Goal: Task Accomplishment & Management: Use online tool/utility

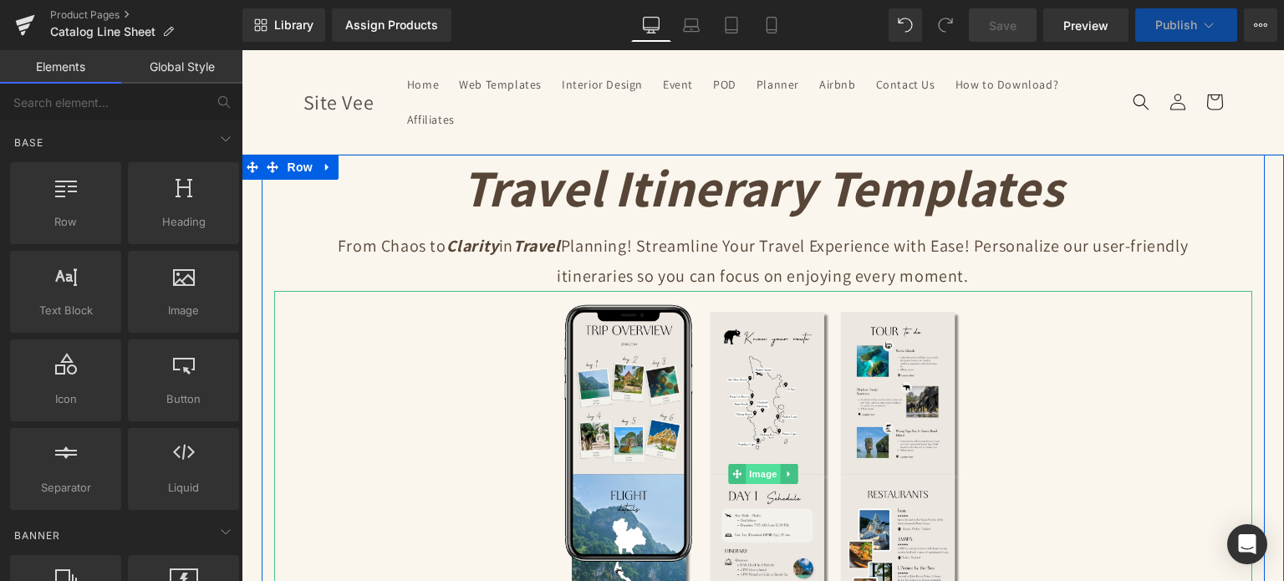
click at [754, 473] on span "Image" at bounding box center [763, 474] width 35 height 20
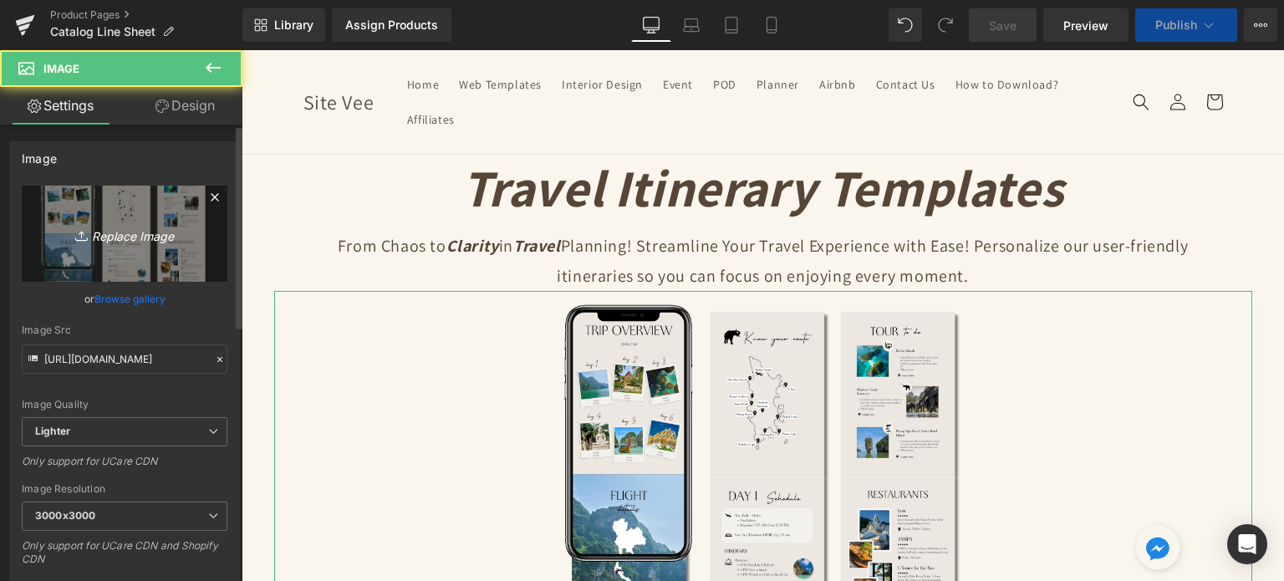
click at [81, 217] on link "Replace Image" at bounding box center [125, 234] width 206 height 96
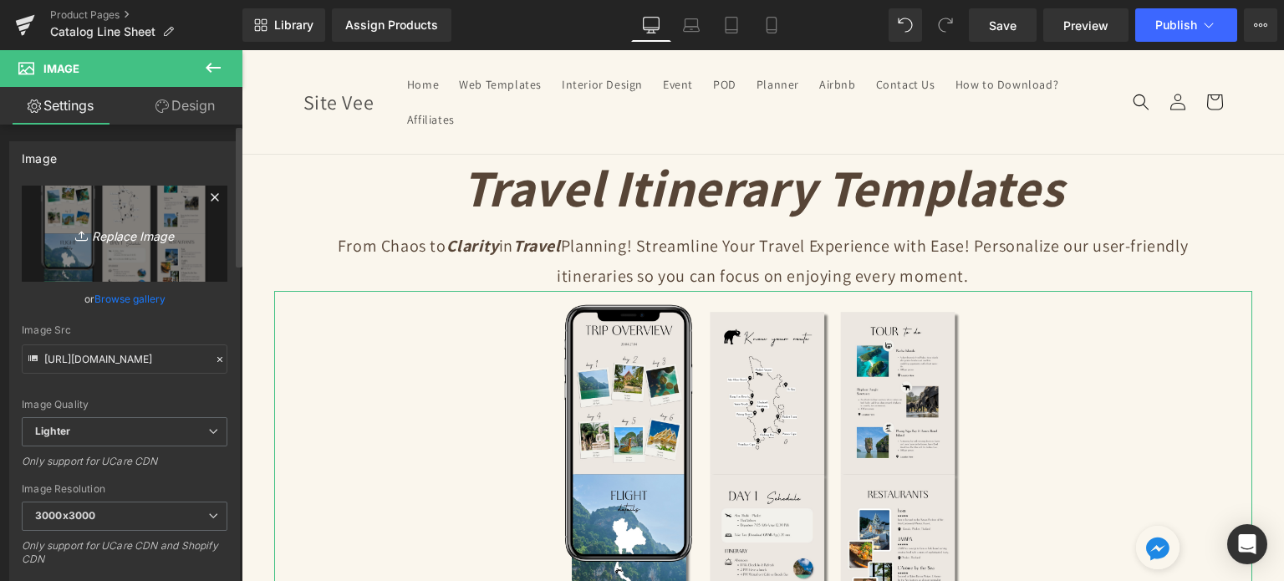
type input "C:\fakepath\Digital Appointment Planner 2023 (25).png"
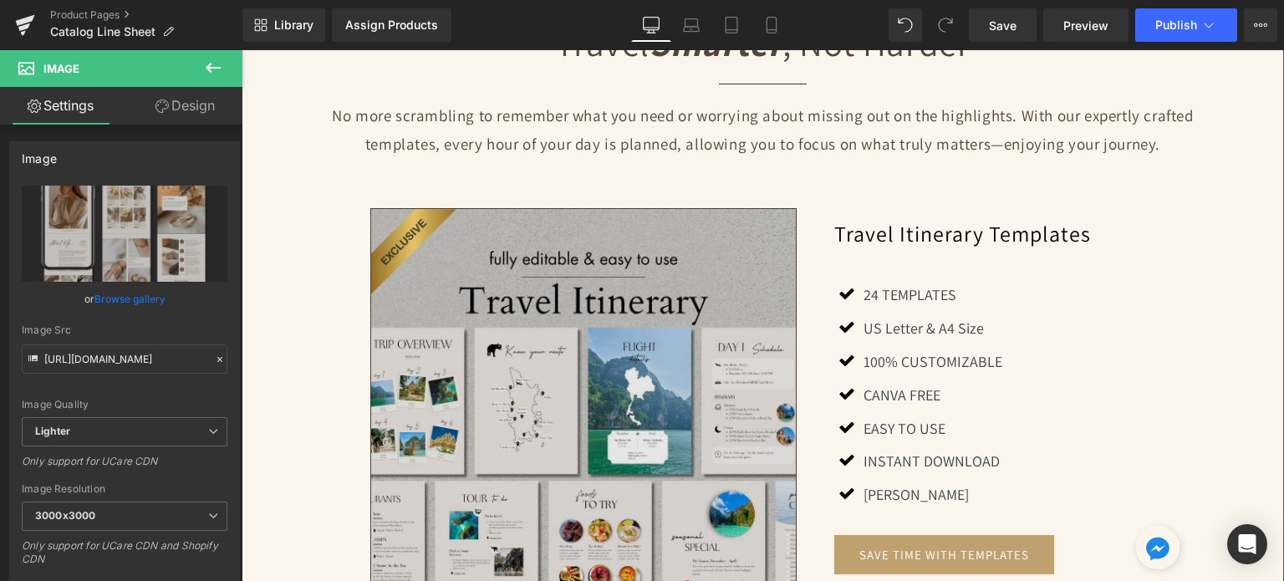
scroll to position [1254, 0]
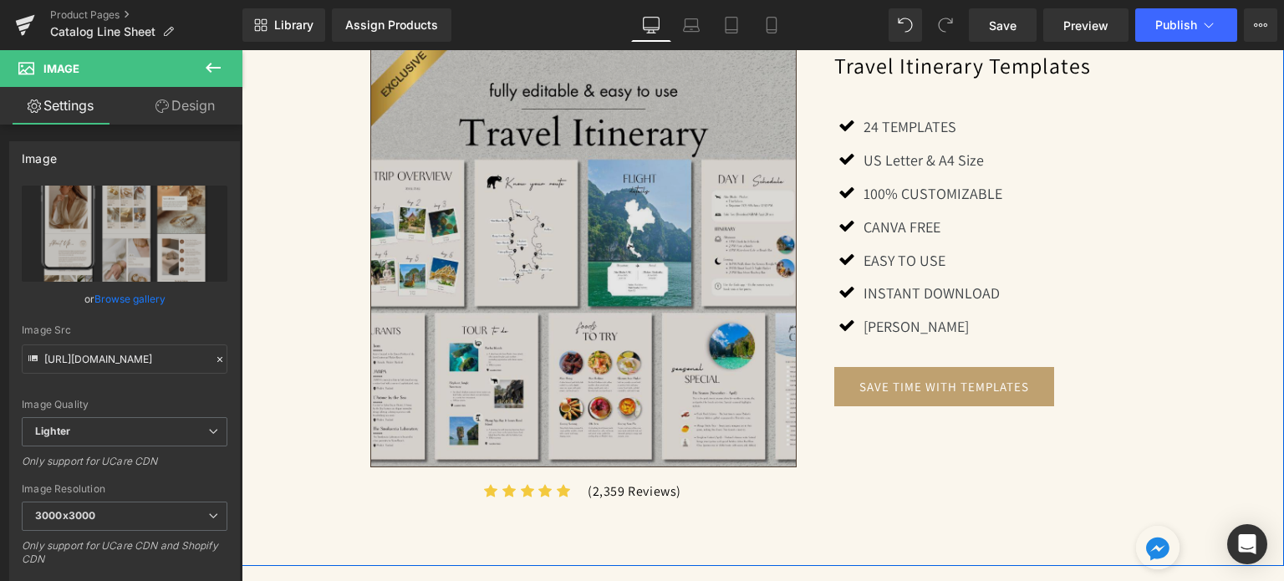
click at [578, 237] on img at bounding box center [583, 253] width 427 height 427
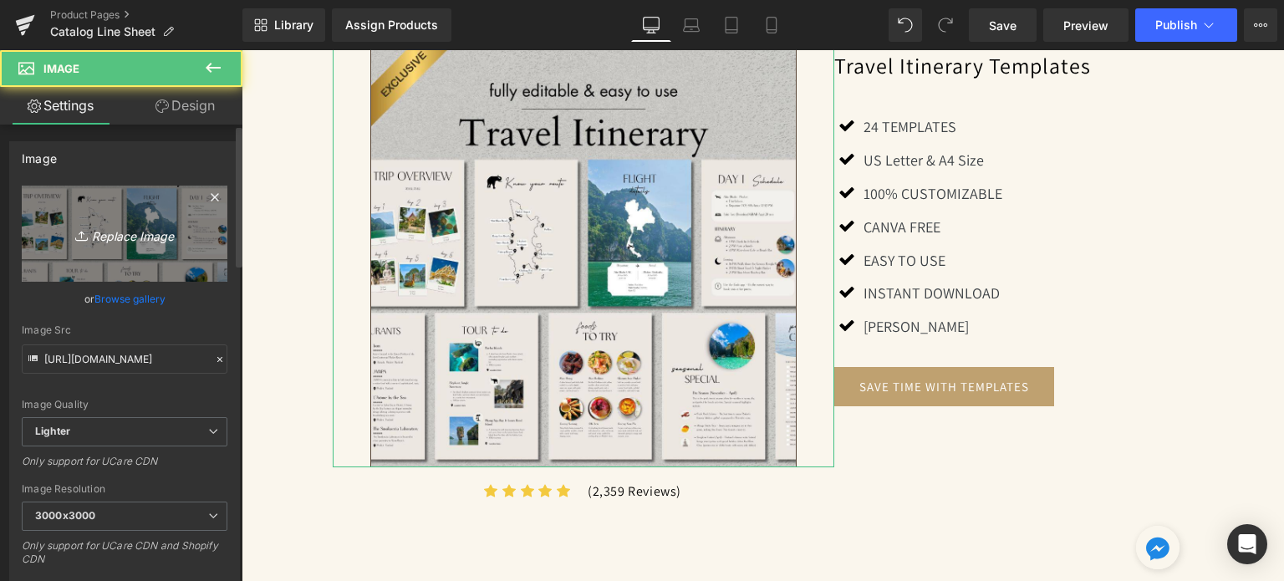
click at [182, 230] on icon "Replace Image" at bounding box center [125, 233] width 134 height 21
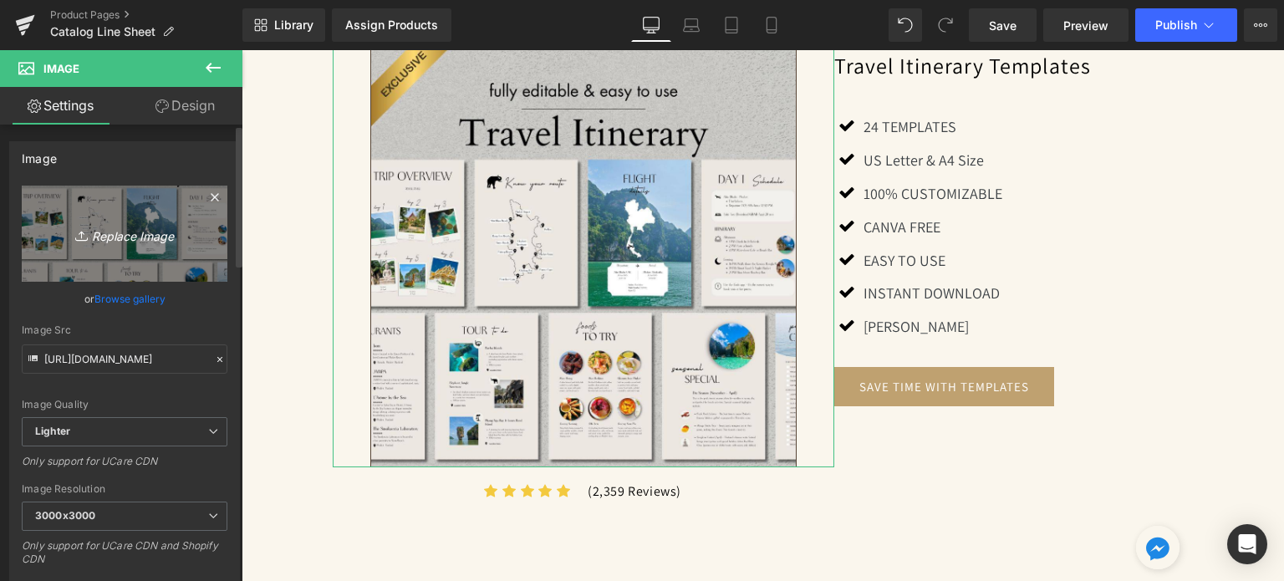
type input "C:\fakepath\Creative SITEVEE (65).jpg"
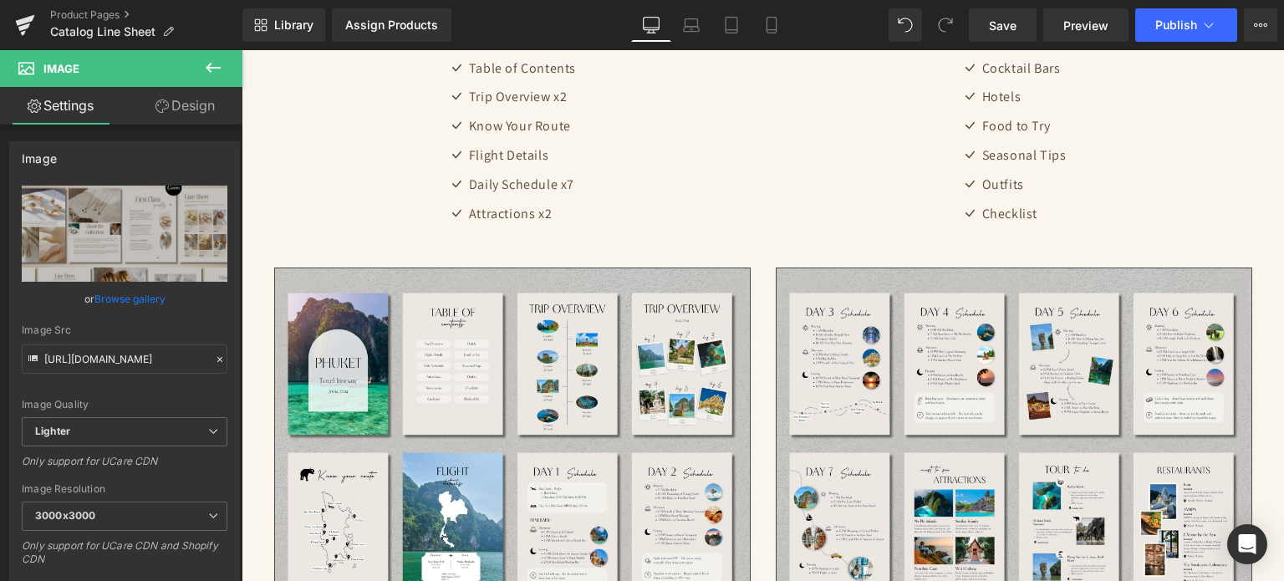
scroll to position [2843, 0]
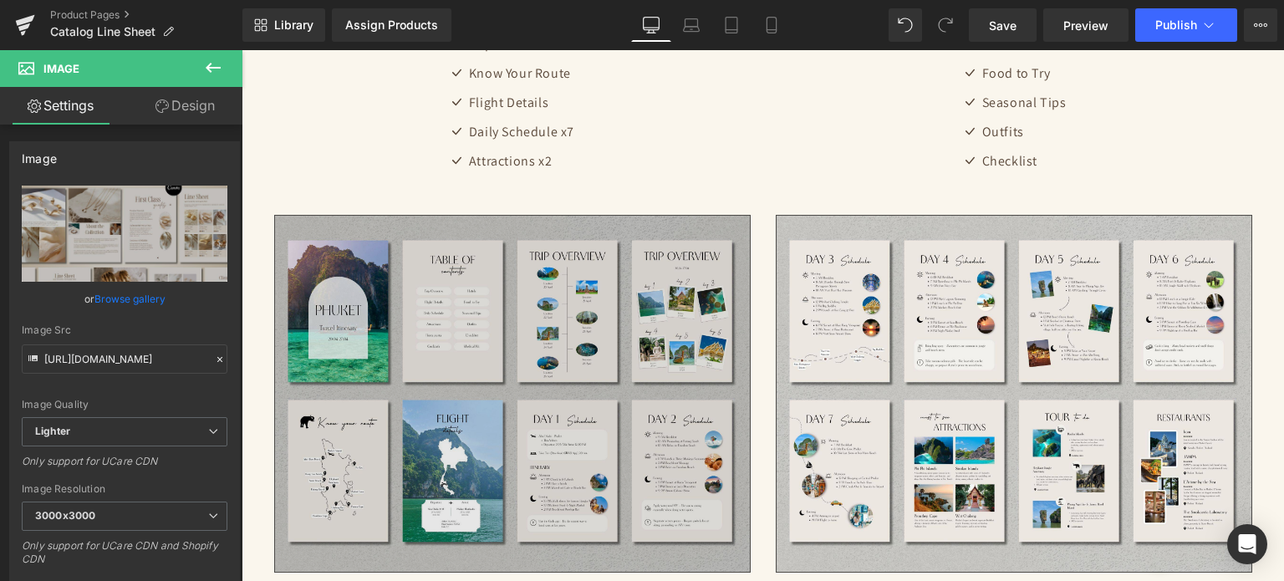
click at [617, 325] on img at bounding box center [512, 394] width 477 height 358
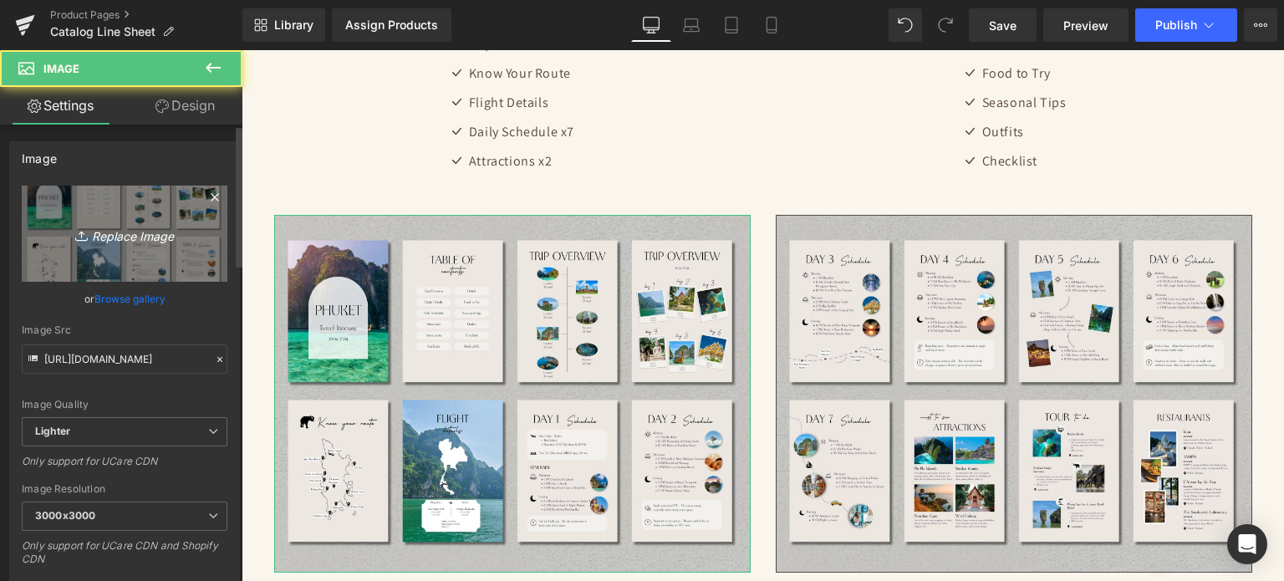
click at [152, 246] on link "Replace Image" at bounding box center [125, 234] width 206 height 96
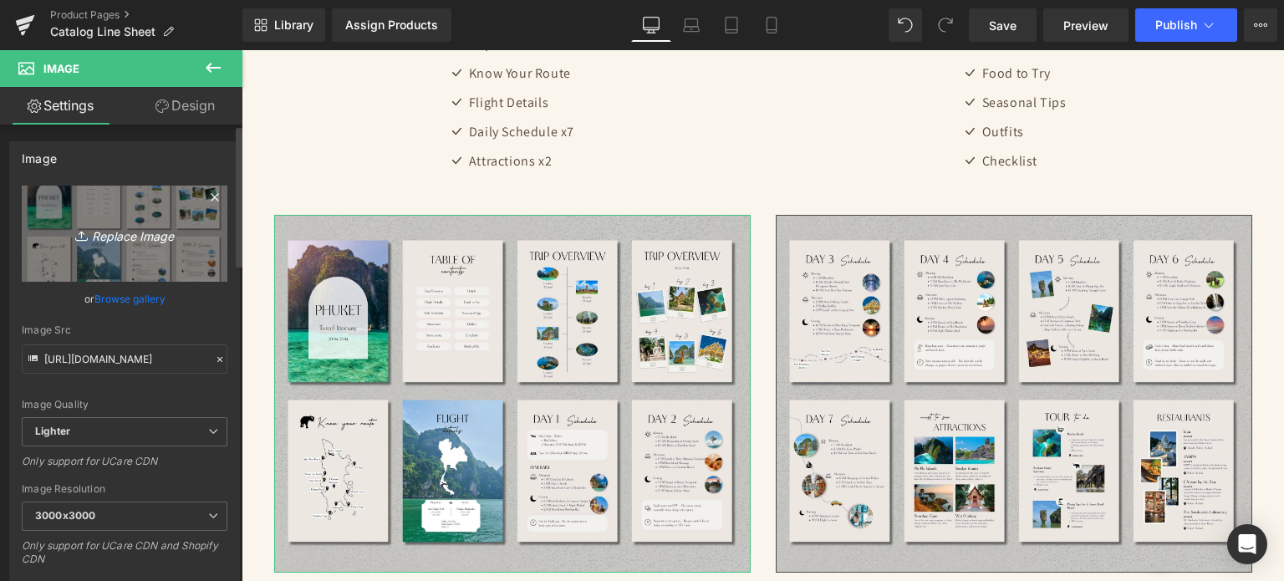
type input "C:\fakepath\127.jpg"
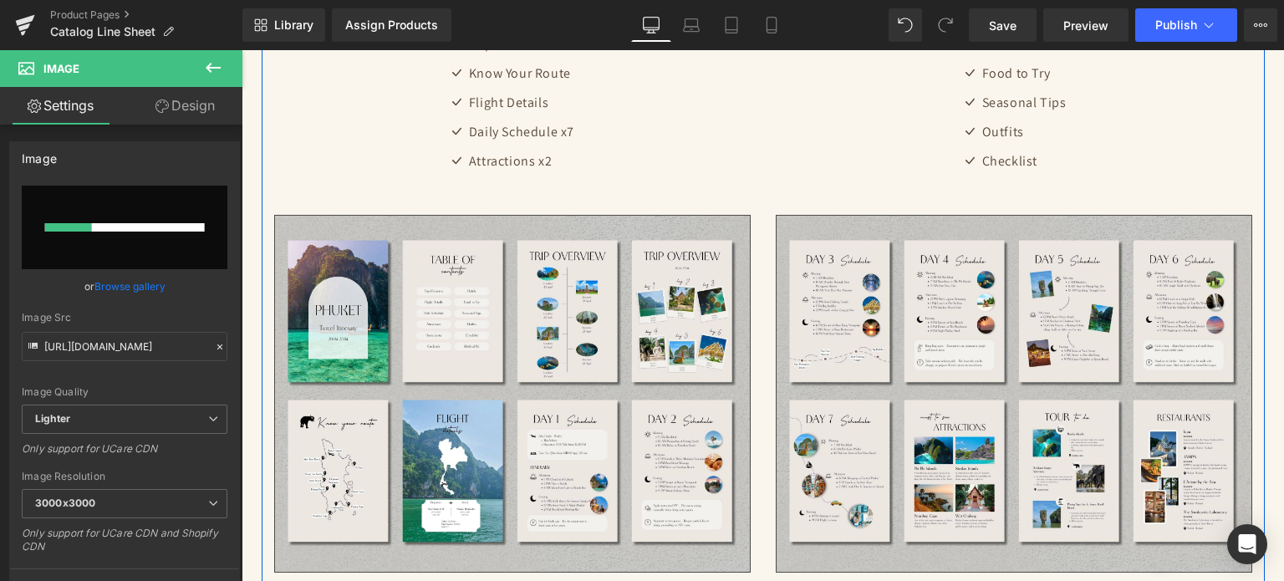
scroll to position [2927, 0]
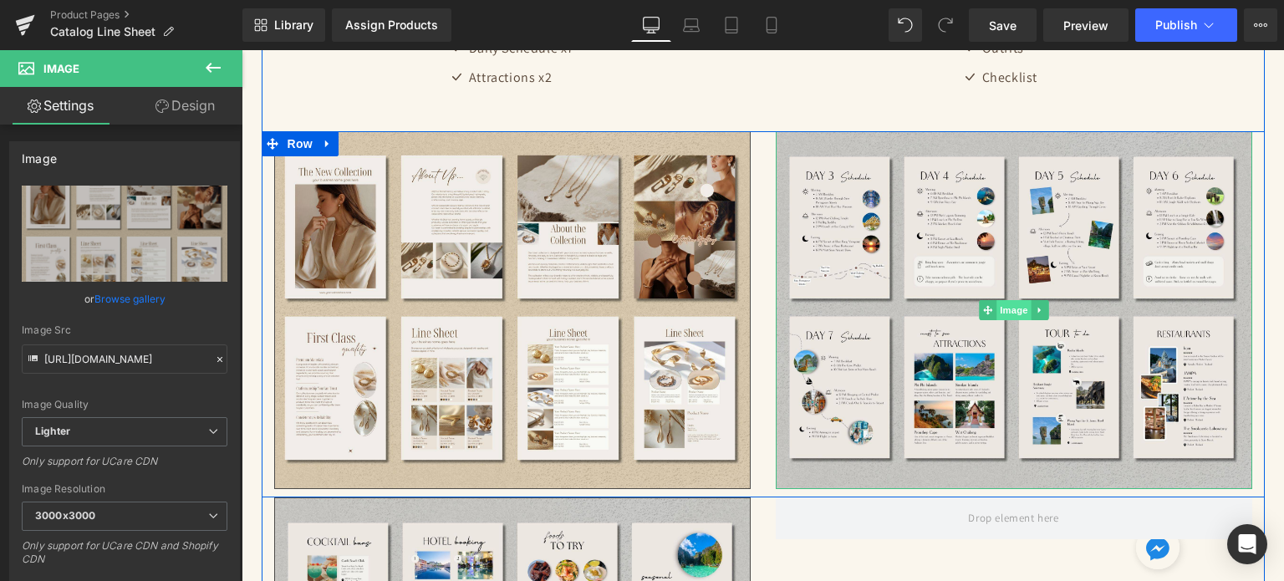
click at [1005, 305] on span "Image" at bounding box center [1014, 310] width 35 height 20
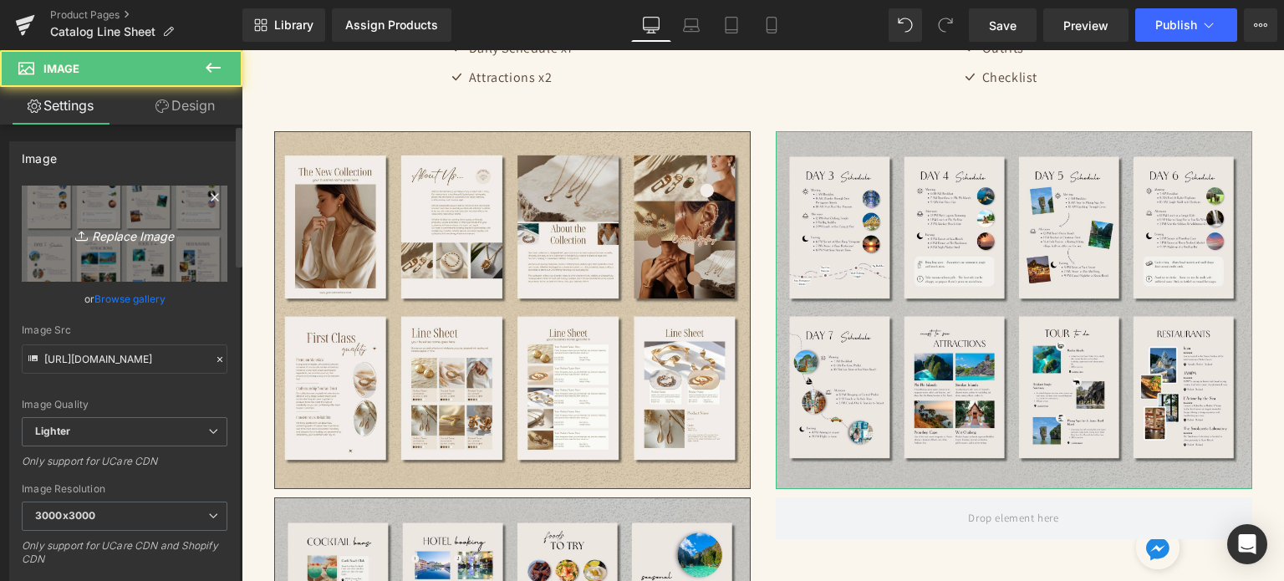
click at [156, 246] on link "Replace Image" at bounding box center [125, 234] width 206 height 96
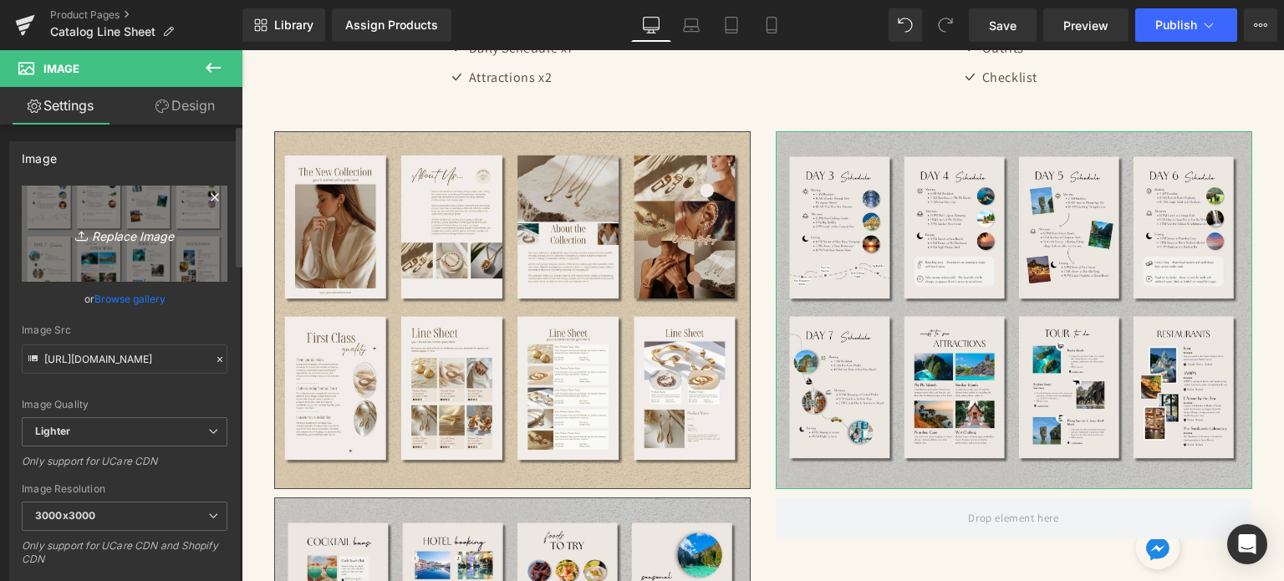
type input "C:\fakepath\128.jpg"
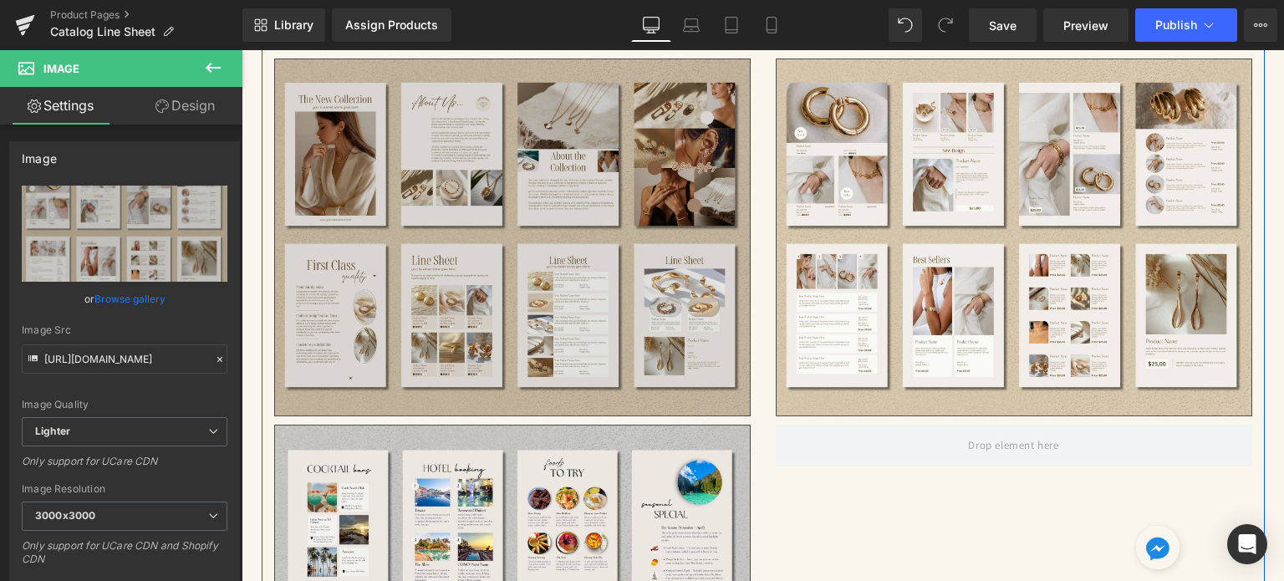
scroll to position [3094, 0]
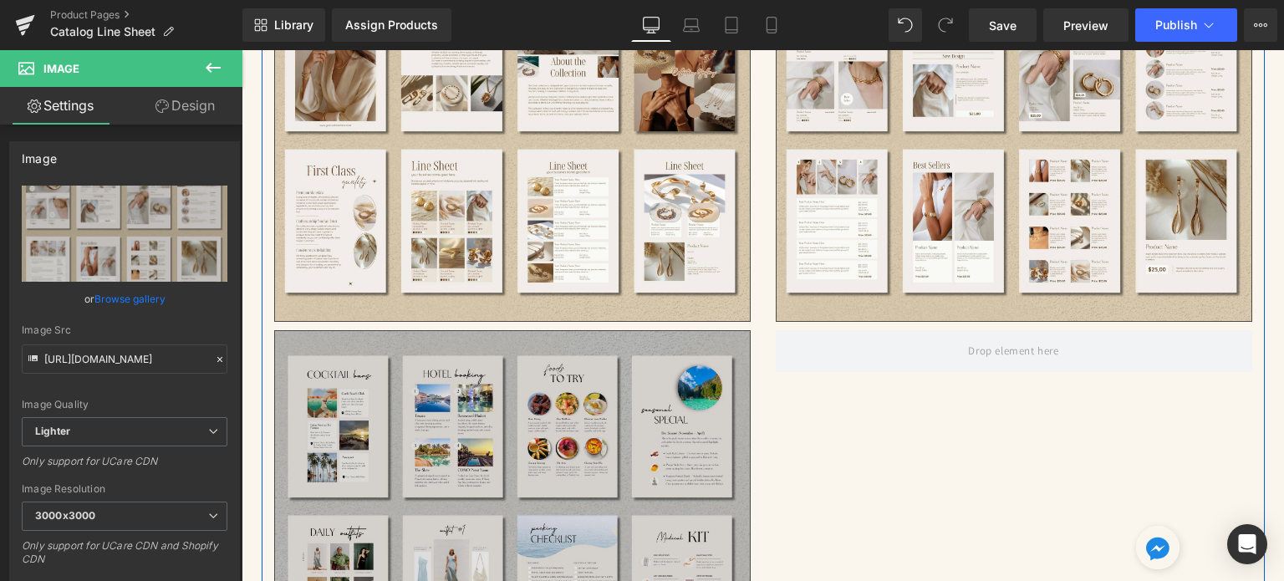
click at [472, 462] on img at bounding box center [512, 509] width 477 height 358
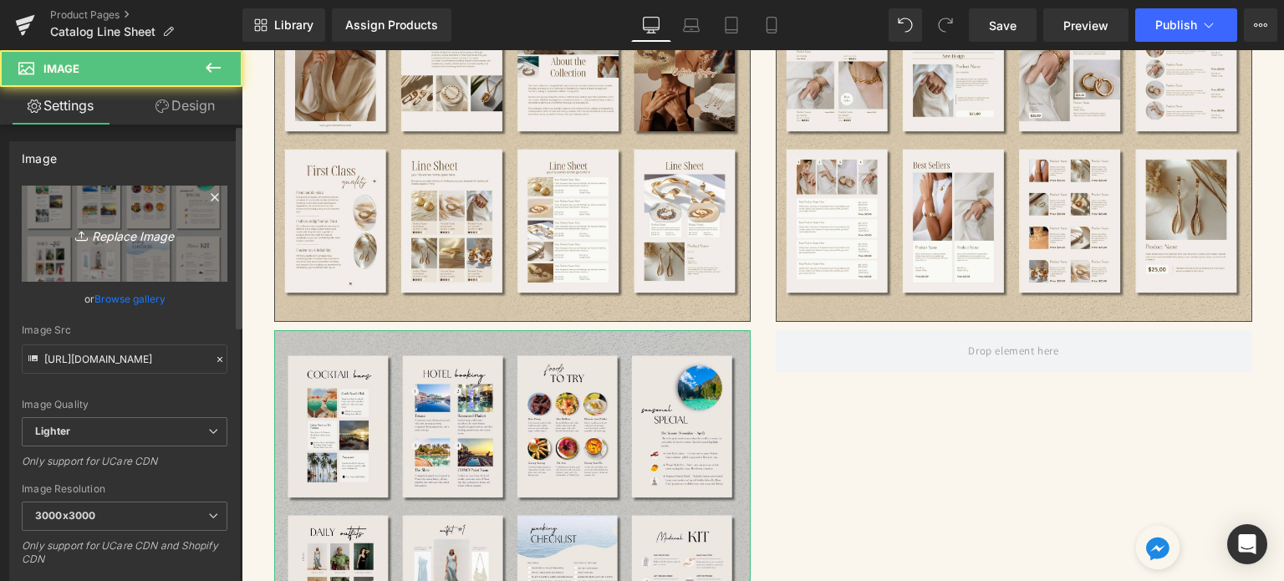
click at [156, 229] on icon "Replace Image" at bounding box center [125, 233] width 134 height 21
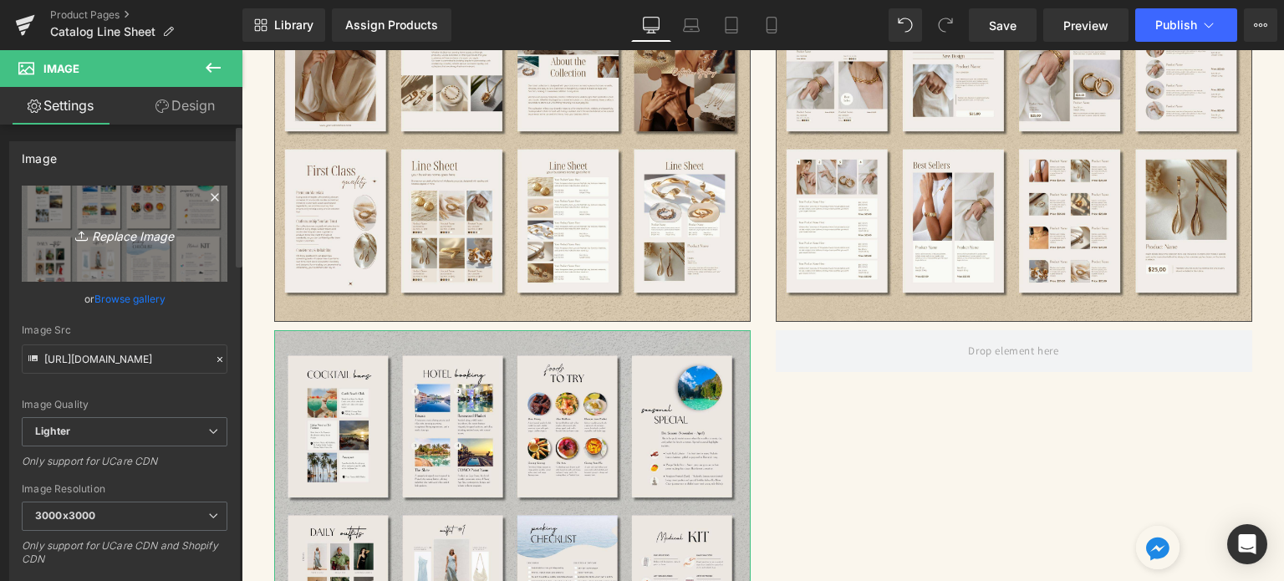
type input "C:\fakepath\129.jpg"
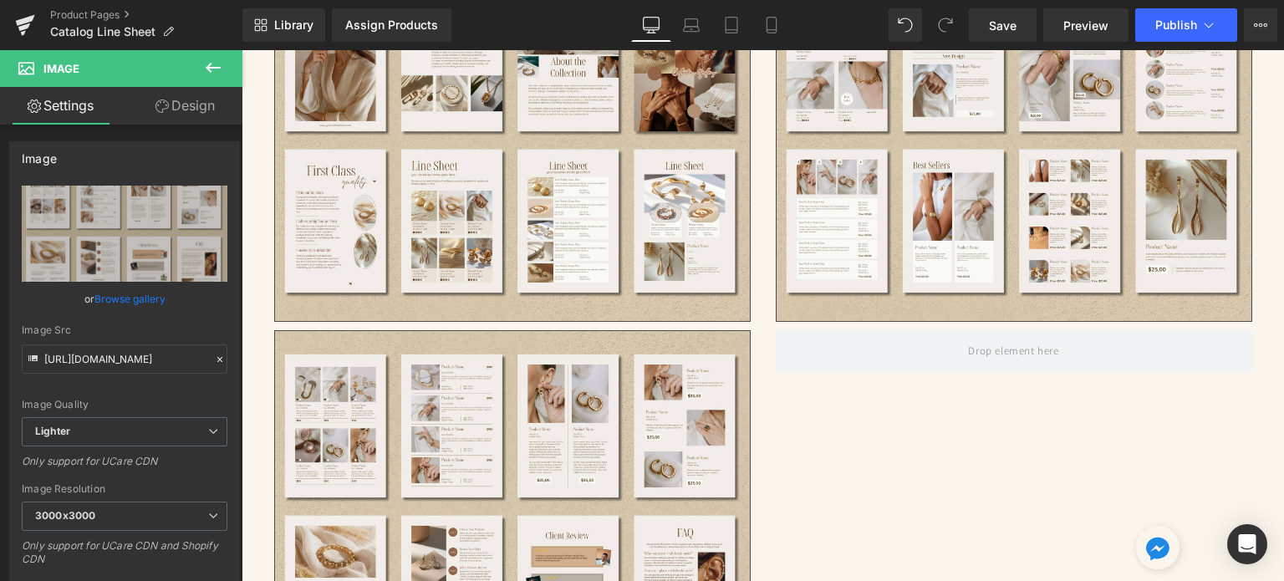
click at [224, 63] on button at bounding box center [213, 68] width 59 height 37
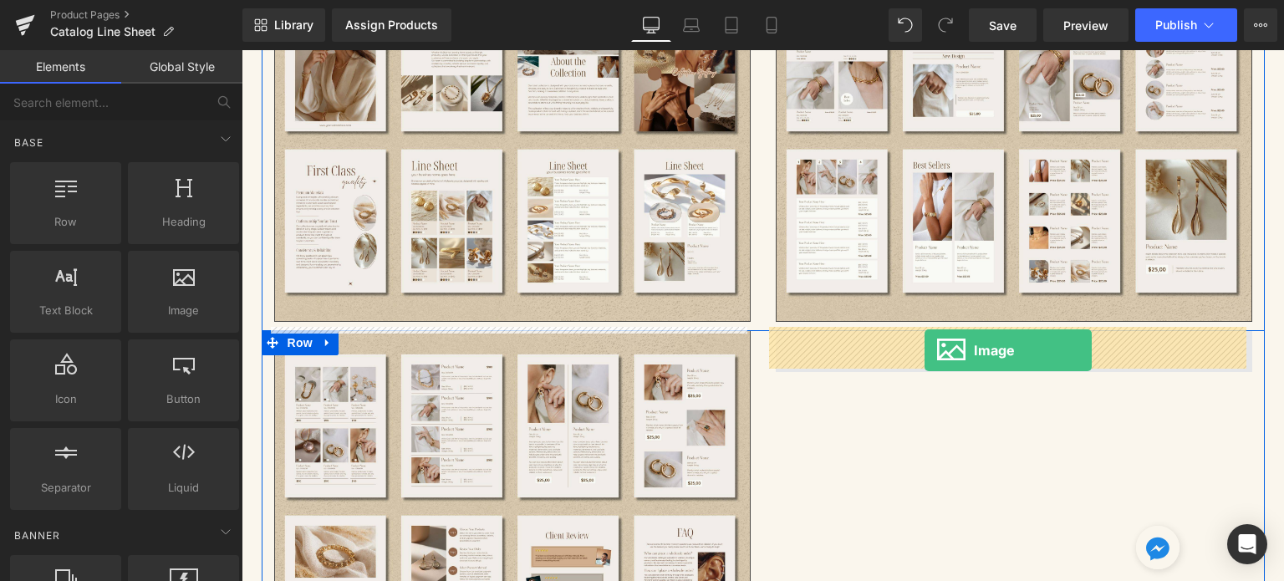
drag, startPoint x: 544, startPoint y: 340, endPoint x: 925, endPoint y: 350, distance: 380.6
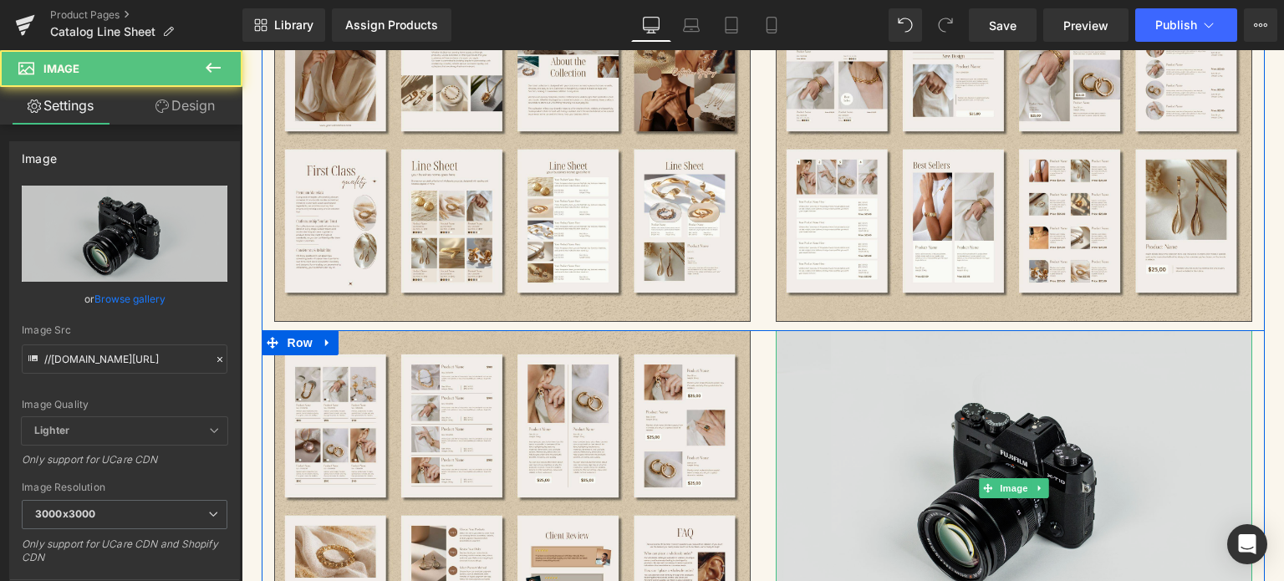
click at [960, 417] on img at bounding box center [1014, 488] width 477 height 316
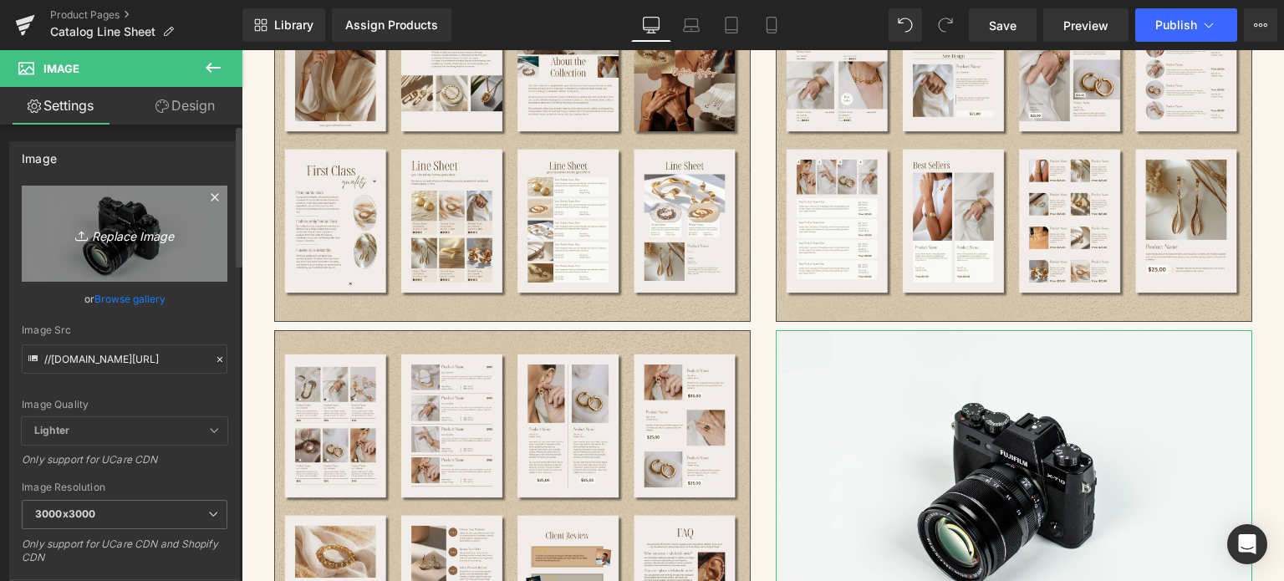
click at [57, 207] on link "Replace Image" at bounding box center [125, 234] width 206 height 96
type input "C:\fakepath\130.jpg"
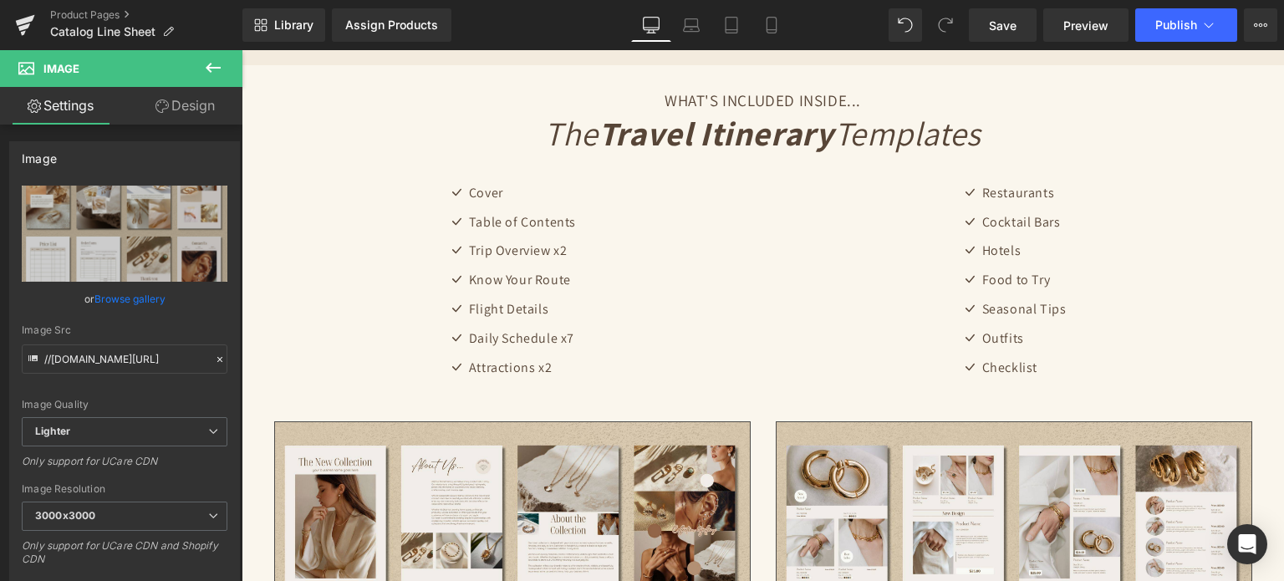
scroll to position [2627, 0]
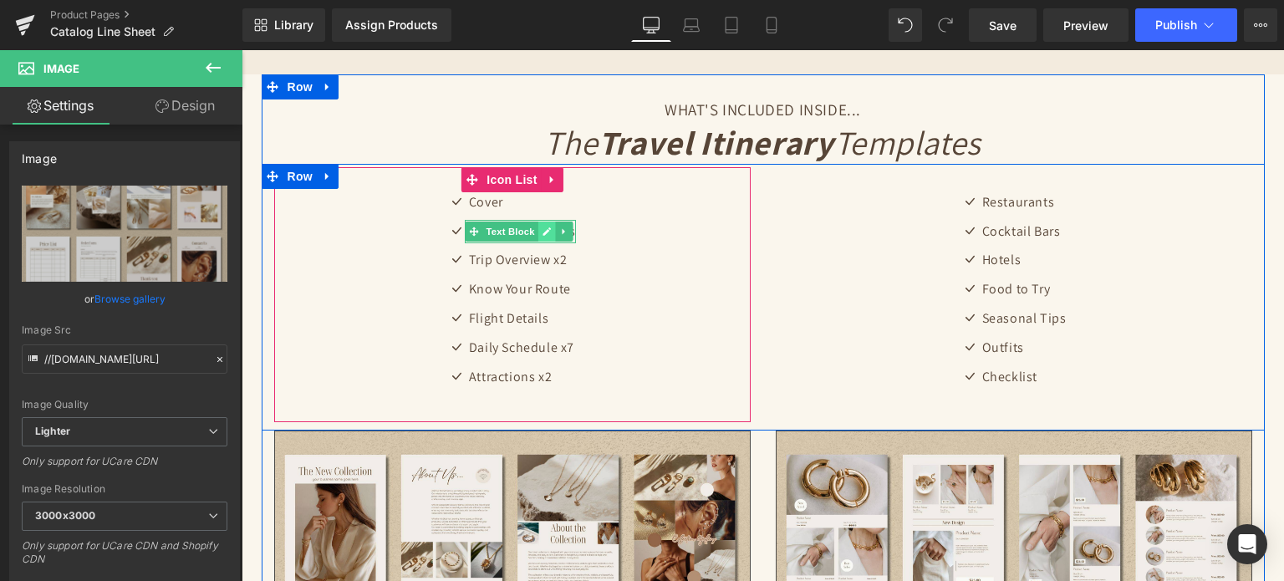
click at [544, 227] on icon at bounding box center [548, 231] width 8 height 8
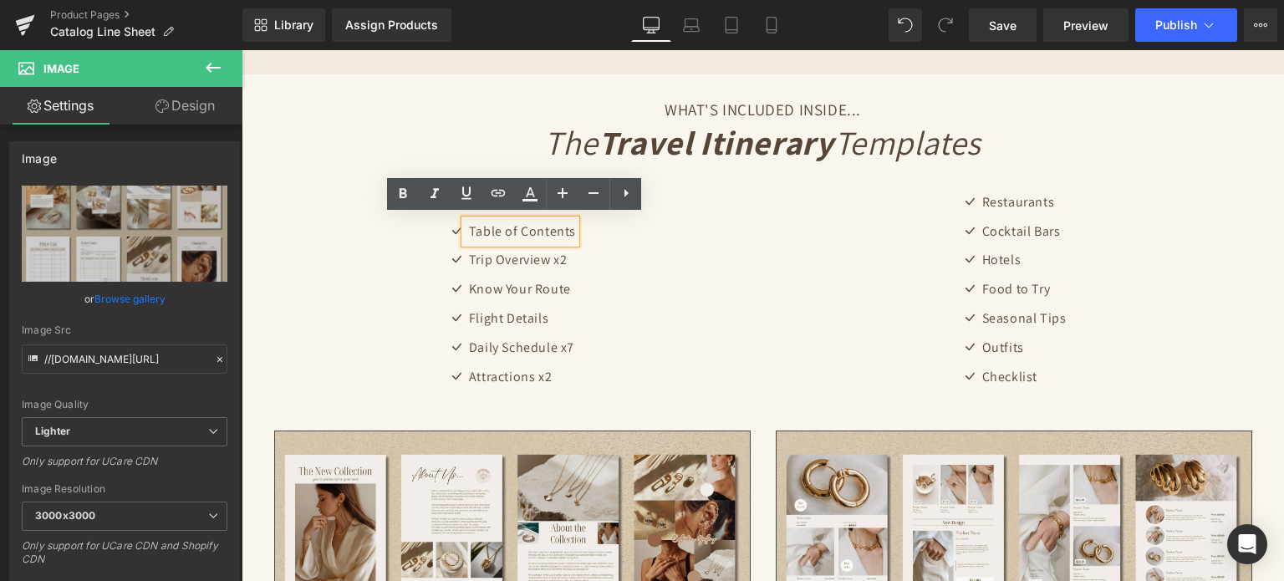
click at [544, 224] on div "Table of Contents" at bounding box center [520, 232] width 111 height 24
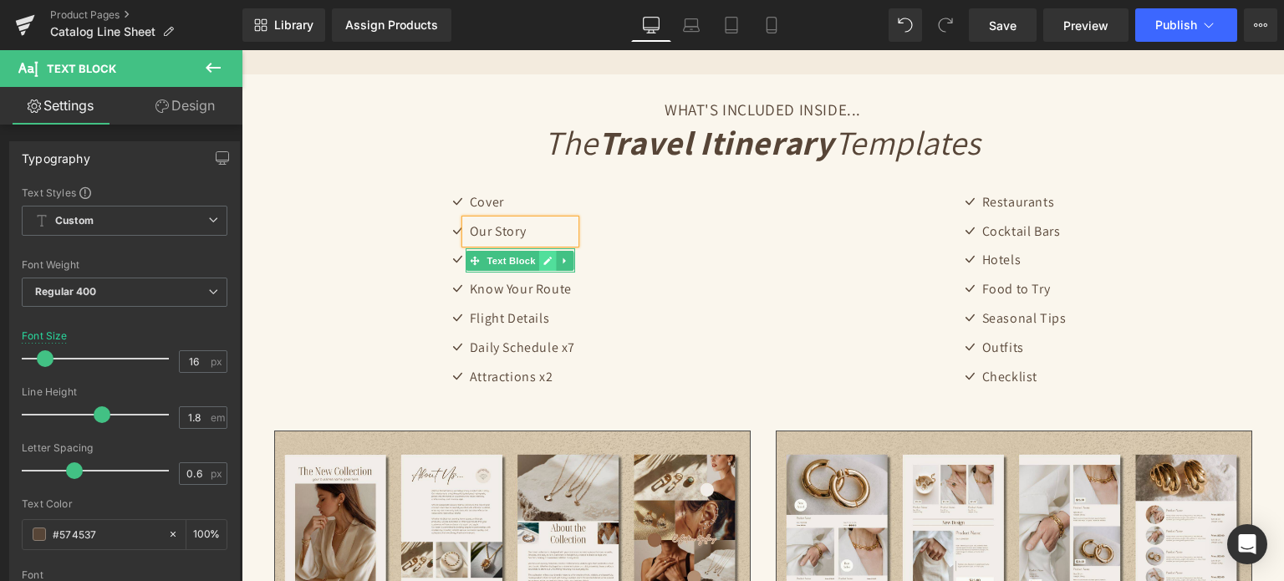
click at [544, 257] on icon at bounding box center [548, 261] width 8 height 8
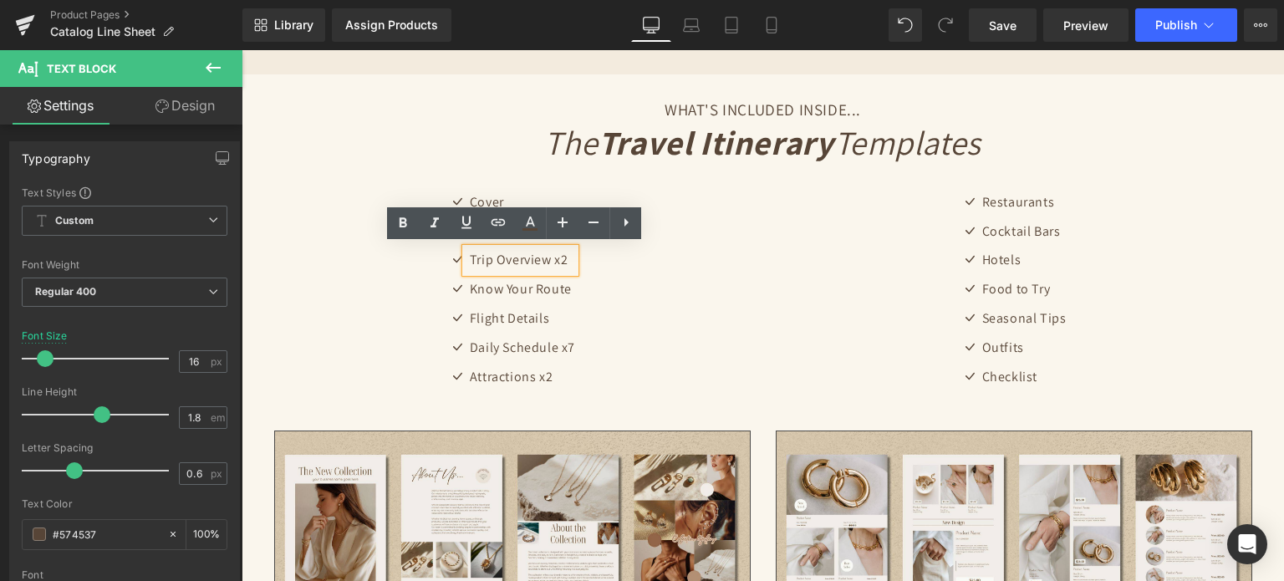
click at [542, 256] on p "Trip Overview x2" at bounding box center [522, 260] width 105 height 24
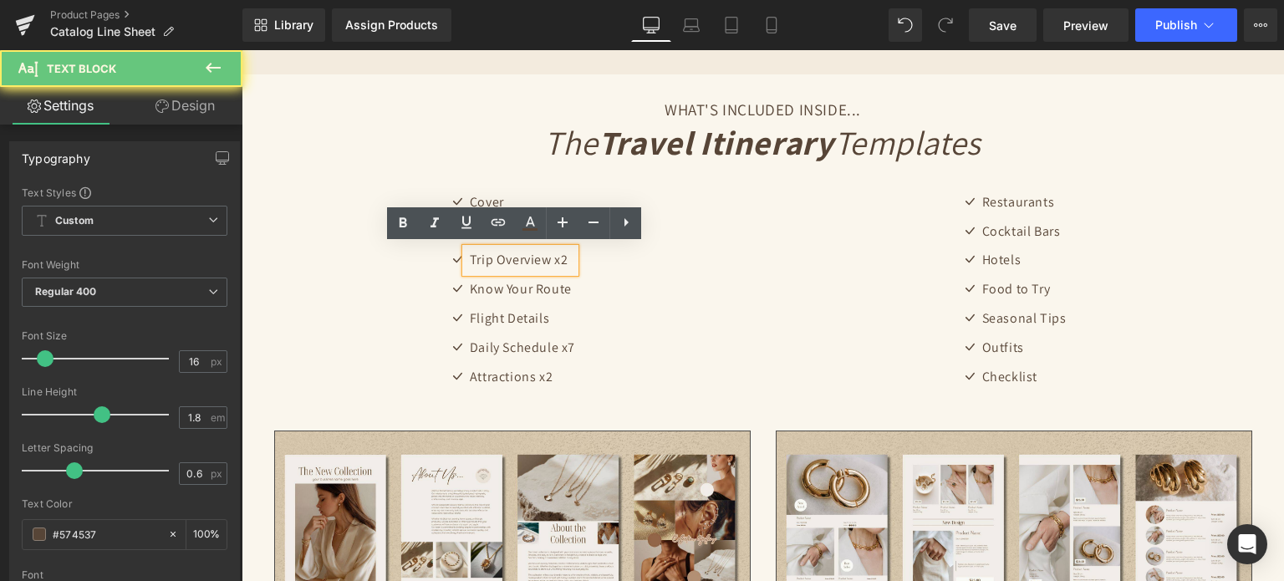
click at [542, 256] on p "Trip Overview x2" at bounding box center [522, 260] width 105 height 24
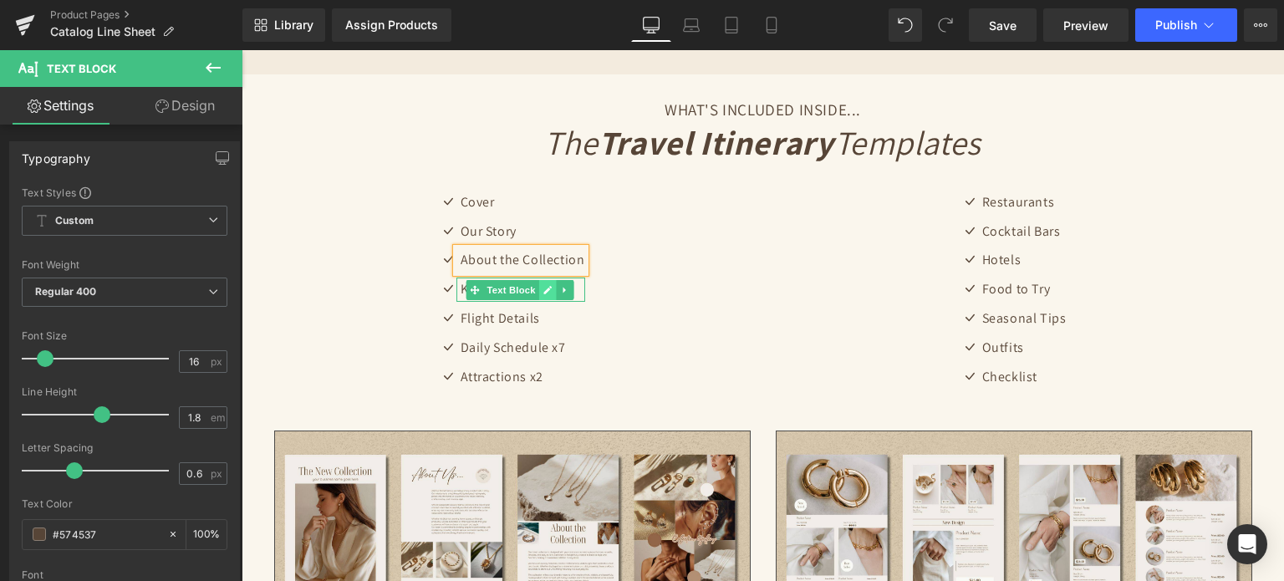
click at [543, 286] on icon at bounding box center [547, 290] width 9 height 10
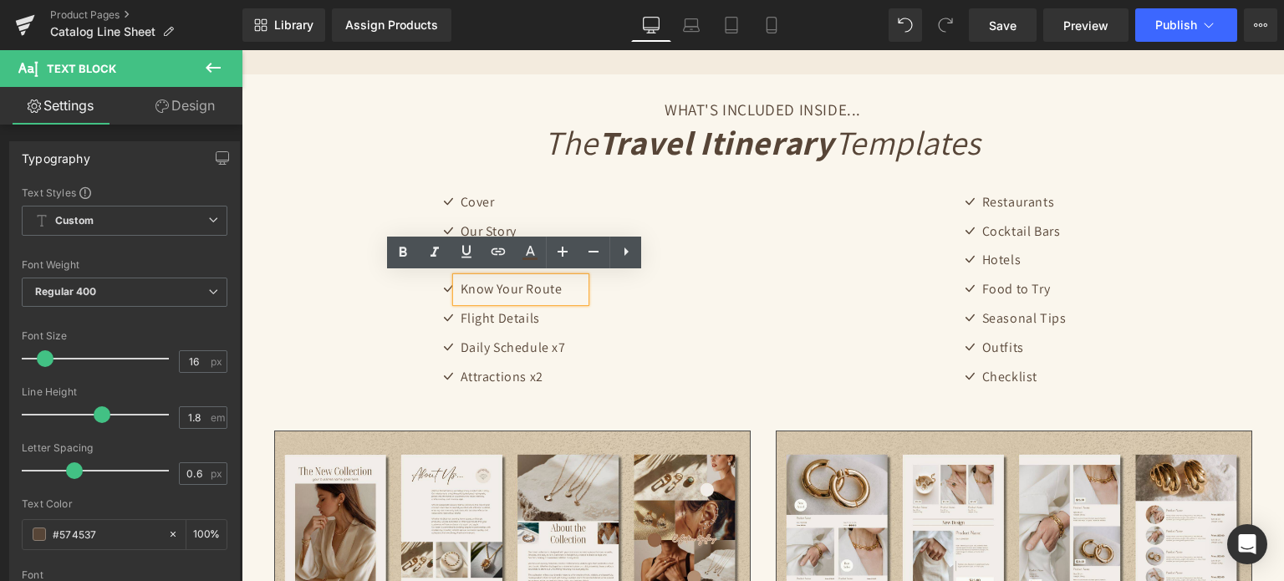
click at [538, 286] on p "Know Your Route" at bounding box center [523, 290] width 125 height 24
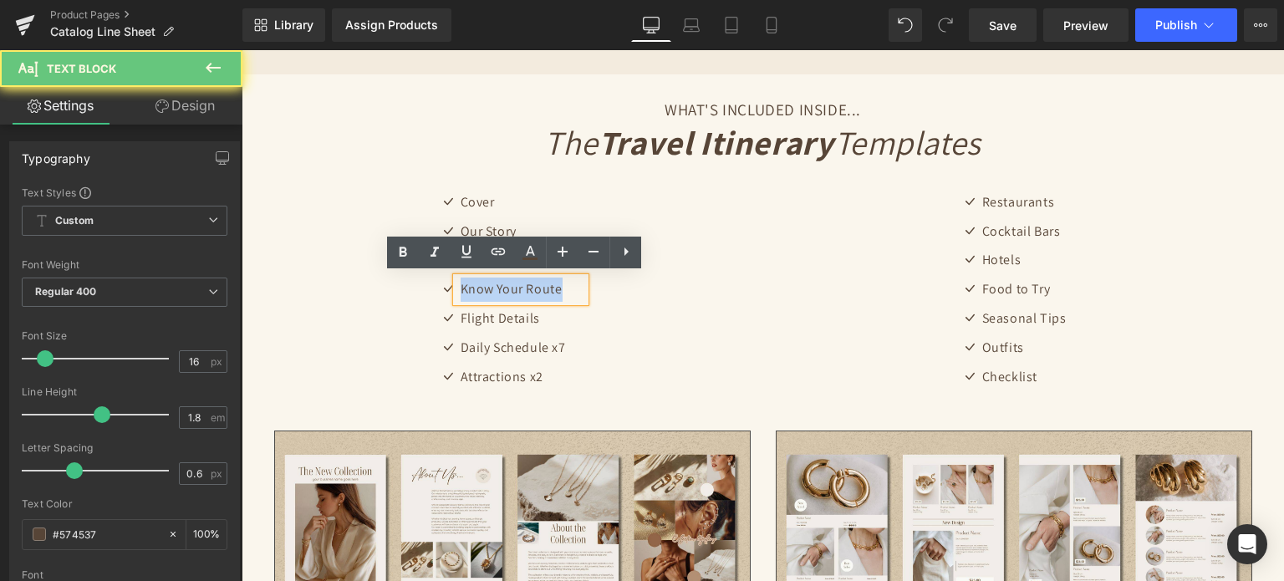
click at [538, 286] on p "Know Your Route" at bounding box center [523, 290] width 125 height 24
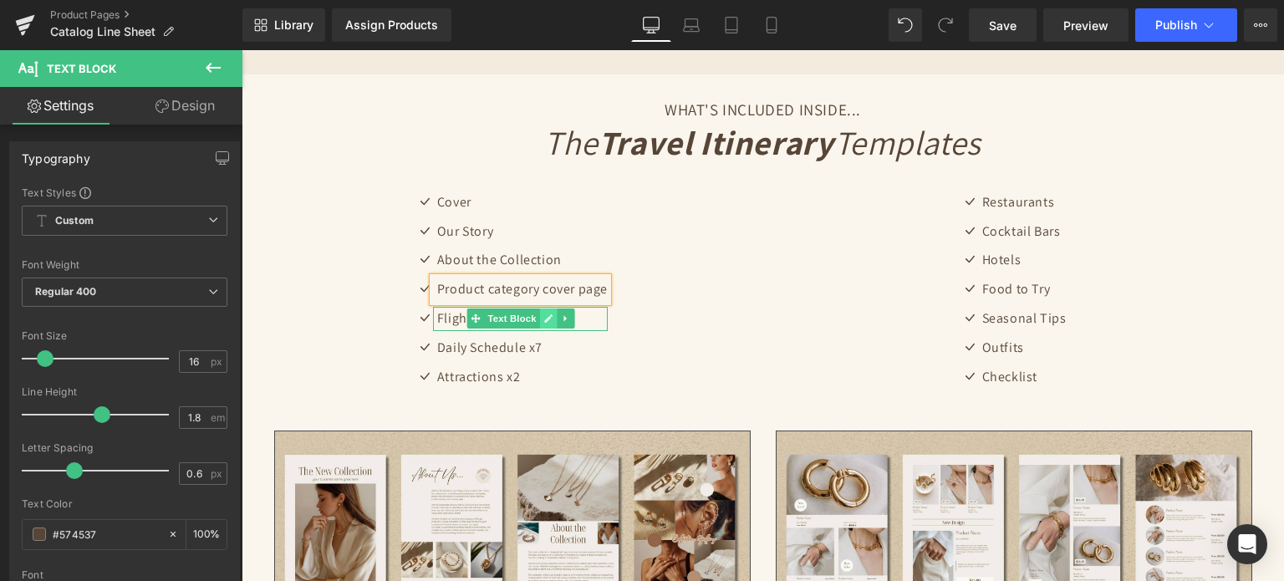
click at [539, 311] on link at bounding box center [548, 319] width 18 height 20
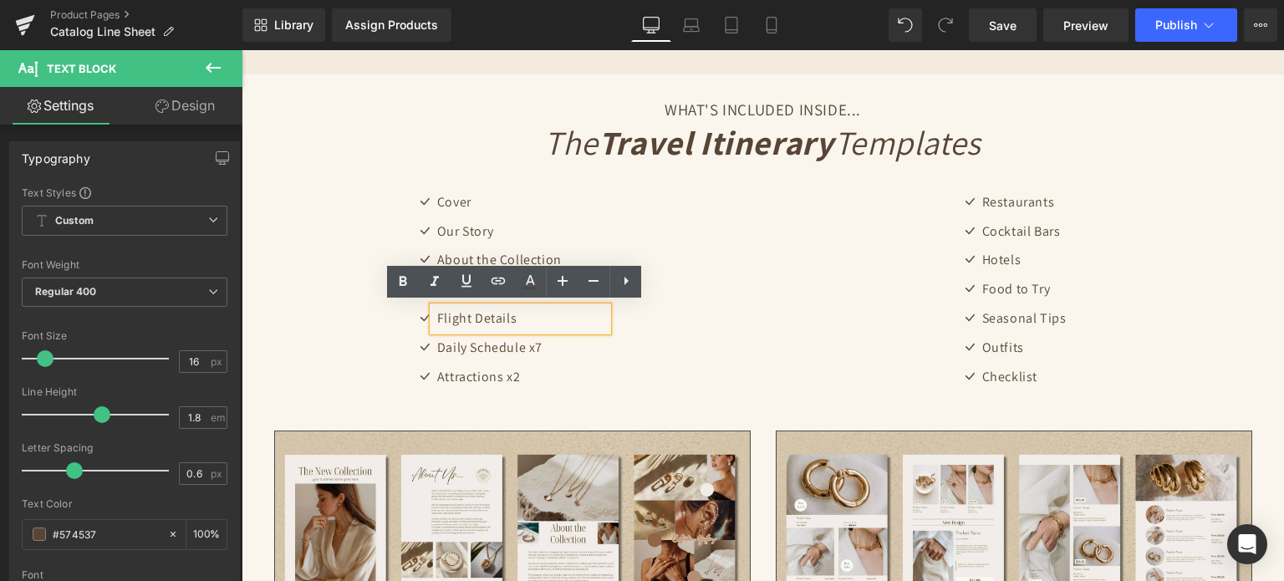
click at [529, 311] on p "Flight Details" at bounding box center [522, 319] width 171 height 24
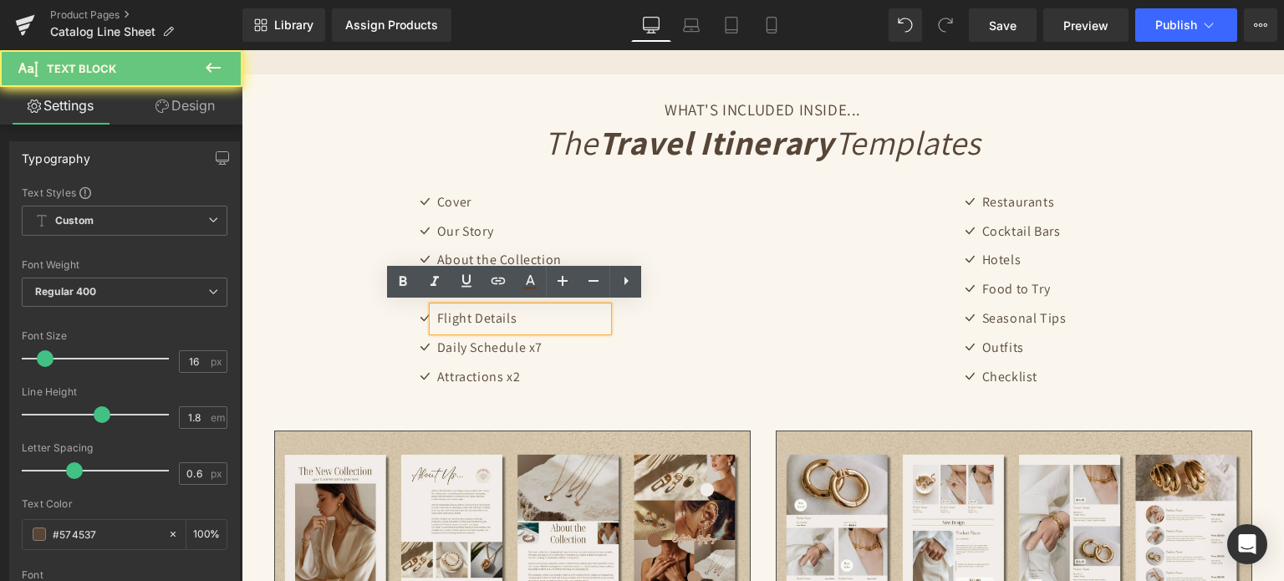
click at [529, 311] on p "Flight Details" at bounding box center [522, 319] width 171 height 24
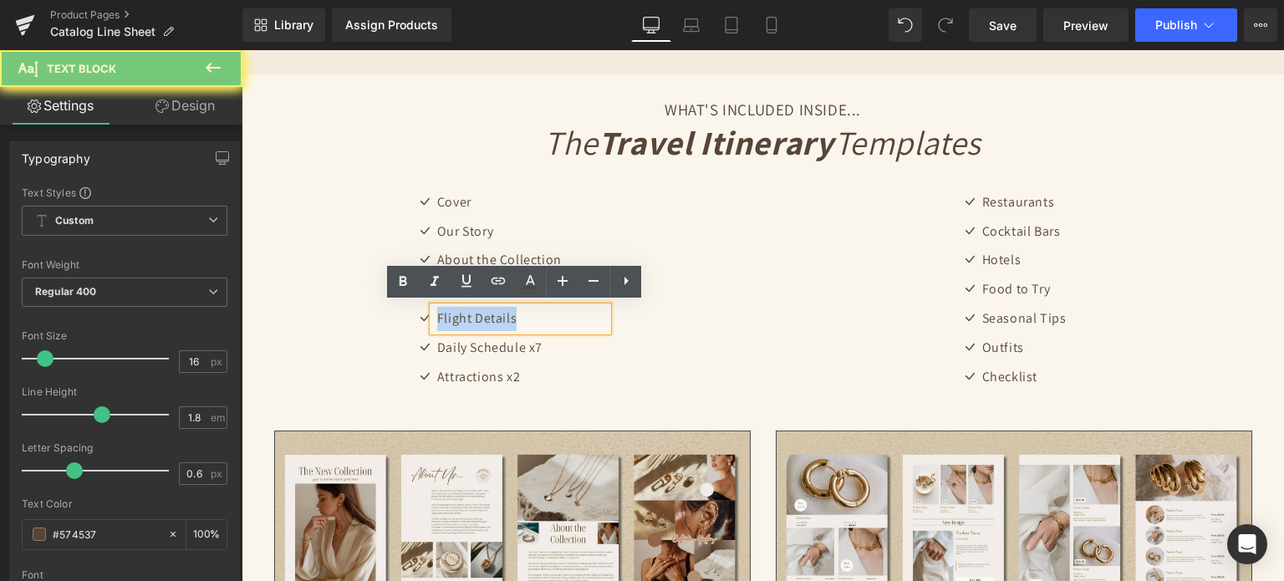
click at [529, 311] on p "Flight Details" at bounding box center [522, 319] width 171 height 24
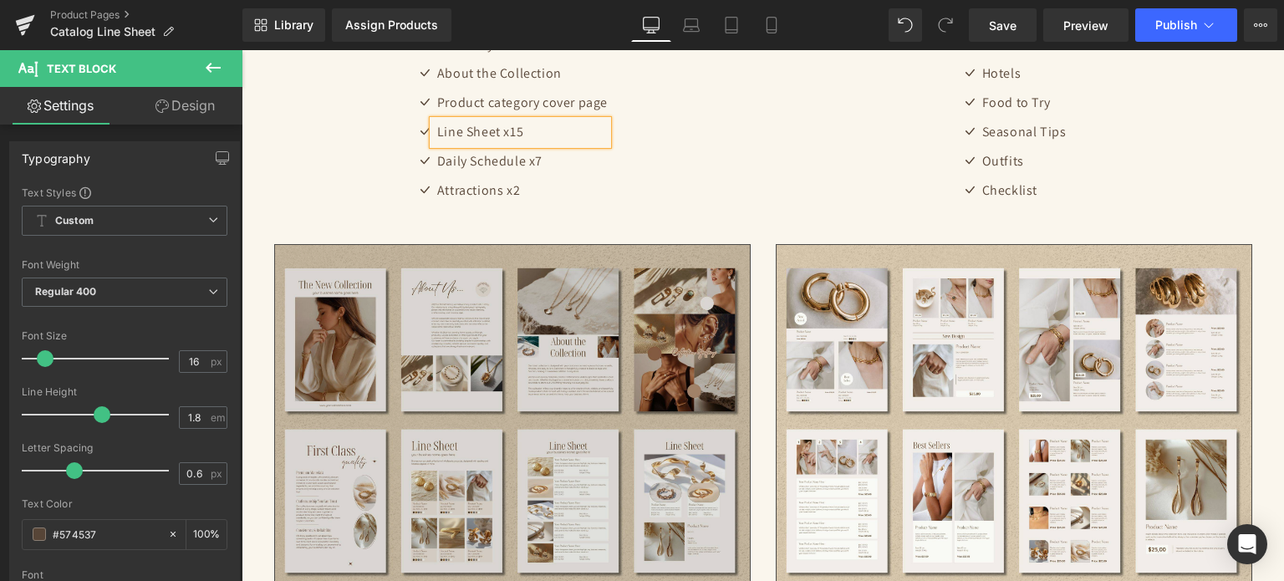
scroll to position [2711, 0]
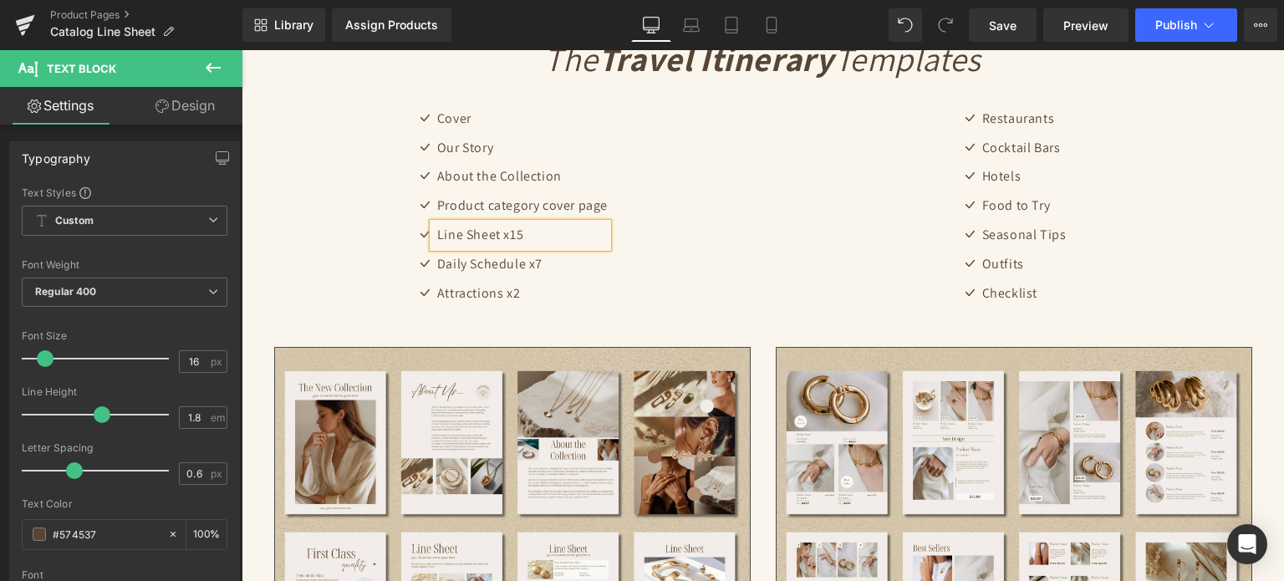
click at [525, 264] on div "Daily Schedule x7 Text Block" at bounding box center [520, 265] width 175 height 24
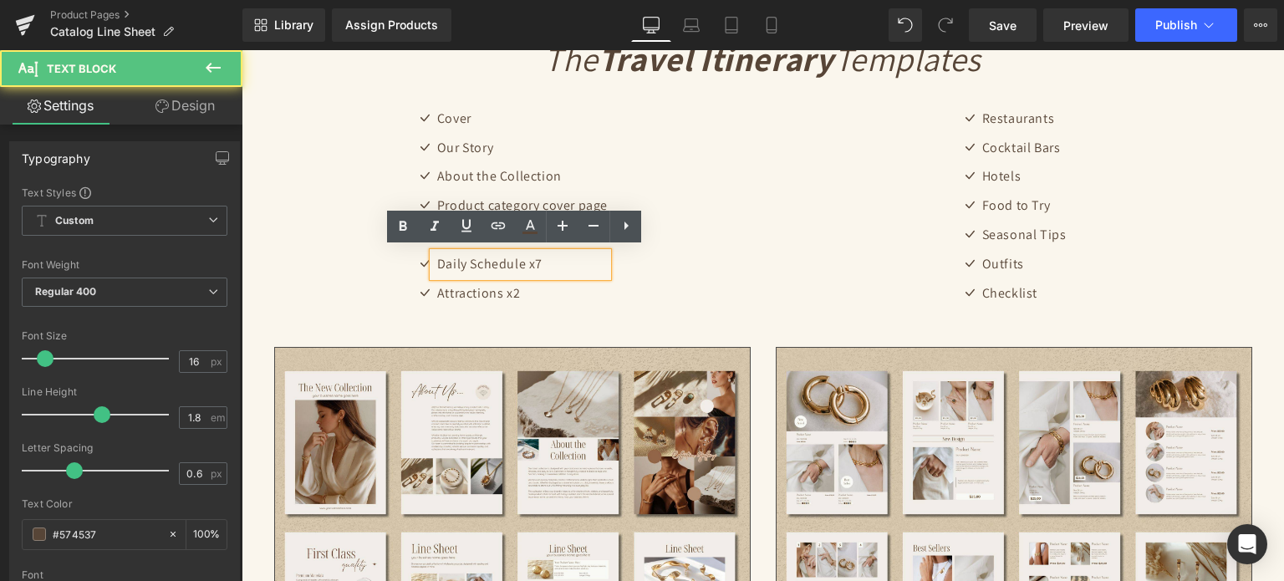
click at [525, 264] on p "Daily Schedule x7" at bounding box center [522, 265] width 171 height 24
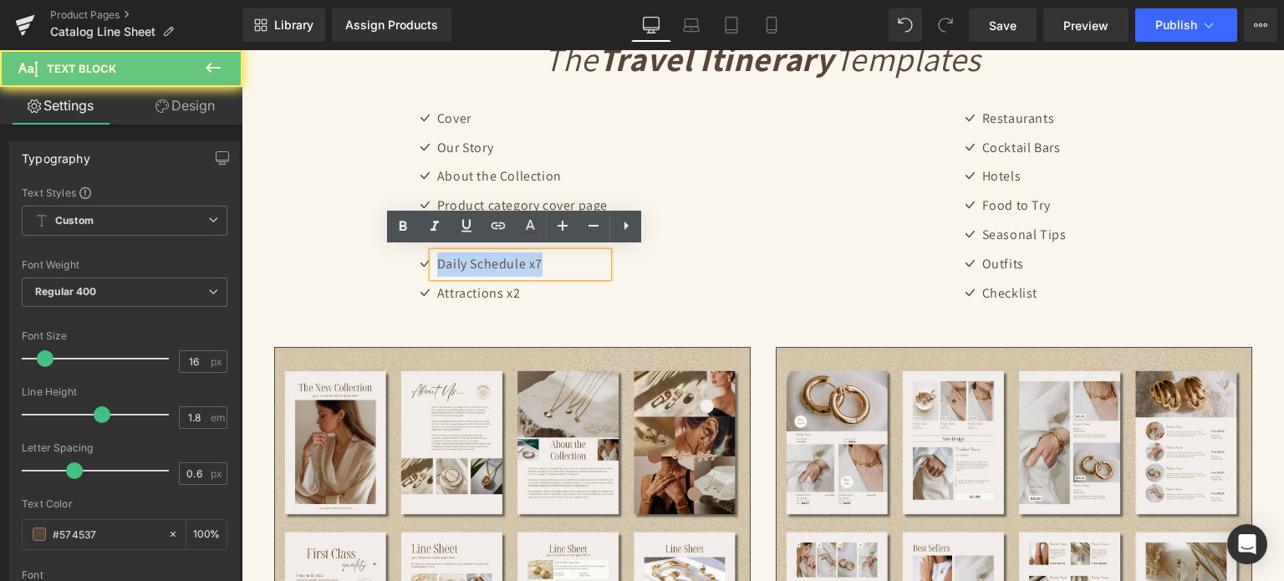
click at [525, 264] on p "Daily Schedule x7" at bounding box center [522, 265] width 171 height 24
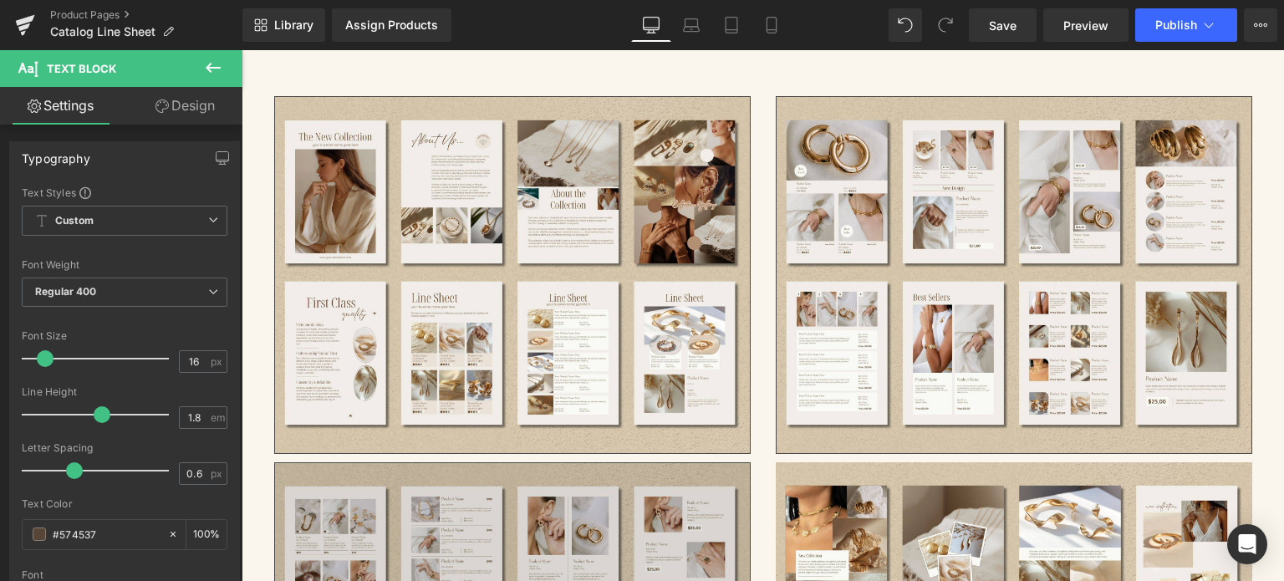
scroll to position [2627, 0]
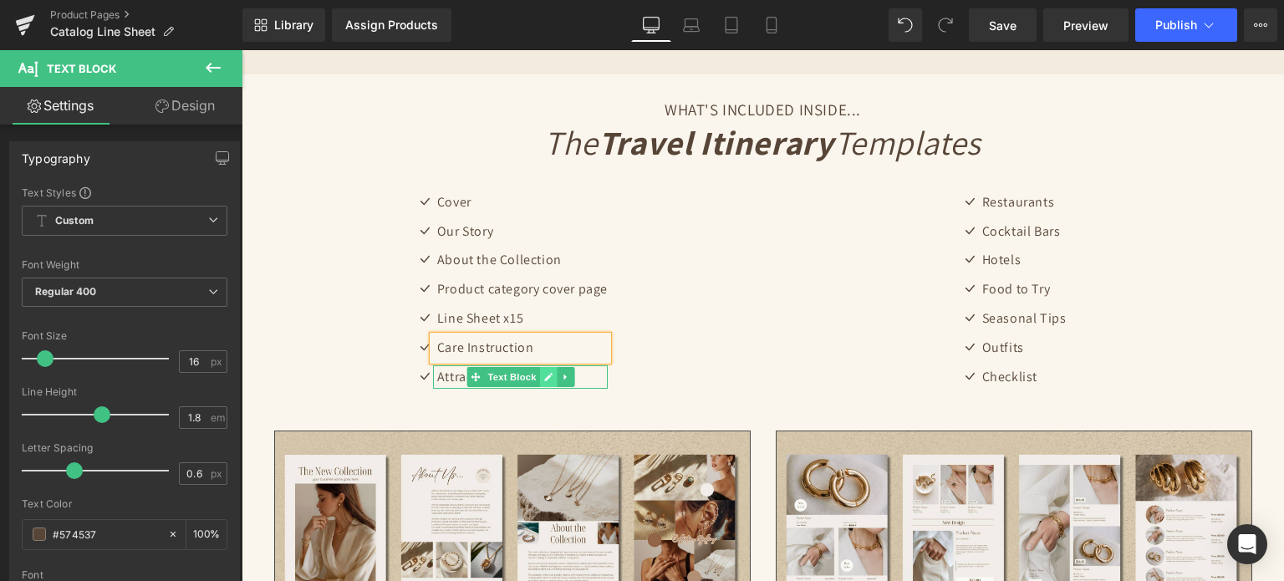
click at [544, 375] on icon at bounding box center [548, 377] width 9 height 10
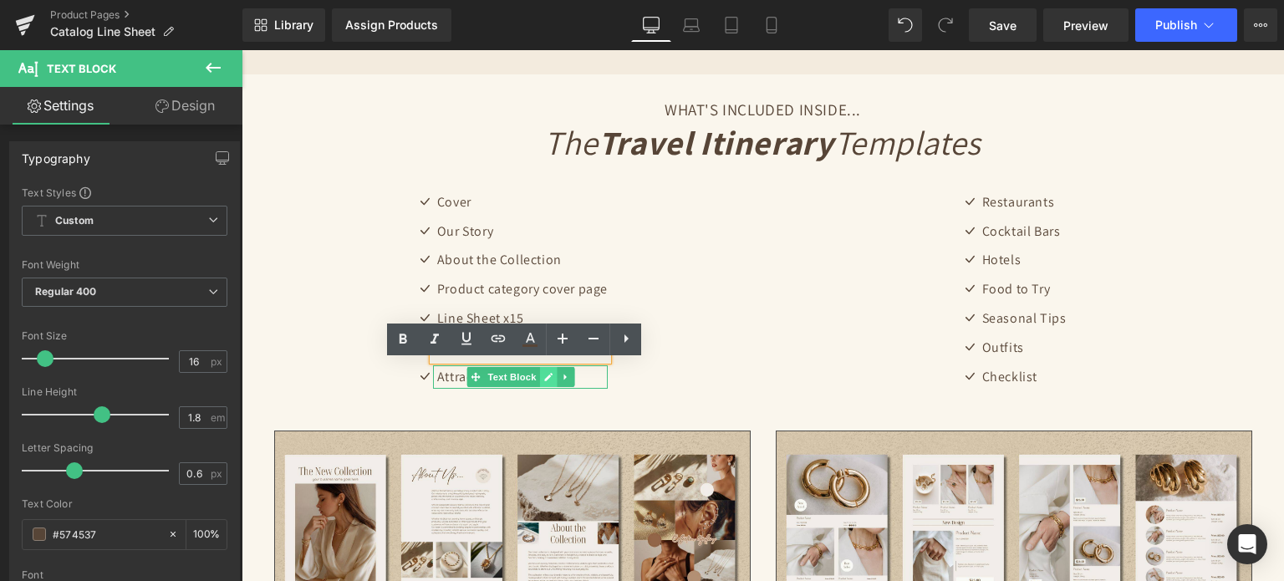
click at [538, 375] on p "Attractions x2" at bounding box center [522, 377] width 171 height 24
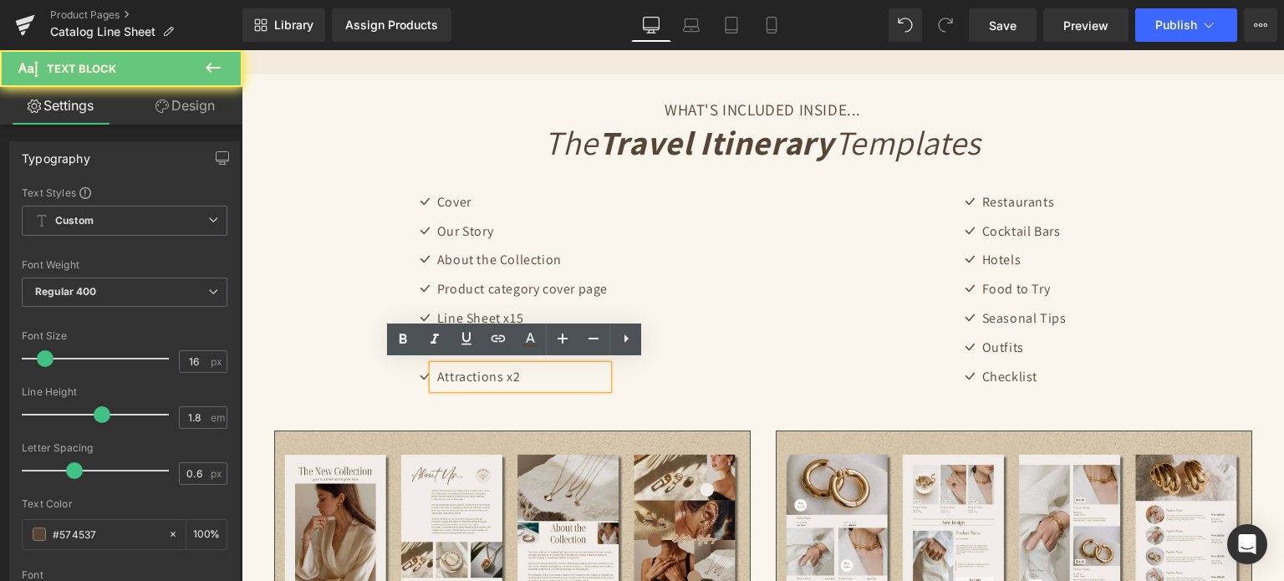
click at [538, 375] on p "Attractions x2" at bounding box center [522, 377] width 171 height 24
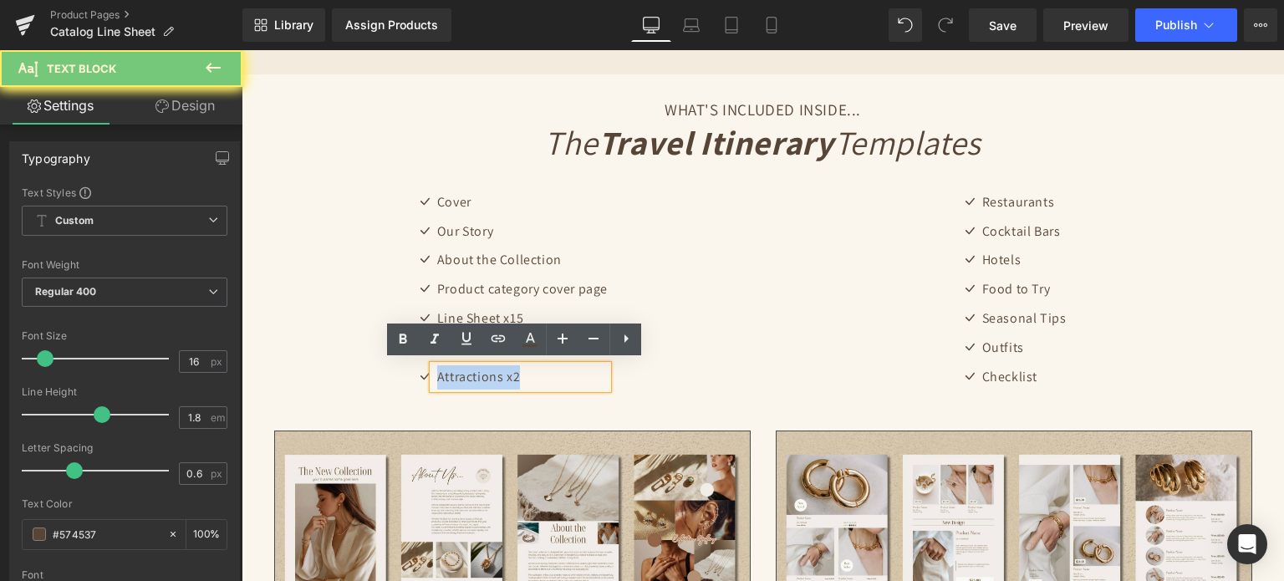
click at [538, 375] on p "Attractions x2" at bounding box center [522, 377] width 171 height 24
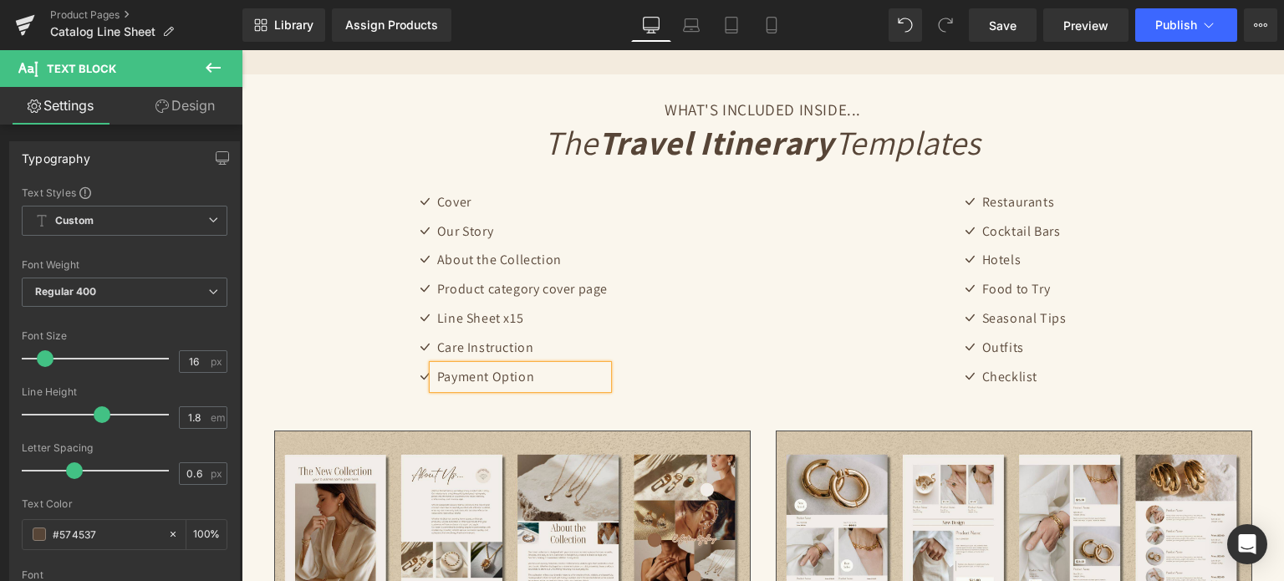
click at [1035, 198] on div "Restaurants Text Block" at bounding box center [1022, 203] width 89 height 24
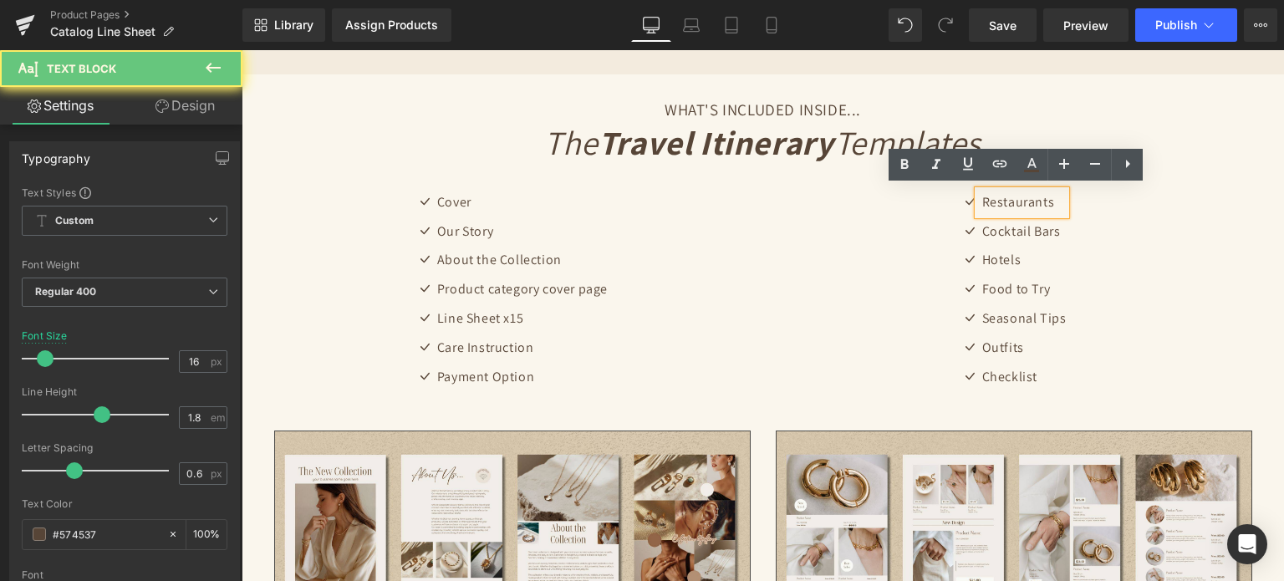
click at [1035, 198] on p "Restaurants" at bounding box center [1024, 203] width 84 height 24
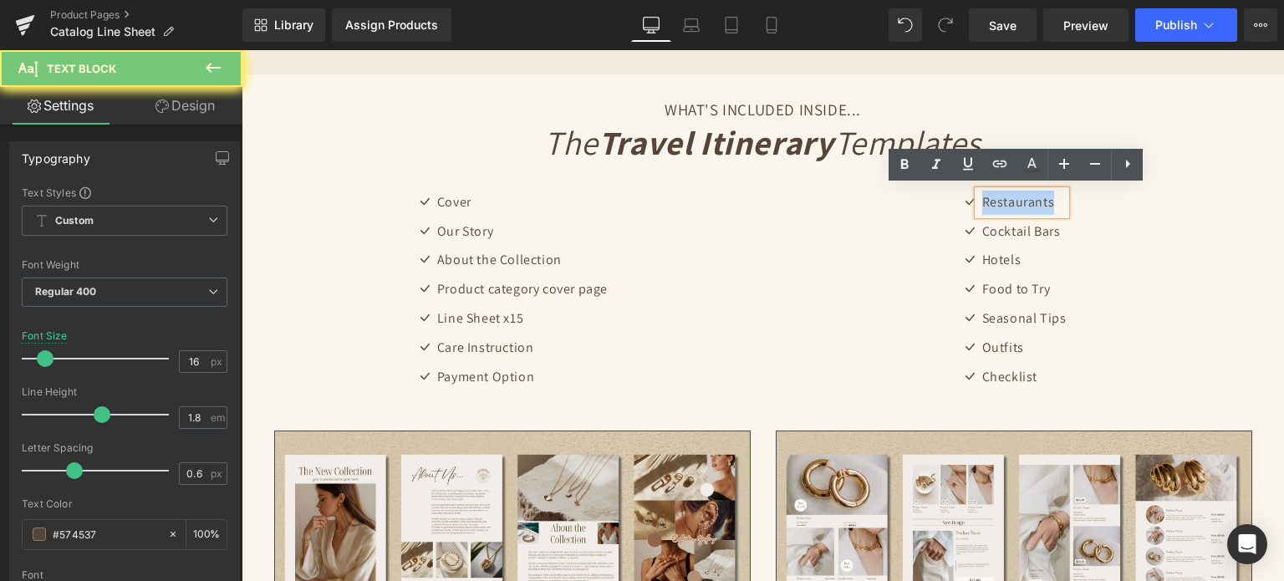
click at [1035, 198] on p "Restaurants" at bounding box center [1024, 203] width 84 height 24
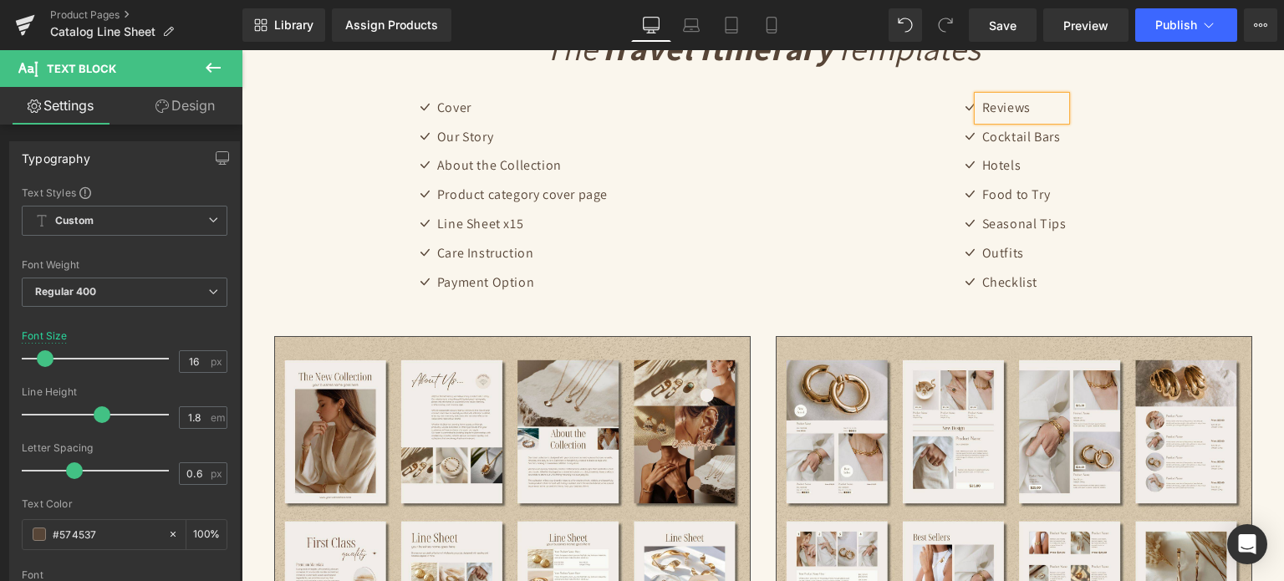
scroll to position [2711, 0]
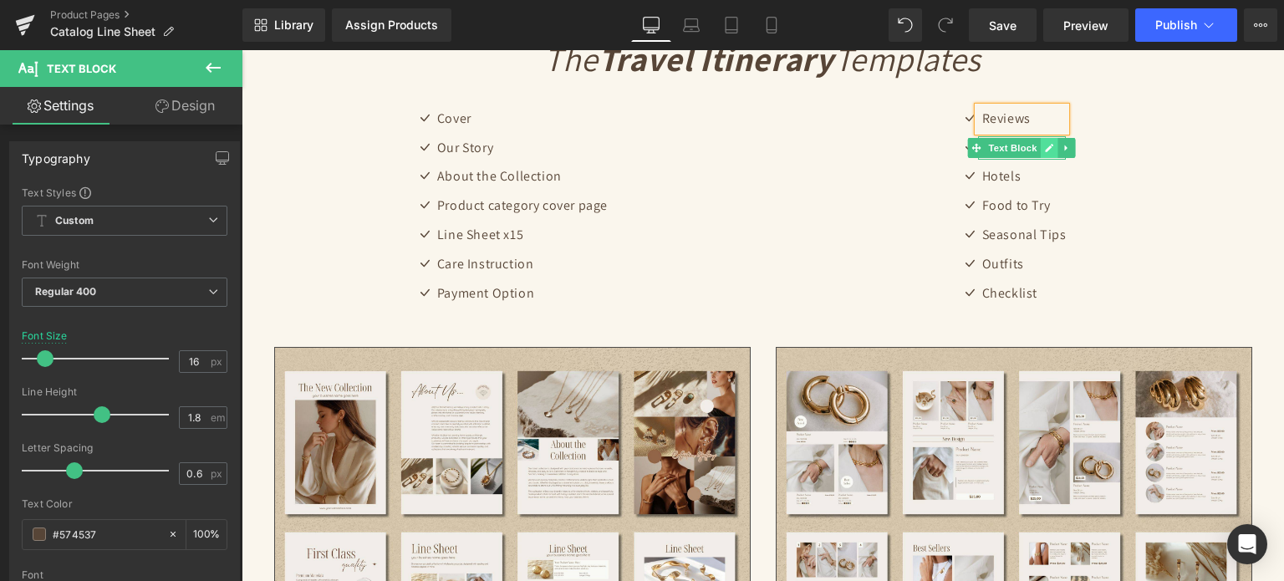
click at [1044, 144] on icon at bounding box center [1048, 148] width 9 height 10
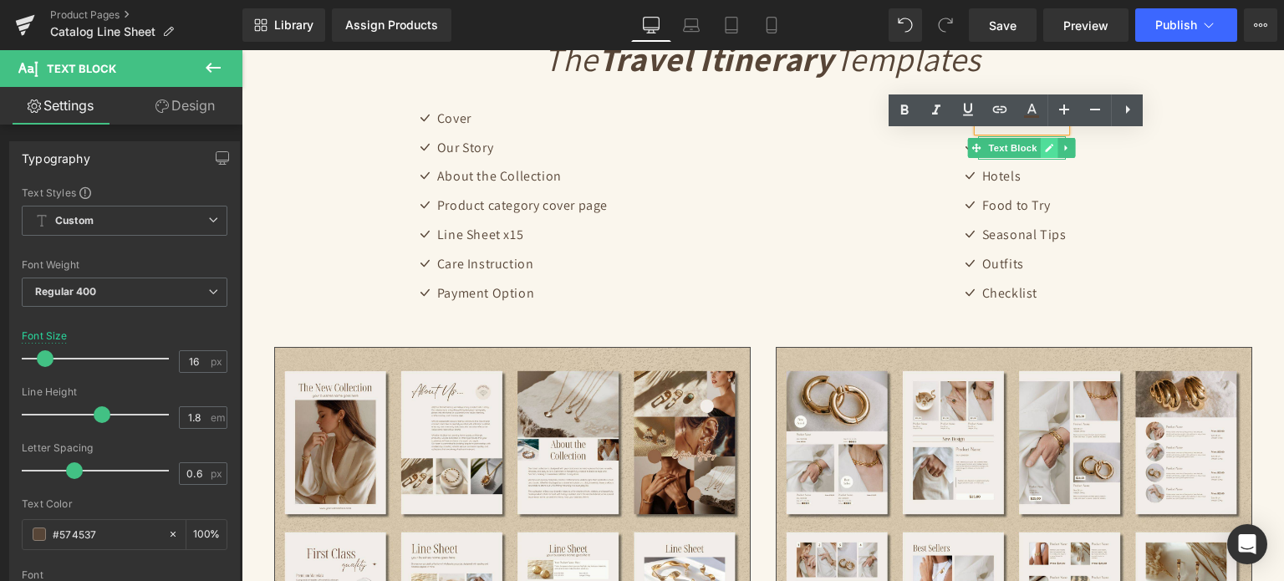
click at [1039, 144] on p "Cocktail Bars" at bounding box center [1024, 148] width 84 height 24
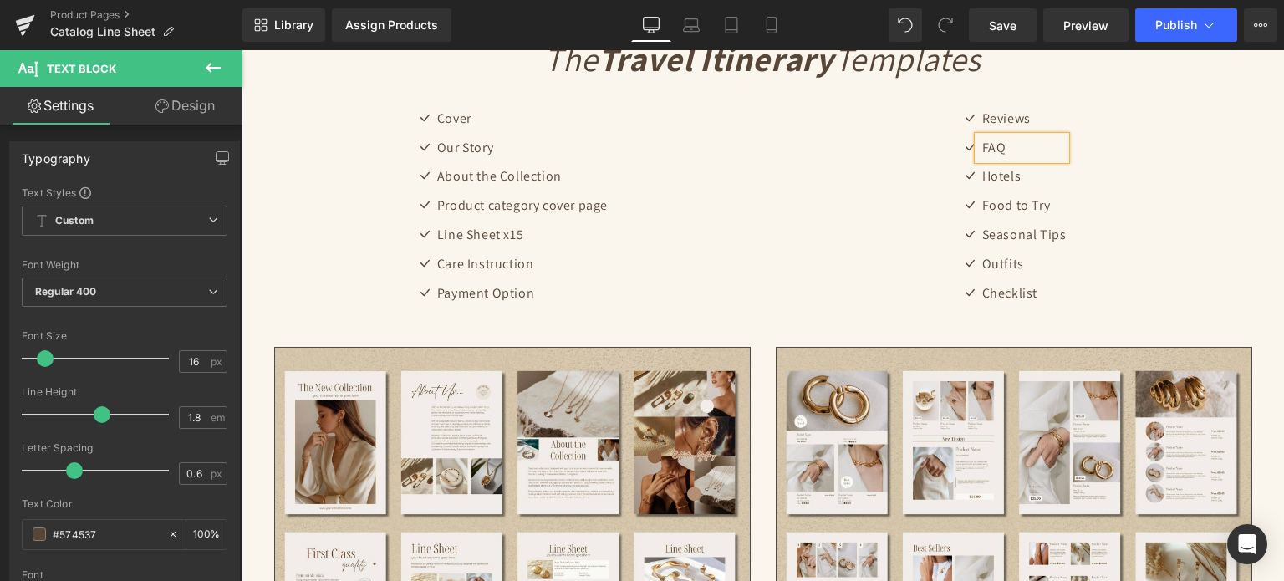
click at [1010, 173] on div "Hotels Text Block" at bounding box center [1022, 177] width 89 height 24
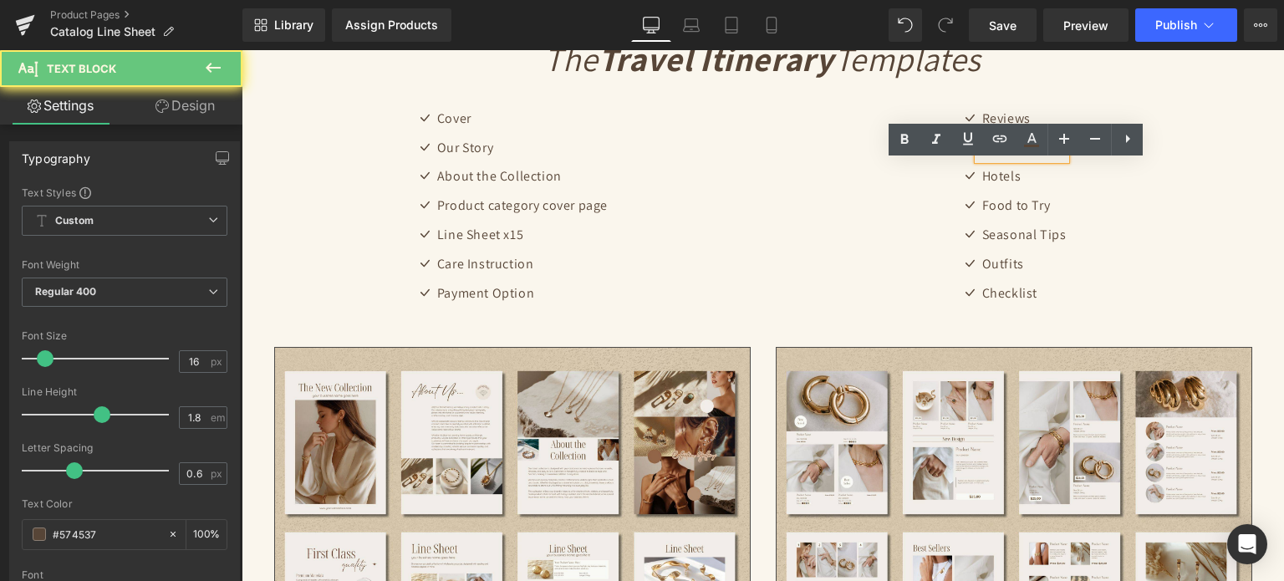
click at [1010, 173] on p "Hotels" at bounding box center [1024, 177] width 84 height 24
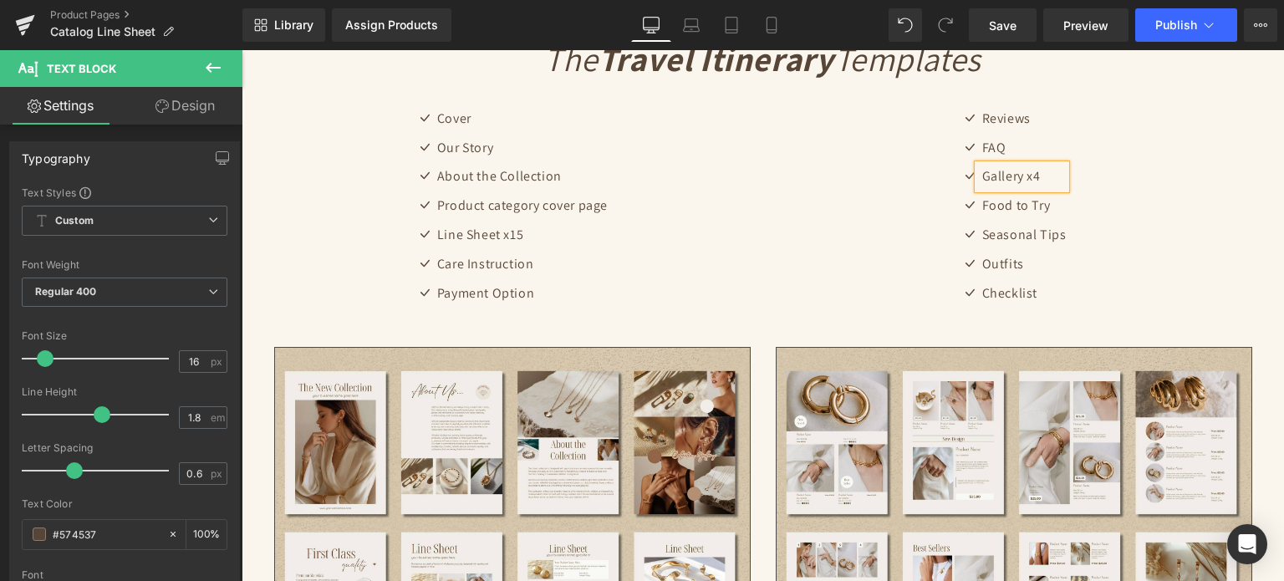
click at [1033, 202] on div "Food to Try Text Block" at bounding box center [1022, 206] width 89 height 24
click at [1033, 202] on p "Food to Try" at bounding box center [1024, 206] width 84 height 24
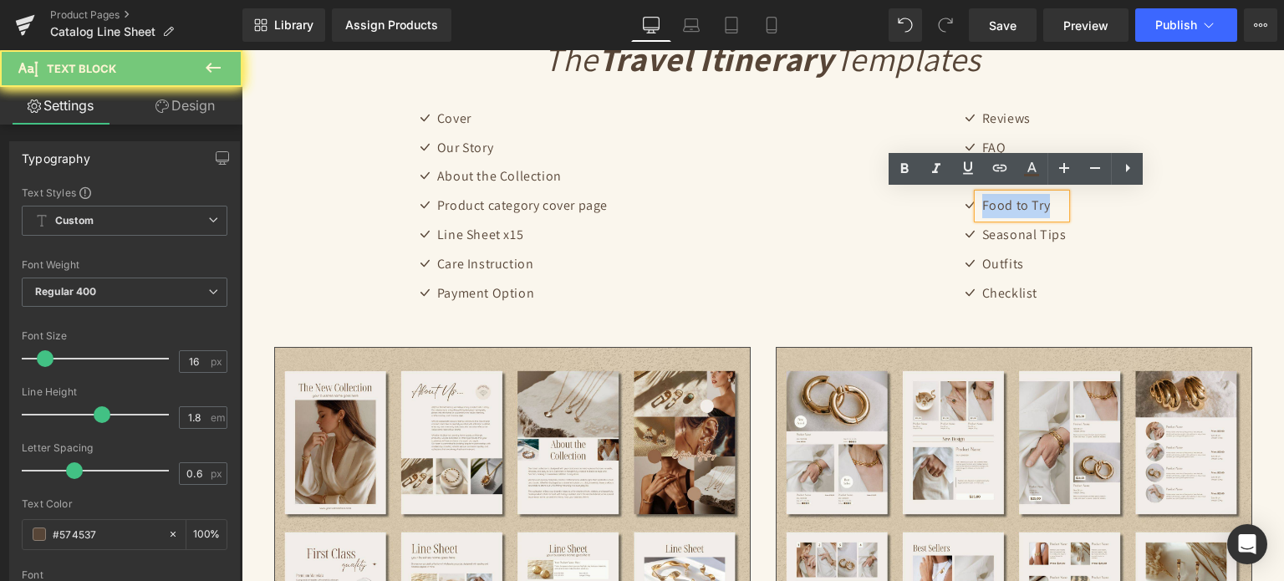
click at [1033, 202] on p "Food to Try" at bounding box center [1024, 206] width 84 height 24
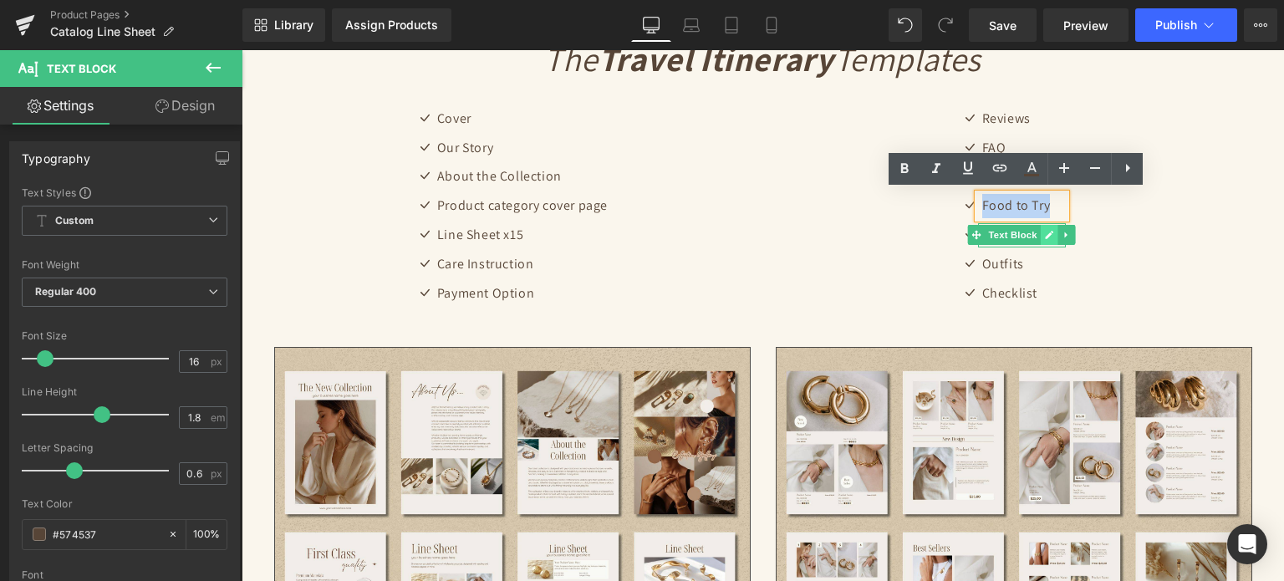
click at [1040, 231] on link at bounding box center [1049, 235] width 18 height 20
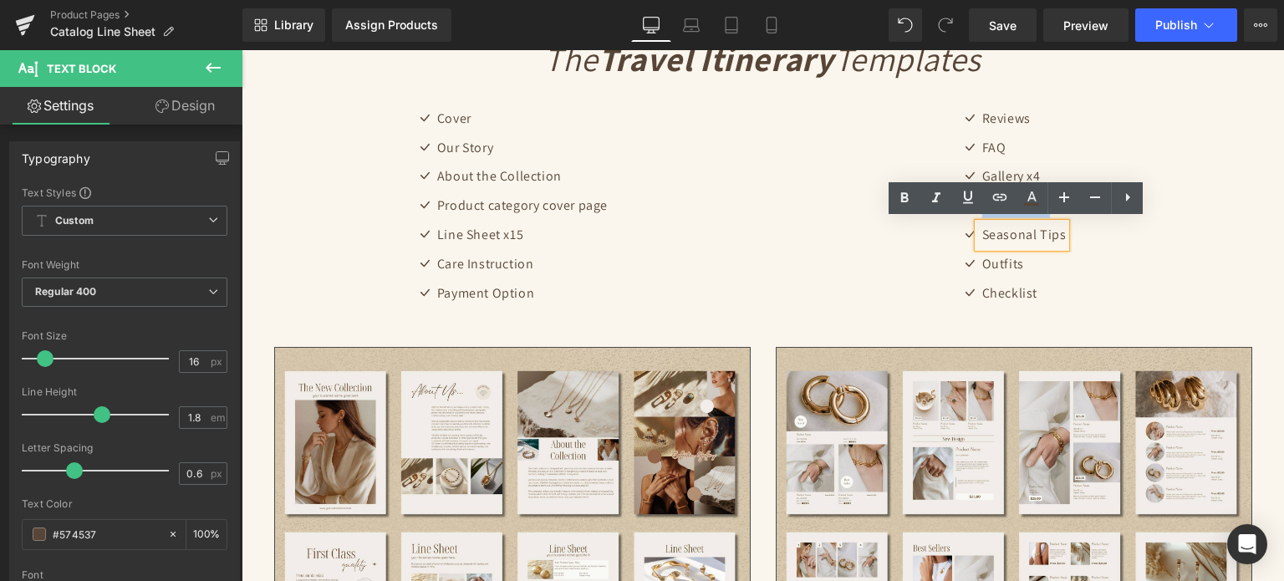
click at [1035, 232] on p "Seasonal Tips" at bounding box center [1024, 235] width 84 height 24
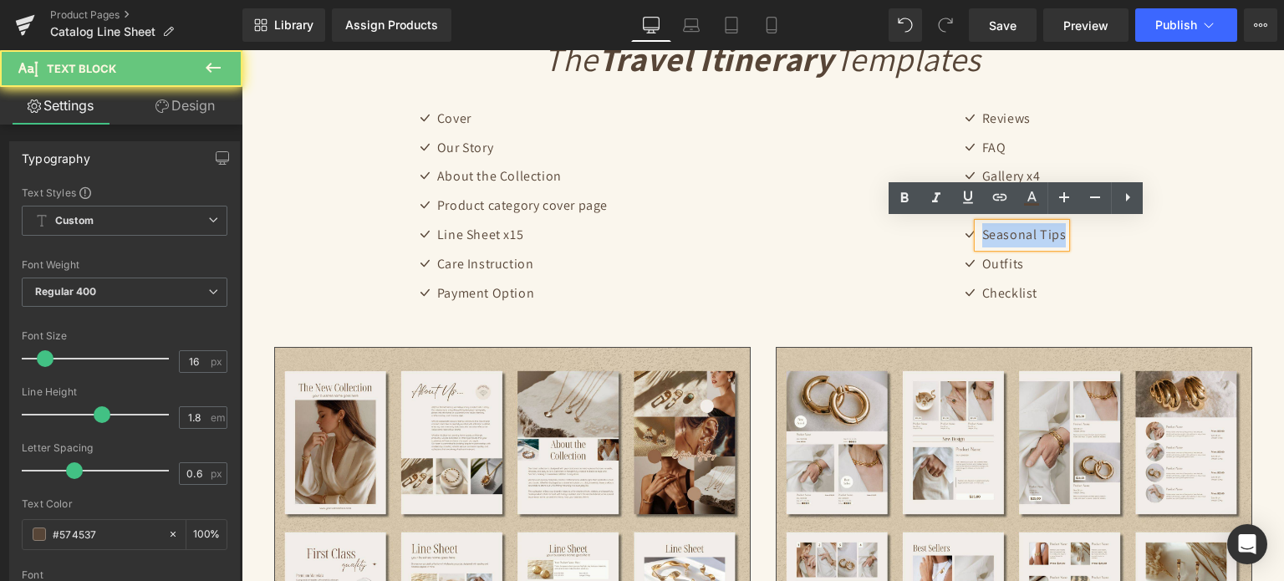
click at [1035, 232] on p "Seasonal Tips" at bounding box center [1024, 235] width 84 height 24
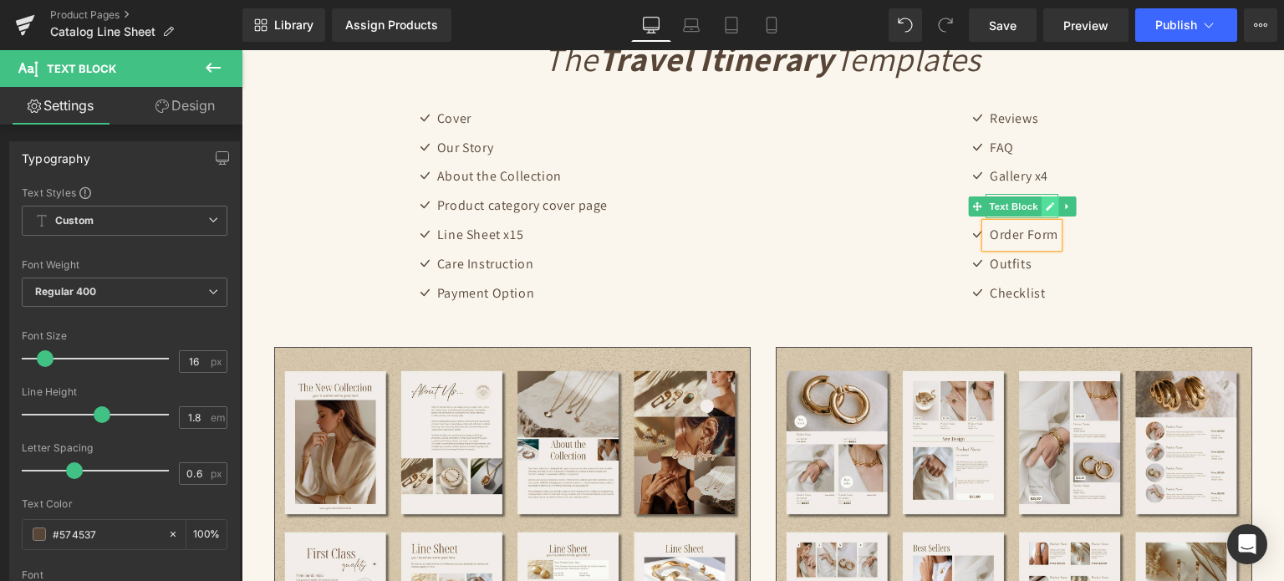
click at [1041, 202] on link at bounding box center [1050, 206] width 18 height 20
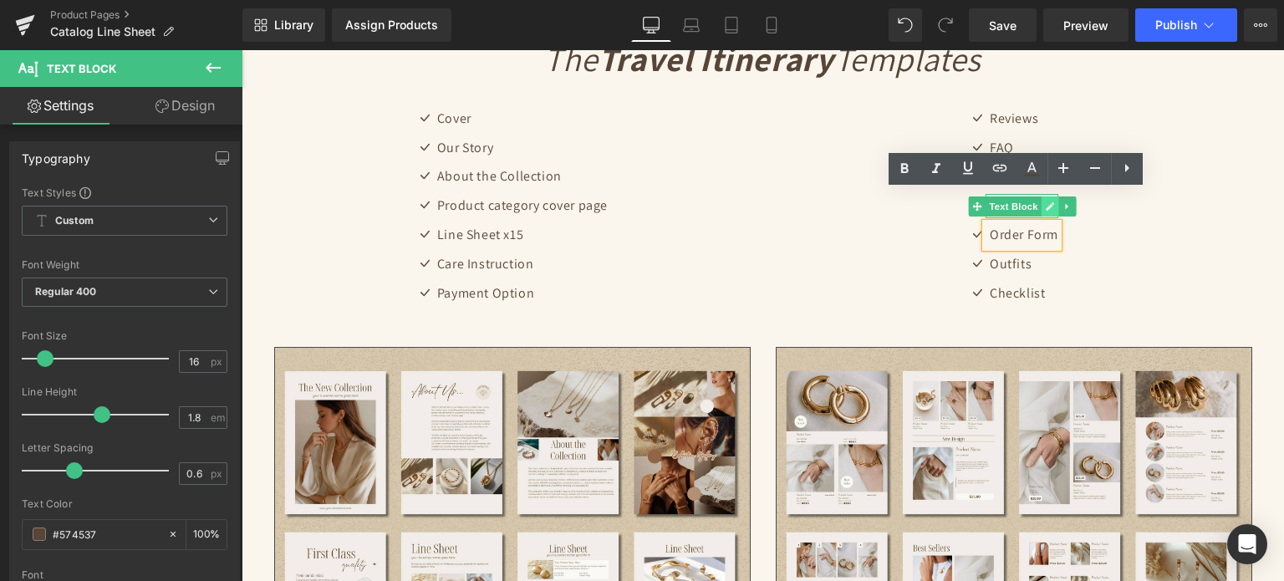
click at [1037, 202] on p "Food to Try" at bounding box center [1024, 206] width 69 height 24
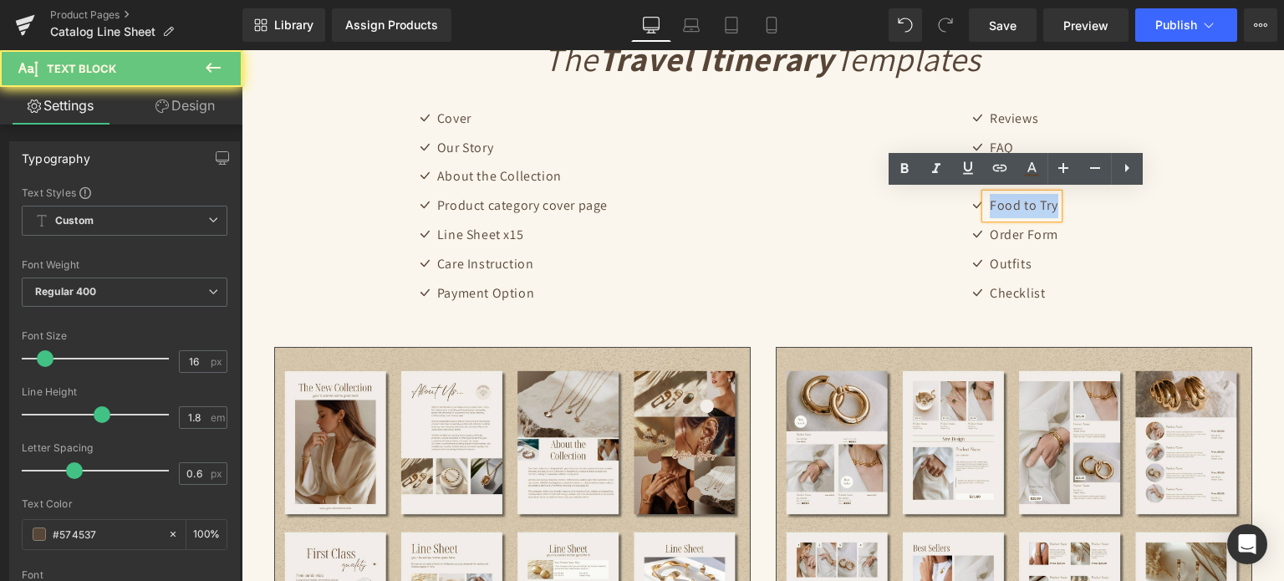
click at [1037, 202] on p "Food to Try" at bounding box center [1024, 206] width 69 height 24
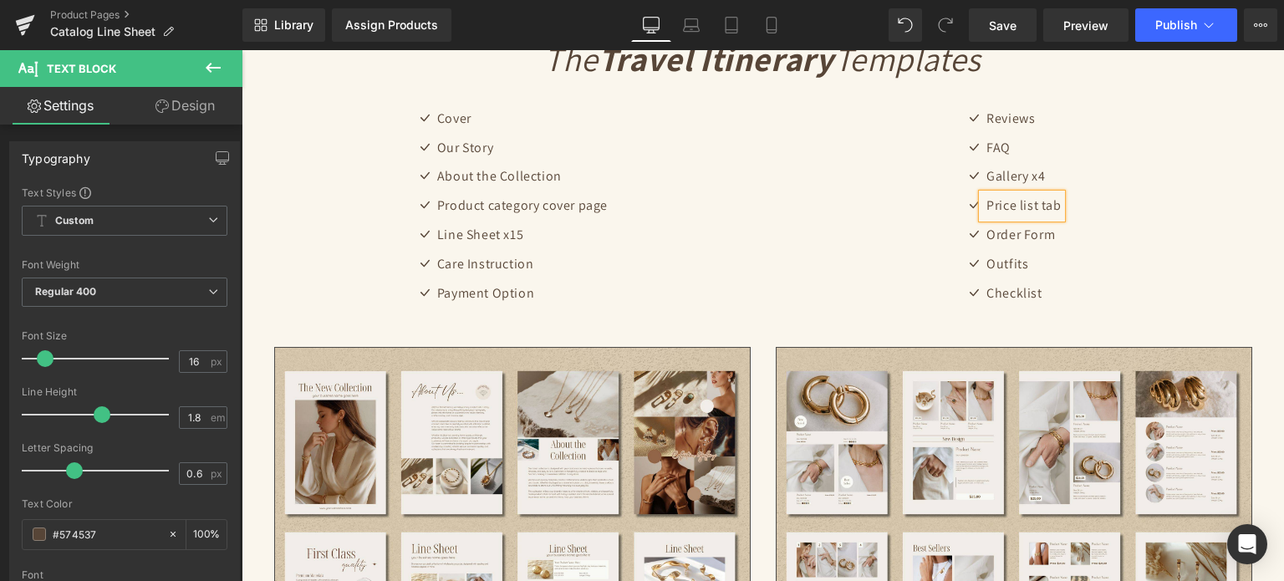
click at [1018, 205] on p "Price list tab" at bounding box center [1024, 206] width 74 height 24
click at [1039, 207] on p "Price List tab" at bounding box center [1024, 206] width 78 height 24
click at [1039, 207] on p "Price List Tab" at bounding box center [1024, 206] width 80 height 24
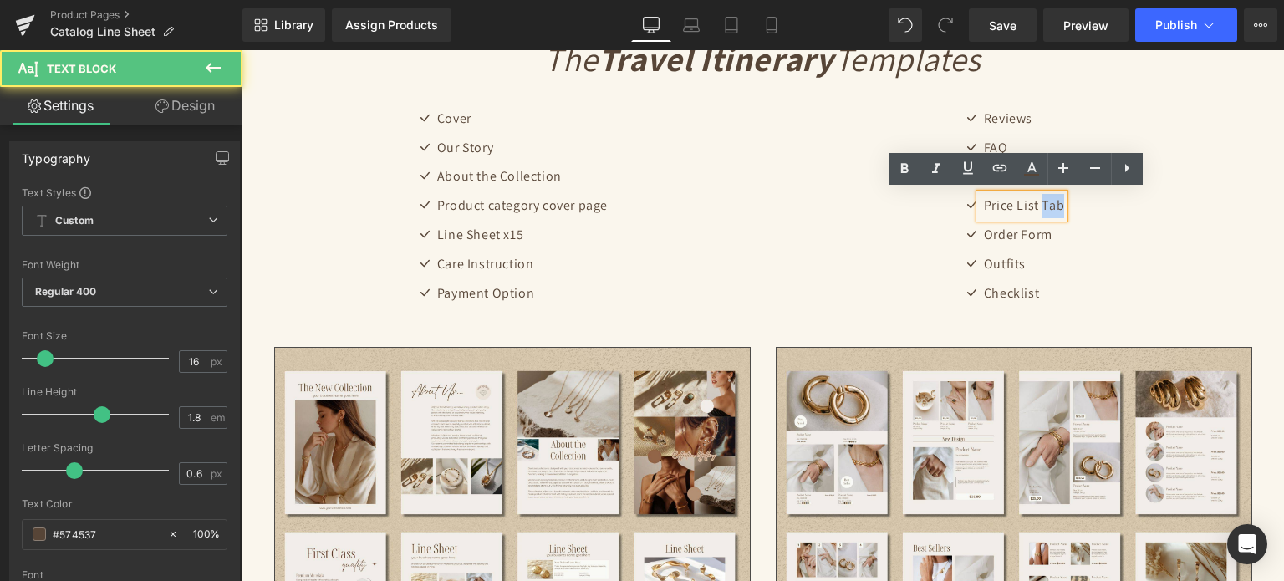
click at [1039, 207] on p "Price List Tab" at bounding box center [1024, 206] width 80 height 24
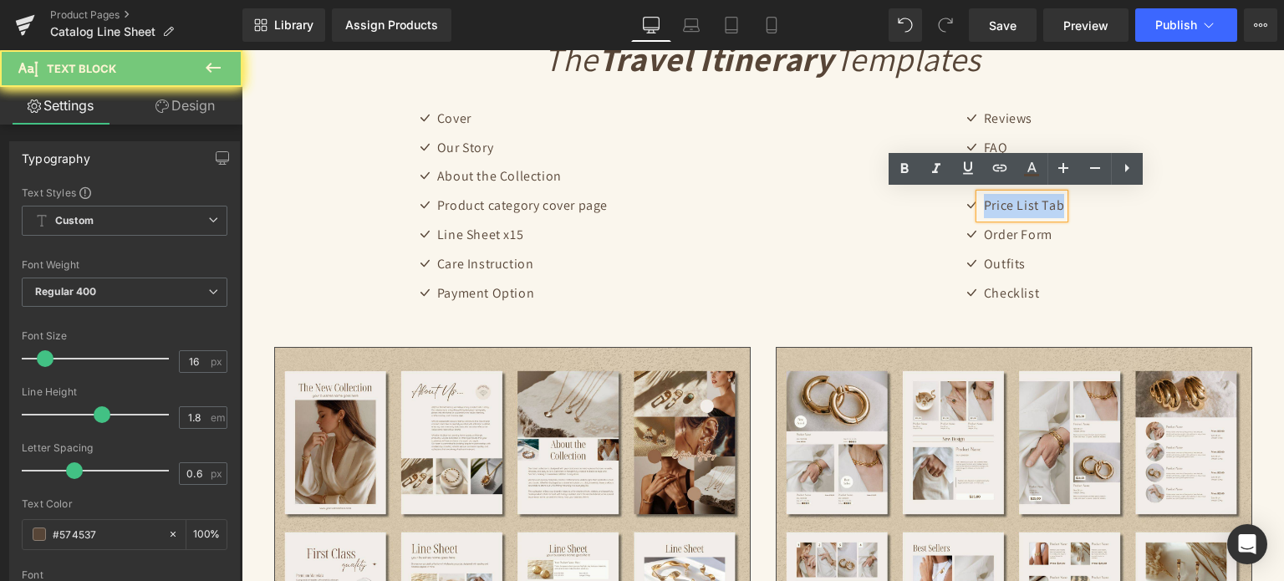
click at [1039, 207] on p "Price List Tab" at bounding box center [1024, 206] width 80 height 24
copy p "Price List Tab"
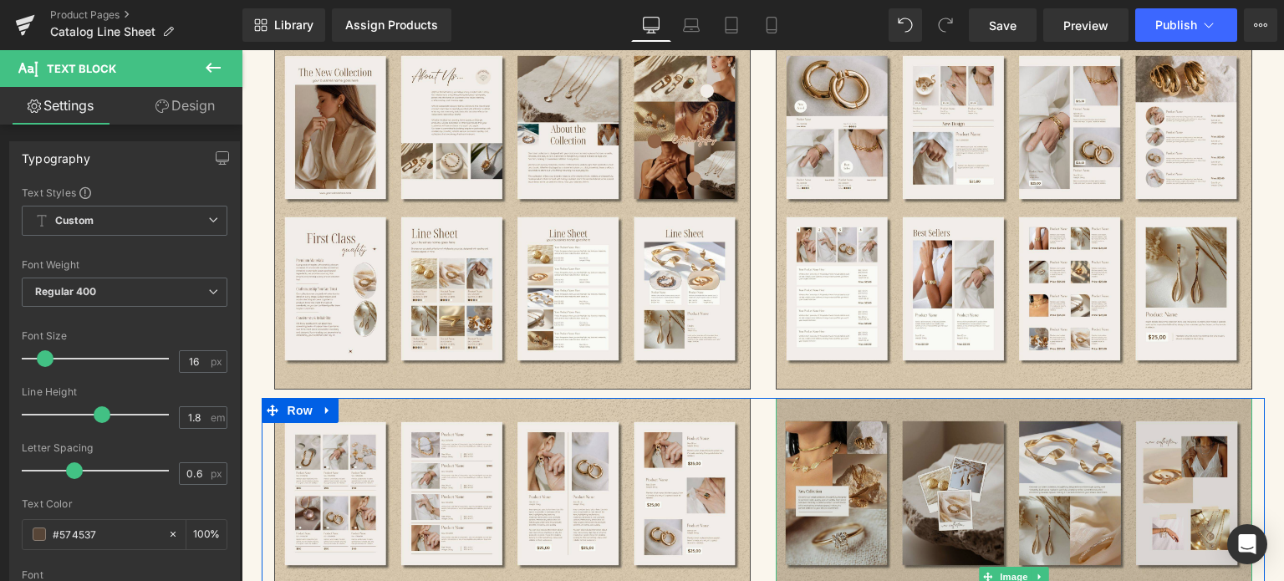
scroll to position [2794, 0]
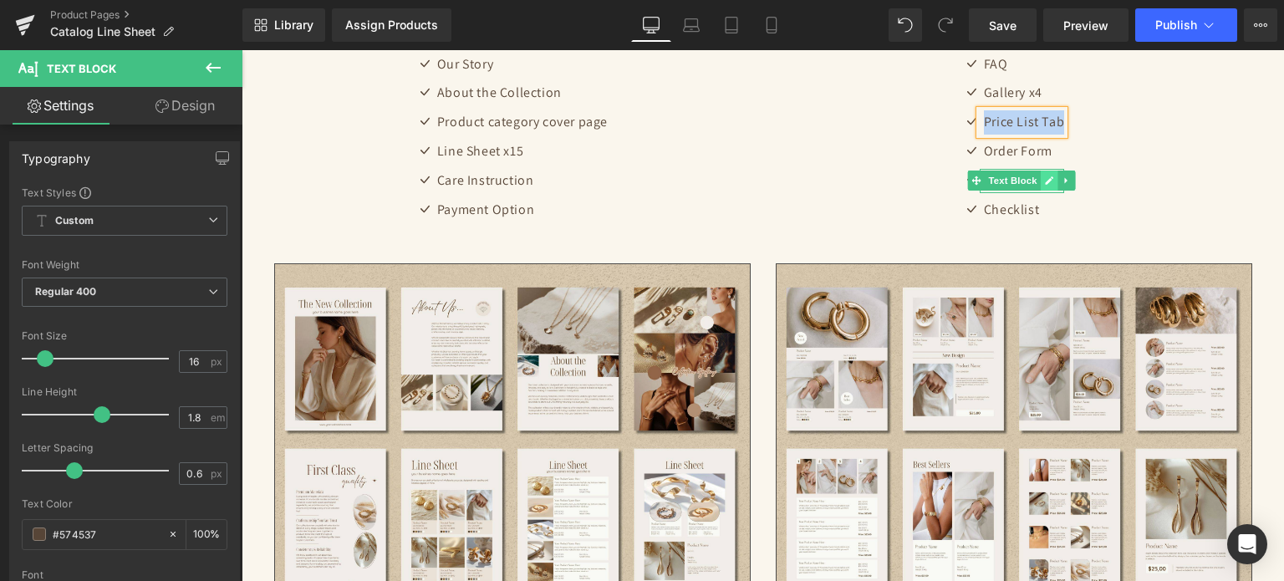
click at [1045, 177] on icon at bounding box center [1049, 181] width 9 height 10
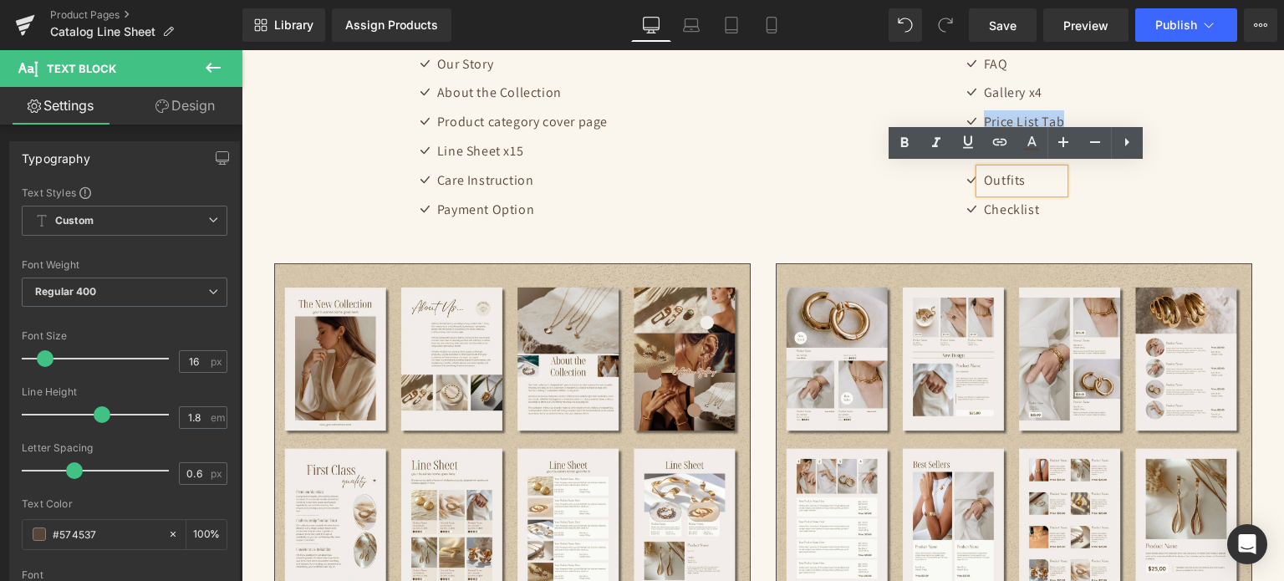
click at [1040, 177] on p "Outfits" at bounding box center [1024, 181] width 80 height 24
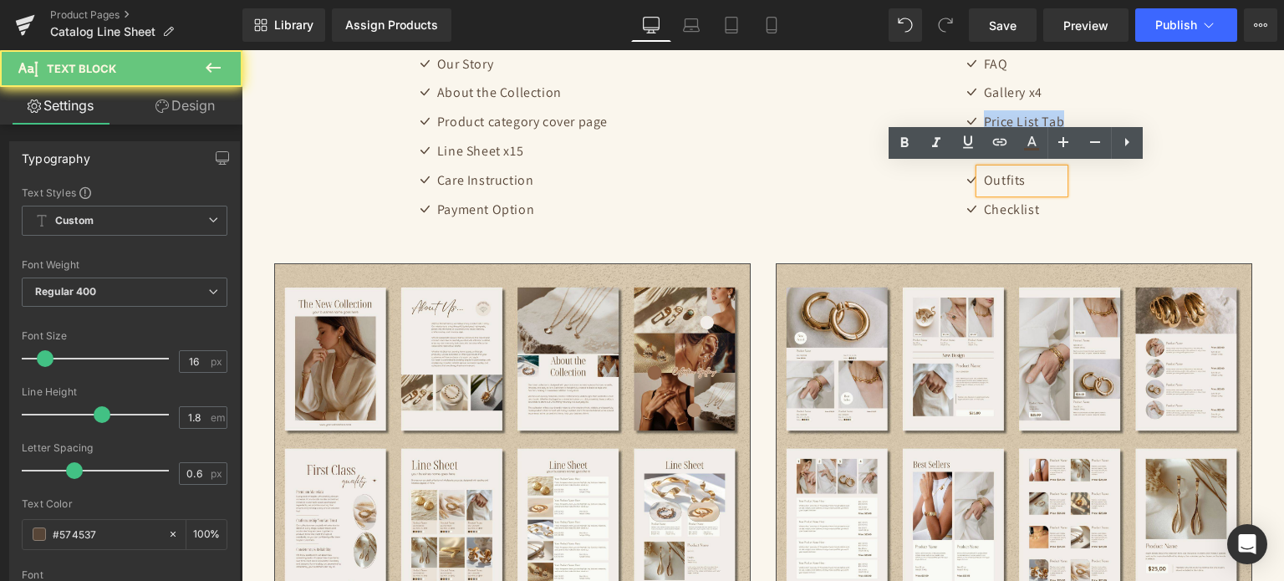
click at [1040, 177] on p "Outfits" at bounding box center [1024, 181] width 80 height 24
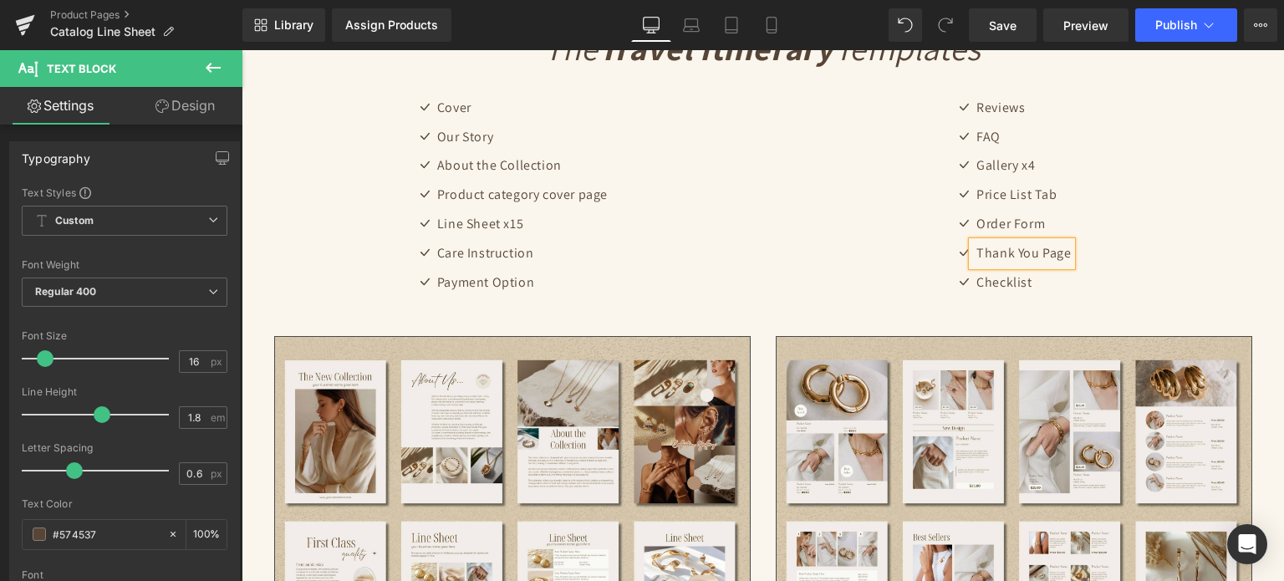
scroll to position [2711, 0]
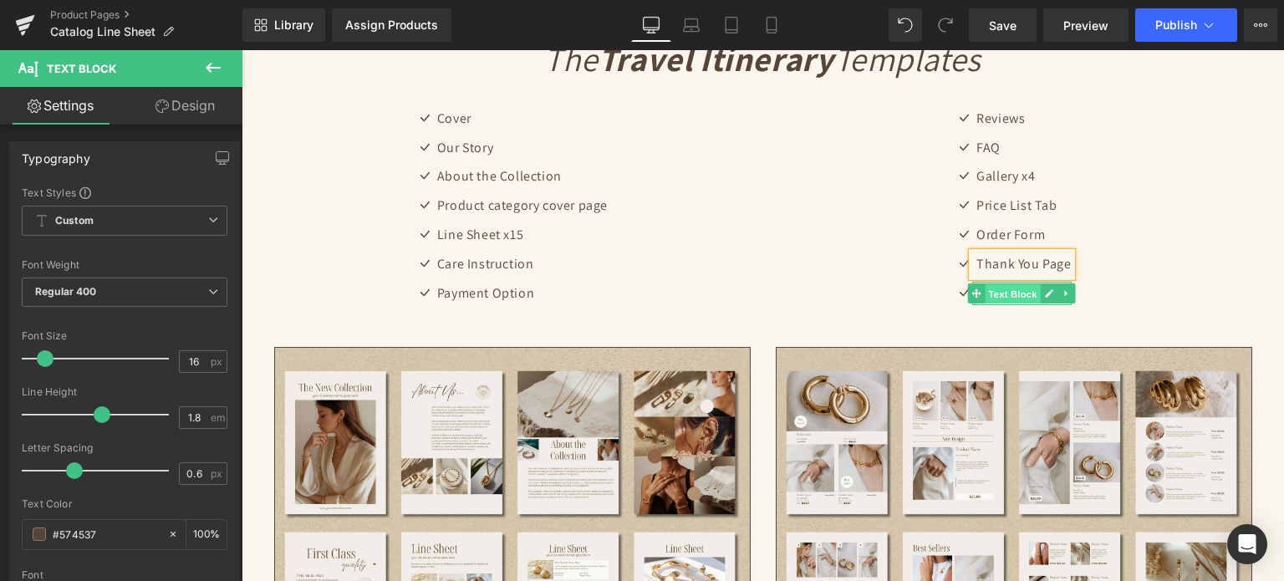
click at [1023, 292] on span "Text Block" at bounding box center [1013, 294] width 55 height 20
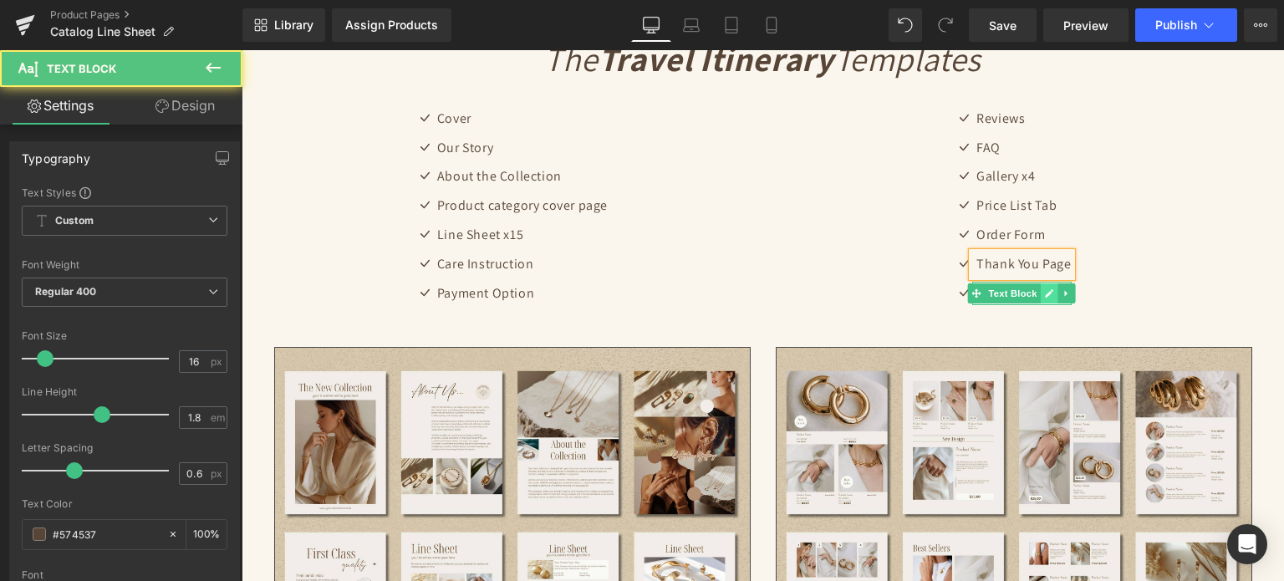
click at [1045, 292] on icon at bounding box center [1049, 293] width 9 height 10
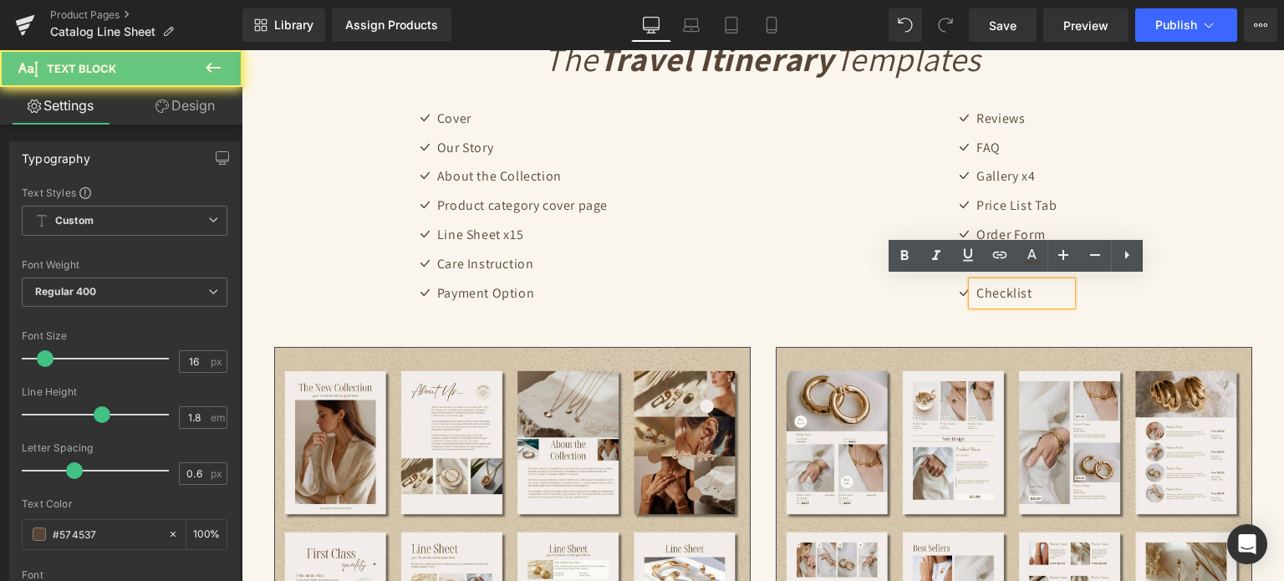
click at [1028, 292] on p "Checklist" at bounding box center [1024, 294] width 94 height 24
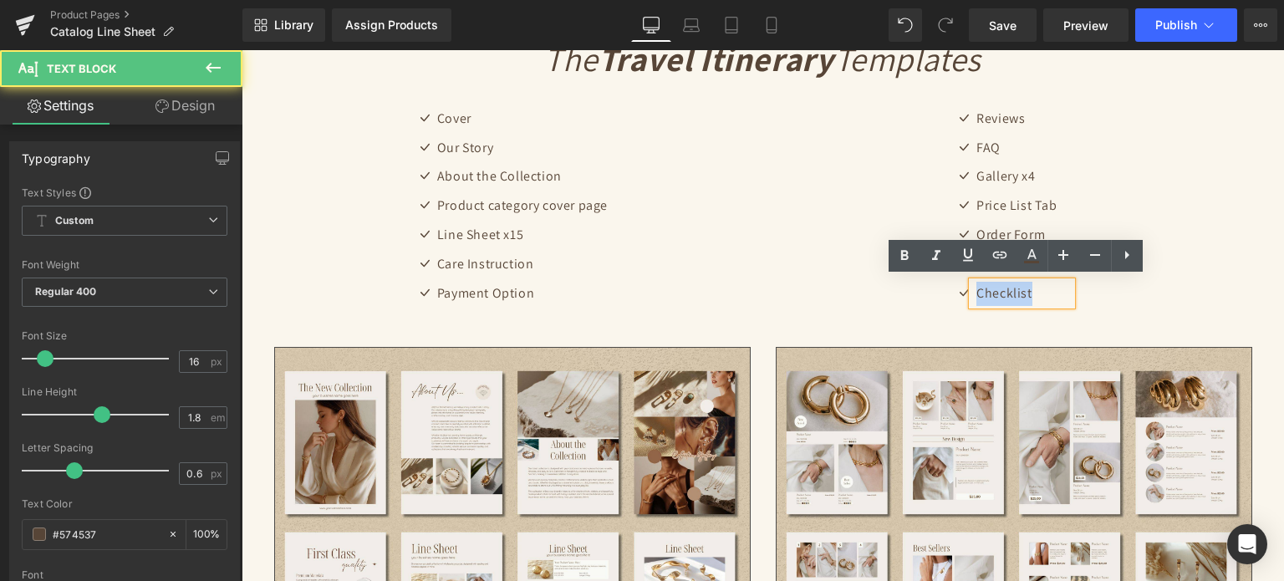
click at [1028, 292] on p "Checklist" at bounding box center [1024, 294] width 94 height 24
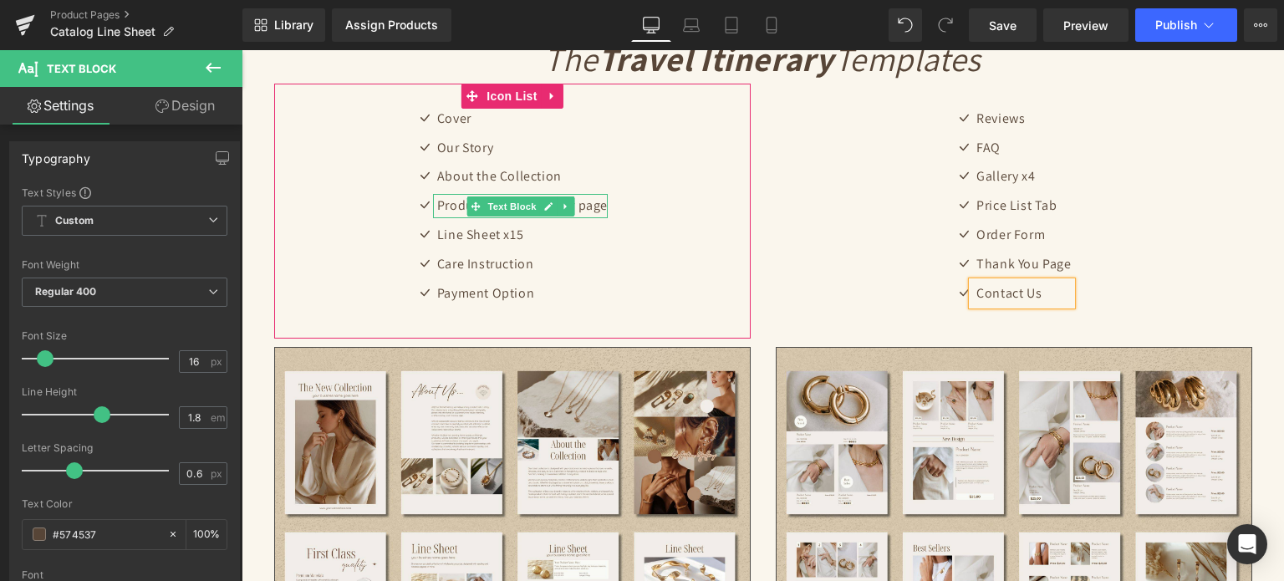
drag, startPoint x: 535, startPoint y: 200, endPoint x: 522, endPoint y: 207, distance: 15.0
click at [539, 201] on link at bounding box center [548, 206] width 18 height 20
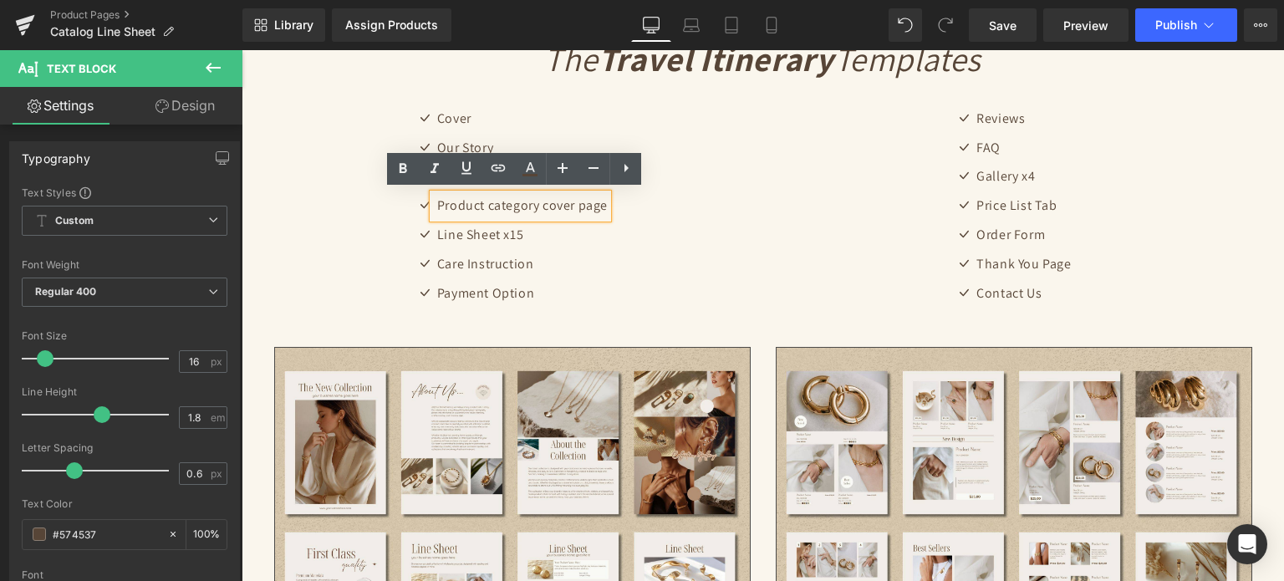
click at [488, 202] on p "Product category cover page" at bounding box center [522, 206] width 171 height 24
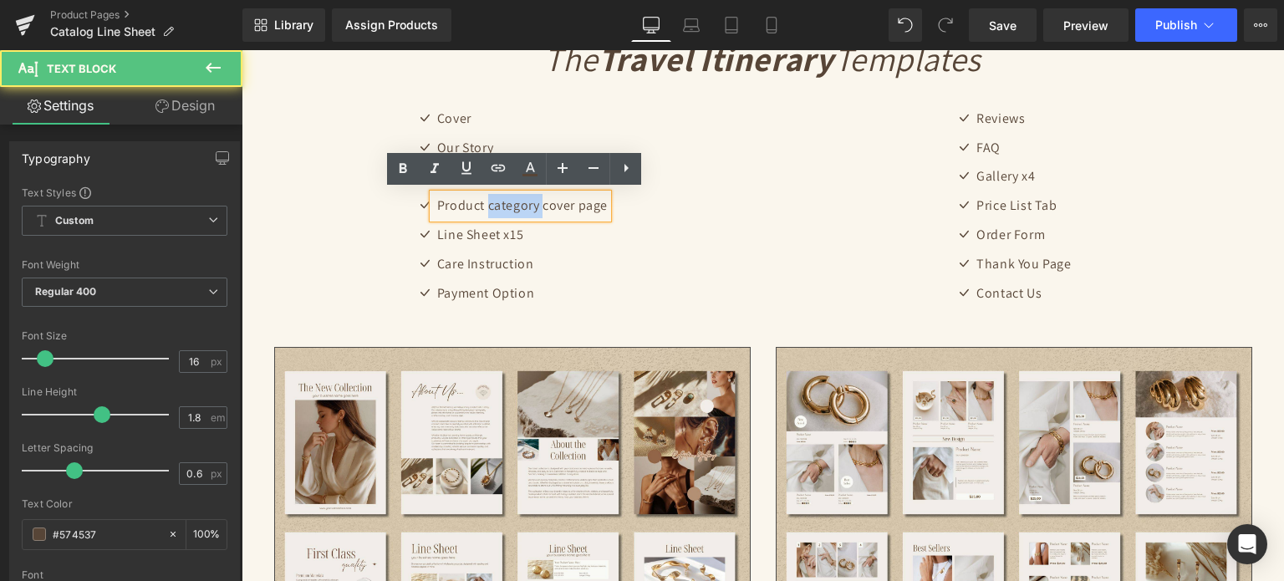
click at [488, 202] on p "Product category cover page" at bounding box center [522, 206] width 171 height 24
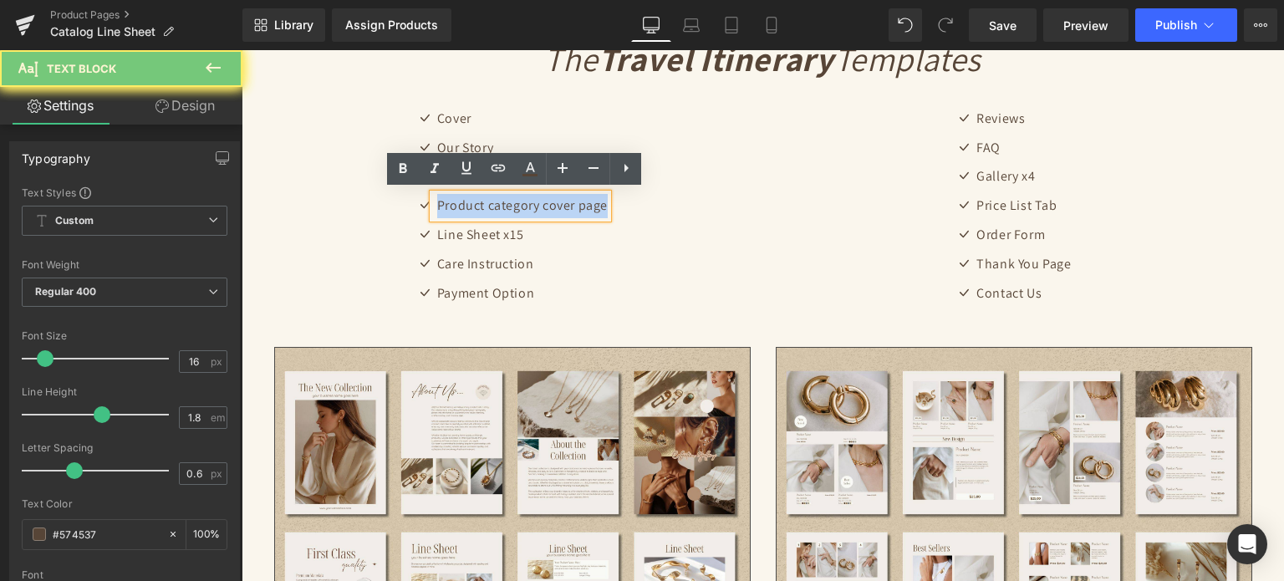
copy p "Product category cover page"
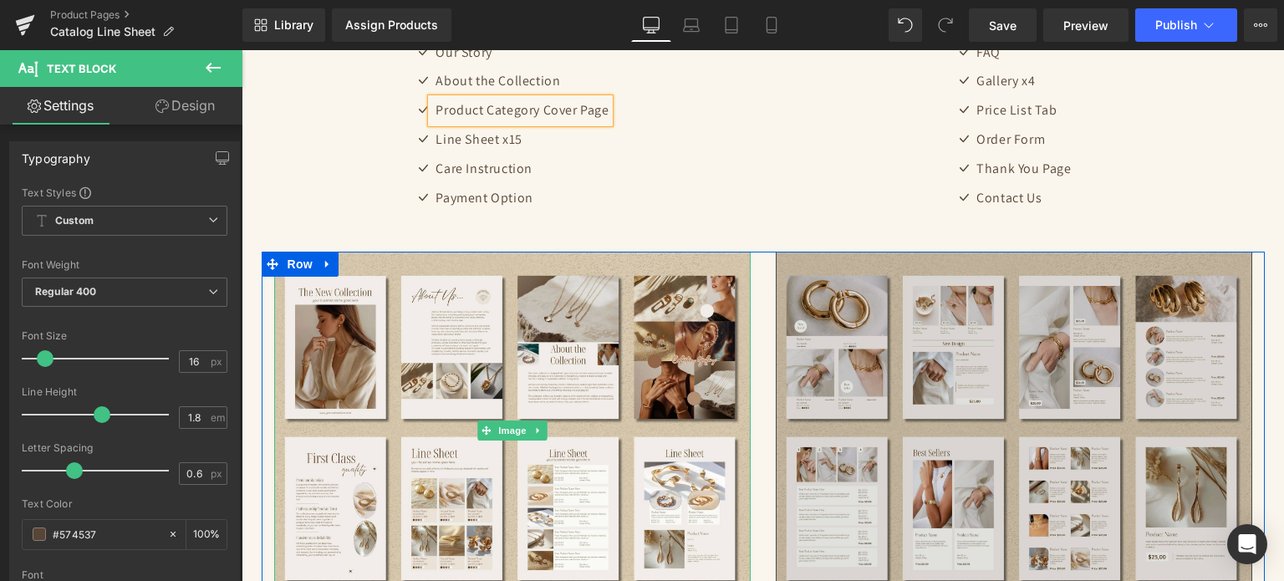
scroll to position [3045, 0]
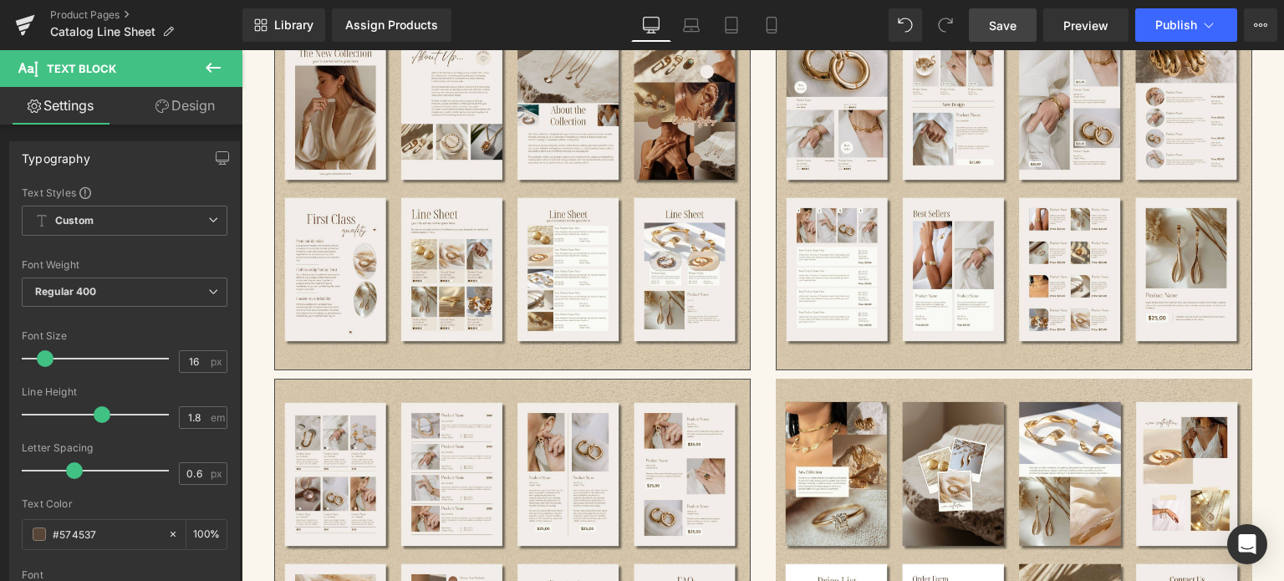
drag, startPoint x: 996, startPoint y: 29, endPoint x: 496, endPoint y: 138, distance: 511.7
click at [996, 29] on span "Save" at bounding box center [1003, 26] width 28 height 18
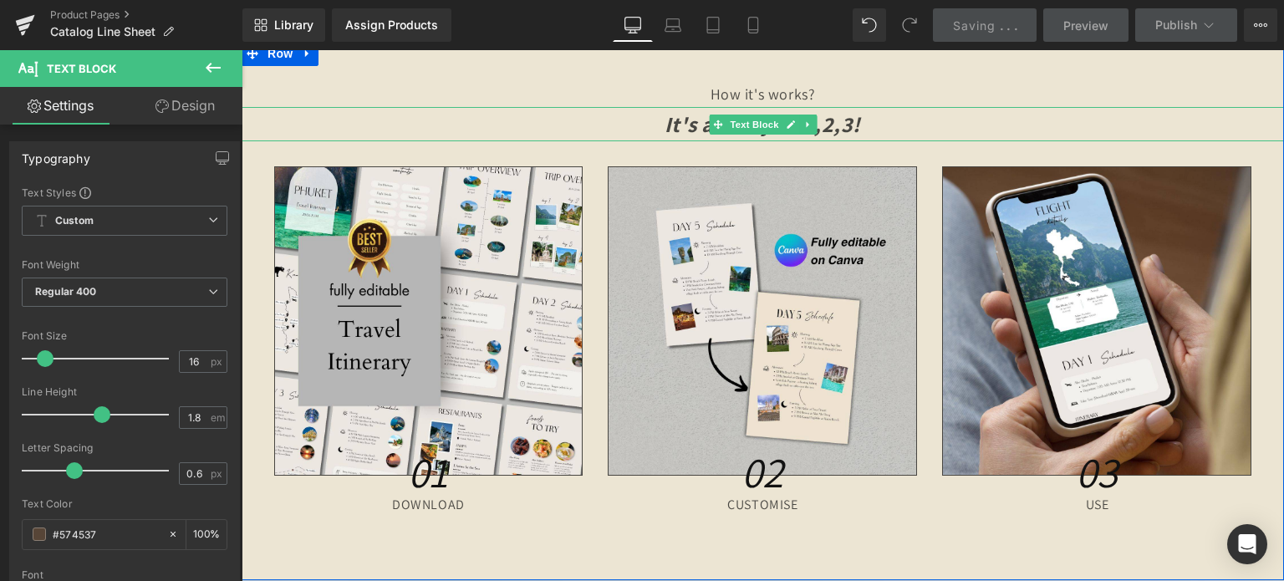
scroll to position [4718, 0]
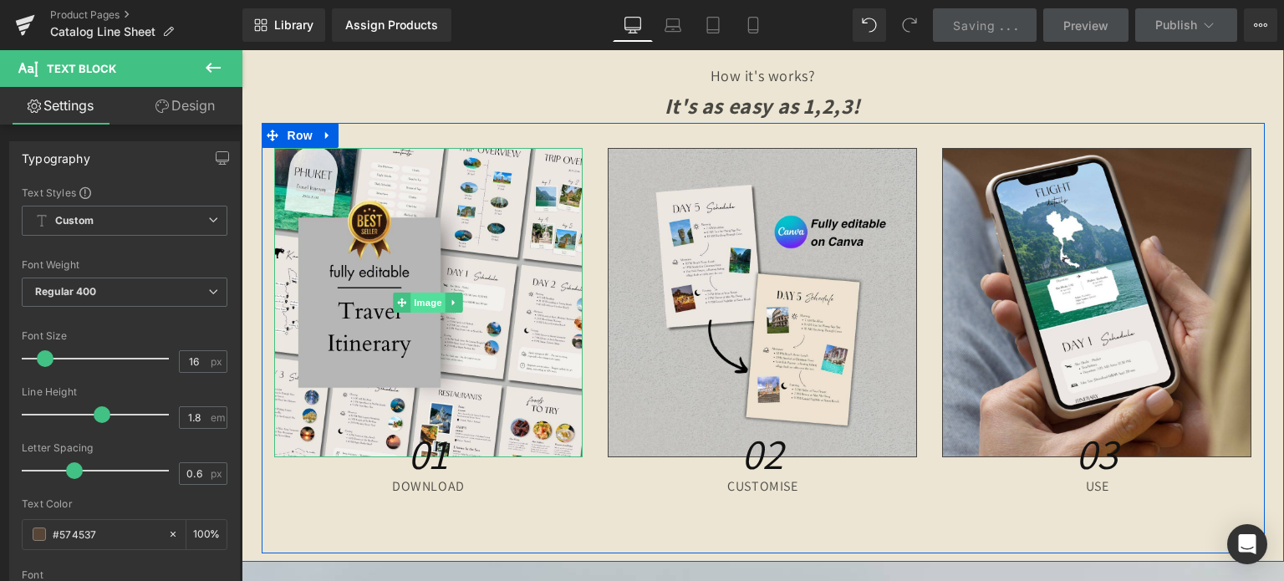
click at [425, 300] on span "Image" at bounding box center [428, 303] width 35 height 20
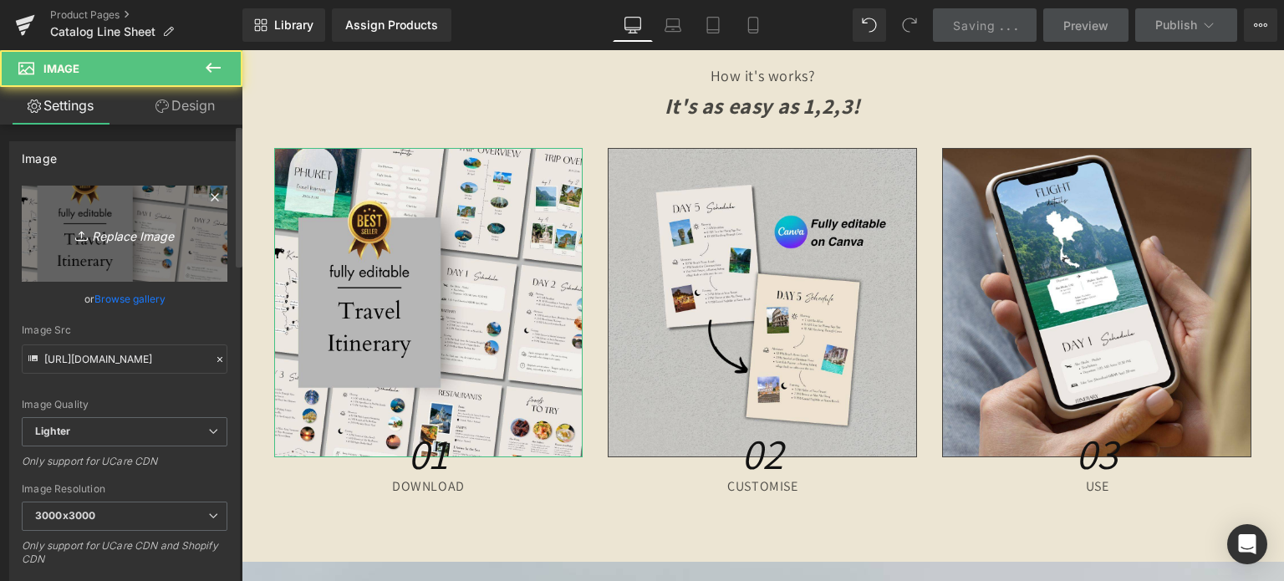
click at [181, 237] on icon "Replace Image" at bounding box center [125, 233] width 134 height 21
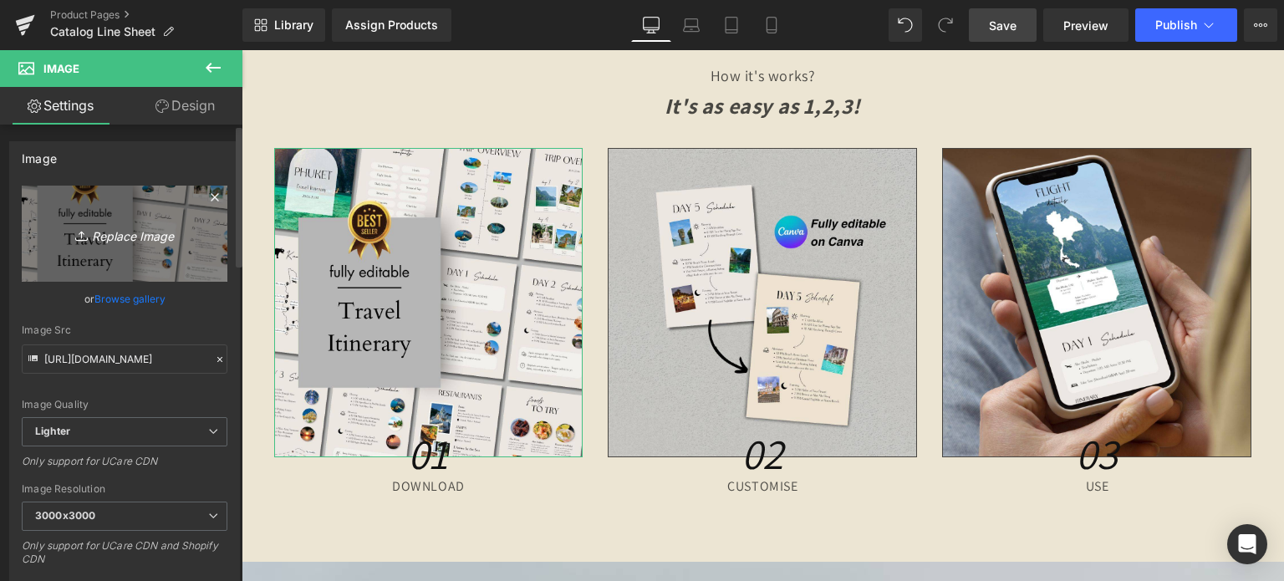
type input "C:\fakepath\45.jpg"
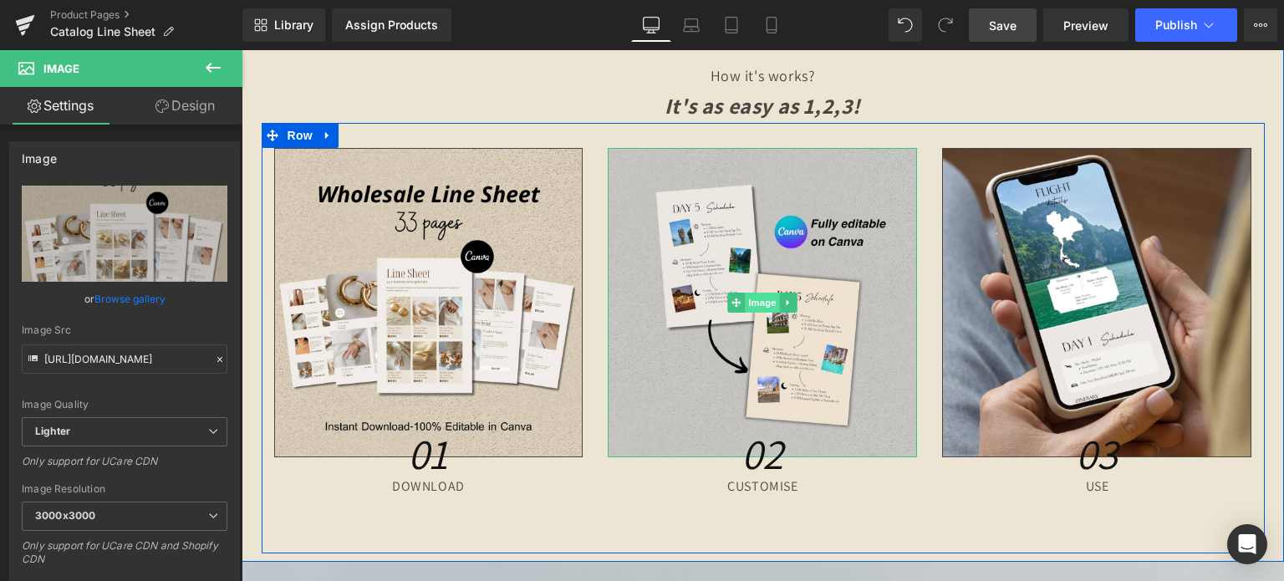
click at [748, 296] on span "Image" at bounding box center [763, 303] width 35 height 20
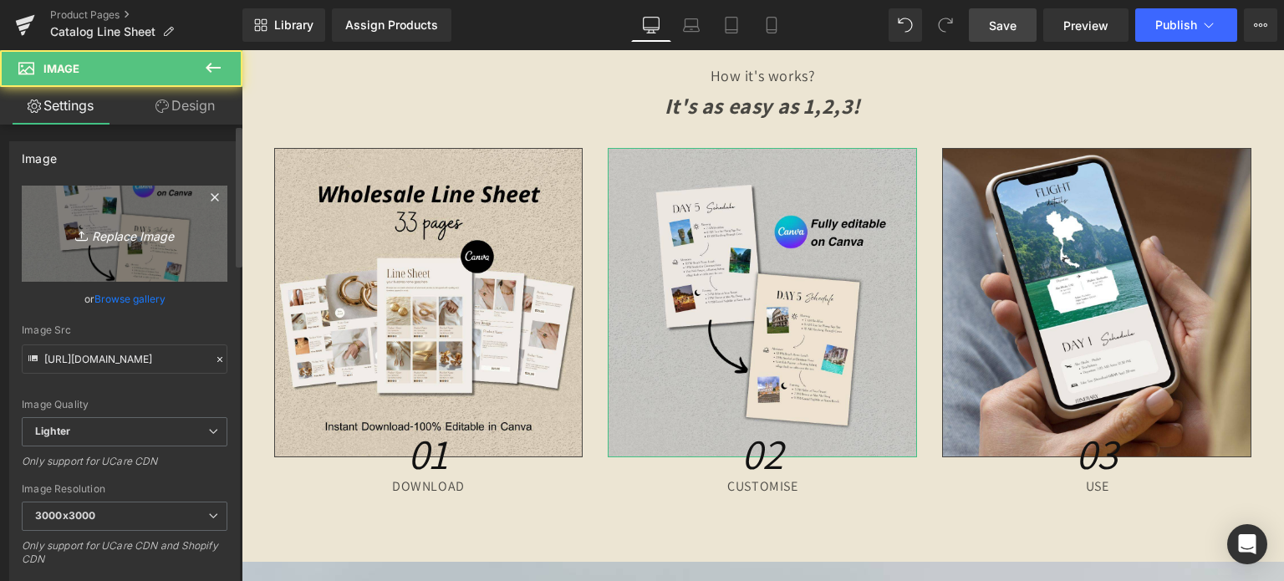
click at [123, 230] on icon "Replace Image" at bounding box center [125, 233] width 134 height 21
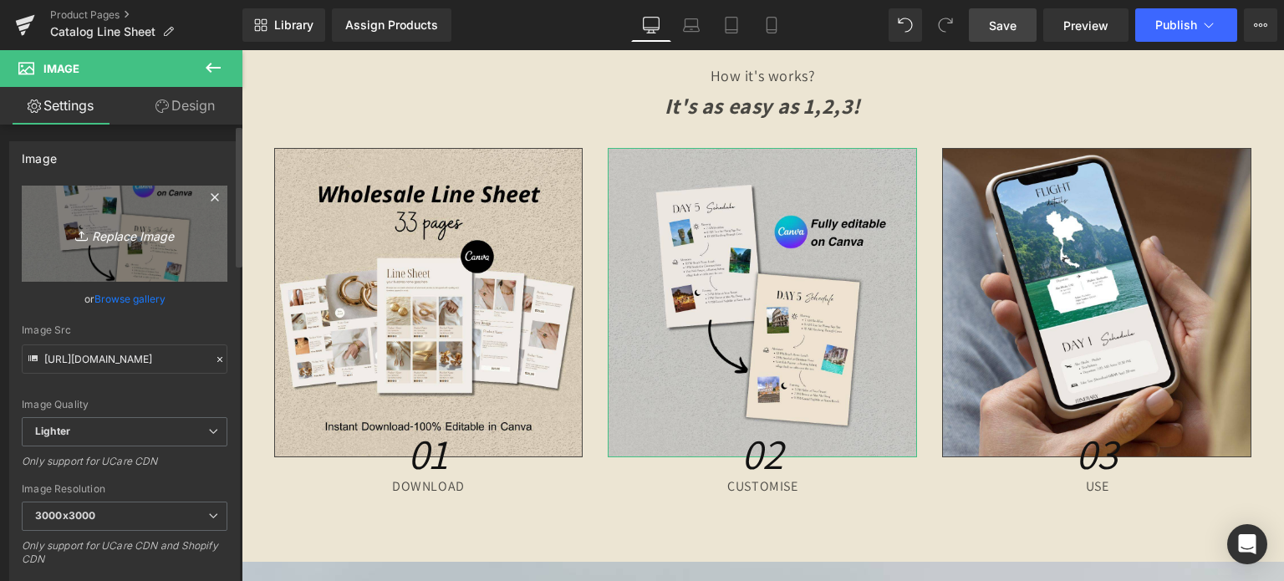
type input "C:\fakepath\46.jpg"
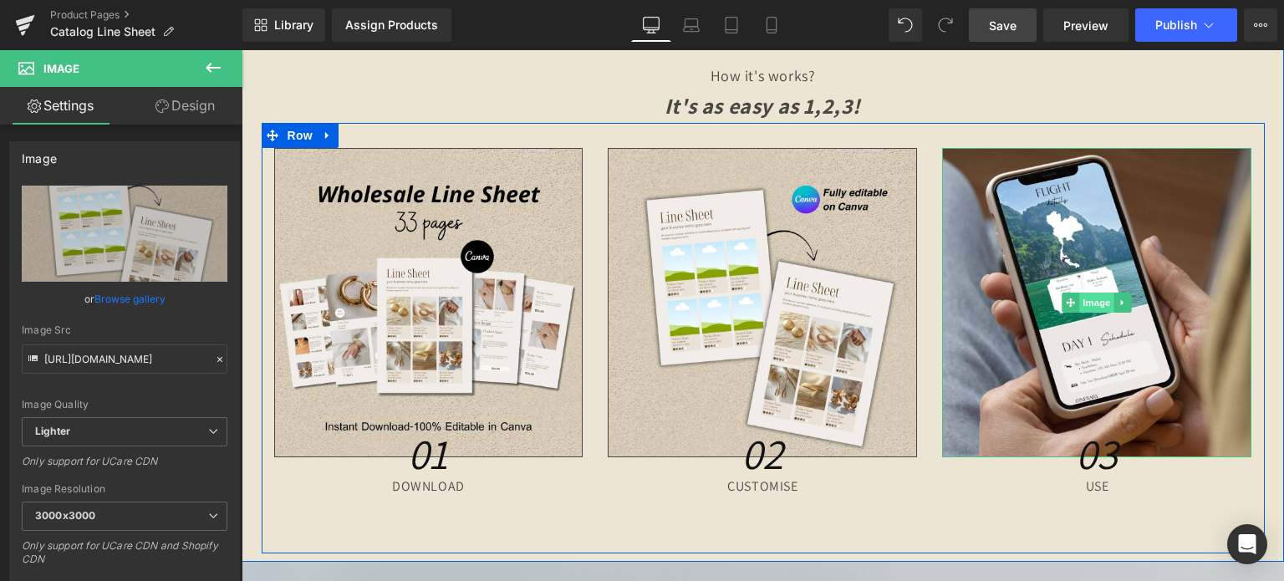
click at [1090, 303] on span "Image" at bounding box center [1097, 303] width 35 height 20
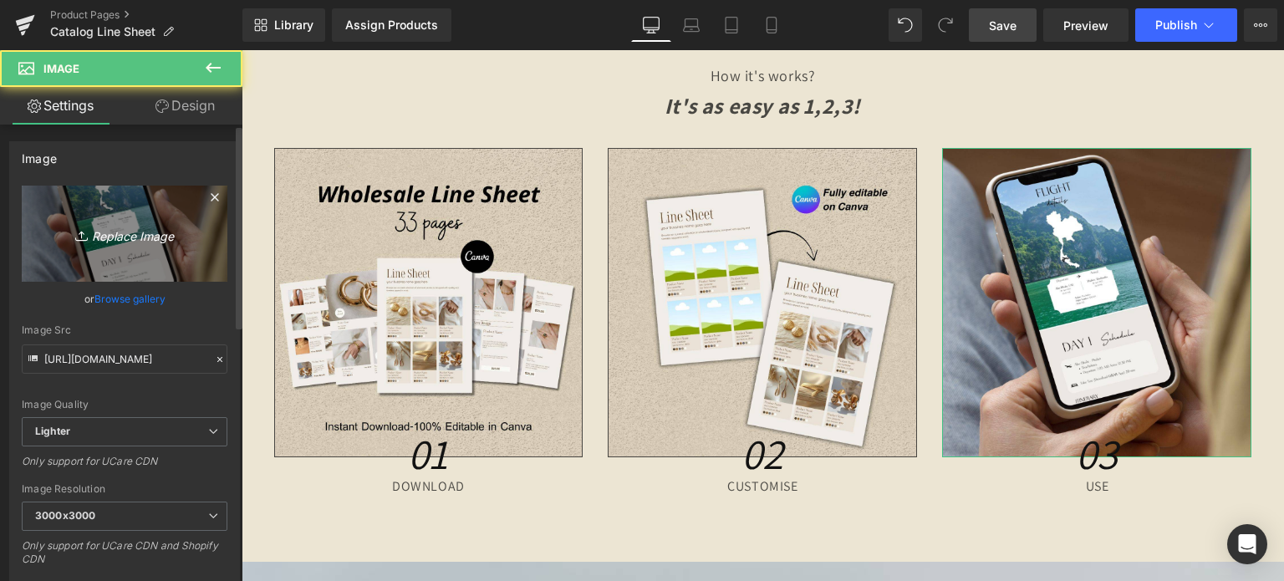
click at [61, 240] on icon "Replace Image" at bounding box center [125, 233] width 134 height 21
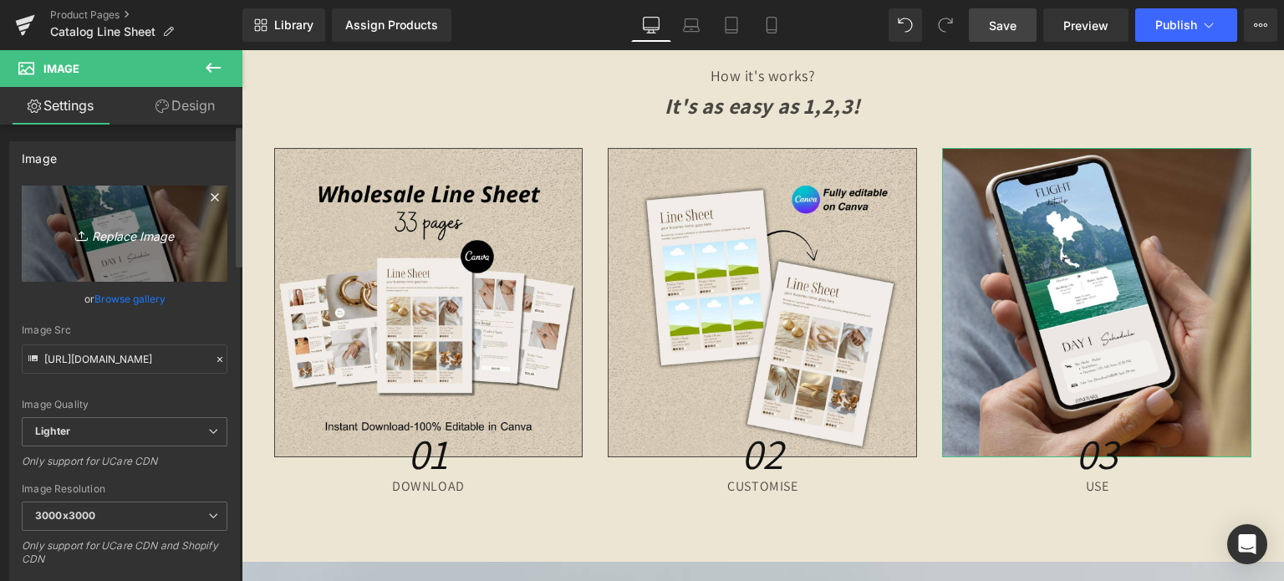
type input "C:\fakepath\47.jpg"
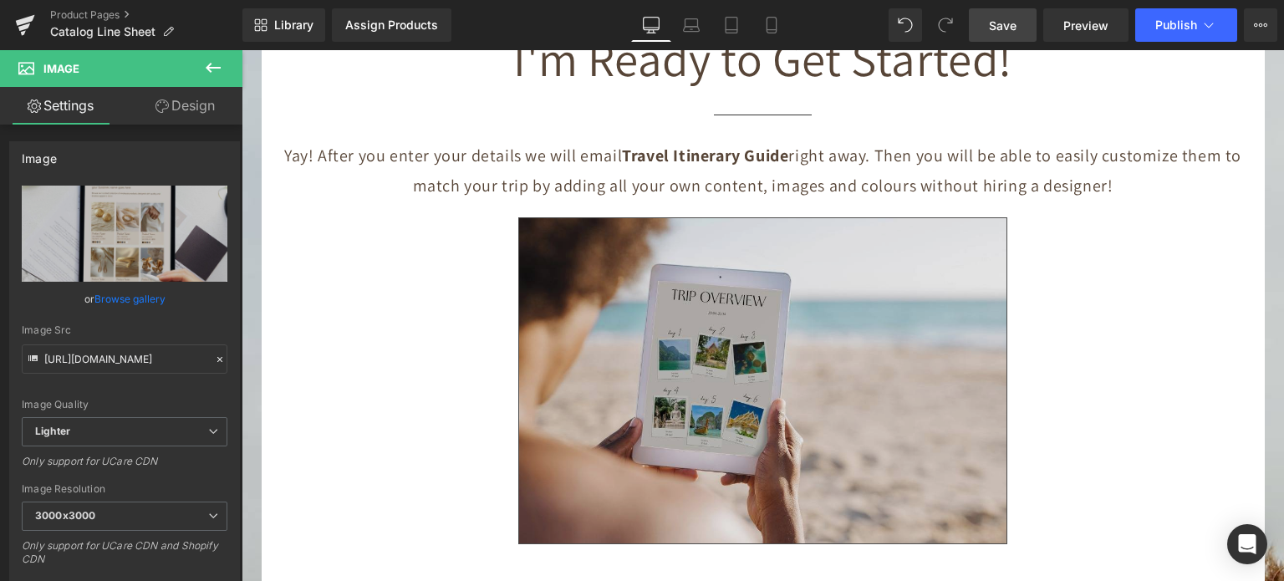
scroll to position [5303, 0]
click at [753, 304] on img at bounding box center [762, 380] width 489 height 326
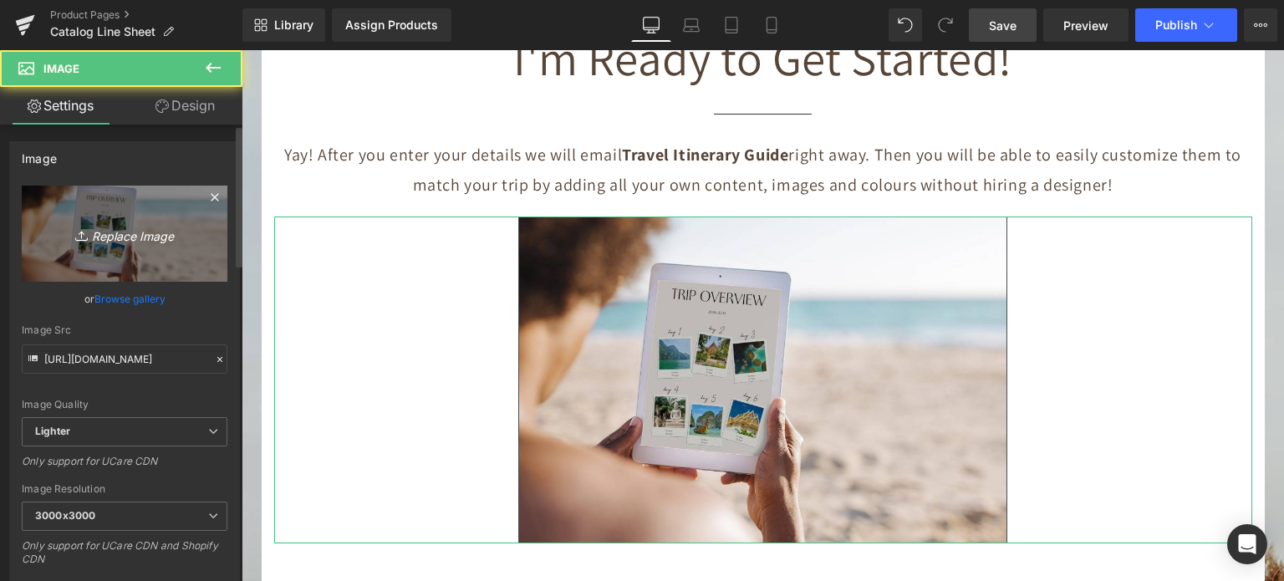
click at [100, 212] on link "Replace Image" at bounding box center [125, 234] width 206 height 96
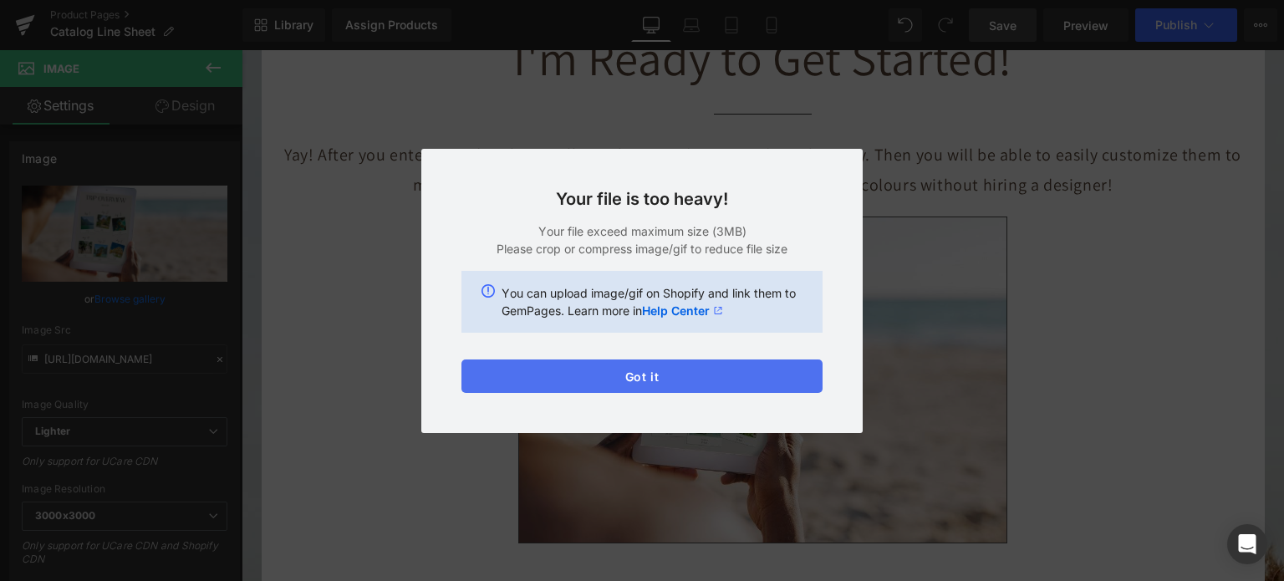
click at [799, 372] on button "Got it" at bounding box center [642, 376] width 361 height 33
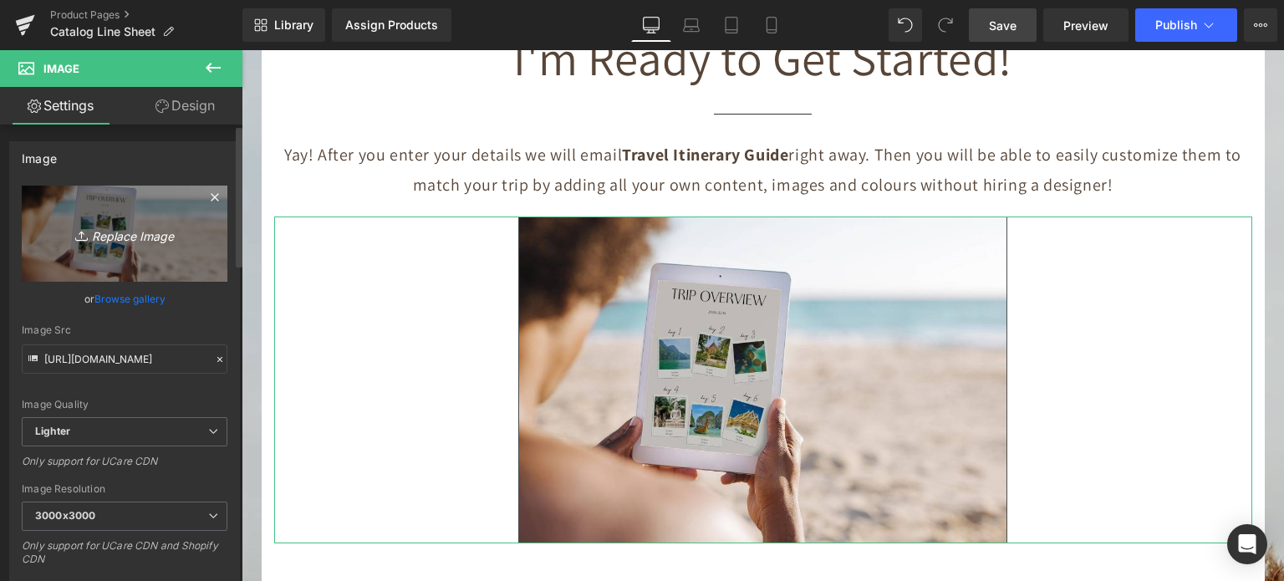
click at [110, 237] on icon "Replace Image" at bounding box center [125, 233] width 134 height 21
type input "C:\fakepath\128.jpg"
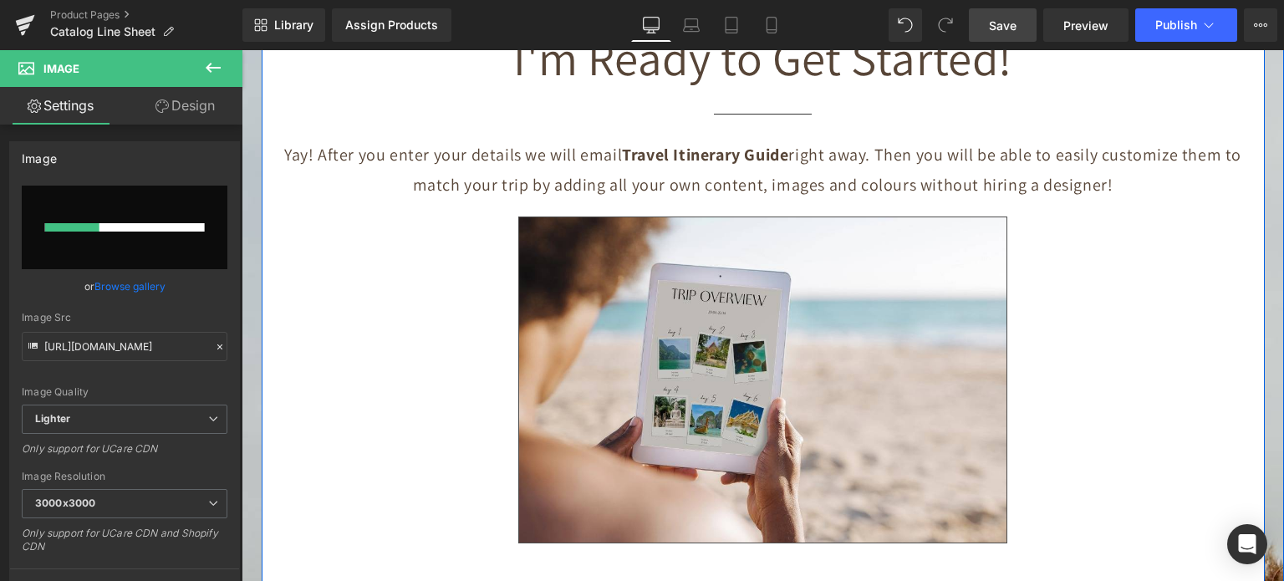
scroll to position [5387, 0]
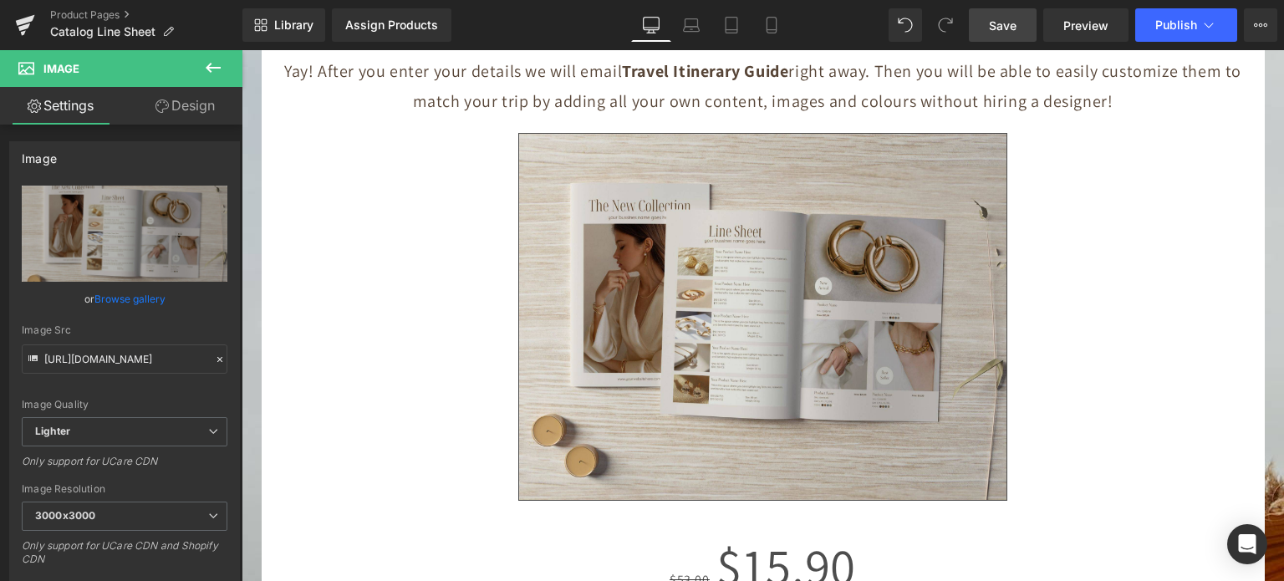
click at [998, 20] on span "Save" at bounding box center [1003, 26] width 28 height 18
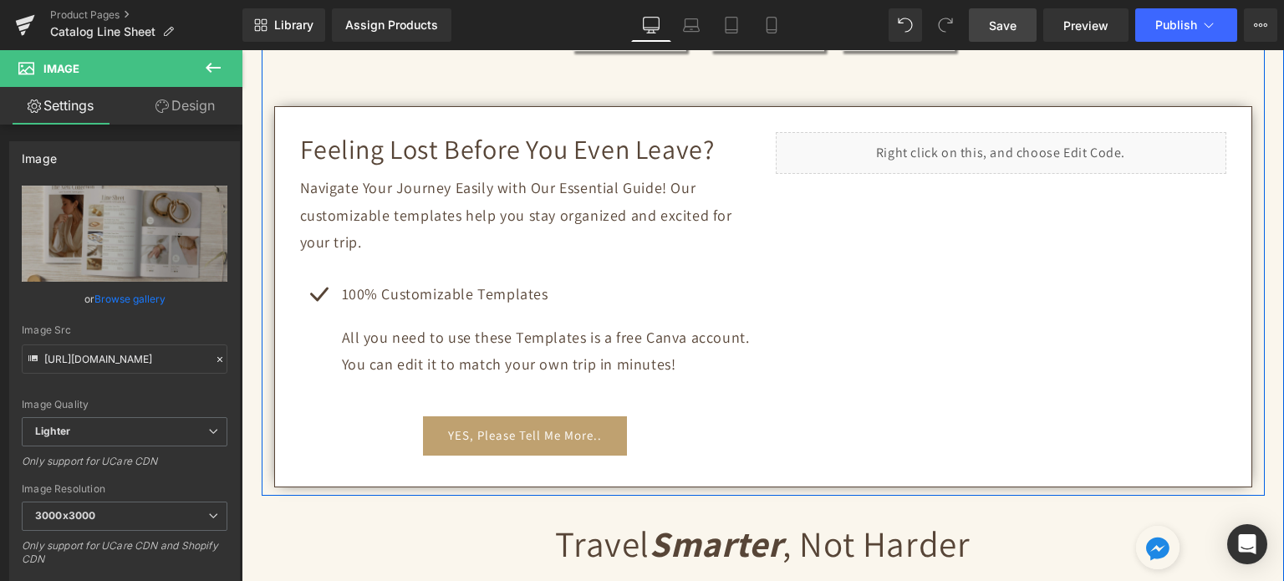
scroll to position [585, 0]
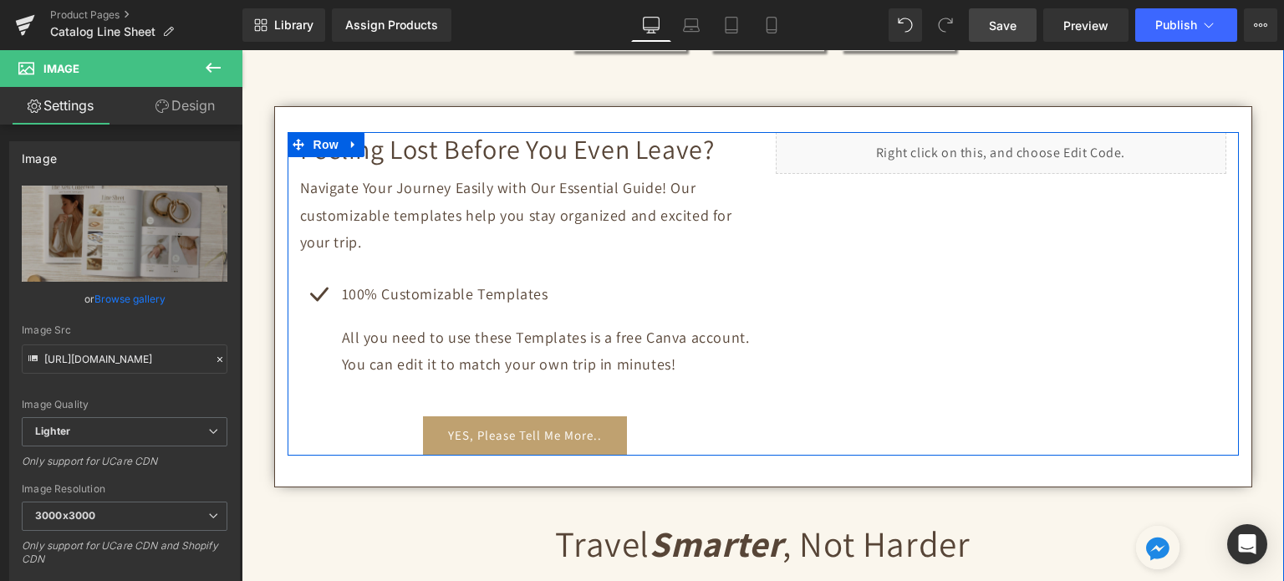
click at [1013, 146] on div "Liquid" at bounding box center [1001, 153] width 451 height 42
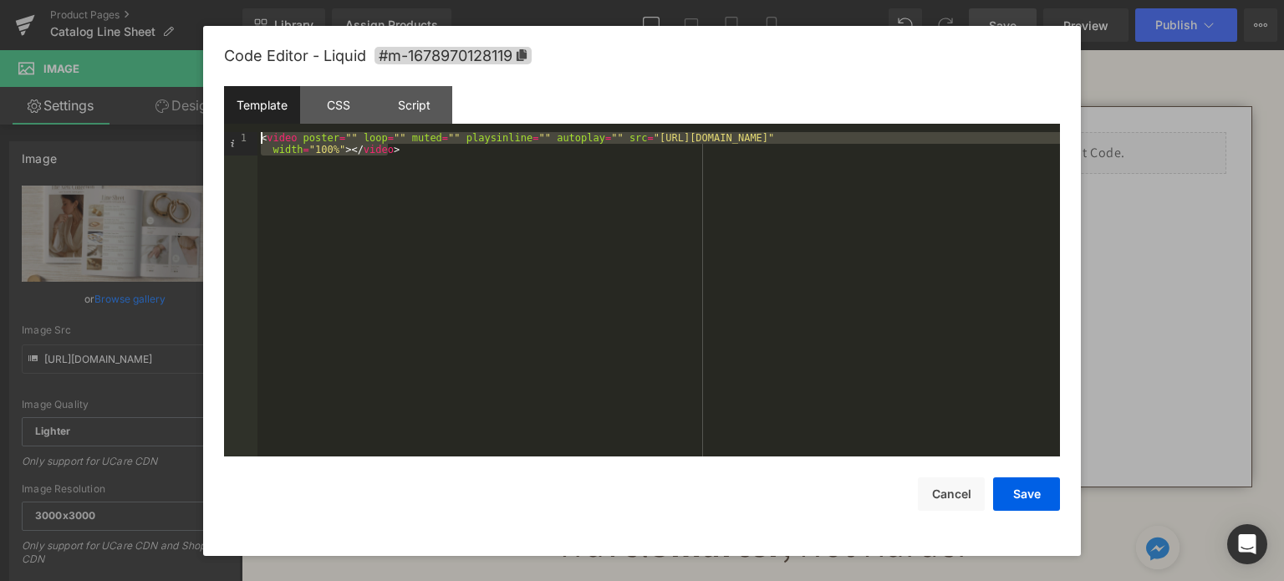
drag, startPoint x: 407, startPoint y: 154, endPoint x: 196, endPoint y: 121, distance: 213.2
click at [196, 121] on body "Image You are previewing how the will restyle your page. You can not edit Eleme…" at bounding box center [642, 290] width 1284 height 581
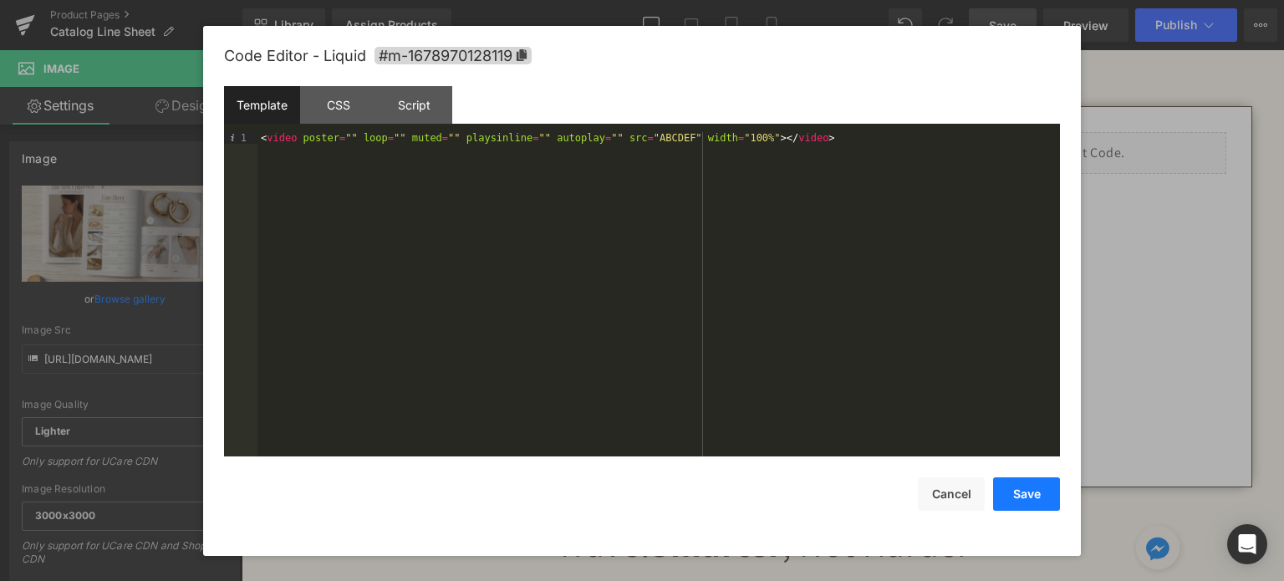
click at [1003, 494] on button "Save" at bounding box center [1026, 493] width 67 height 33
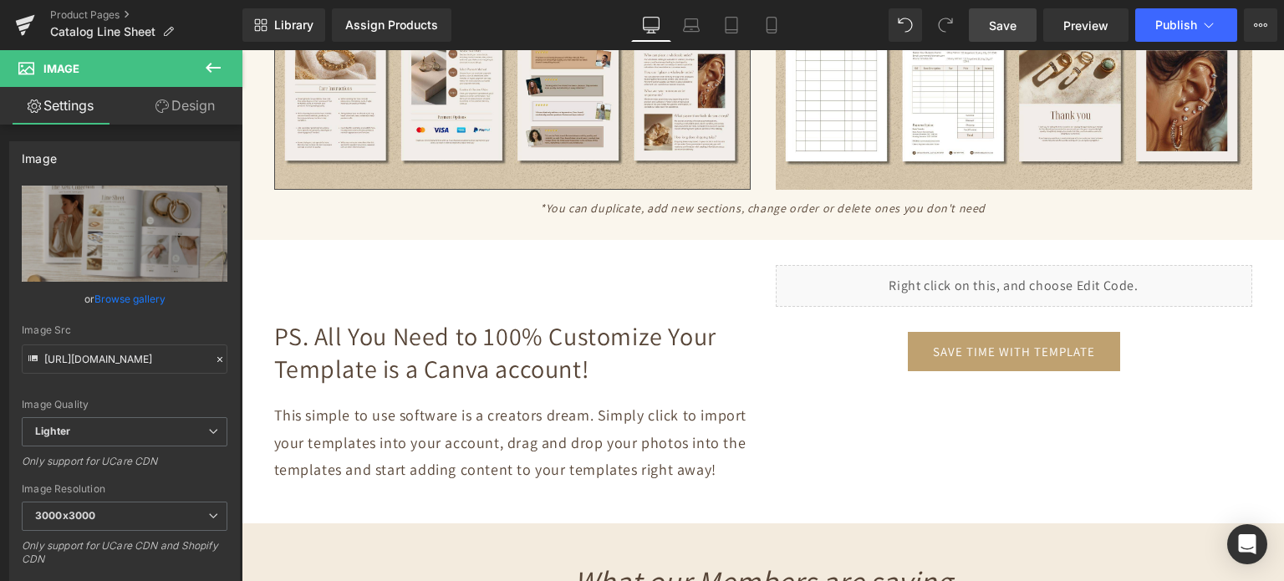
scroll to position [3596, 0]
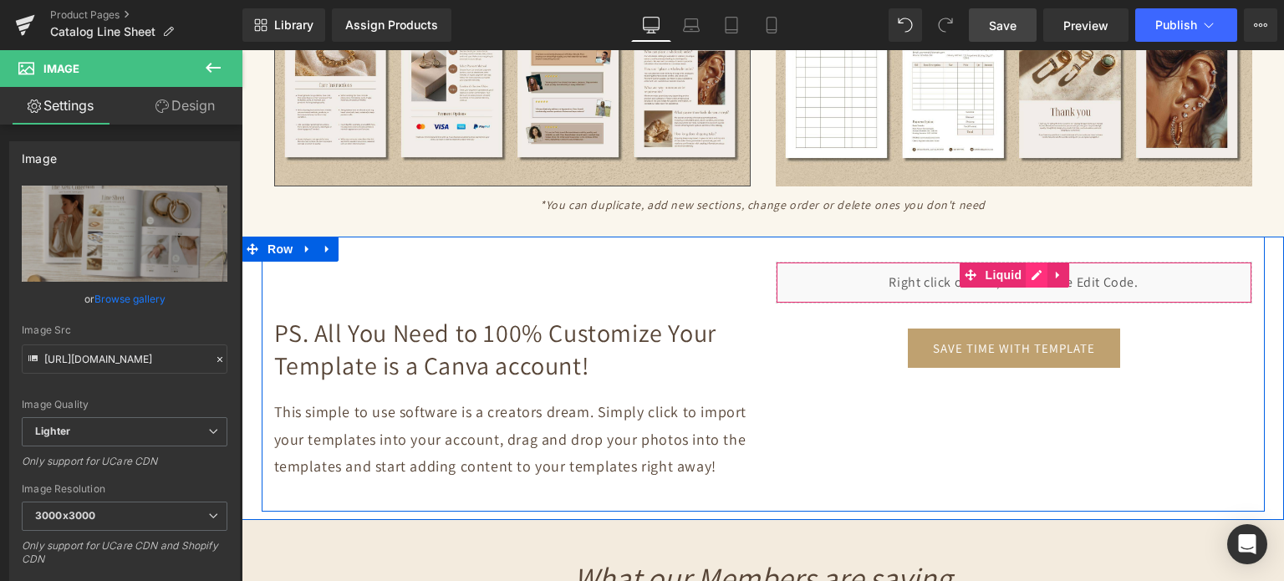
click at [1030, 263] on div "Liquid" at bounding box center [1014, 283] width 477 height 42
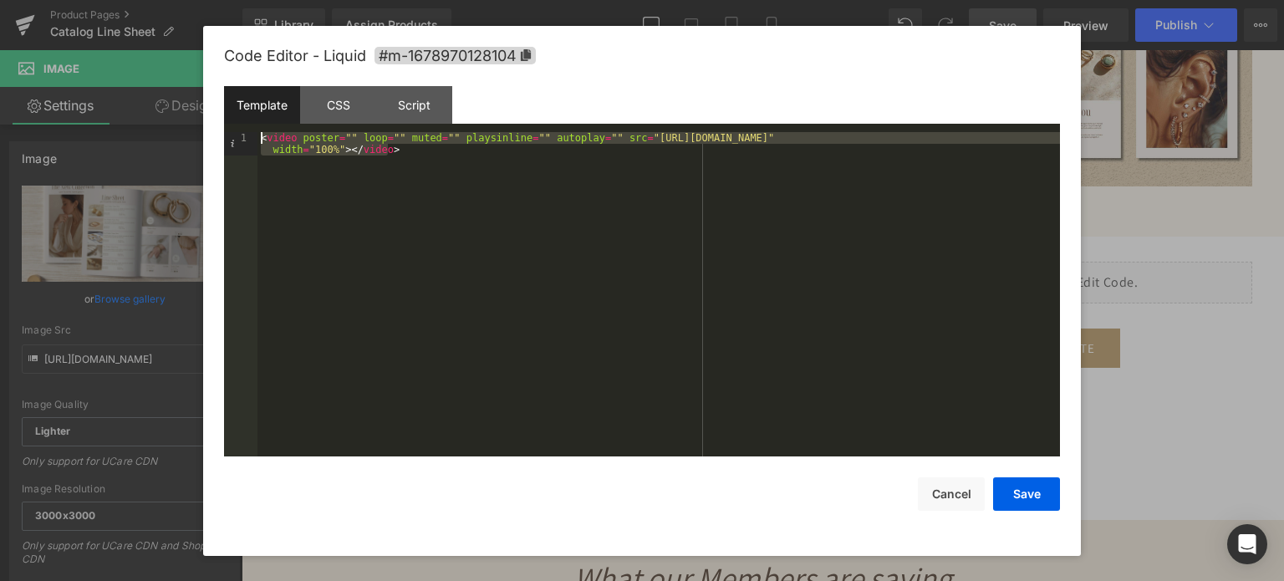
drag, startPoint x: 409, startPoint y: 154, endPoint x: 256, endPoint y: 140, distance: 153.7
click at [256, 140] on pre "1 < video poster = "" loop = "" muted = "" playsinline = "" autoplay = "" src =…" at bounding box center [642, 294] width 836 height 325
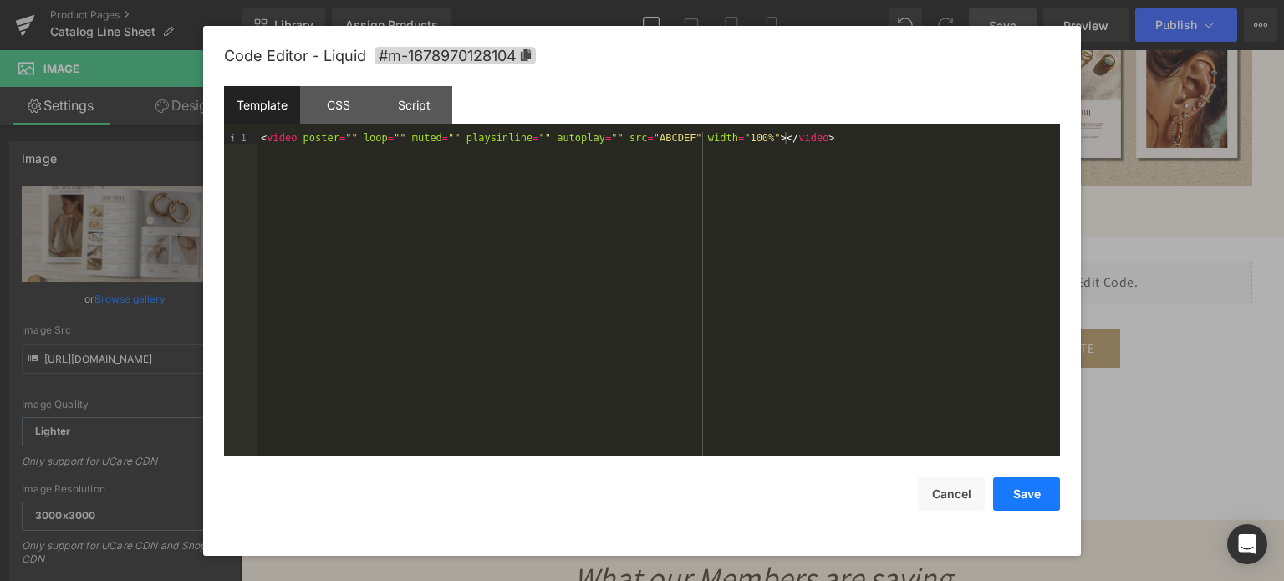
click at [1001, 498] on button "Save" at bounding box center [1026, 493] width 67 height 33
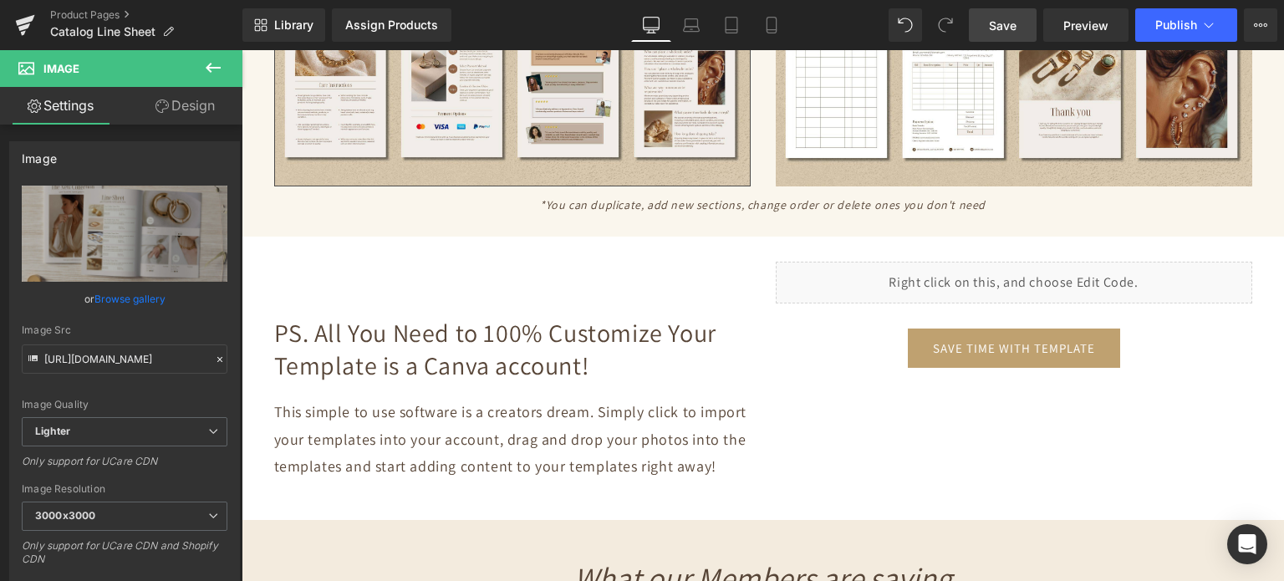
drag, startPoint x: 1010, startPoint y: 21, endPoint x: 527, endPoint y: 203, distance: 516.5
click at [1010, 21] on span "Save" at bounding box center [1003, 26] width 28 height 18
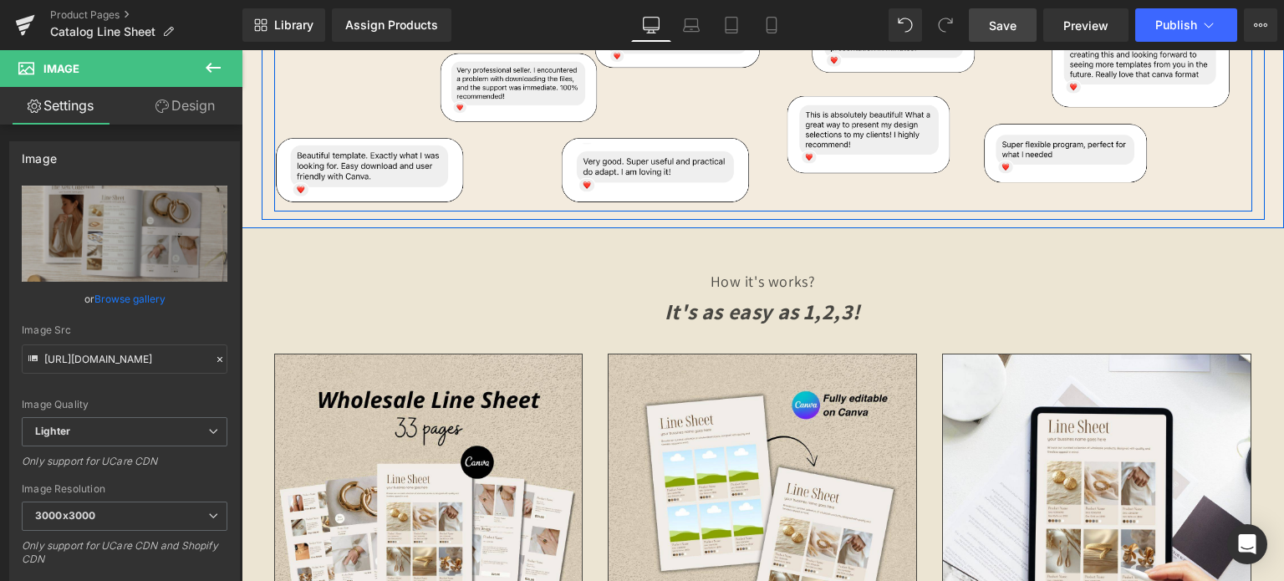
scroll to position [4515, 0]
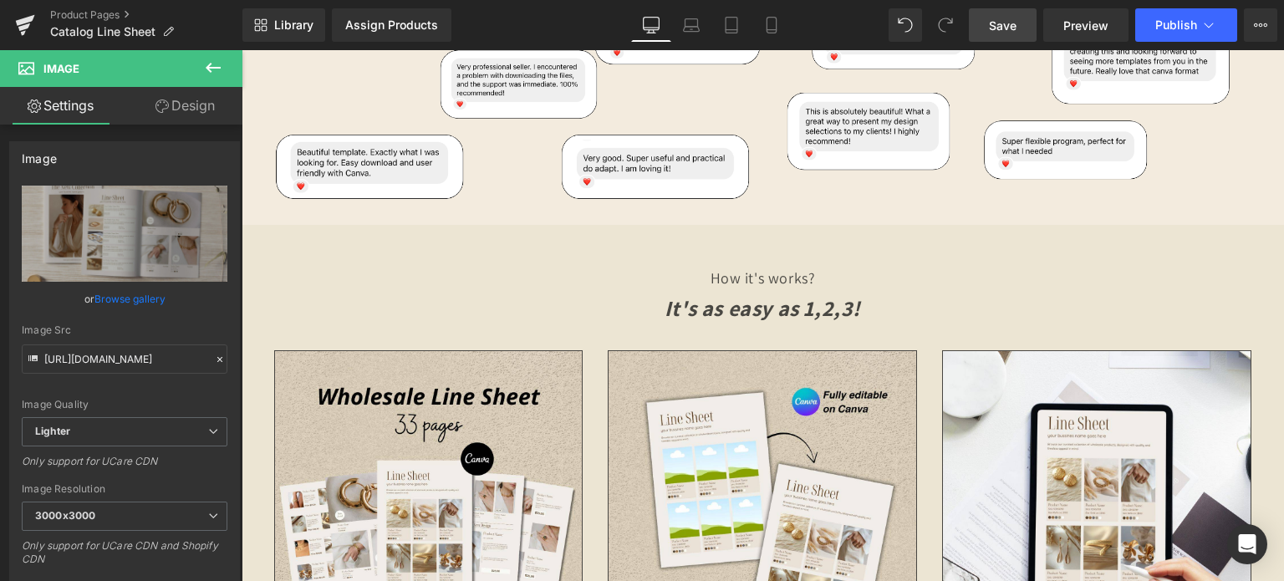
click at [1021, 18] on link "Save" at bounding box center [1003, 24] width 68 height 33
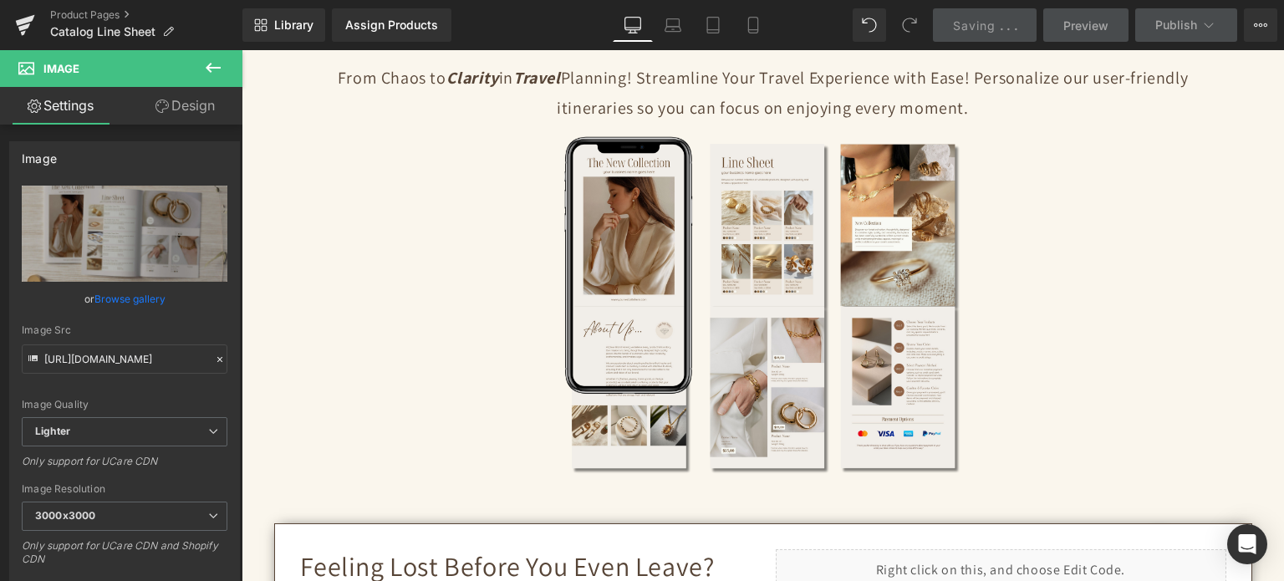
scroll to position [418, 0]
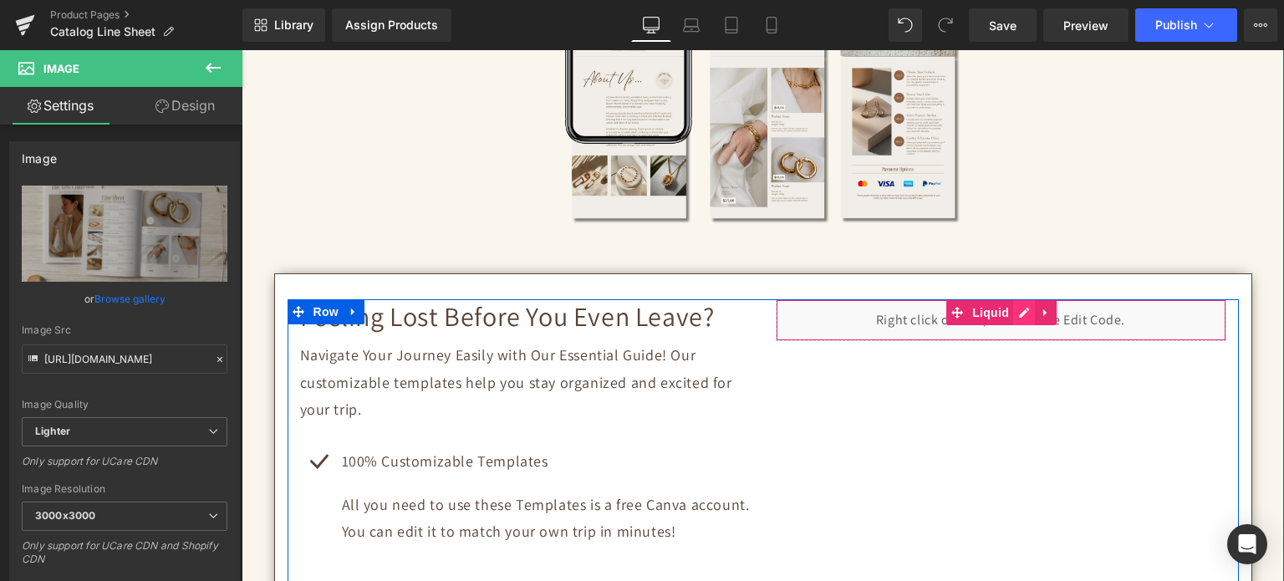
click at [1019, 310] on div "Liquid" at bounding box center [1001, 320] width 451 height 42
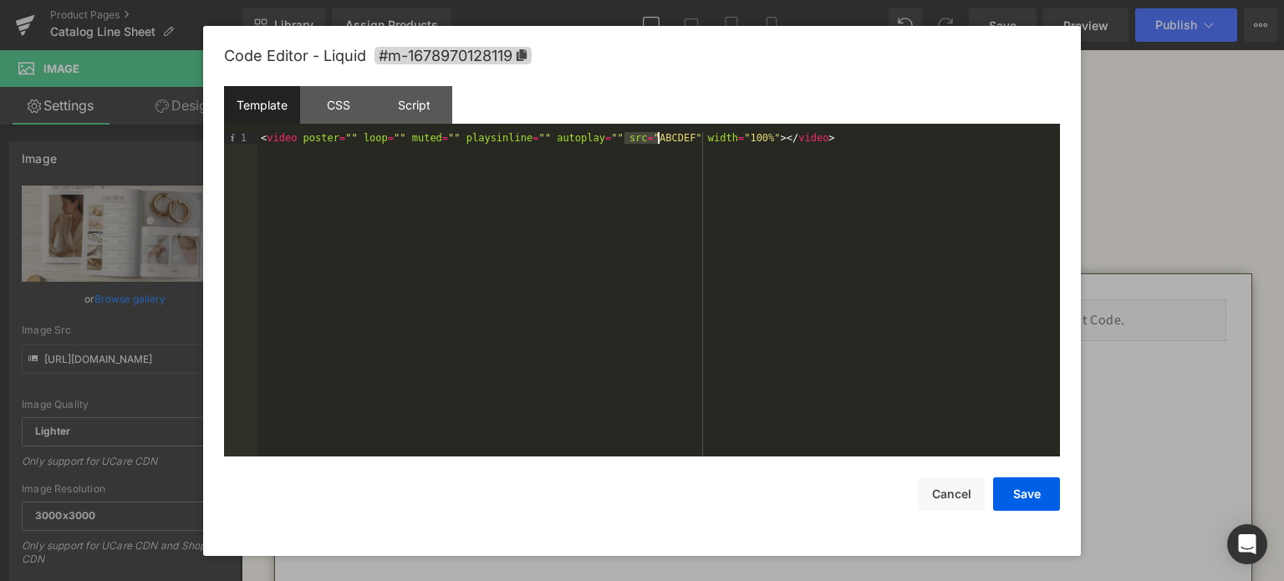
drag, startPoint x: 626, startPoint y: 134, endPoint x: 657, endPoint y: 139, distance: 31.3
click at [657, 139] on div "< video poster = "" loop = "" muted = "" playsinline = "" autoplay = "" src = "…" at bounding box center [659, 307] width 803 height 350
click at [1003, 502] on button "Save" at bounding box center [1026, 493] width 67 height 33
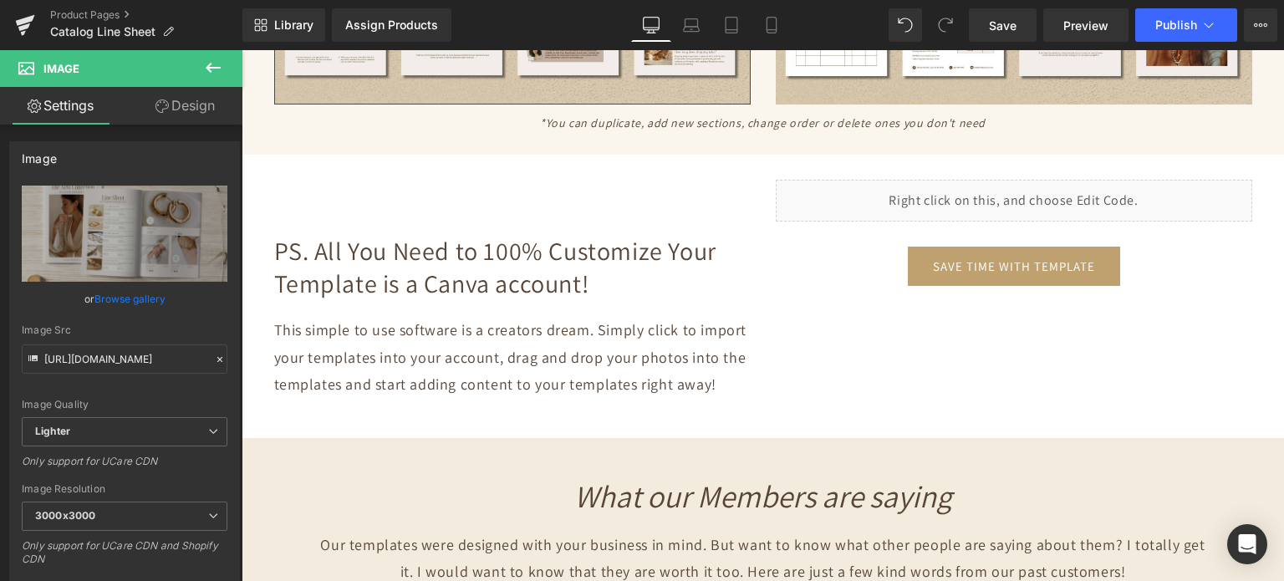
scroll to position [3679, 0]
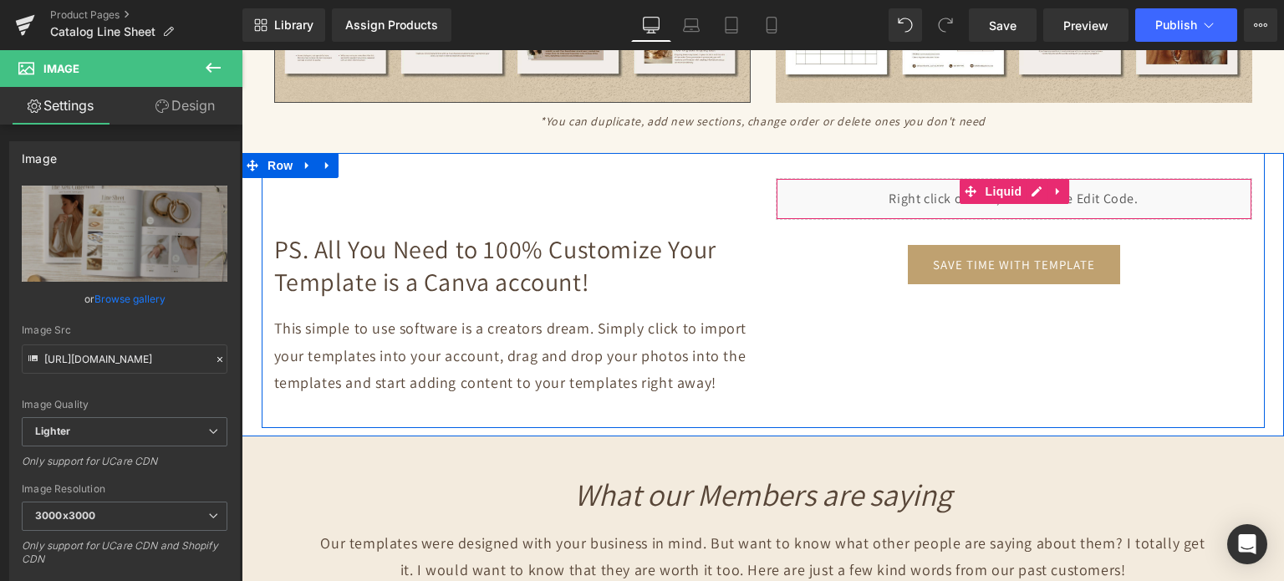
click at [1028, 185] on div "Liquid" at bounding box center [1014, 199] width 477 height 42
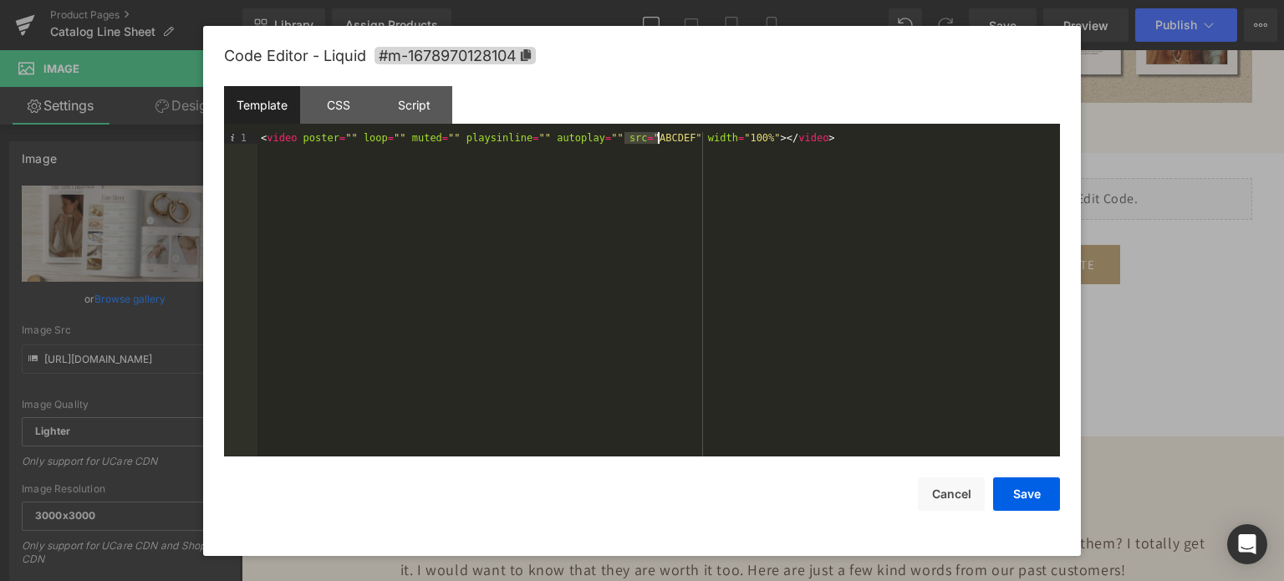
drag, startPoint x: 627, startPoint y: 138, endPoint x: 656, endPoint y: 138, distance: 29.3
click at [656, 138] on div "< video poster = "" loop = "" muted = "" playsinline = "" autoplay = "" src = "…" at bounding box center [659, 307] width 803 height 350
click at [1043, 489] on button "Save" at bounding box center [1026, 493] width 67 height 33
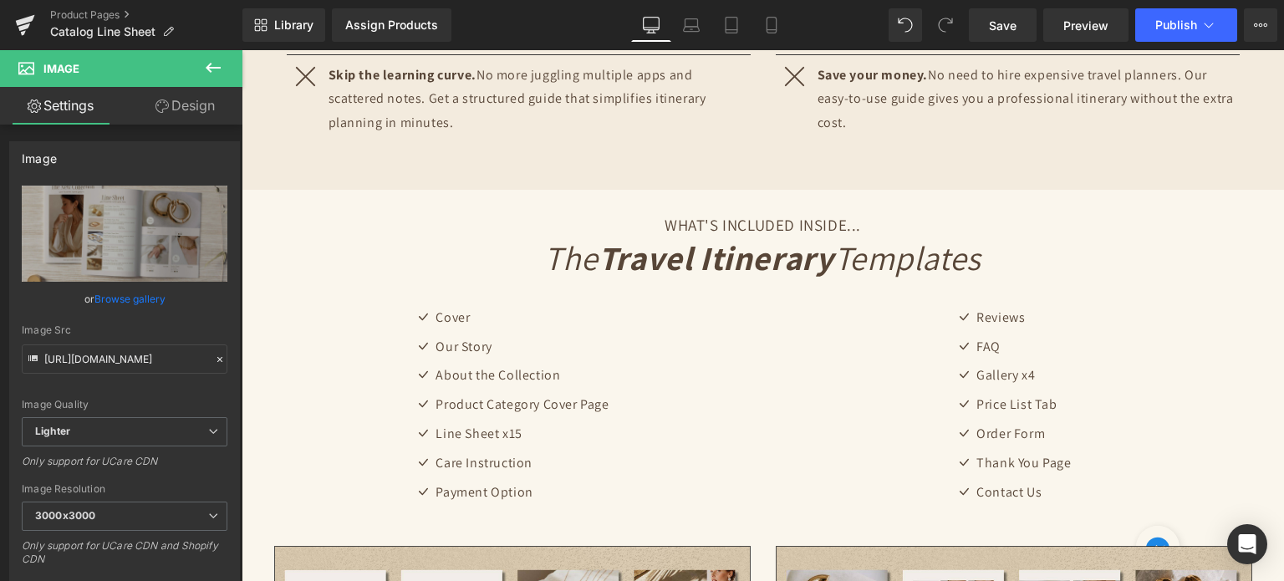
scroll to position [2509, 0]
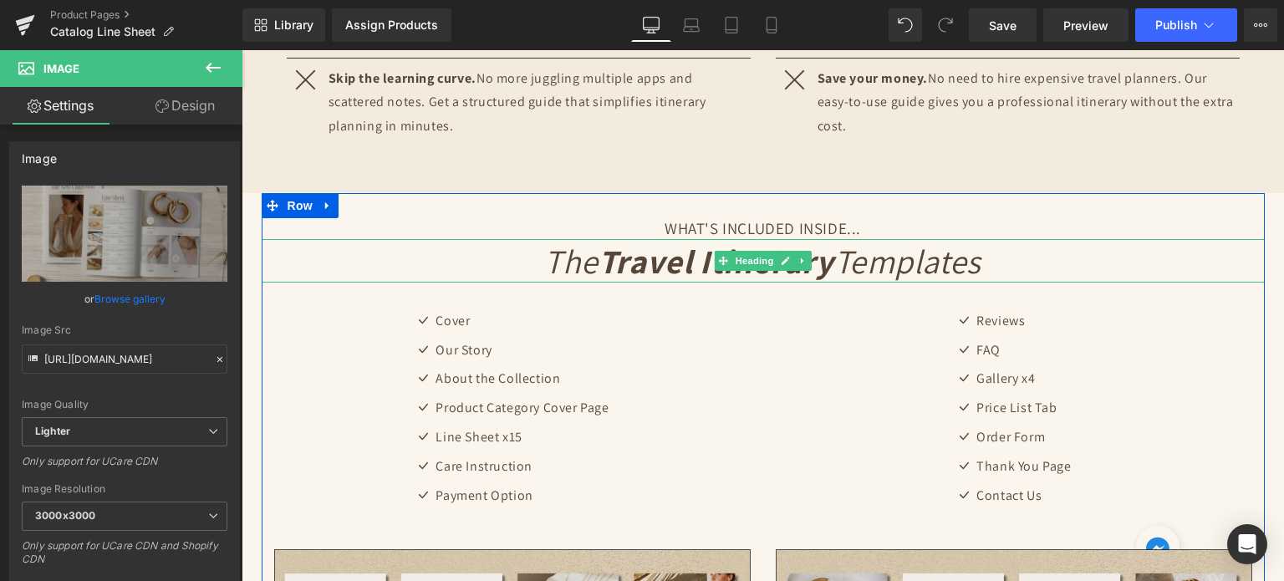
click at [781, 256] on icon at bounding box center [785, 261] width 9 height 10
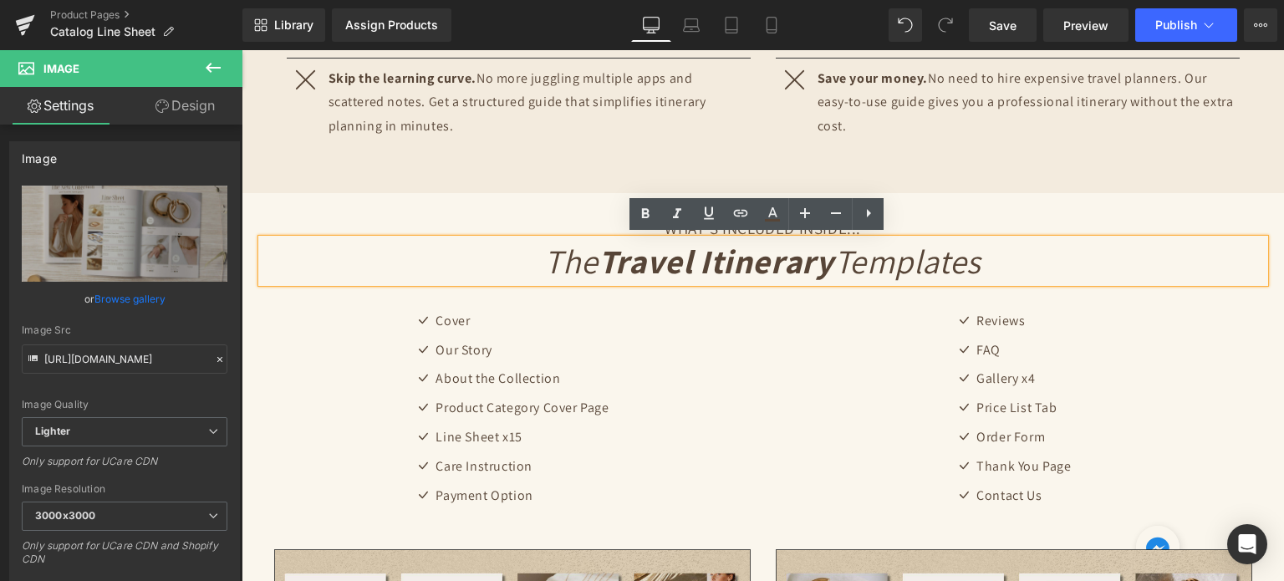
click at [617, 258] on strong "Travel Itinerary" at bounding box center [717, 260] width 236 height 43
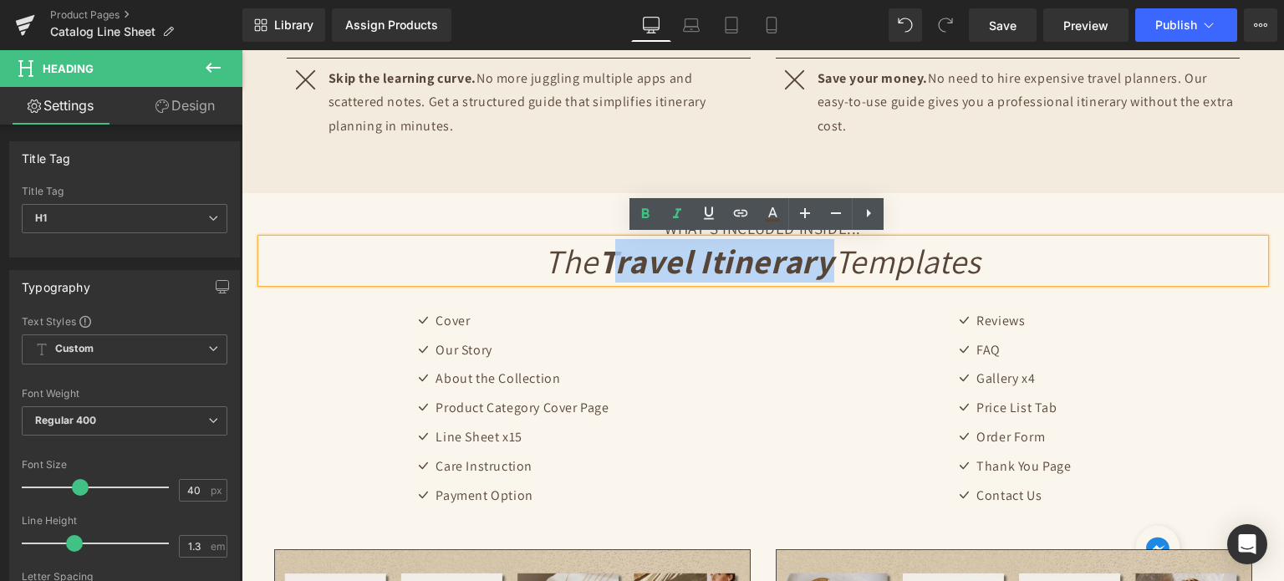
drag, startPoint x: 602, startPoint y: 254, endPoint x: 824, endPoint y: 249, distance: 221.6
click at [824, 249] on strong "Travel Itinerary" at bounding box center [717, 260] width 236 height 43
paste div
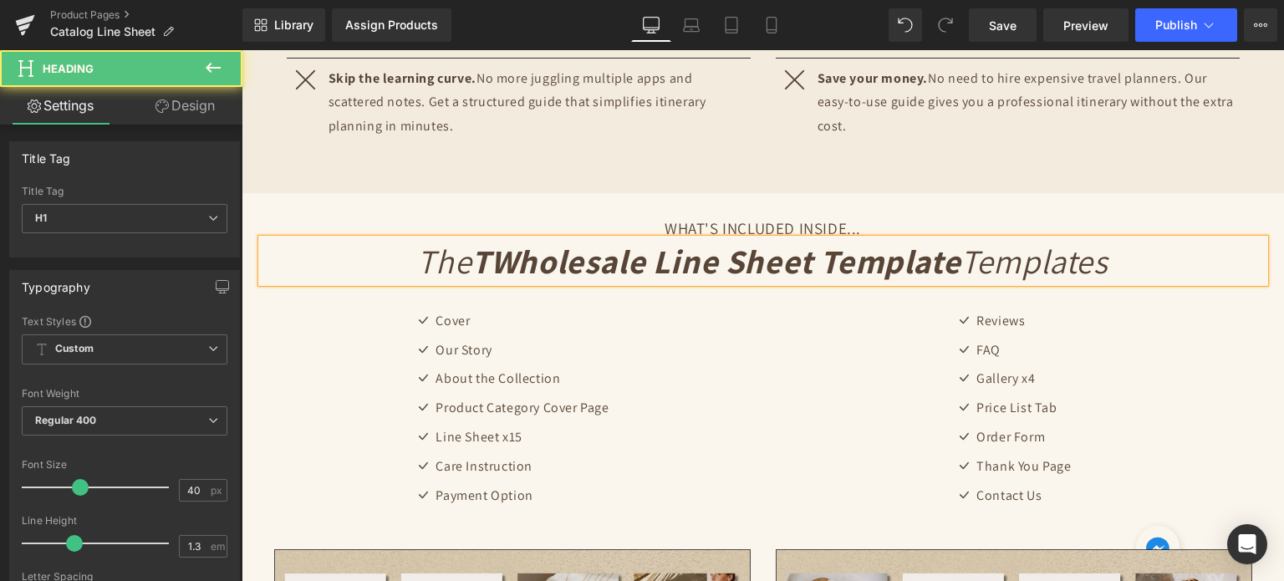
click at [483, 263] on strong "TWholesale Line Sheet Template" at bounding box center [716, 260] width 489 height 43
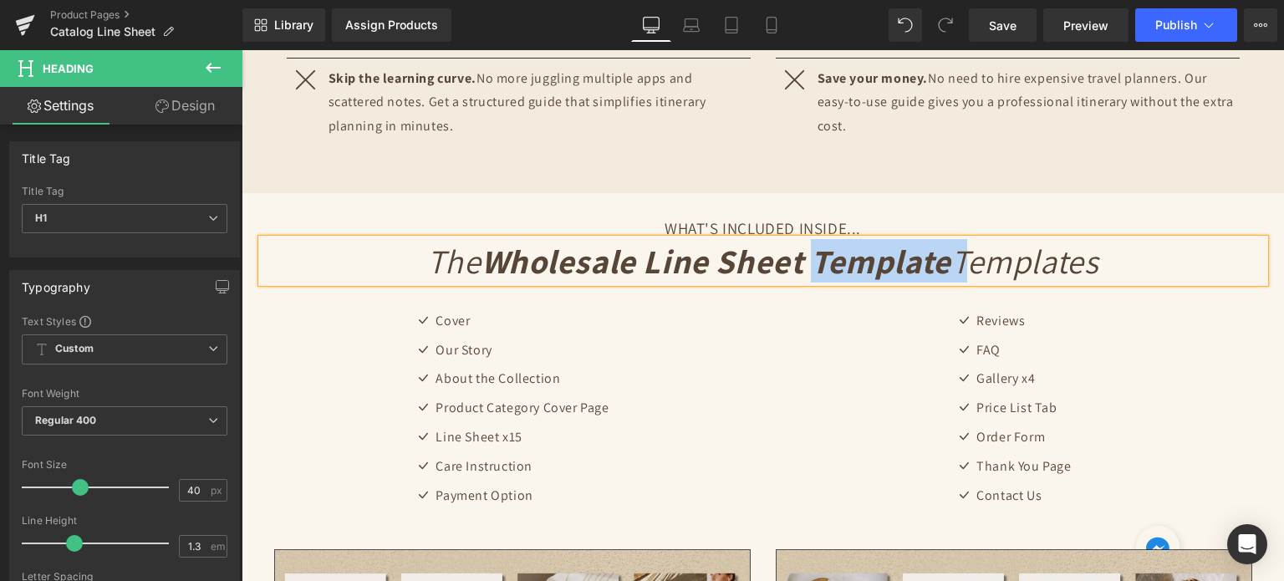
drag, startPoint x: 957, startPoint y: 257, endPoint x: 806, endPoint y: 259, distance: 151.4
click at [806, 259] on icon "The Wholesale Line Sheet Template Templates" at bounding box center [763, 260] width 672 height 43
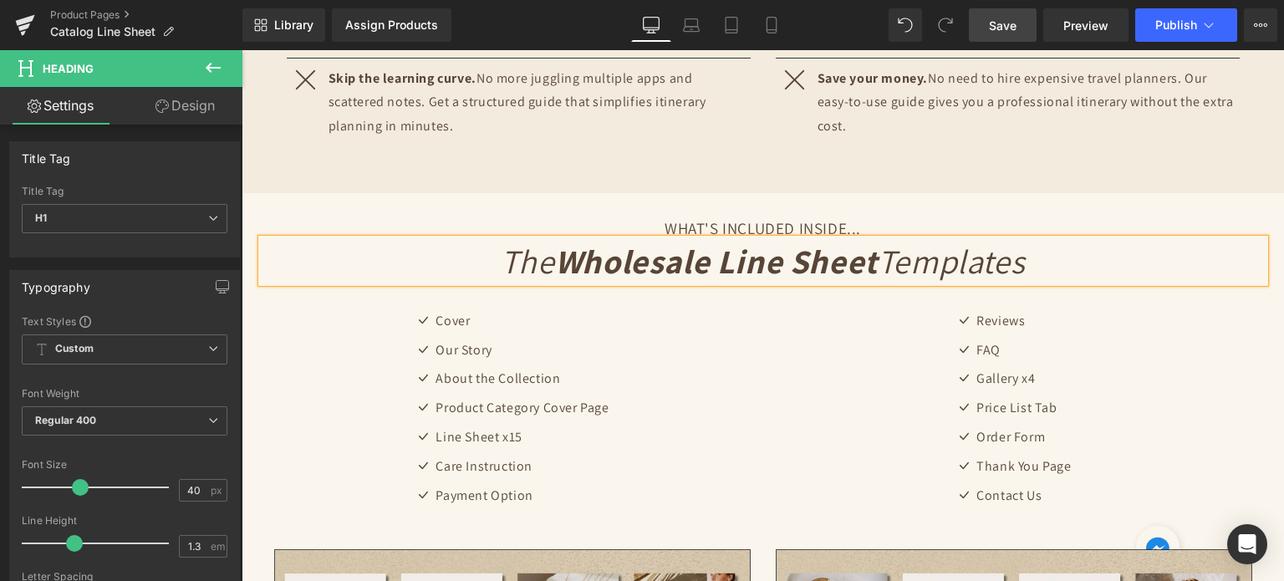
drag, startPoint x: 1002, startPoint y: 29, endPoint x: 566, endPoint y: 201, distance: 468.2
click at [1002, 29] on span "Save" at bounding box center [1003, 26] width 28 height 18
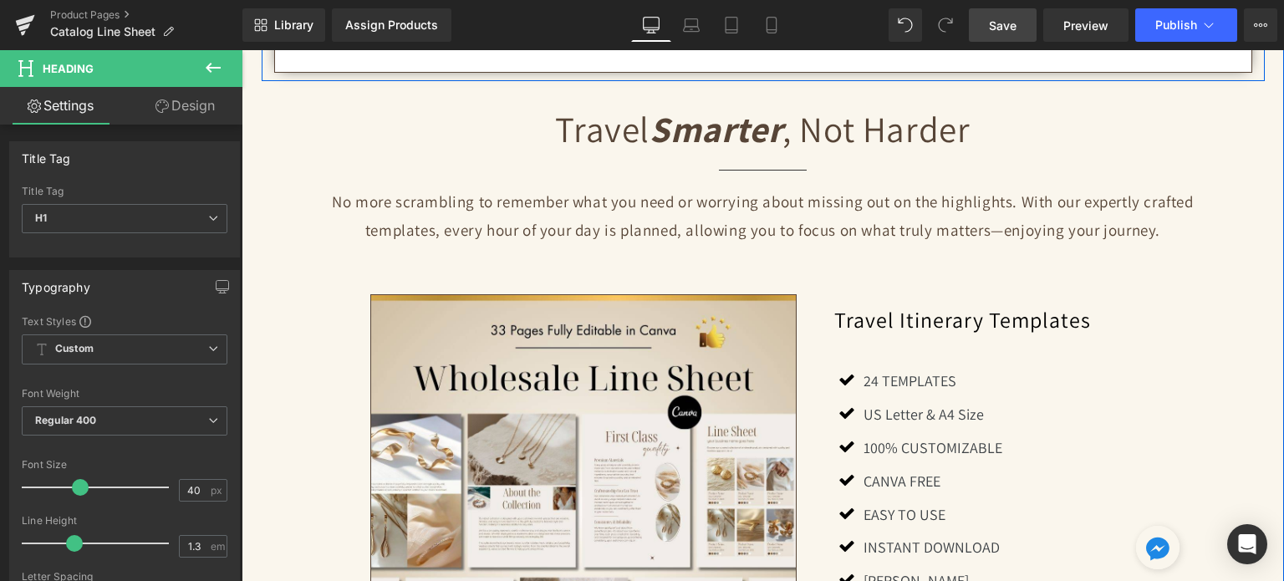
scroll to position [1003, 0]
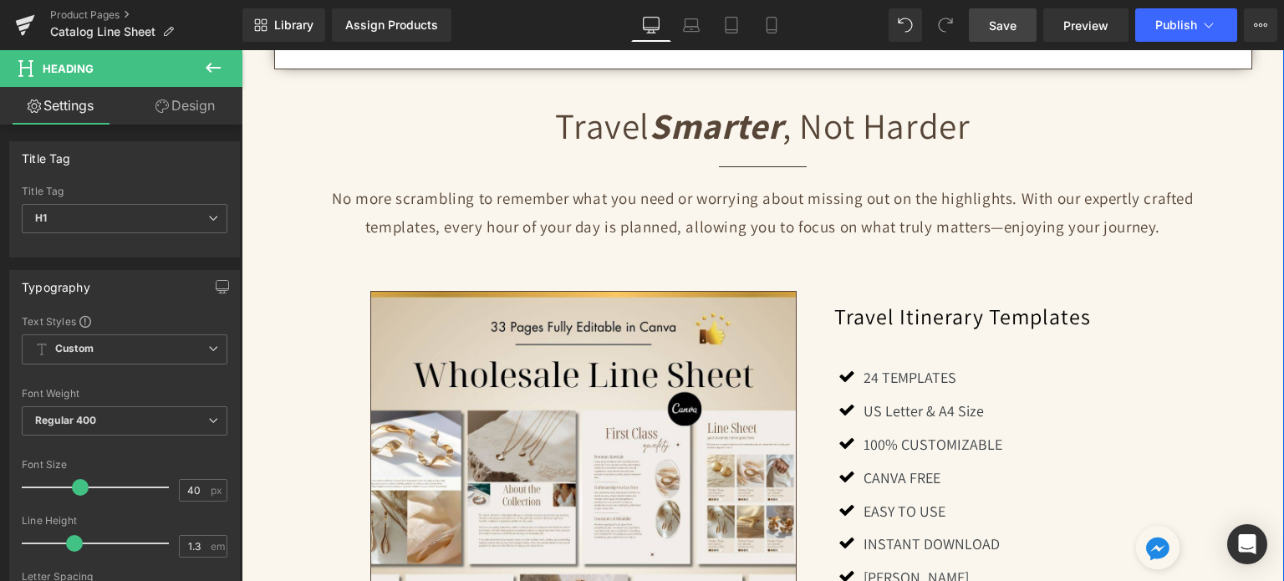
click at [705, 127] on icon "Smarter" at bounding box center [716, 125] width 133 height 47
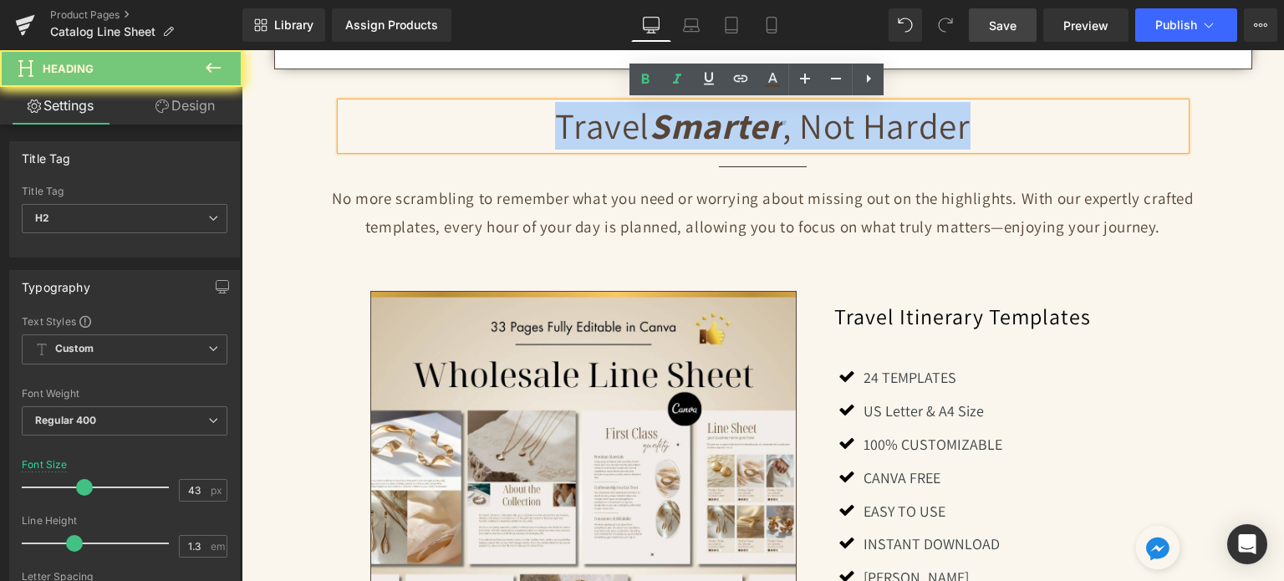
click at [705, 127] on icon "Smarter" at bounding box center [716, 125] width 133 height 47
paste div
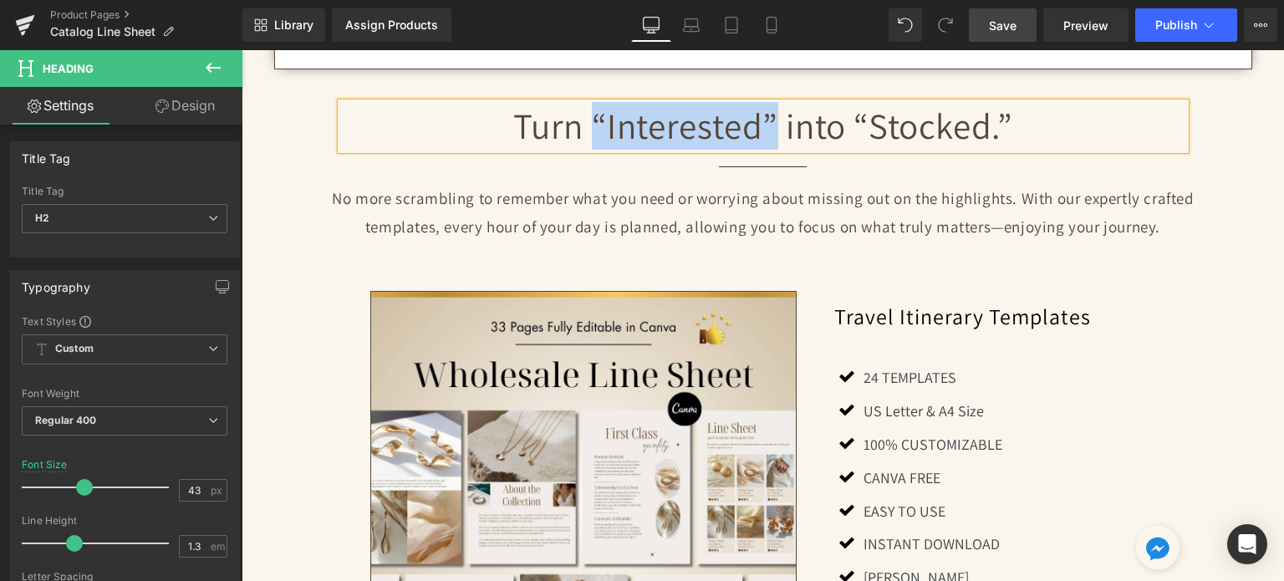
drag, startPoint x: 589, startPoint y: 116, endPoint x: 767, endPoint y: 120, distance: 178.1
click at [767, 120] on h2 "Turn “Interested” into “Stocked.”" at bounding box center [763, 126] width 845 height 47
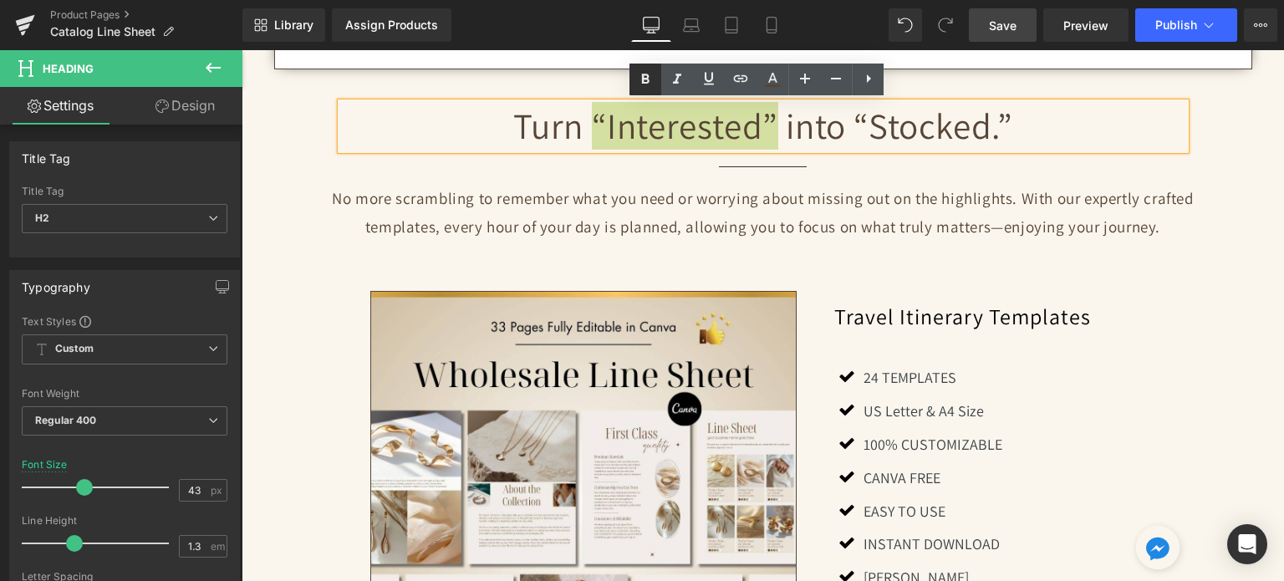
click at [651, 84] on icon at bounding box center [645, 79] width 20 height 20
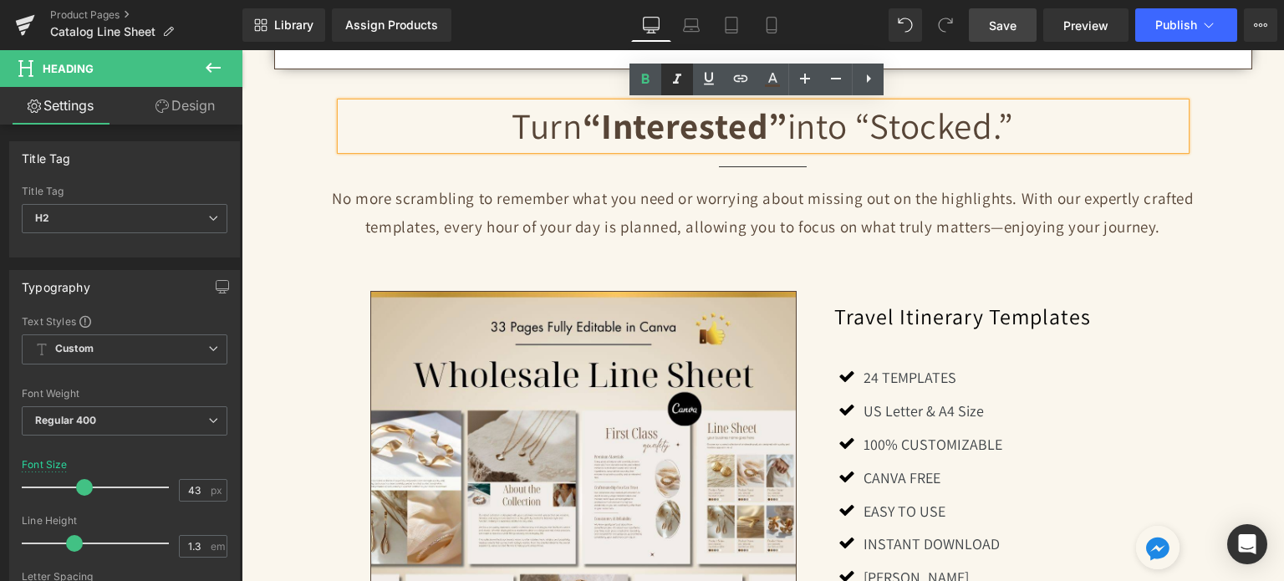
click at [677, 83] on icon at bounding box center [677, 79] width 8 height 10
click at [620, 134] on strong "“Interested”" at bounding box center [685, 125] width 205 height 47
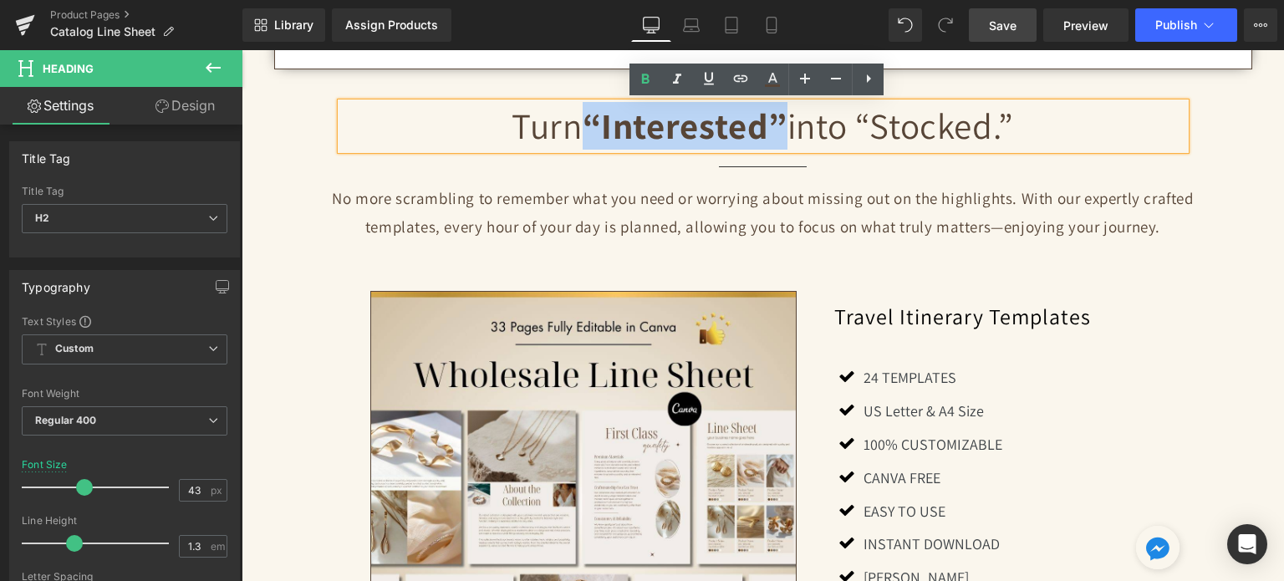
drag, startPoint x: 580, startPoint y: 120, endPoint x: 776, endPoint y: 121, distance: 195.7
click at [776, 121] on strong "“Interested”" at bounding box center [685, 125] width 205 height 47
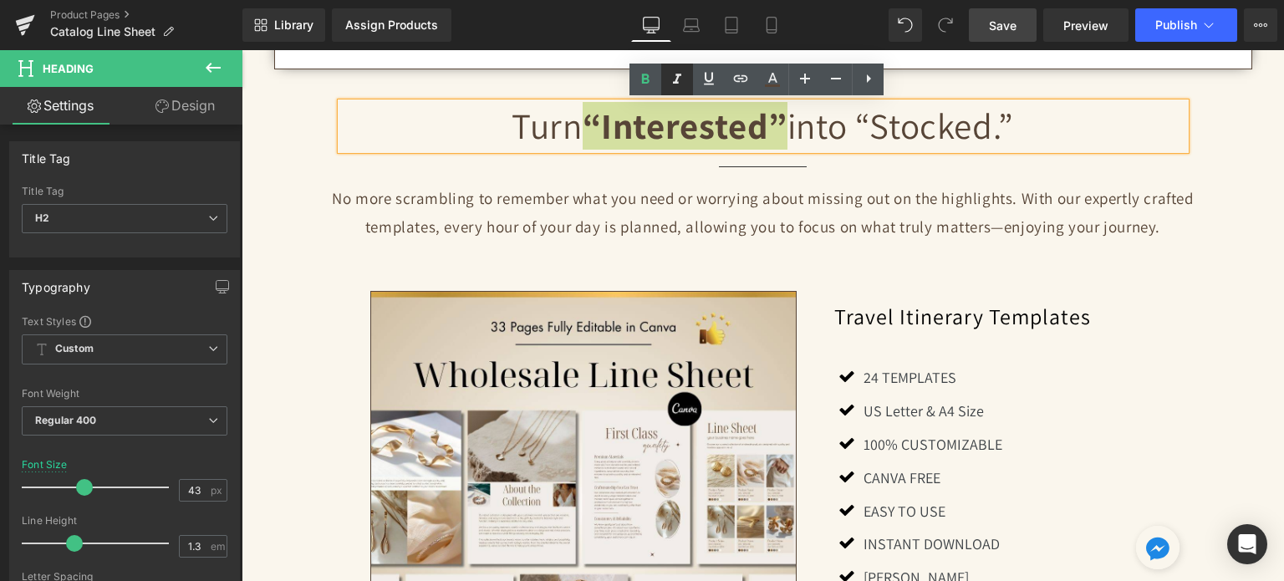
drag, startPoint x: 672, startPoint y: 77, endPoint x: 596, endPoint y: 54, distance: 79.6
click at [672, 77] on icon at bounding box center [677, 79] width 20 height 20
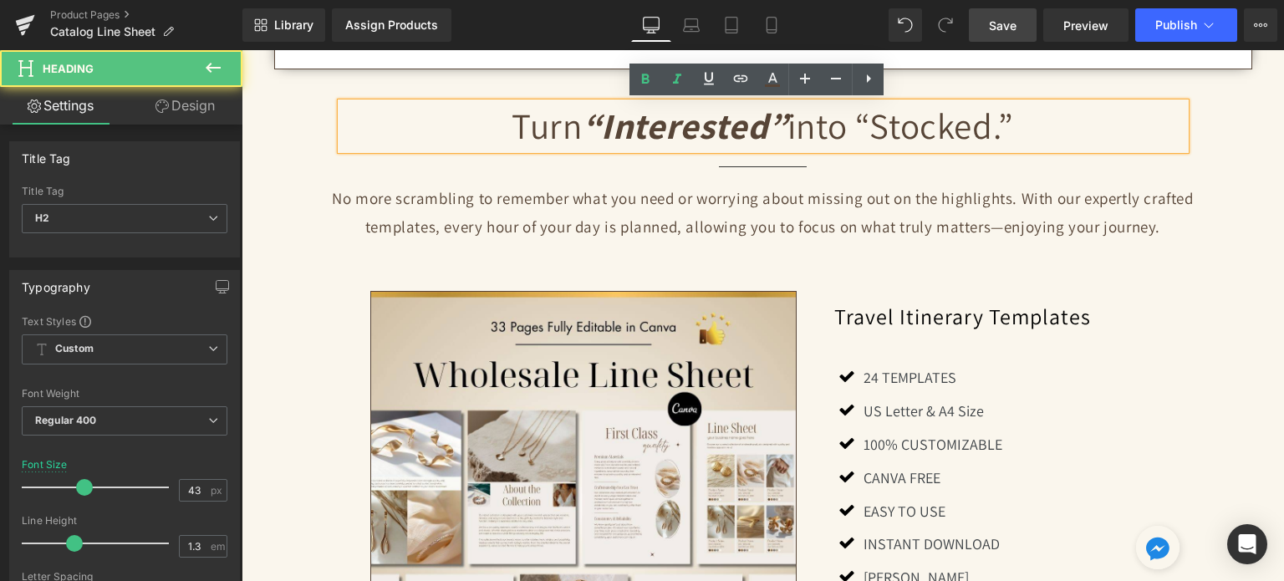
drag, startPoint x: 860, startPoint y: 116, endPoint x: 1013, endPoint y: 125, distance: 154.1
click at [1013, 125] on h2 "Turn “Interested” into “Stocked.”" at bounding box center [763, 126] width 845 height 47
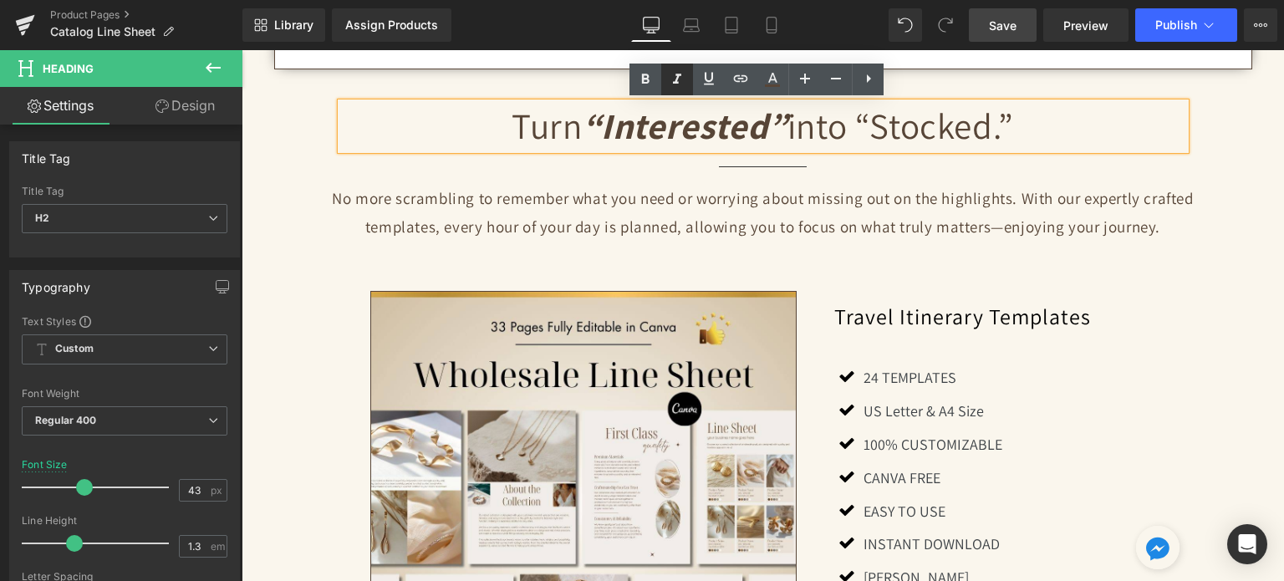
click at [681, 73] on icon at bounding box center [677, 79] width 20 height 20
click at [643, 74] on icon at bounding box center [646, 79] width 8 height 10
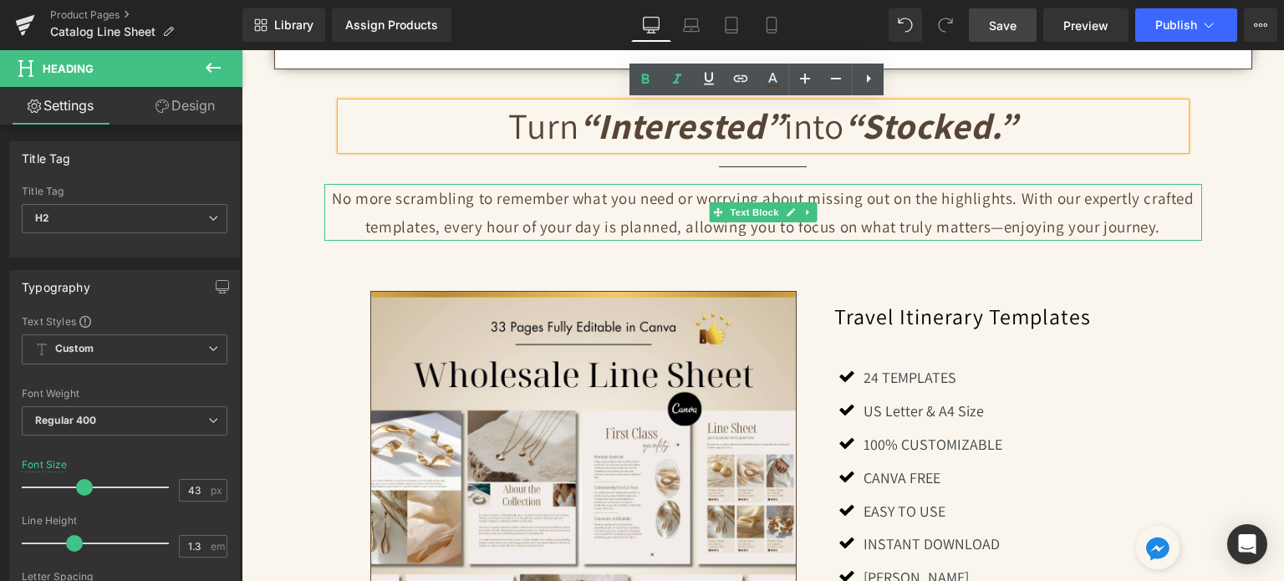
click at [602, 202] on p "No more scrambling to remember what you need or worrying about missing out on t…" at bounding box center [763, 212] width 878 height 57
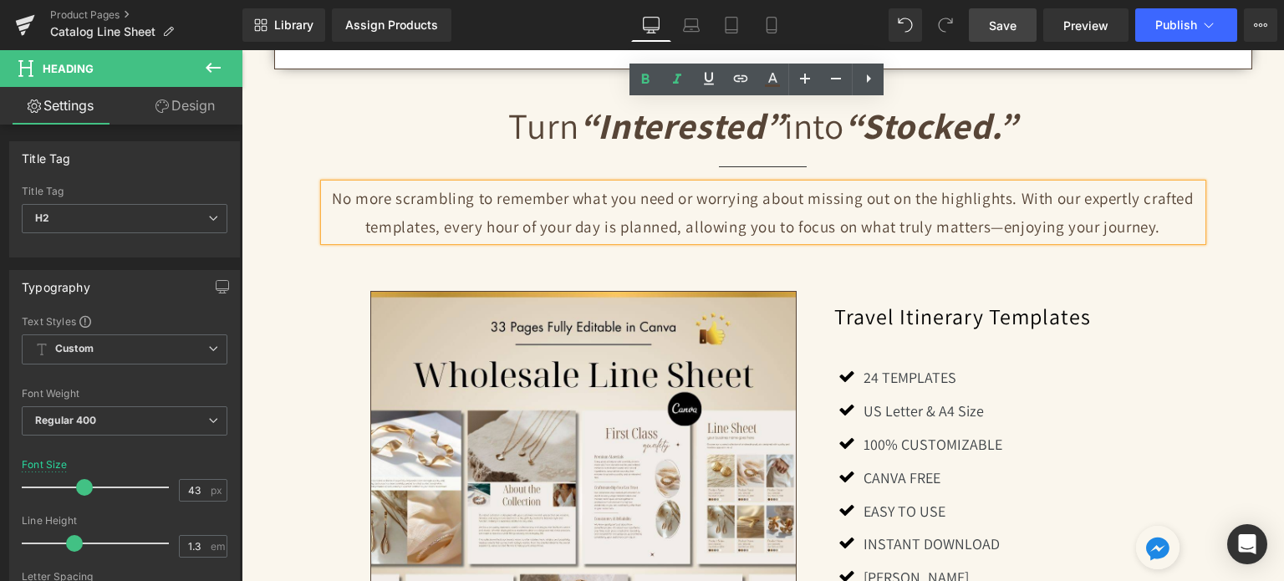
click at [602, 202] on p "No more scrambling to remember what you need or worrying about missing out on t…" at bounding box center [763, 212] width 878 height 57
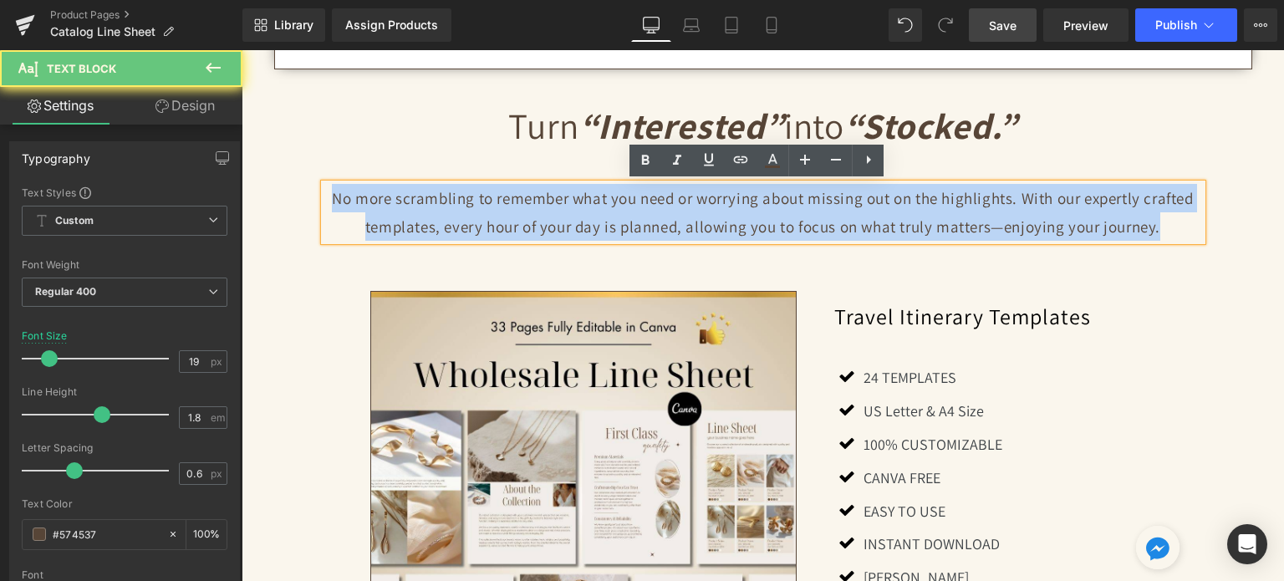
click at [602, 202] on p "No more scrambling to remember what you need or worrying about missing out on t…" at bounding box center [763, 212] width 878 height 57
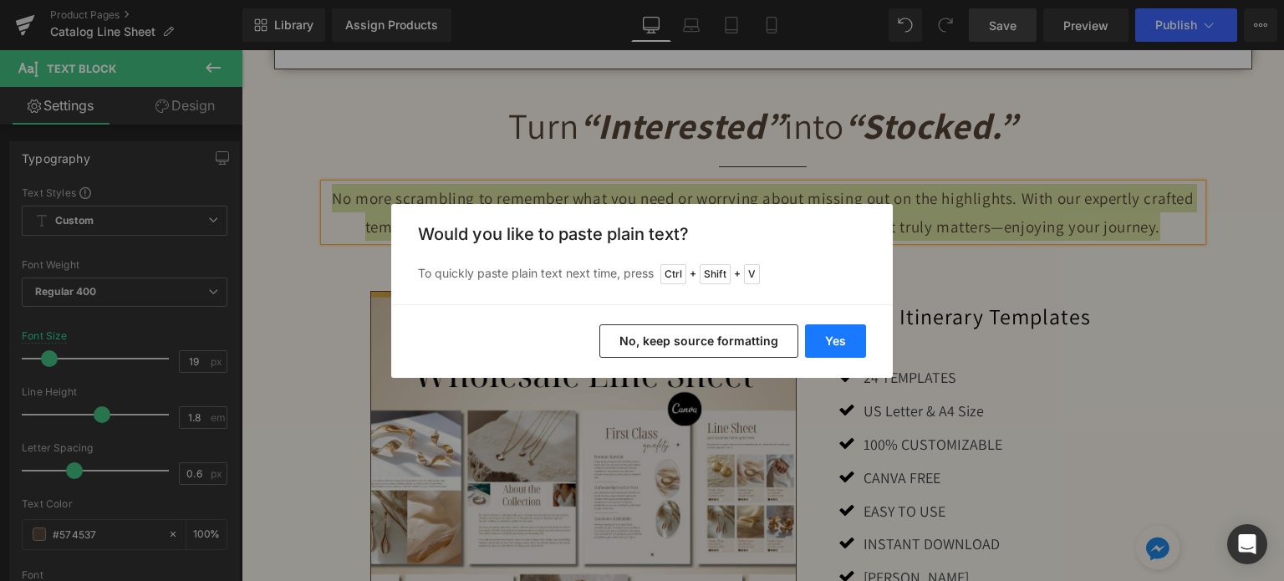
drag, startPoint x: 834, startPoint y: 337, endPoint x: 590, endPoint y: 287, distance: 249.3
click at [834, 337] on button "Yes" at bounding box center [835, 340] width 61 height 33
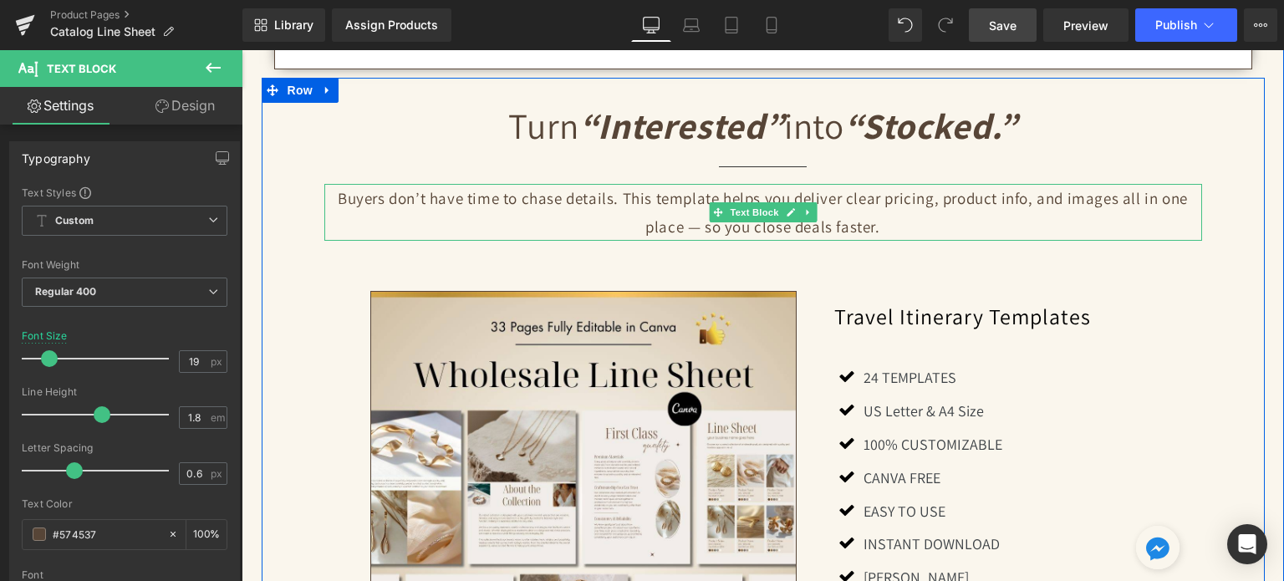
scroll to position [585, 0]
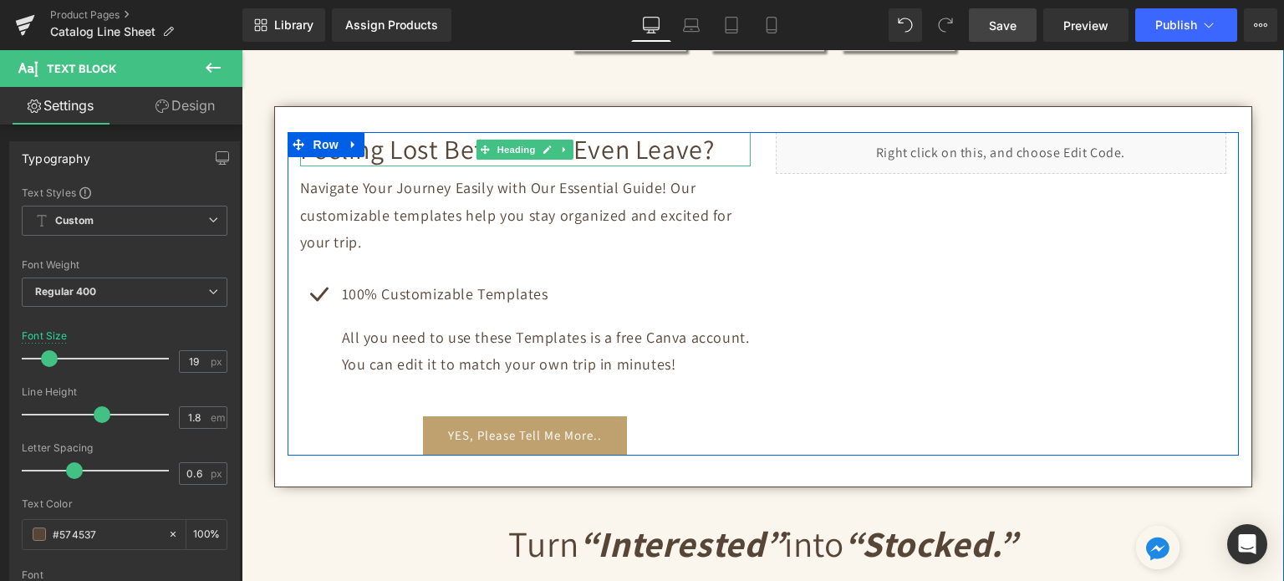
click at [429, 153] on h2 "Feeling Lost Before You Even Leave?" at bounding box center [525, 149] width 451 height 35
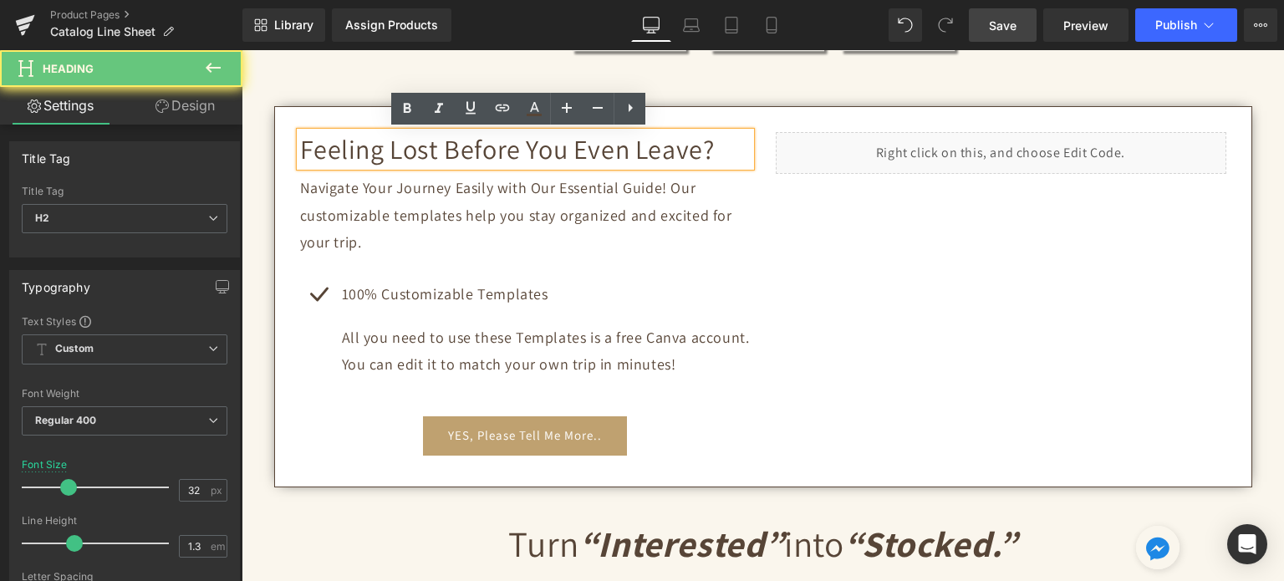
click at [429, 153] on h2 "Feeling Lost Before You Even Leave?" at bounding box center [525, 149] width 451 height 35
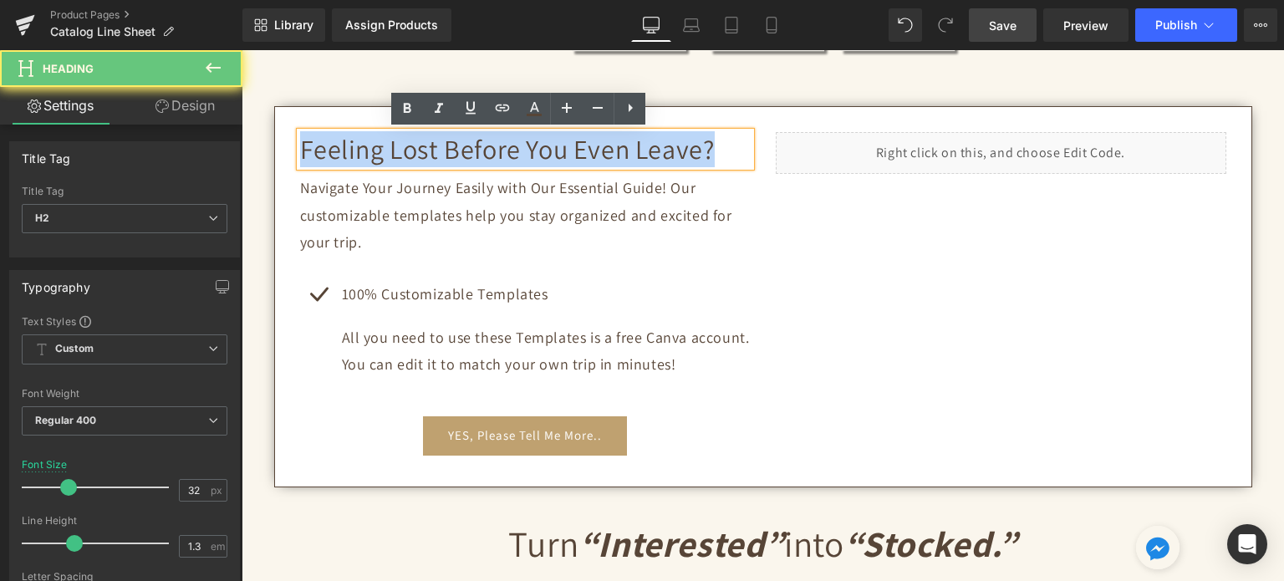
click at [429, 153] on h2 "Feeling Lost Before You Even Leave?" at bounding box center [525, 149] width 451 height 35
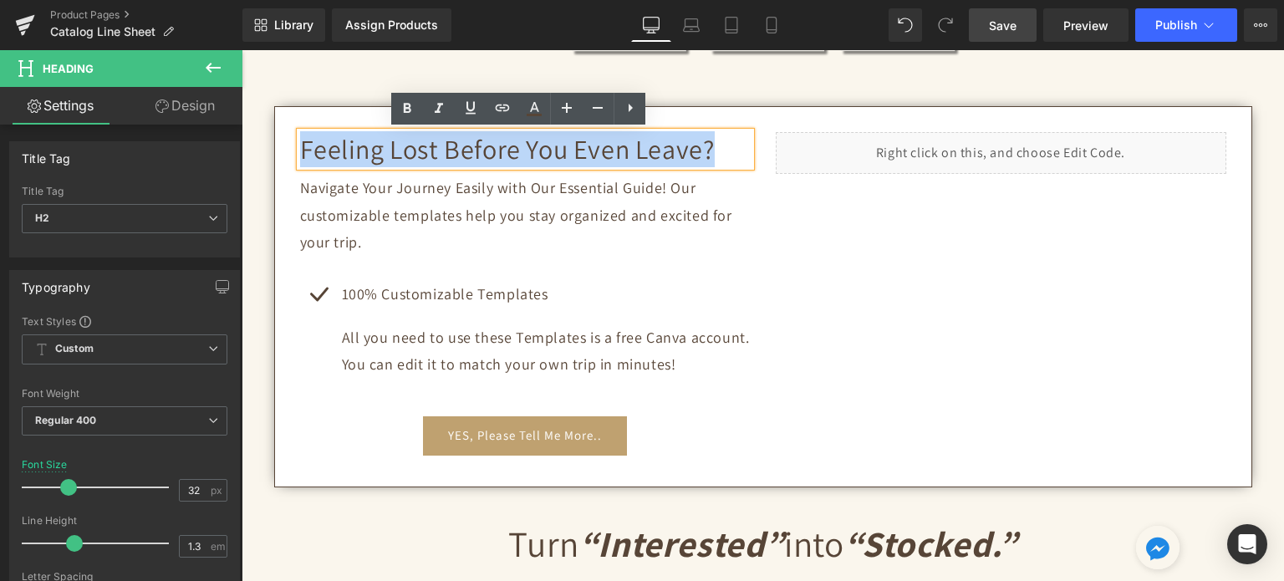
paste div
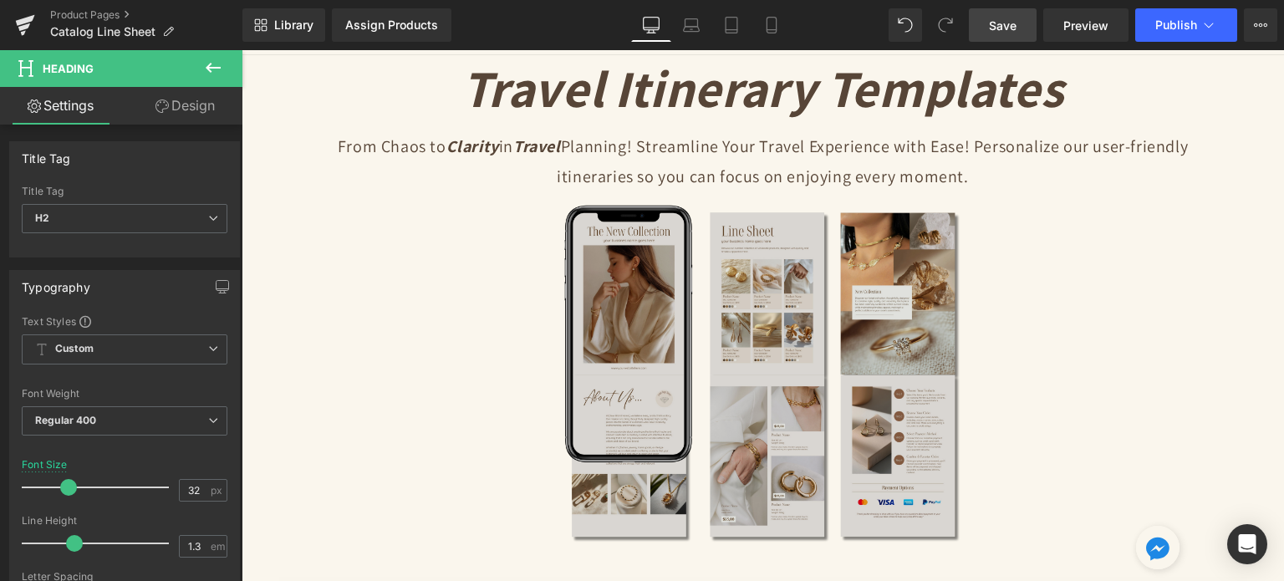
scroll to position [84, 0]
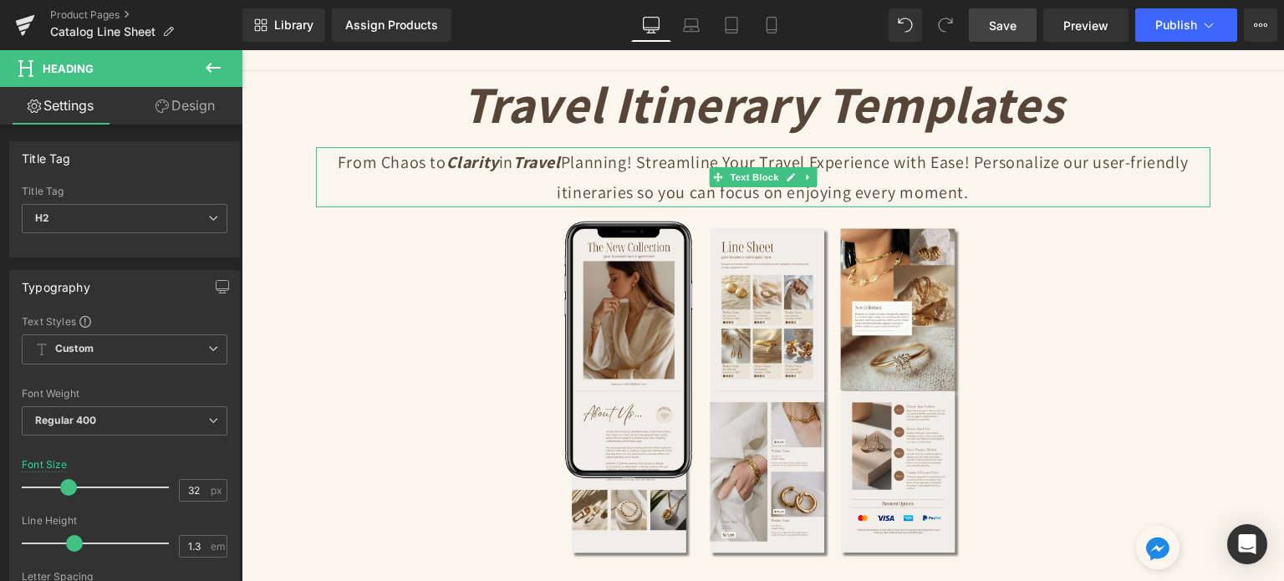
click at [591, 176] on p "From Chaos to Clarity in Travel Planning! Streamline Your Travel Experience wit…" at bounding box center [763, 177] width 895 height 60
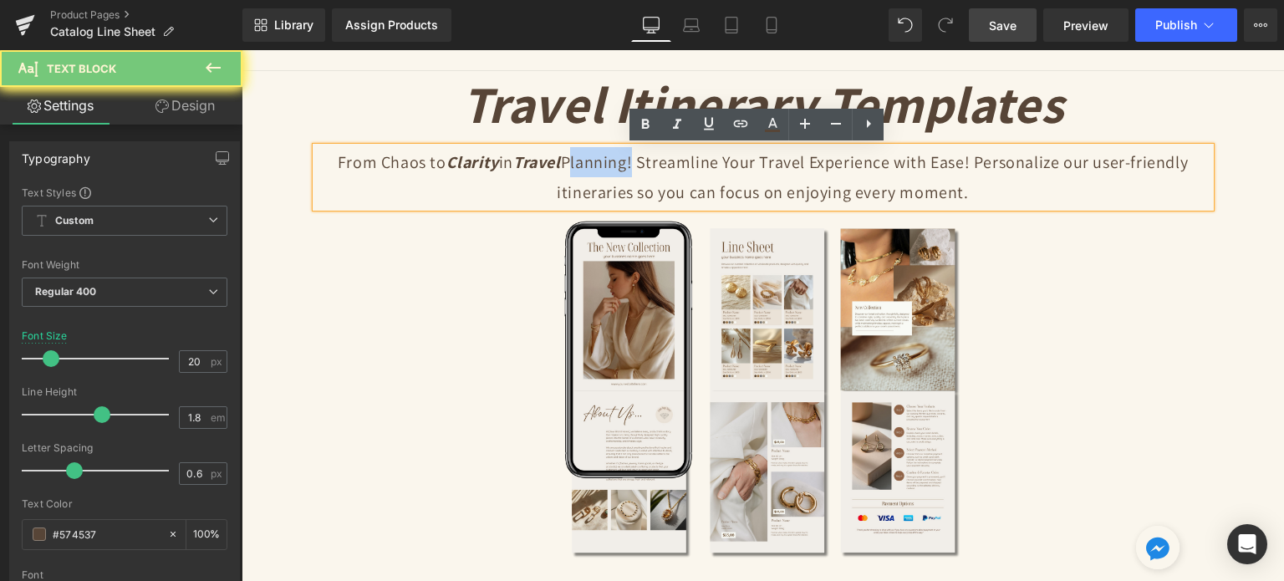
click at [591, 176] on p "From Chaos to Clarity in Travel Planning! Streamline Your Travel Experience wit…" at bounding box center [763, 177] width 895 height 60
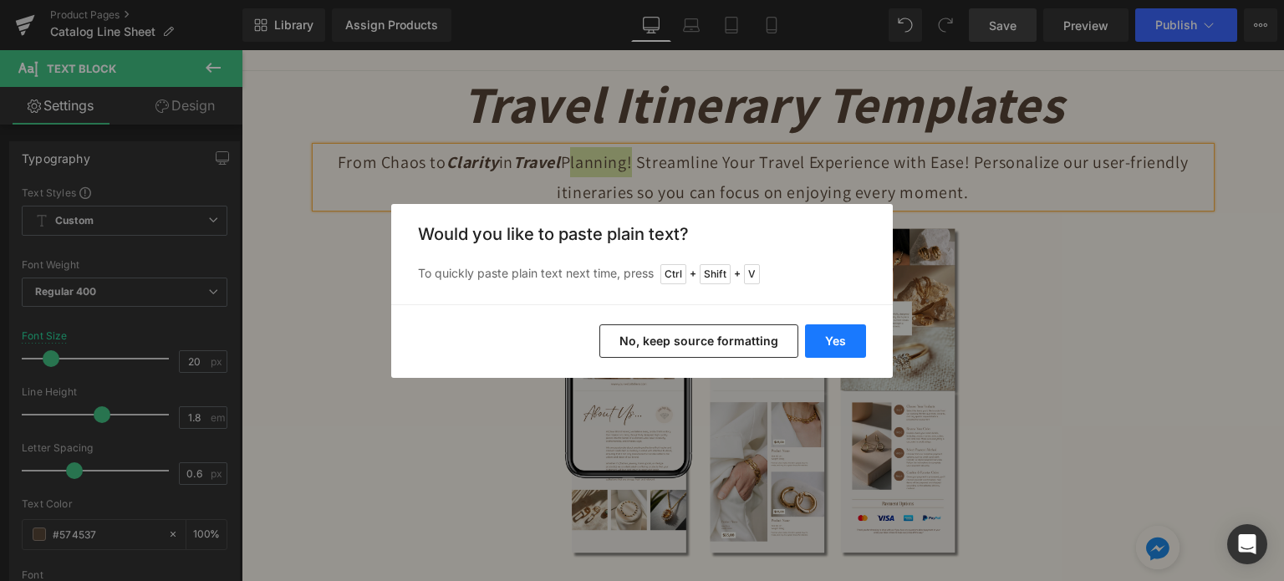
click at [851, 342] on button "Yes" at bounding box center [835, 340] width 61 height 33
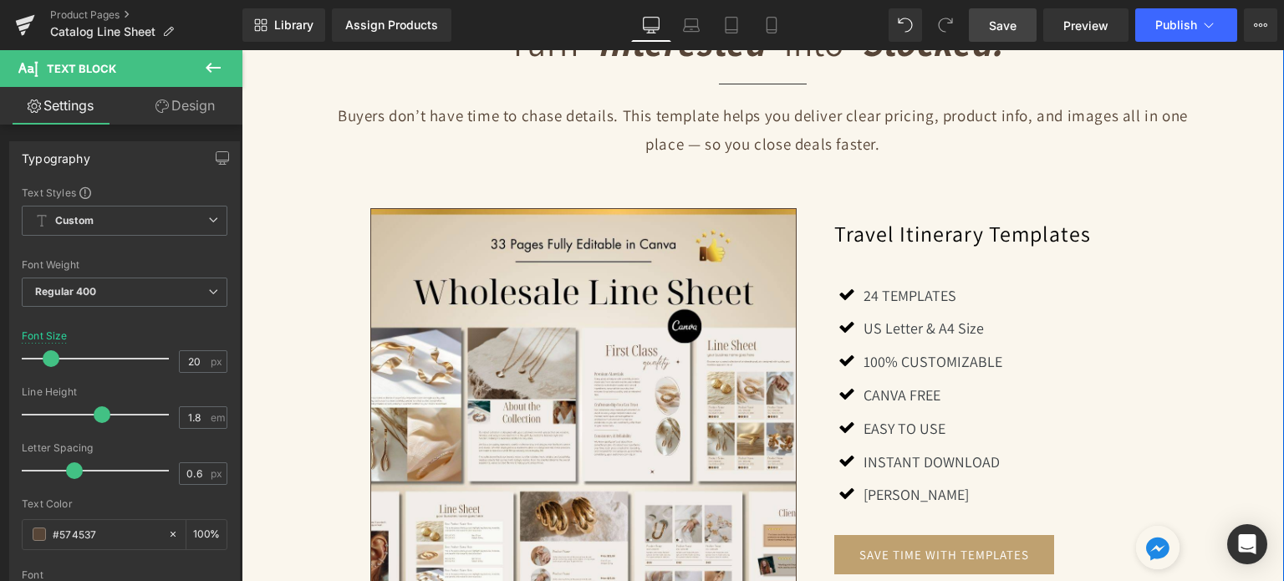
scroll to position [1421, 0]
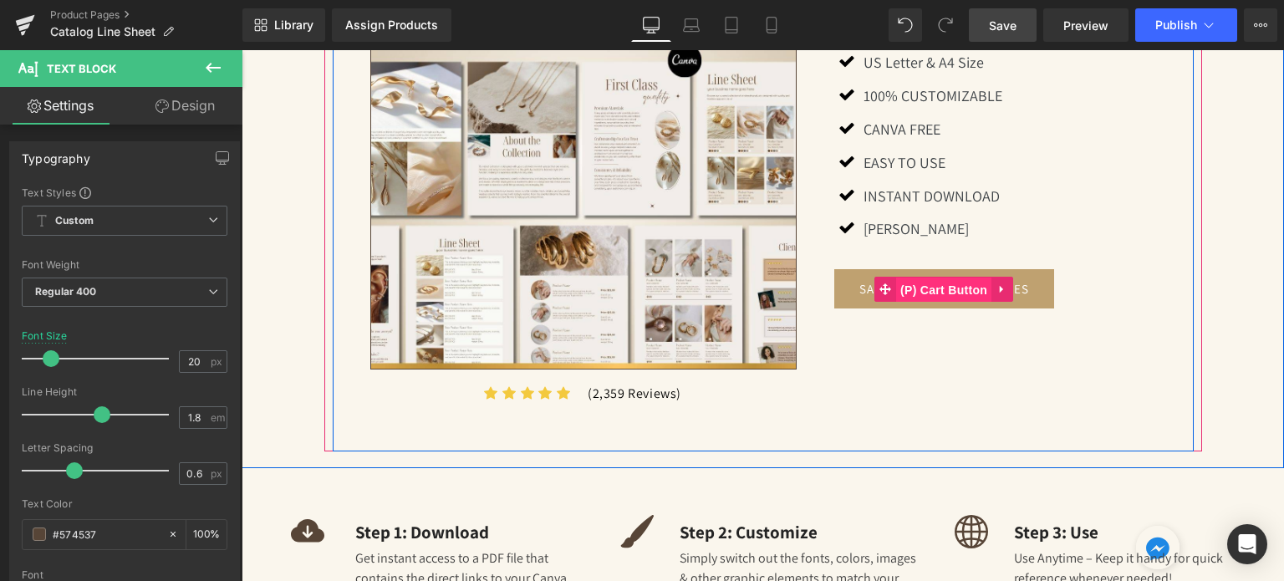
click at [948, 280] on span "(P) Cart Button" at bounding box center [943, 290] width 95 height 25
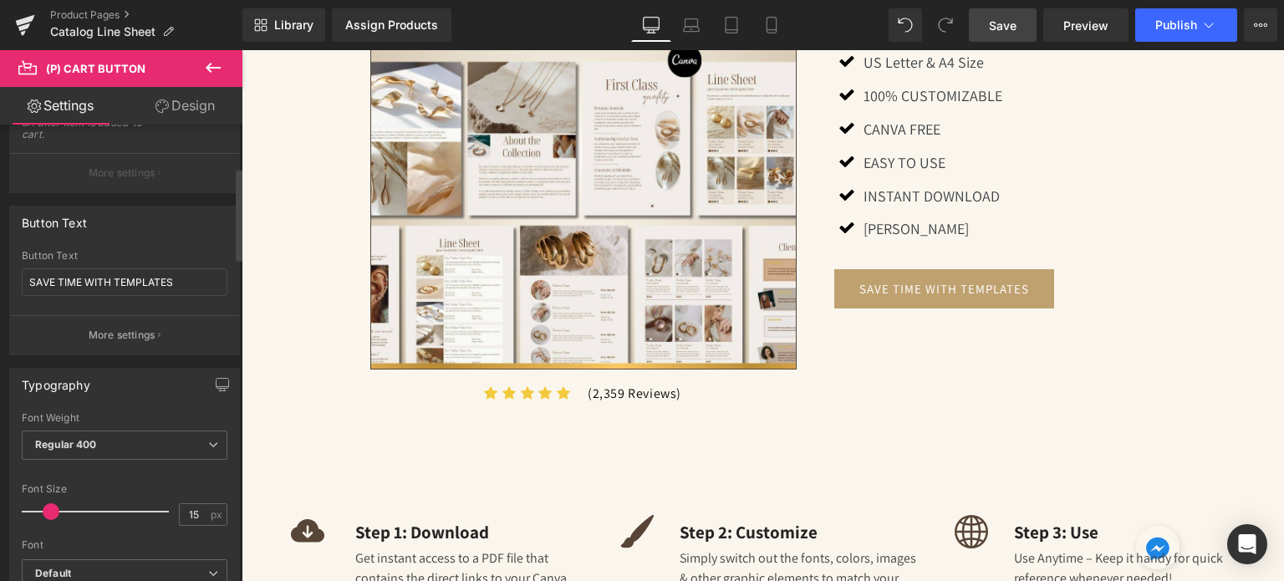
scroll to position [251, 0]
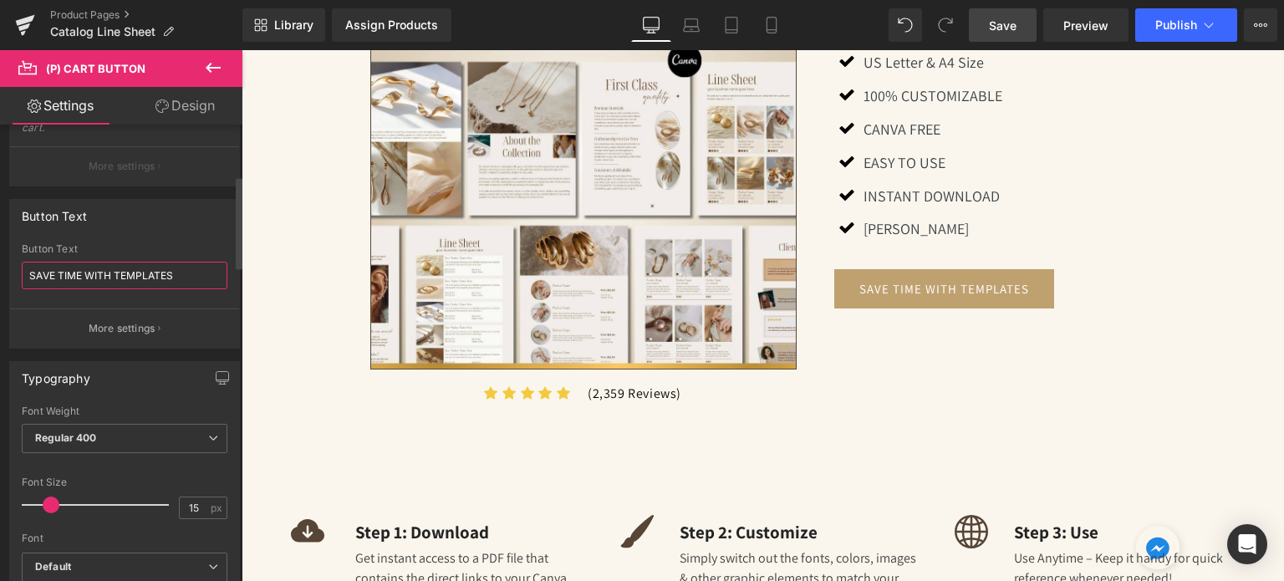
drag, startPoint x: 181, startPoint y: 273, endPoint x: 0, endPoint y: 273, distance: 180.6
click at [0, 273] on div "Button Text SAVE TIME WITH TEMPLATES Button Text SAVE TIME WITH TEMPLATES More …" at bounding box center [125, 267] width 250 height 162
paste input "Get Retailers to Say “Yes.”"
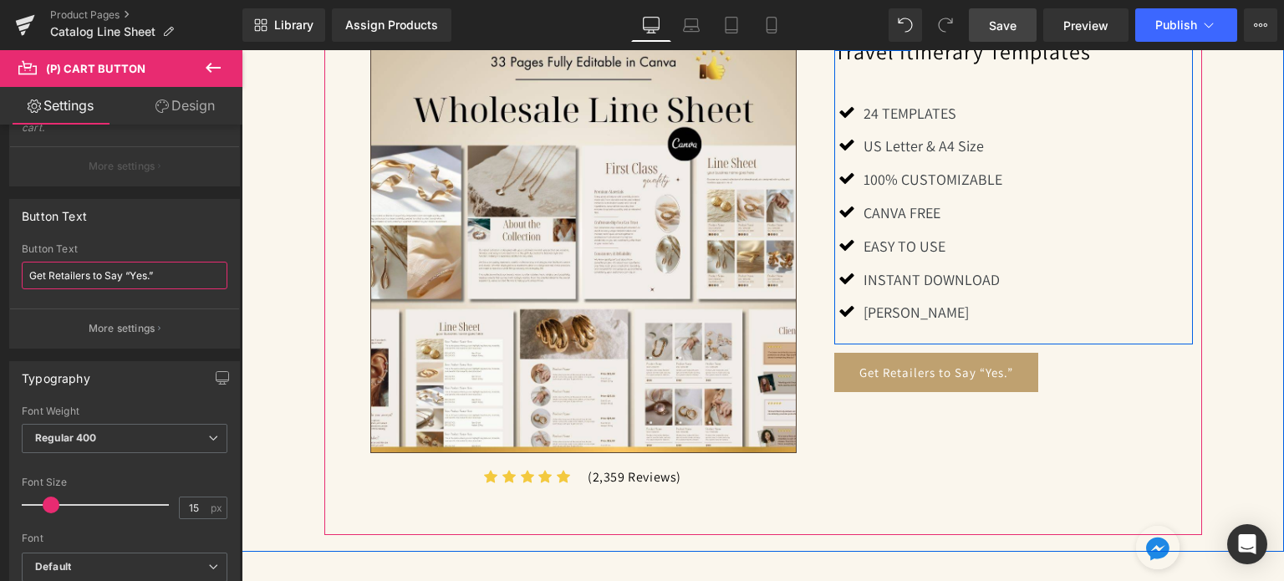
scroll to position [1505, 0]
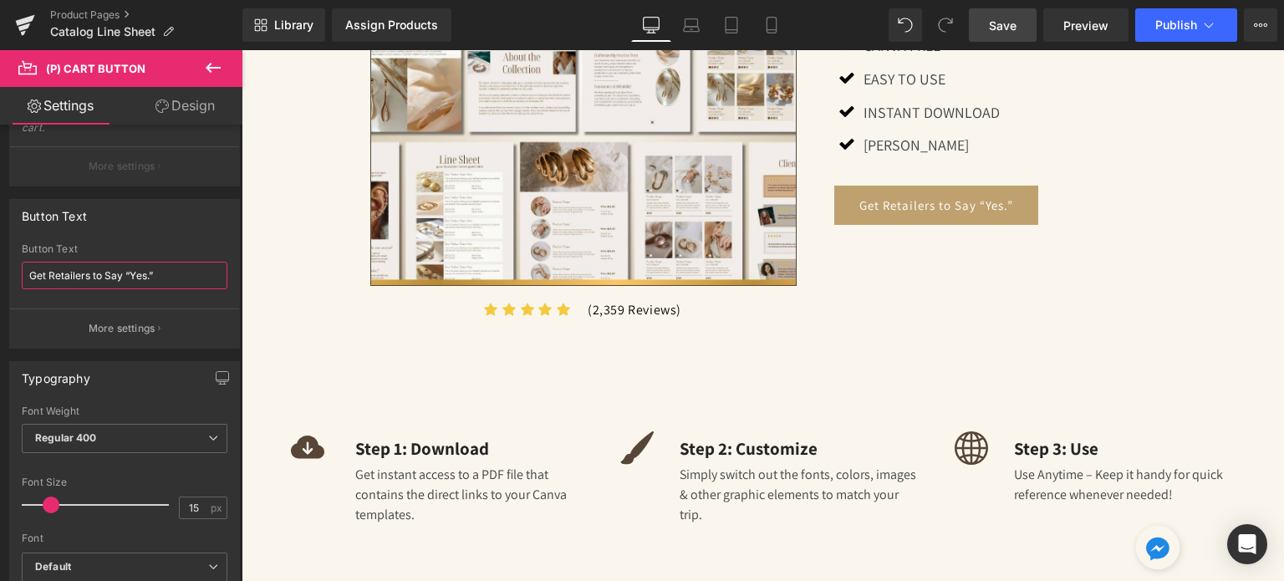
type input "Get Retailers to Say “Yes.”"
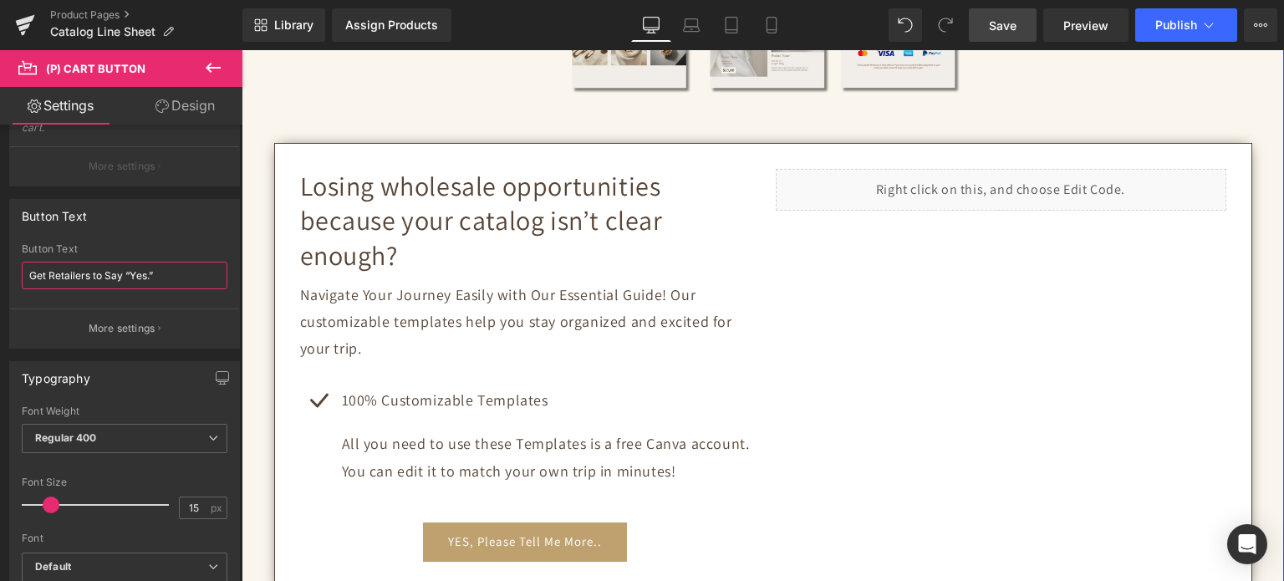
scroll to position [418, 0]
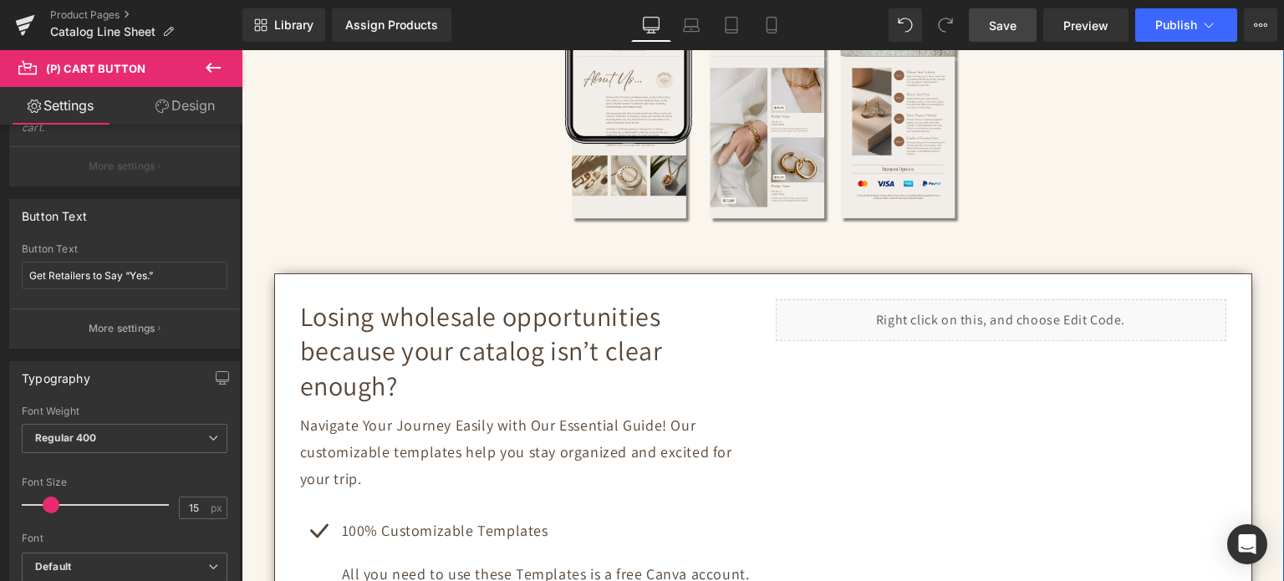
click at [415, 334] on h2 "Losing wholesale opportunities because your catalog isn’t clear enough?" at bounding box center [525, 351] width 451 height 105
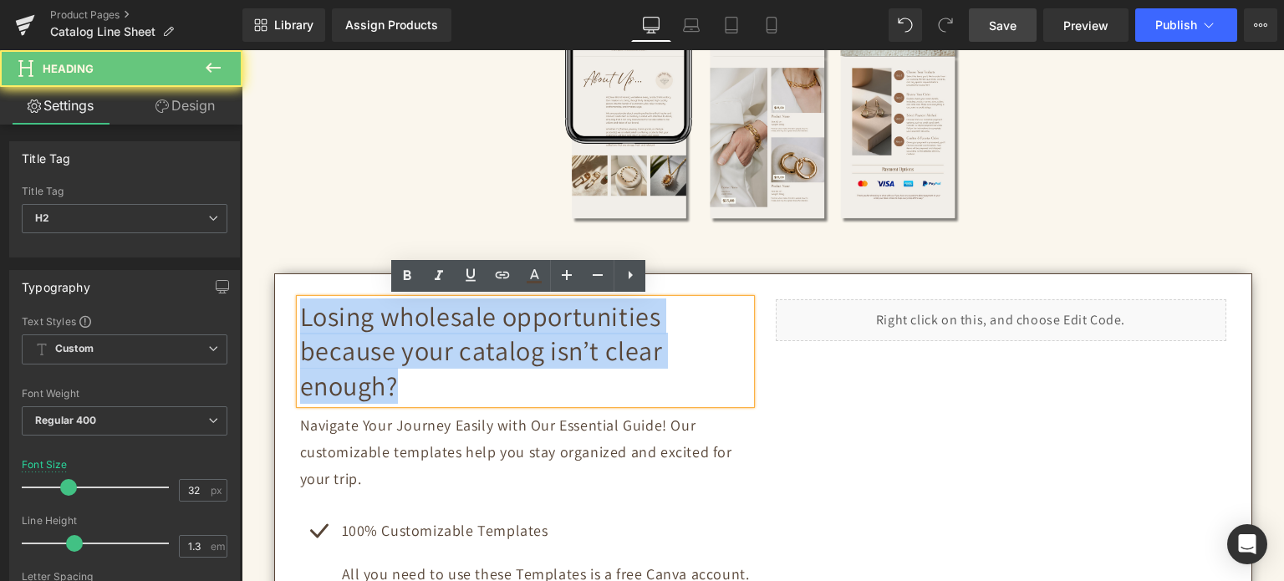
click at [415, 334] on h2 "Losing wholesale opportunities because your catalog isn’t clear enough?" at bounding box center [525, 351] width 451 height 105
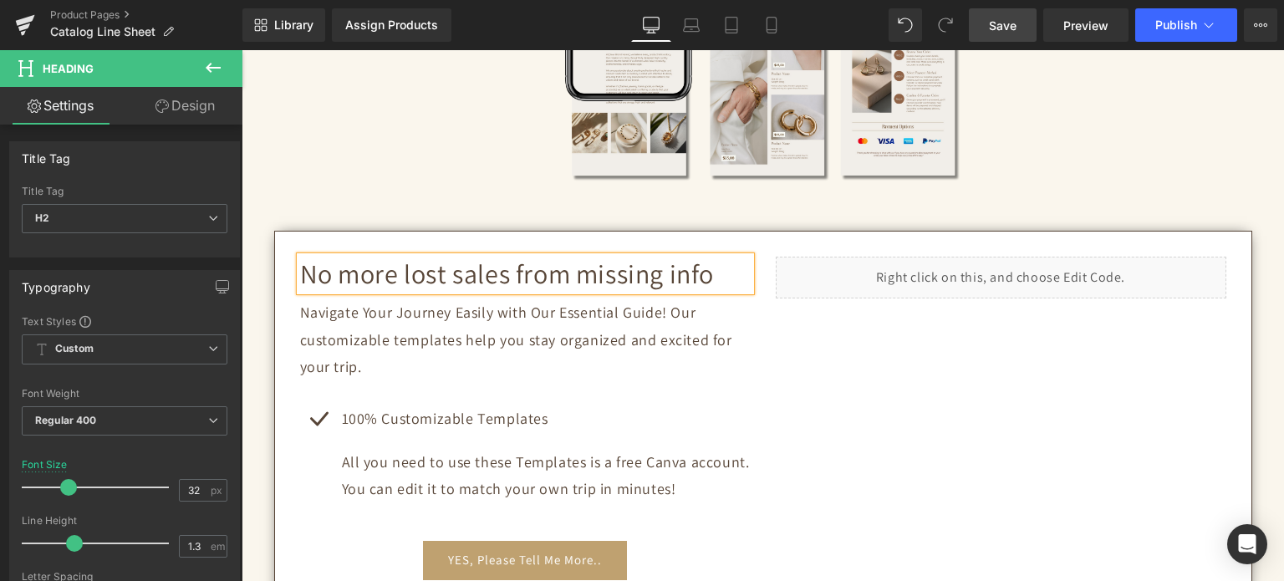
scroll to position [502, 0]
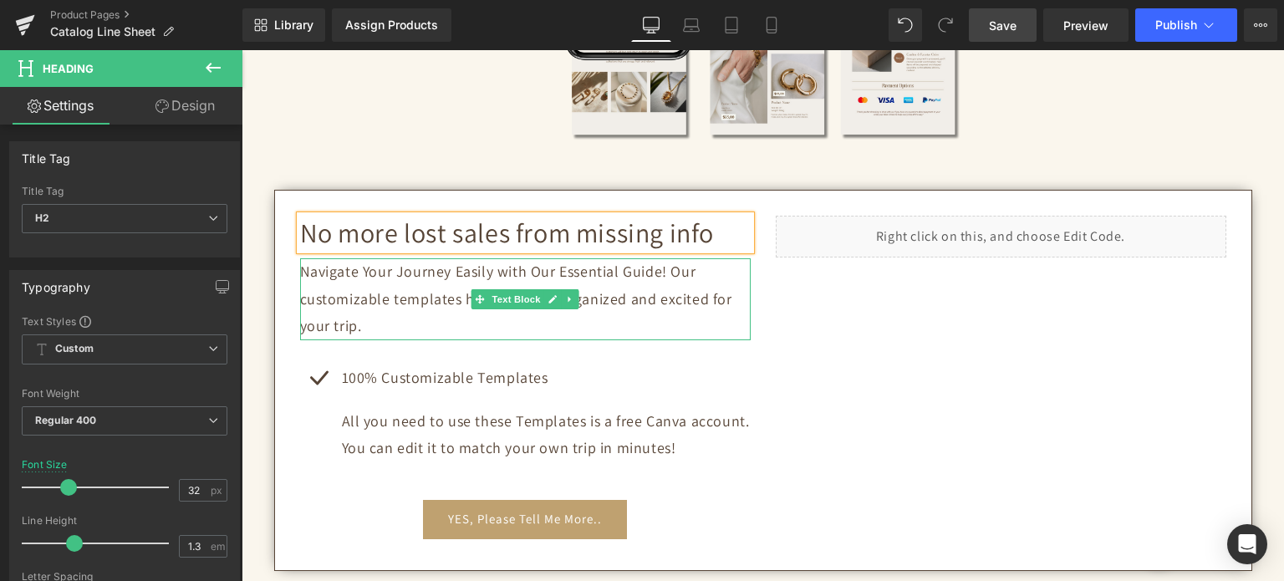
click at [398, 278] on p "Navigate Your Journey Easily with Our Essential Guide! Our customizable templat…" at bounding box center [525, 298] width 451 height 81
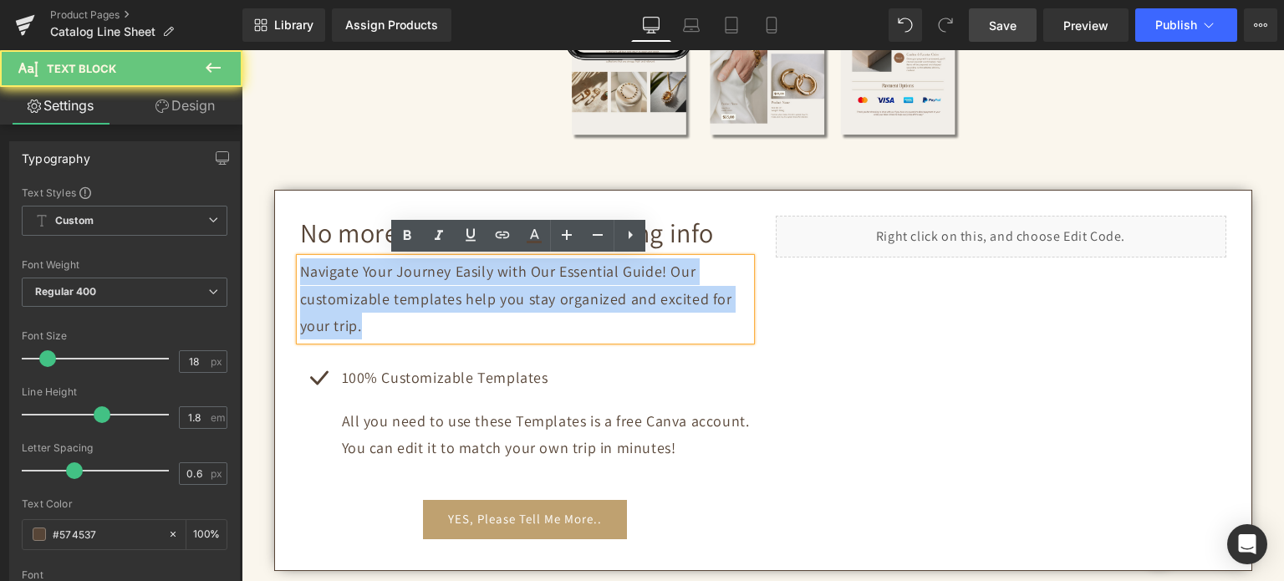
click at [398, 278] on p "Navigate Your Journey Easily with Our Essential Guide! Our customizable templat…" at bounding box center [525, 298] width 451 height 81
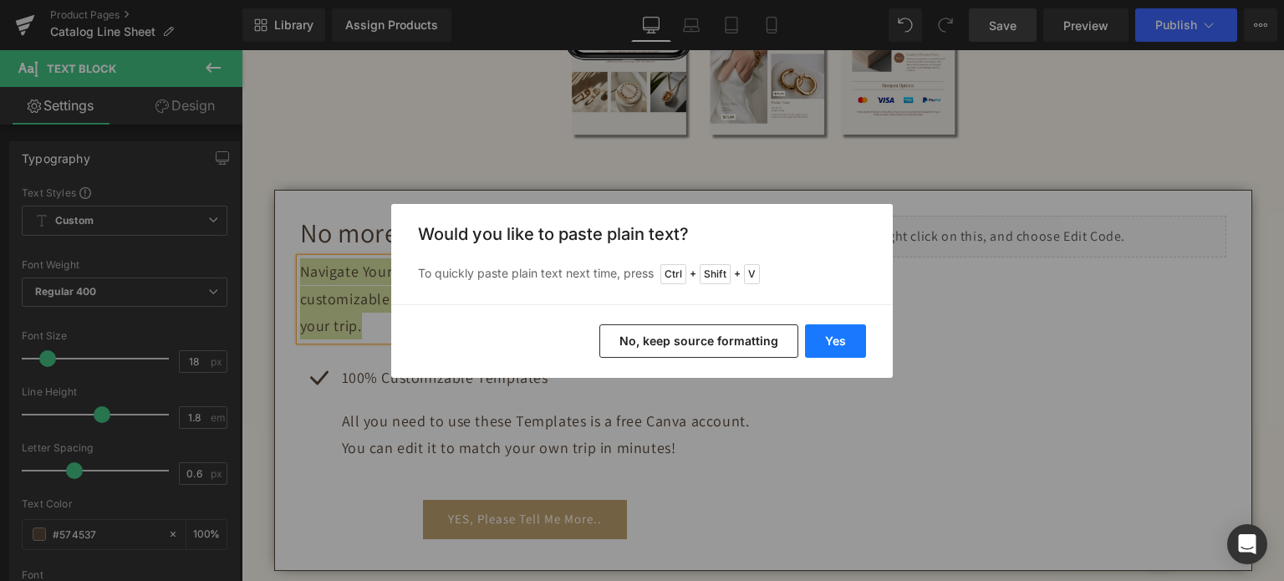
click at [854, 332] on button "Yes" at bounding box center [835, 340] width 61 height 33
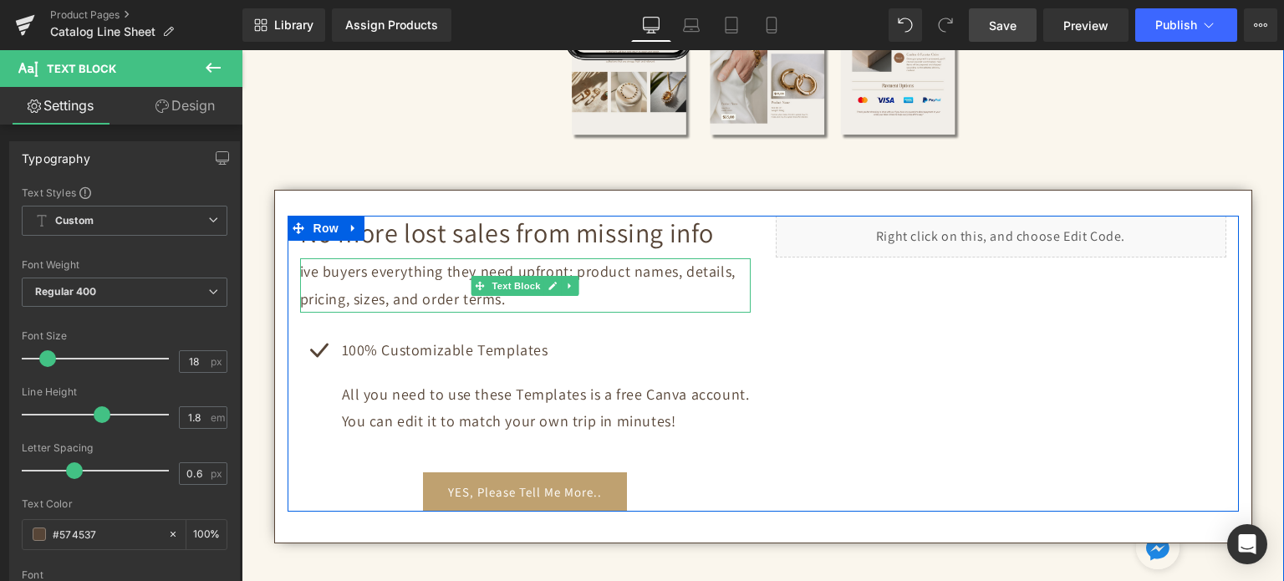
click at [300, 271] on div at bounding box center [302, 285] width 4 height 54
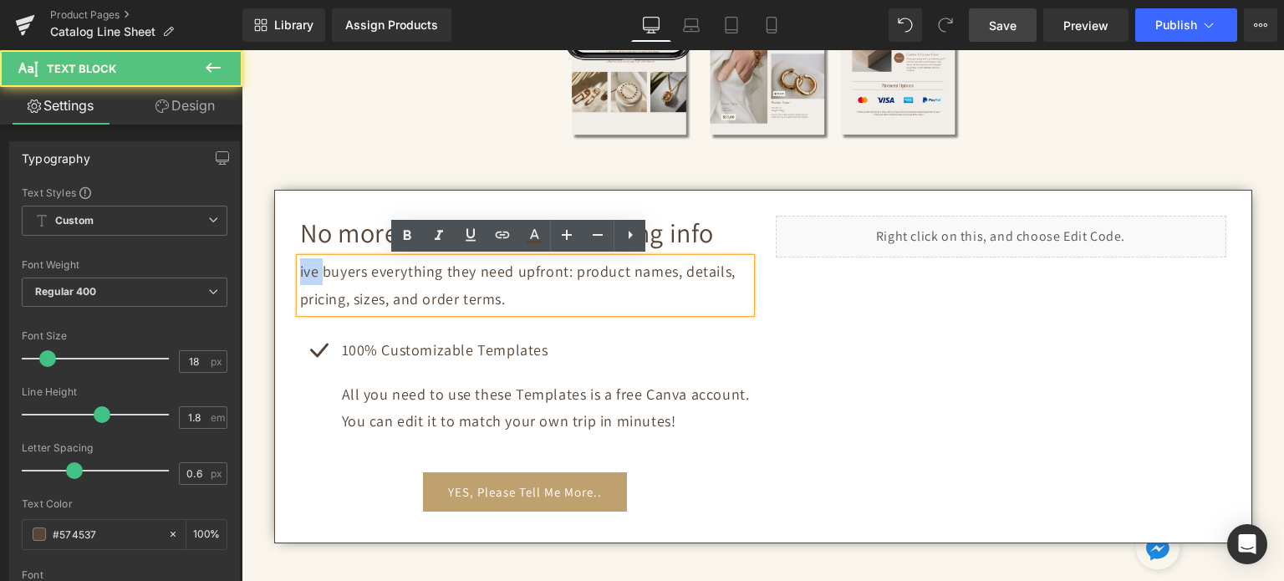
click at [300, 271] on p "ive buyers everything they need upfront: product names, details, pricing, sizes…" at bounding box center [525, 285] width 451 height 54
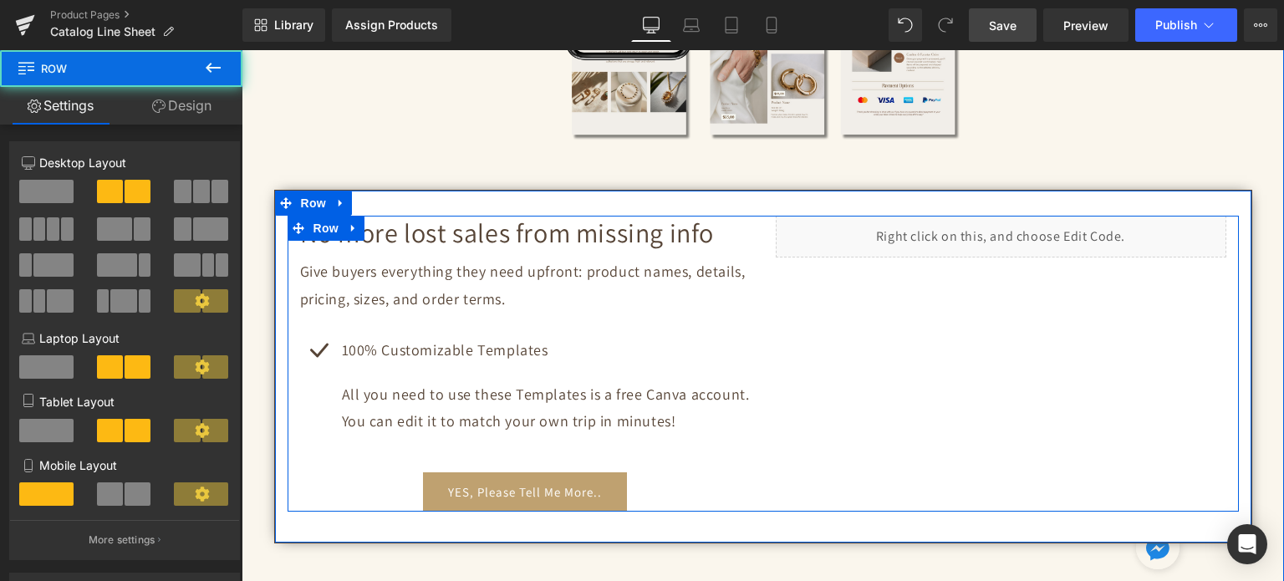
click at [770, 314] on div "No more lost sales from missing info Heading Give buyers everything they need u…" at bounding box center [764, 364] width 952 height 297
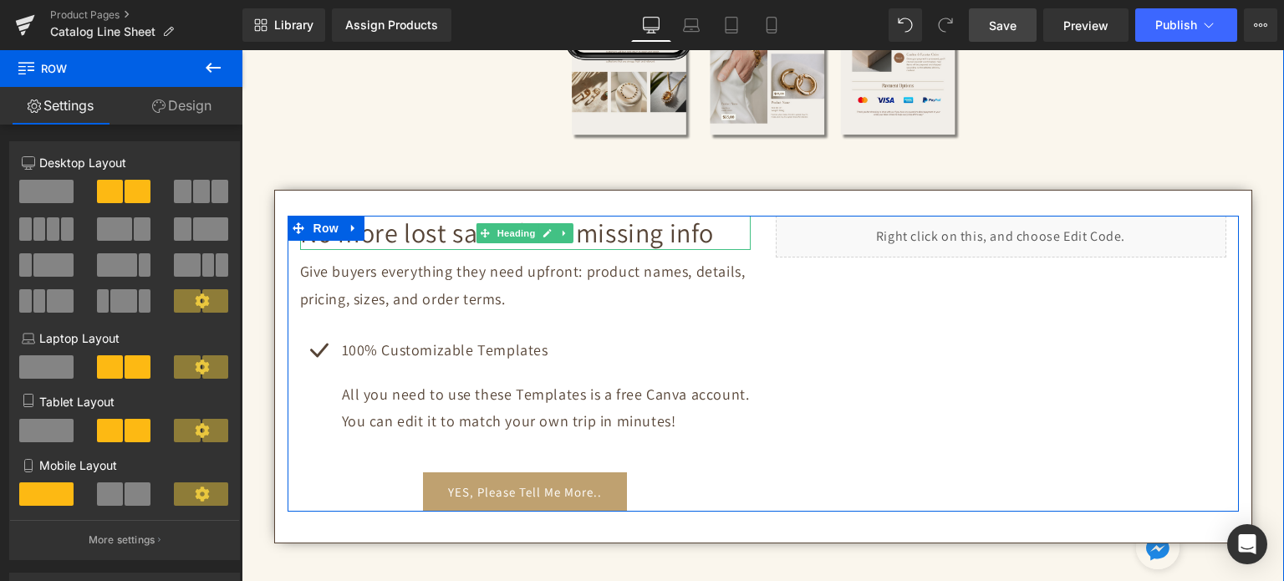
click at [414, 242] on h2 "No more lost sales from missing info" at bounding box center [525, 233] width 451 height 35
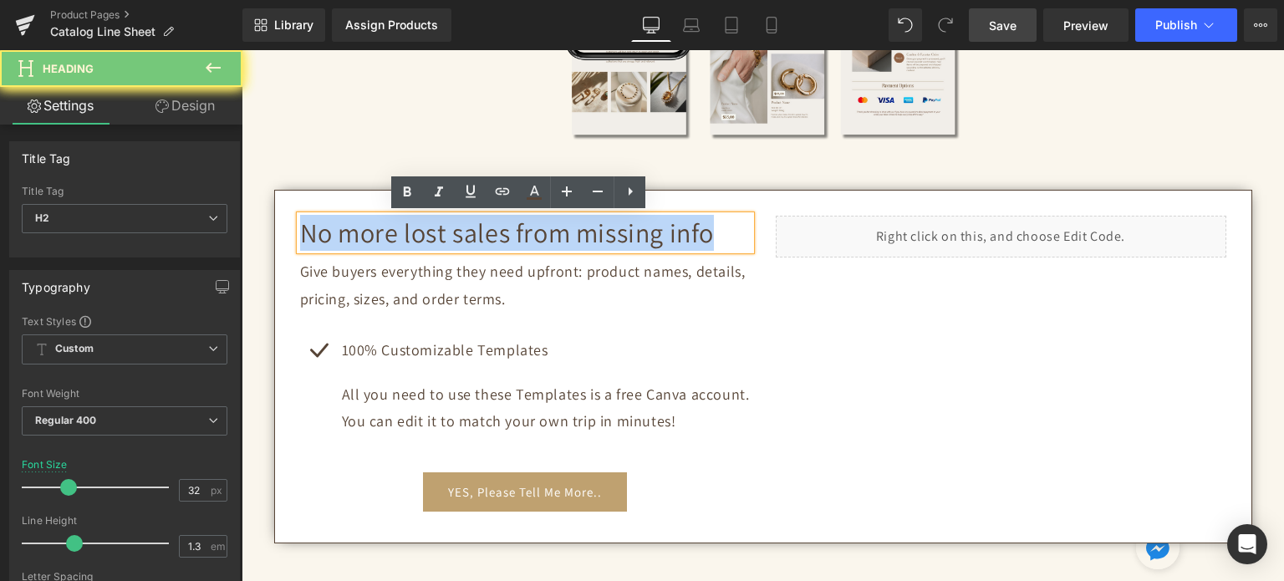
click at [414, 242] on h2 "No more lost sales from missing info" at bounding box center [525, 233] width 451 height 35
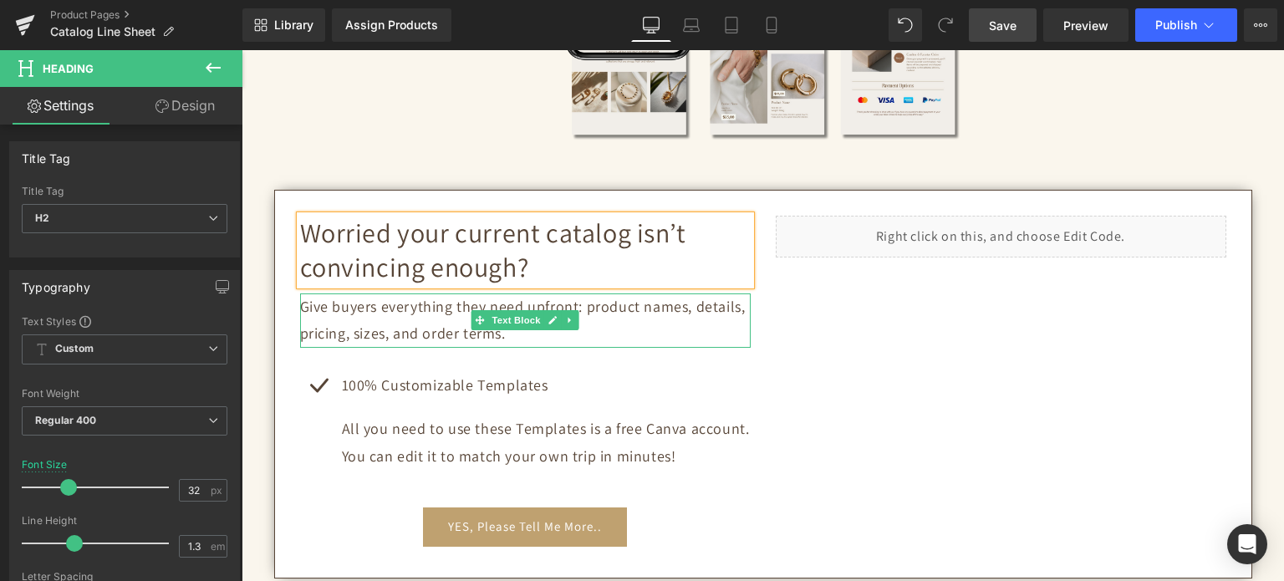
click at [383, 308] on p "Give buyers everything they need upfront: product names, details, pricing, size…" at bounding box center [525, 320] width 451 height 54
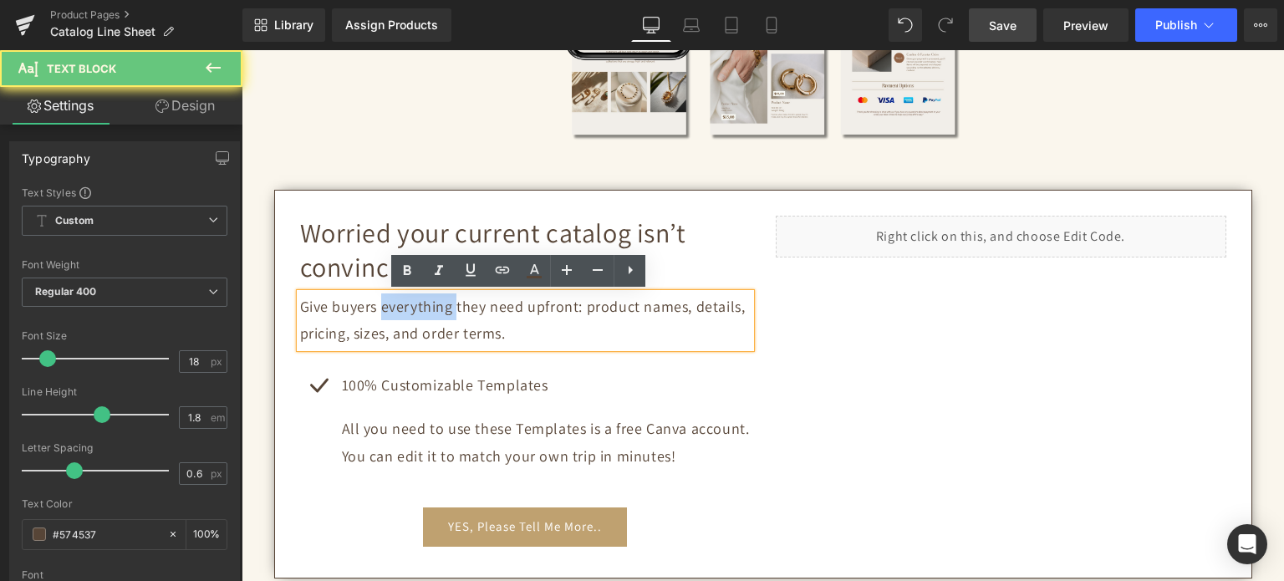
click at [383, 308] on p "Give buyers everything they need upfront: product names, details, pricing, size…" at bounding box center [525, 320] width 451 height 54
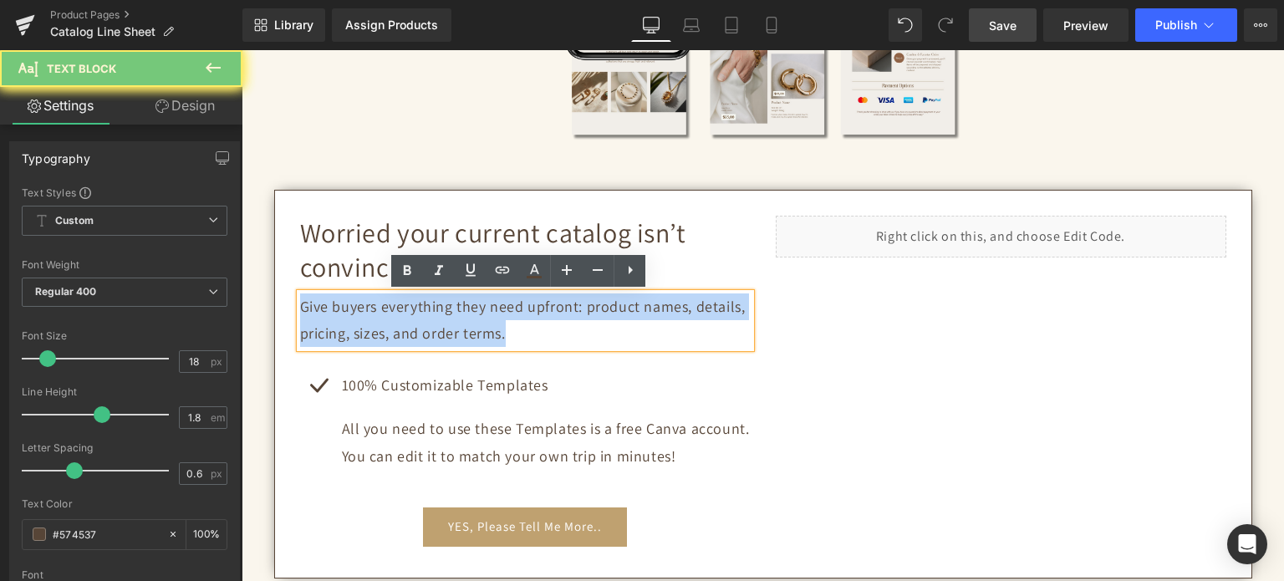
click at [383, 308] on p "Give buyers everything they need upfront: product names, details, pricing, size…" at bounding box center [525, 320] width 451 height 54
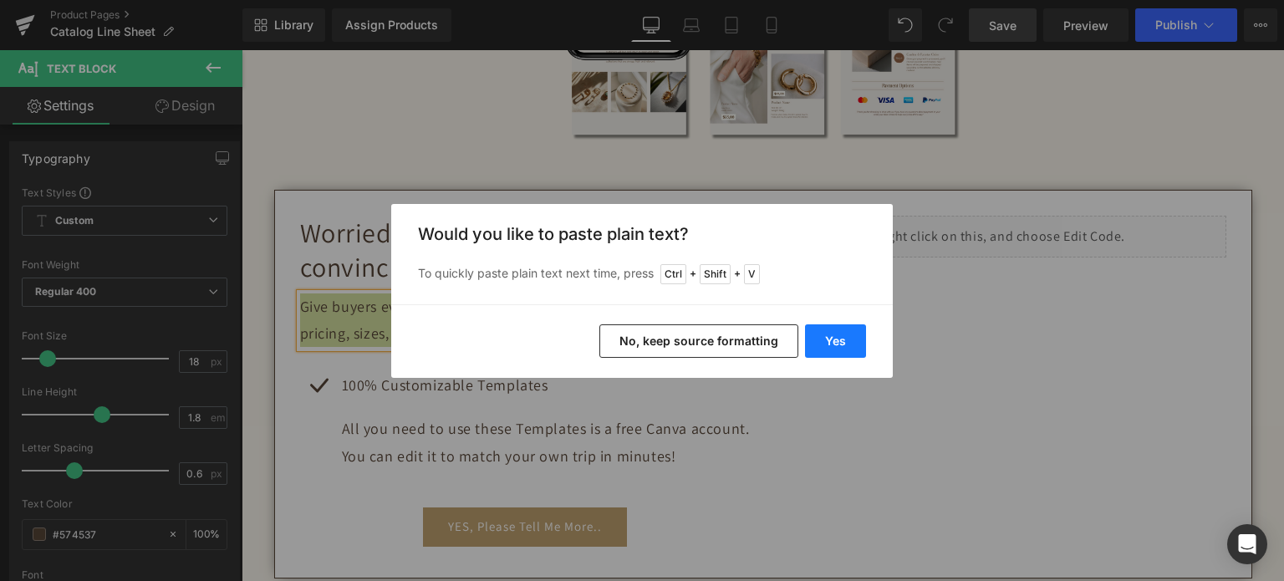
click at [829, 347] on button "Yes" at bounding box center [835, 340] width 61 height 33
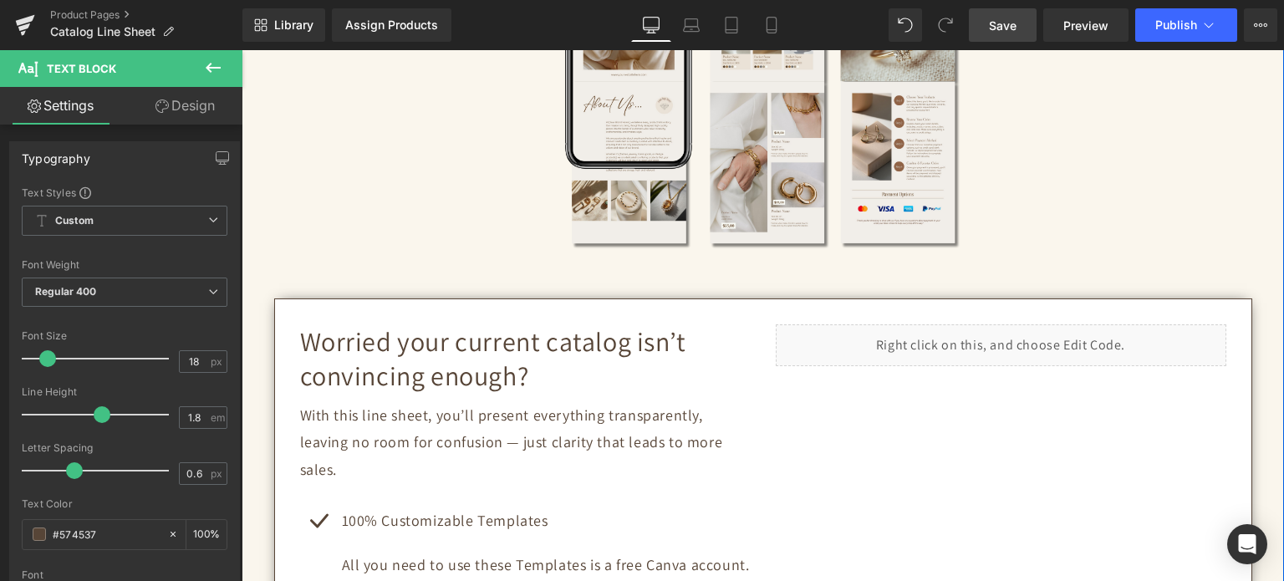
scroll to position [418, 0]
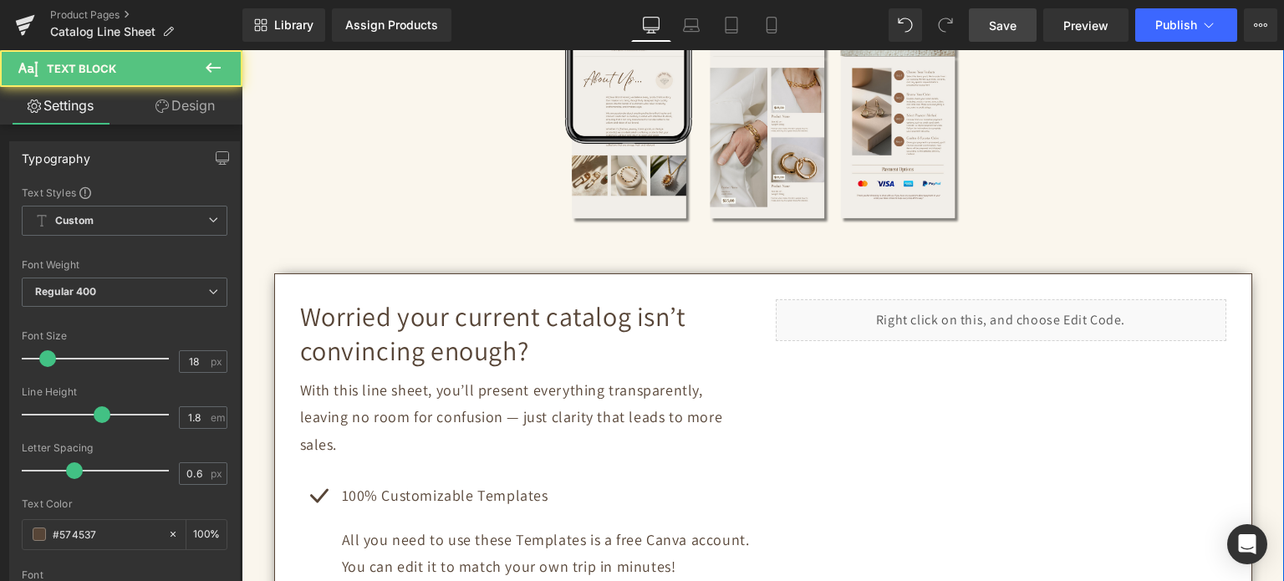
click at [381, 416] on p "With this line sheet, you’ll present everything transparently, leaving no room …" at bounding box center [525, 417] width 451 height 81
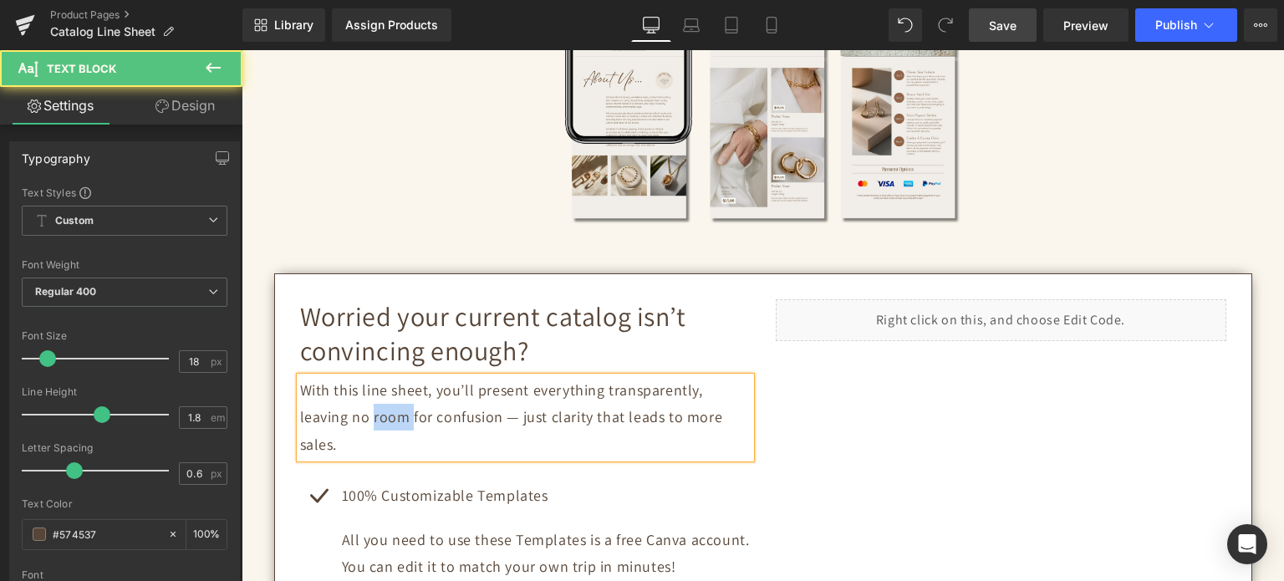
click at [381, 414] on p "With this line sheet, you’ll present everything transparently, leaving no room …" at bounding box center [525, 417] width 451 height 81
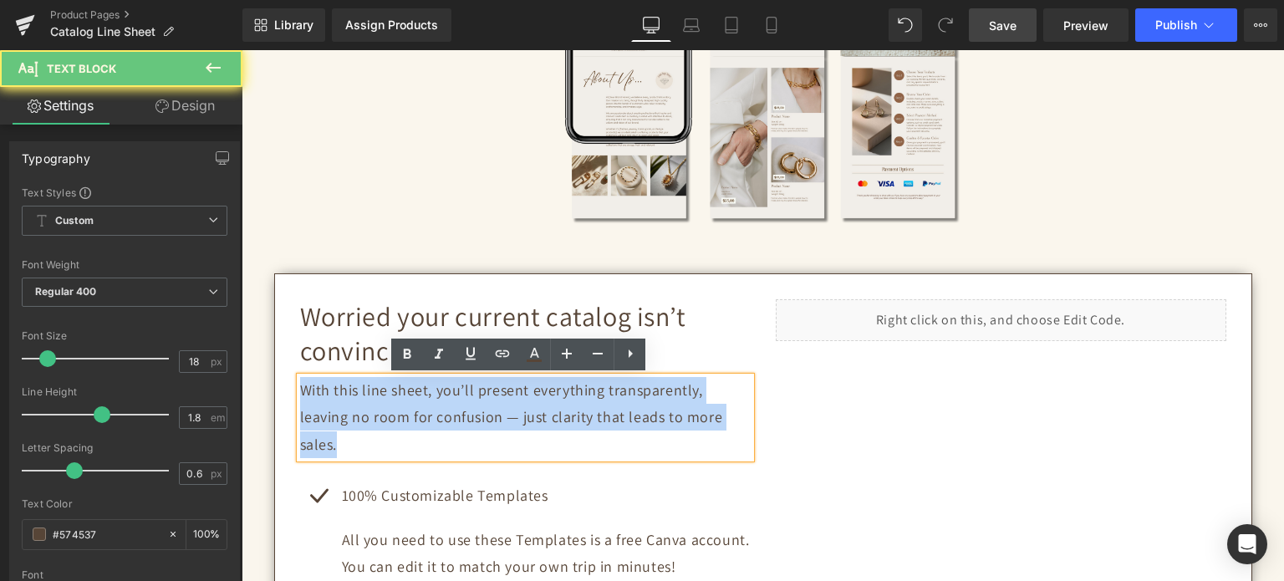
click at [381, 414] on p "With this line sheet, you’ll present everything transparently, leaving no room …" at bounding box center [525, 417] width 451 height 81
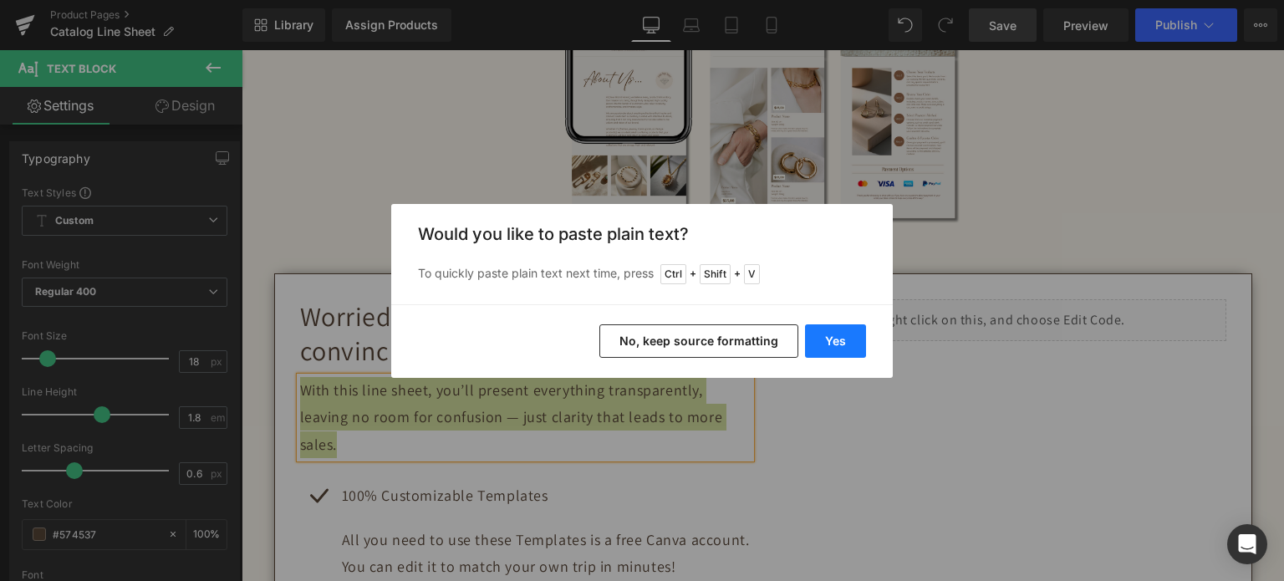
click at [829, 340] on button "Yes" at bounding box center [835, 340] width 61 height 33
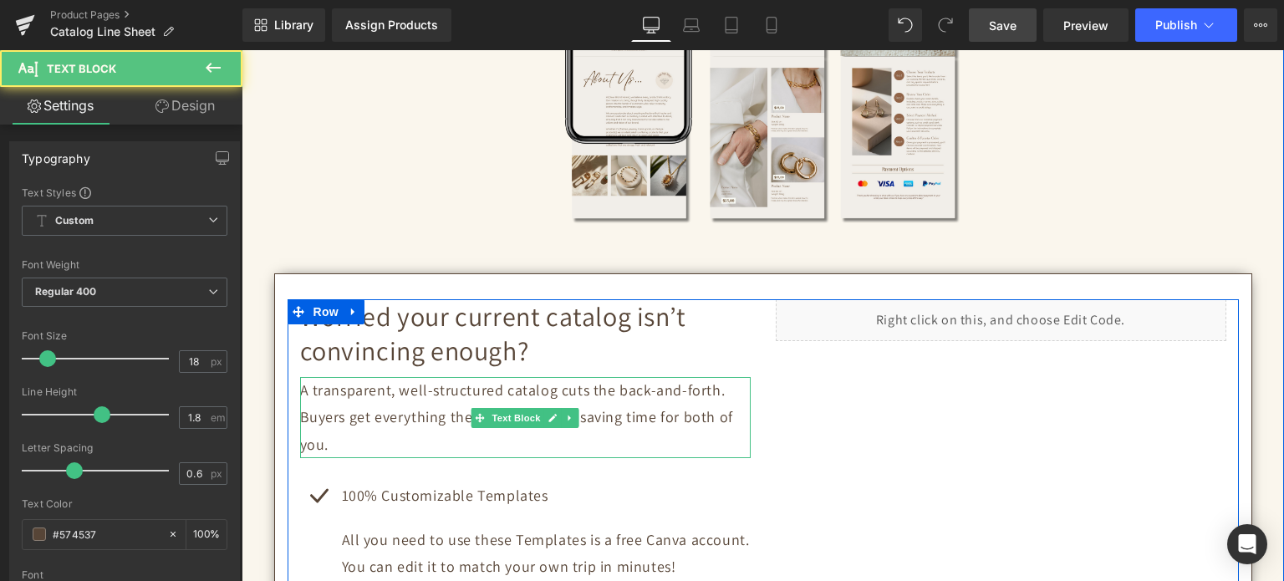
click at [389, 396] on p "A transparent, well-structured catalog cuts the back-and-forth. Buyers get ever…" at bounding box center [525, 417] width 451 height 81
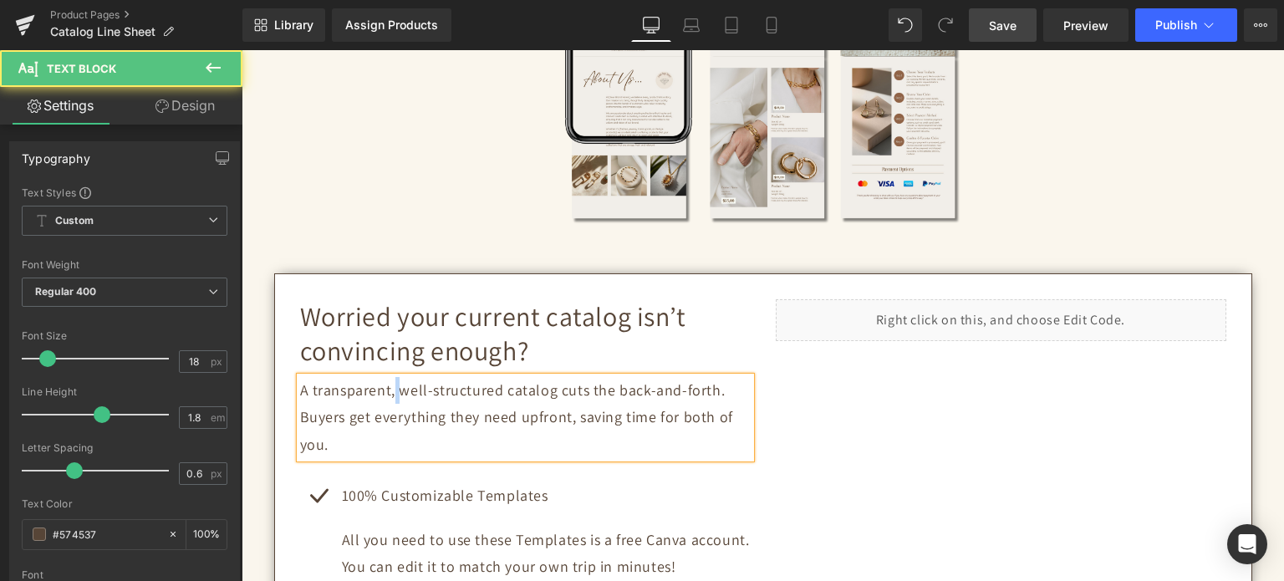
click at [389, 396] on p "A transparent, well-structured catalog cuts the back-and-forth. Buyers get ever…" at bounding box center [525, 417] width 451 height 81
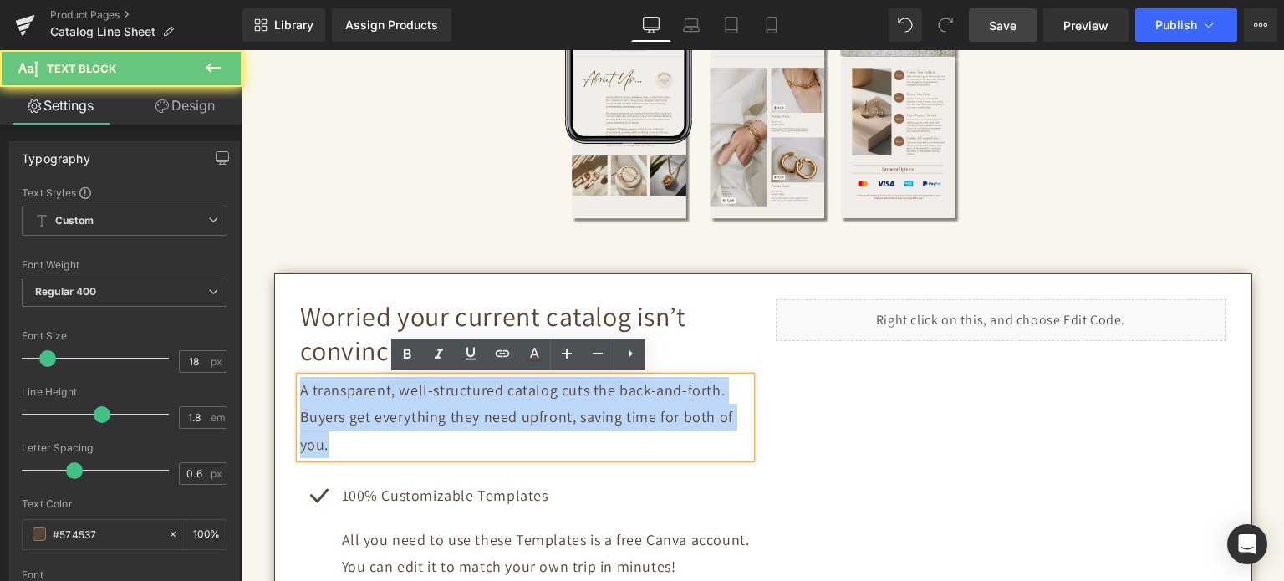
click at [389, 396] on p "A transparent, well-structured catalog cuts the back-and-forth. Buyers get ever…" at bounding box center [525, 417] width 451 height 81
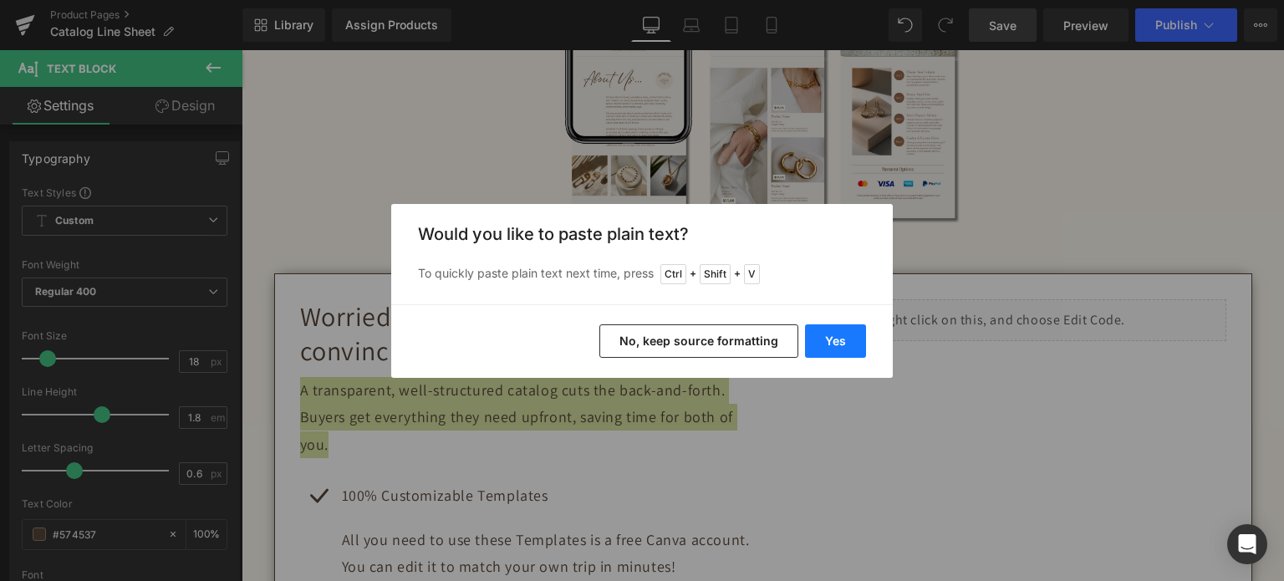
click at [822, 344] on button "Yes" at bounding box center [835, 340] width 61 height 33
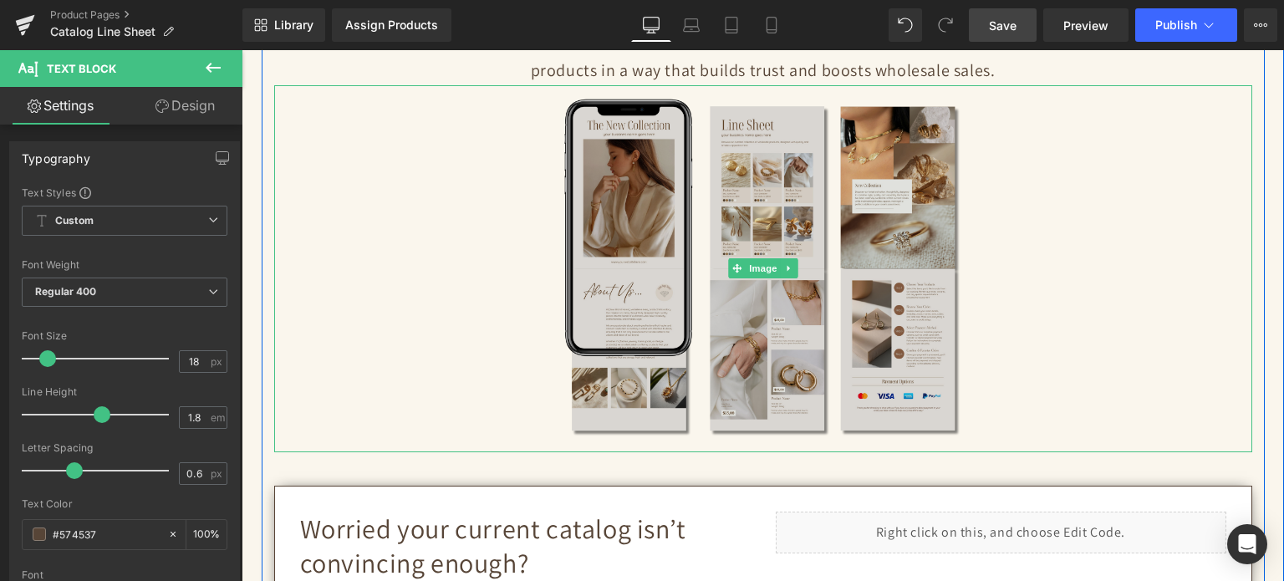
scroll to position [0, 0]
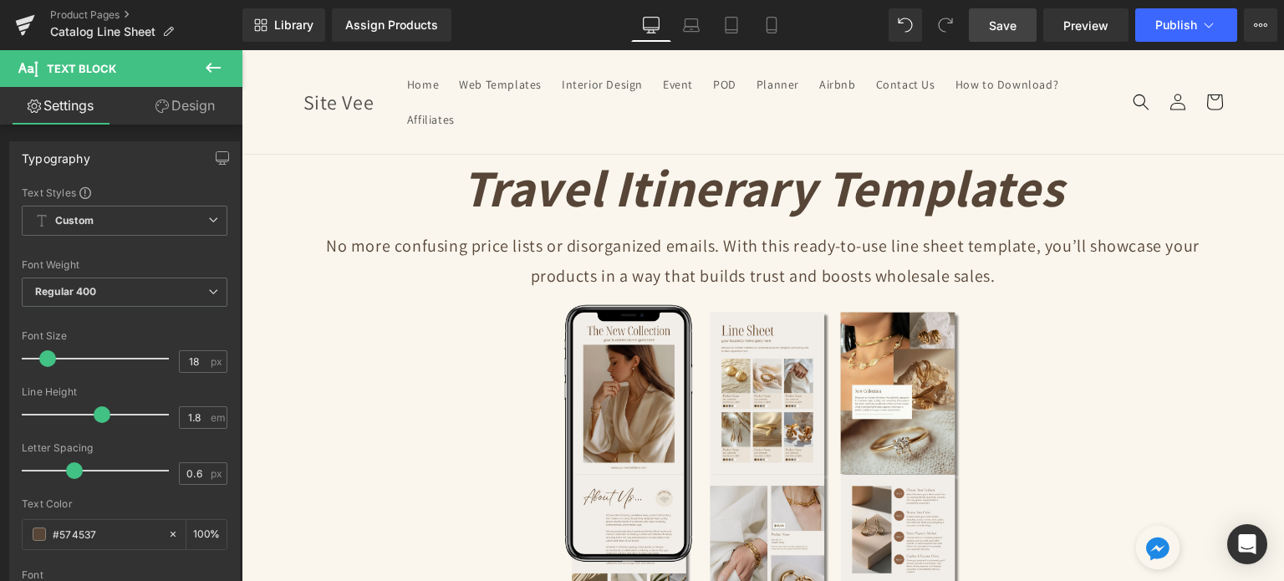
click at [1023, 16] on link "Save" at bounding box center [1003, 24] width 68 height 33
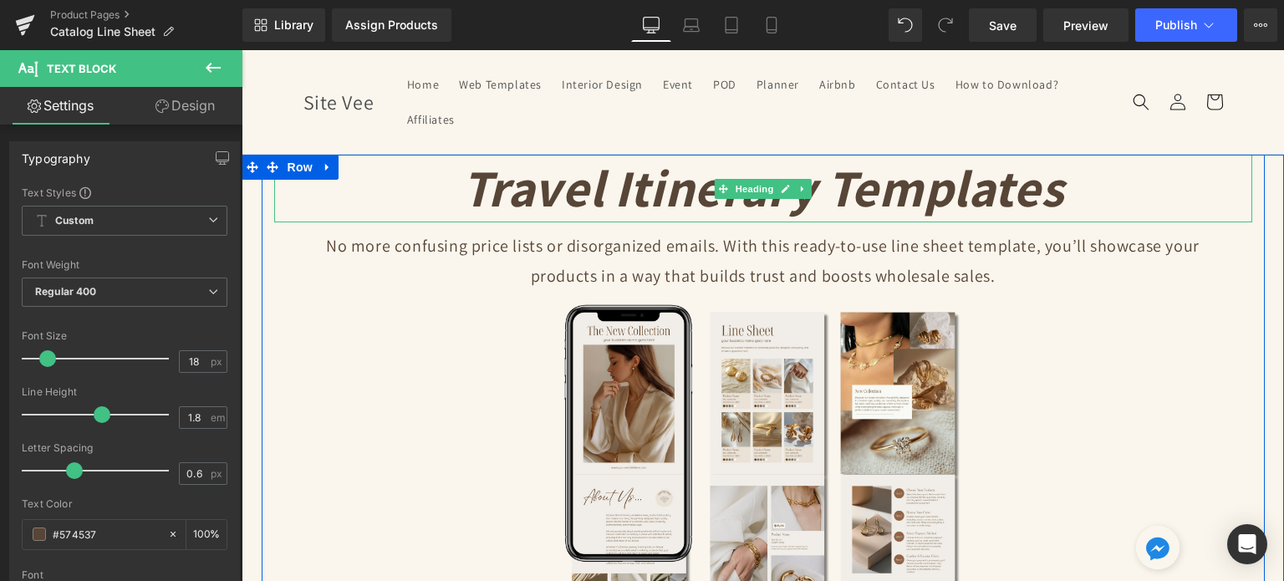
click at [676, 186] on icon "Travel Itinerary Templates" at bounding box center [763, 188] width 602 height 68
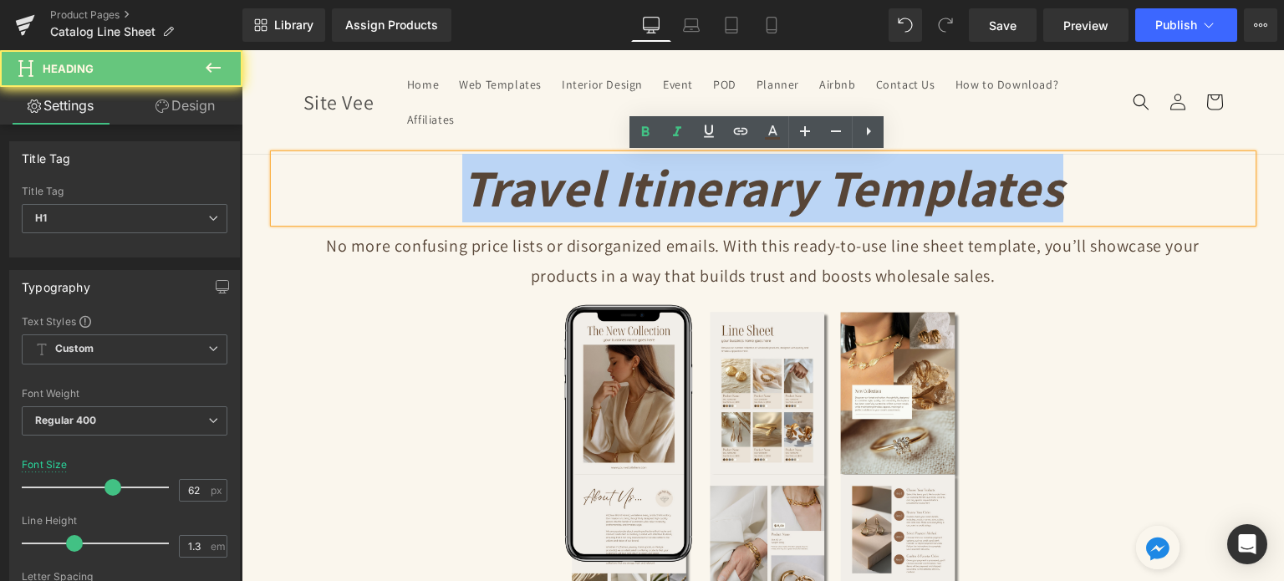
click at [676, 186] on icon "Travel Itinerary Templates" at bounding box center [763, 188] width 602 height 68
paste div
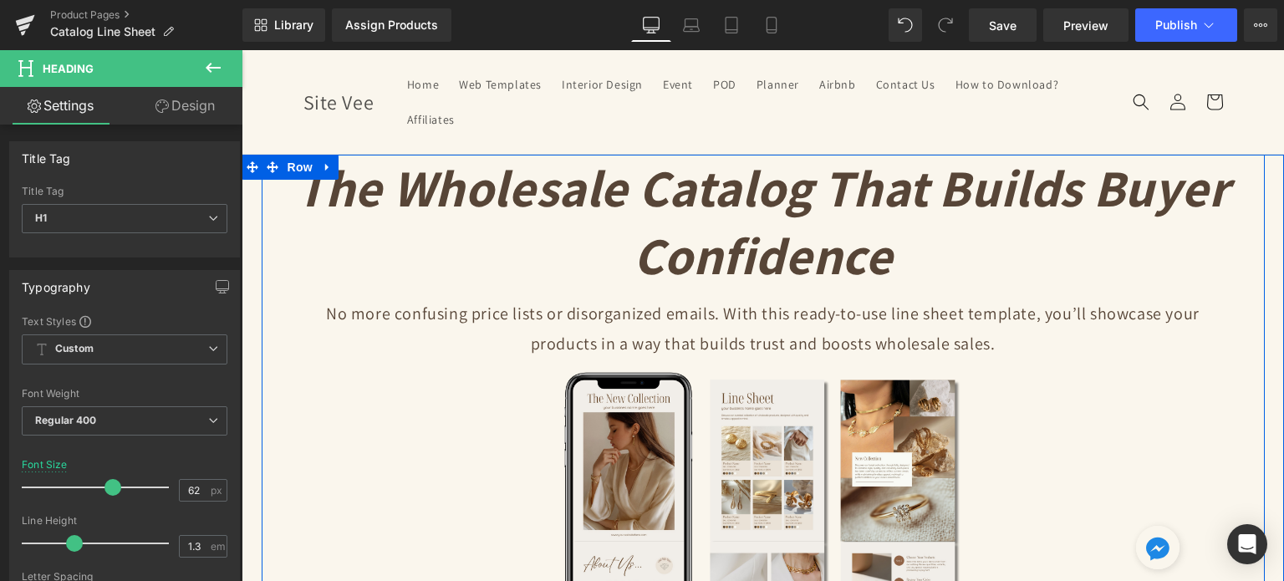
click at [1179, 387] on div at bounding box center [763, 542] width 978 height 367
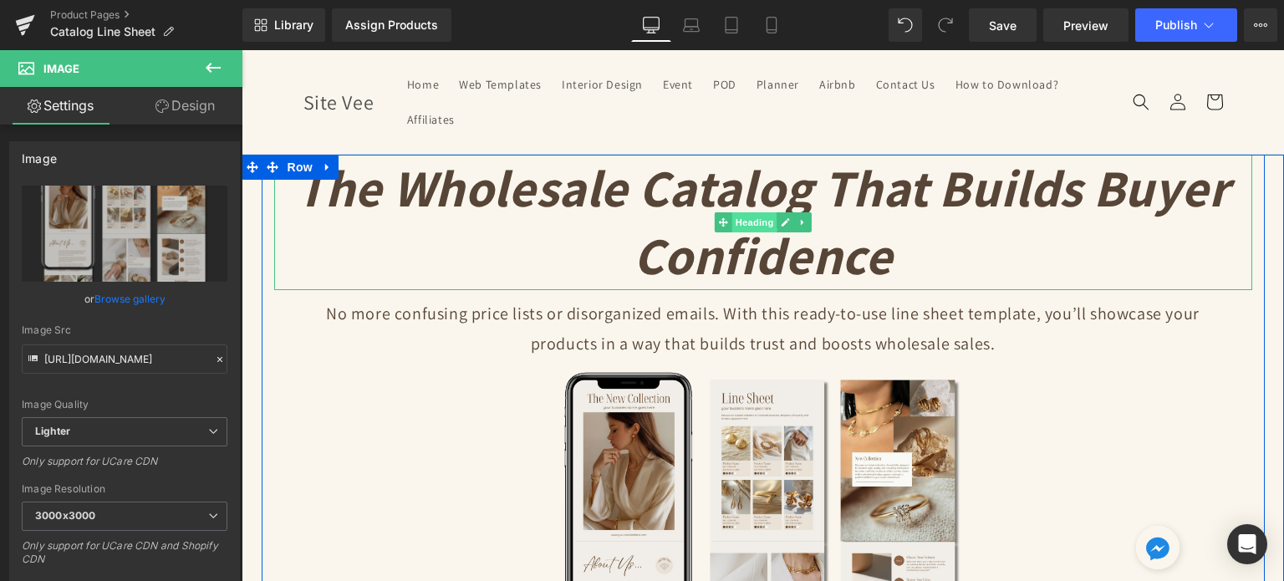
click at [764, 219] on span "Heading" at bounding box center [754, 222] width 45 height 20
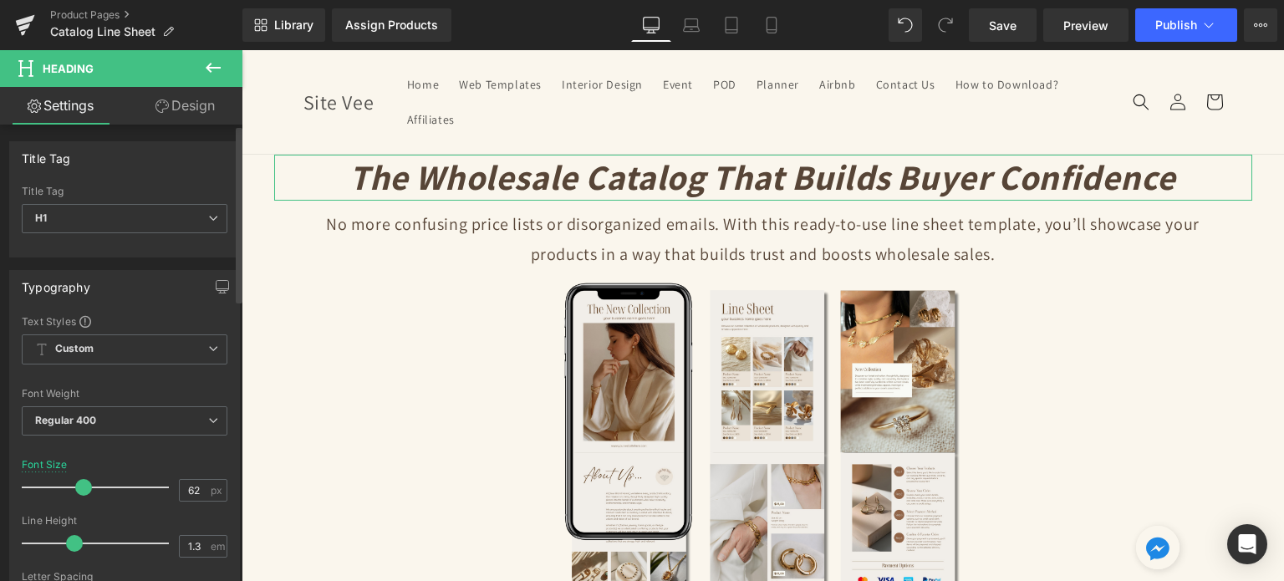
drag, startPoint x: 107, startPoint y: 484, endPoint x: 79, endPoint y: 474, distance: 29.4
click at [79, 474] on div at bounding box center [99, 487] width 139 height 33
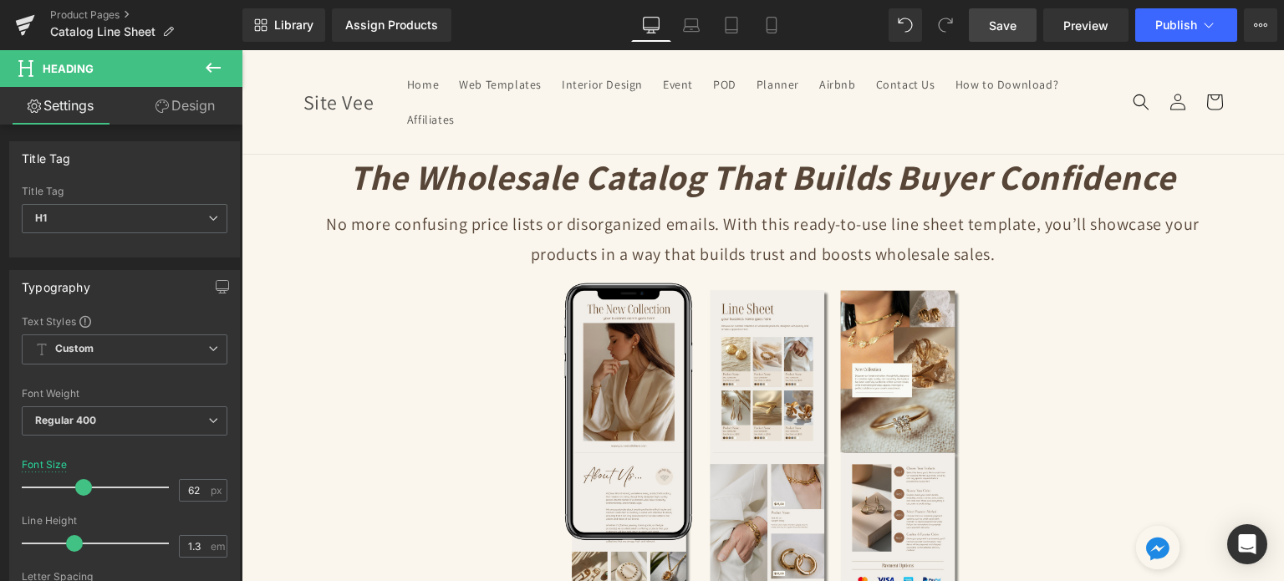
click at [998, 24] on span "Save" at bounding box center [1003, 26] width 28 height 18
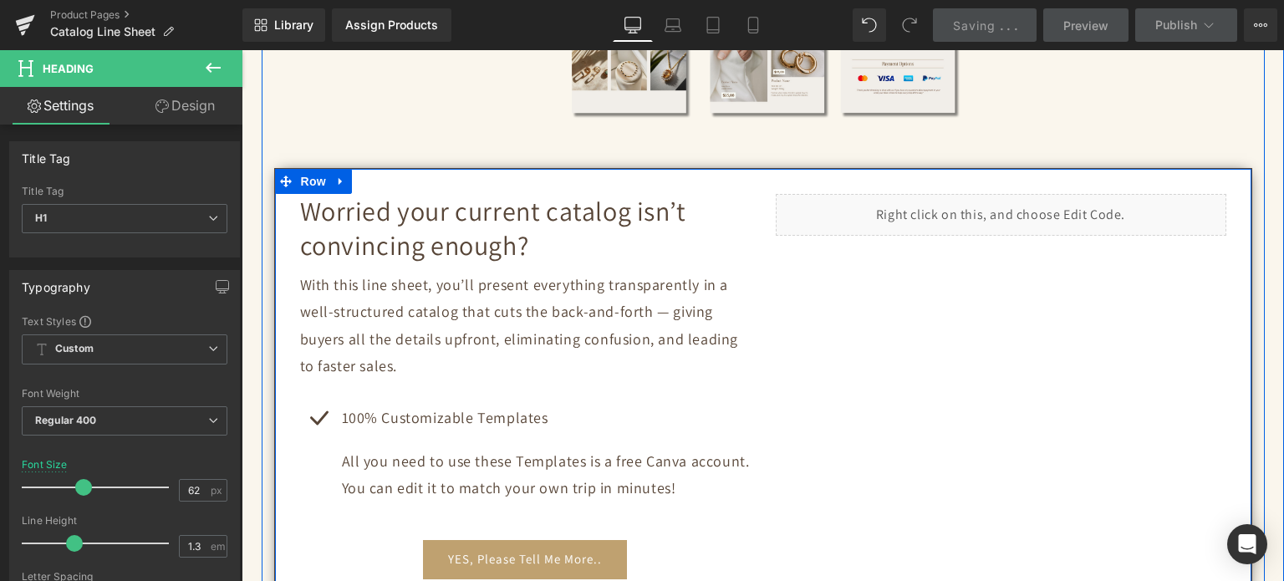
scroll to position [585, 0]
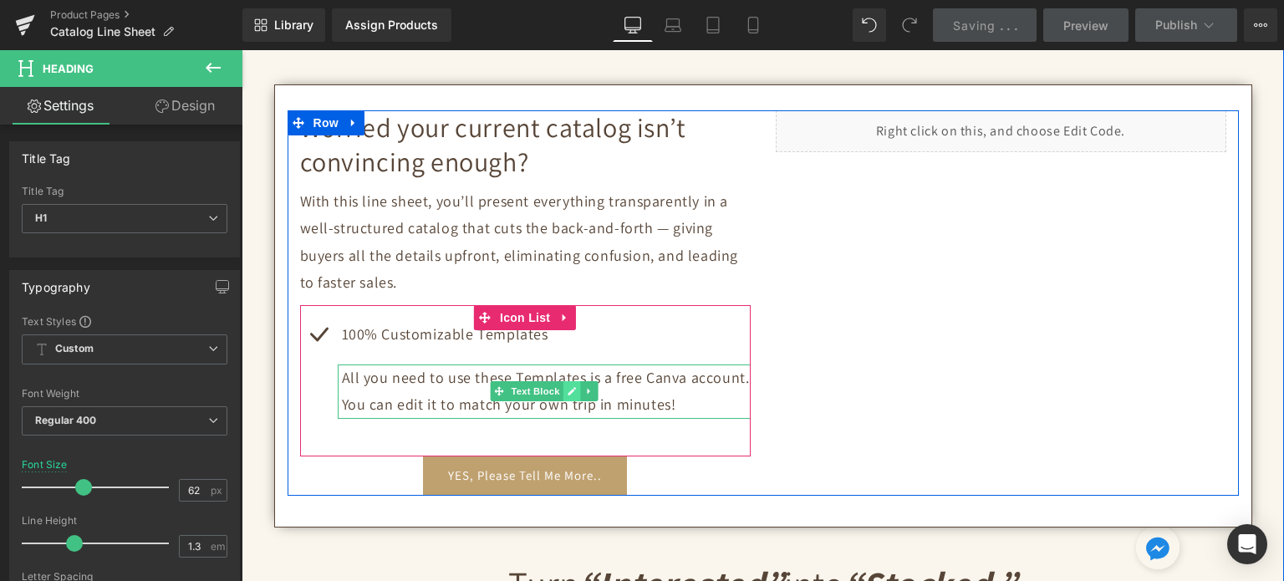
click at [570, 390] on link at bounding box center [572, 391] width 18 height 20
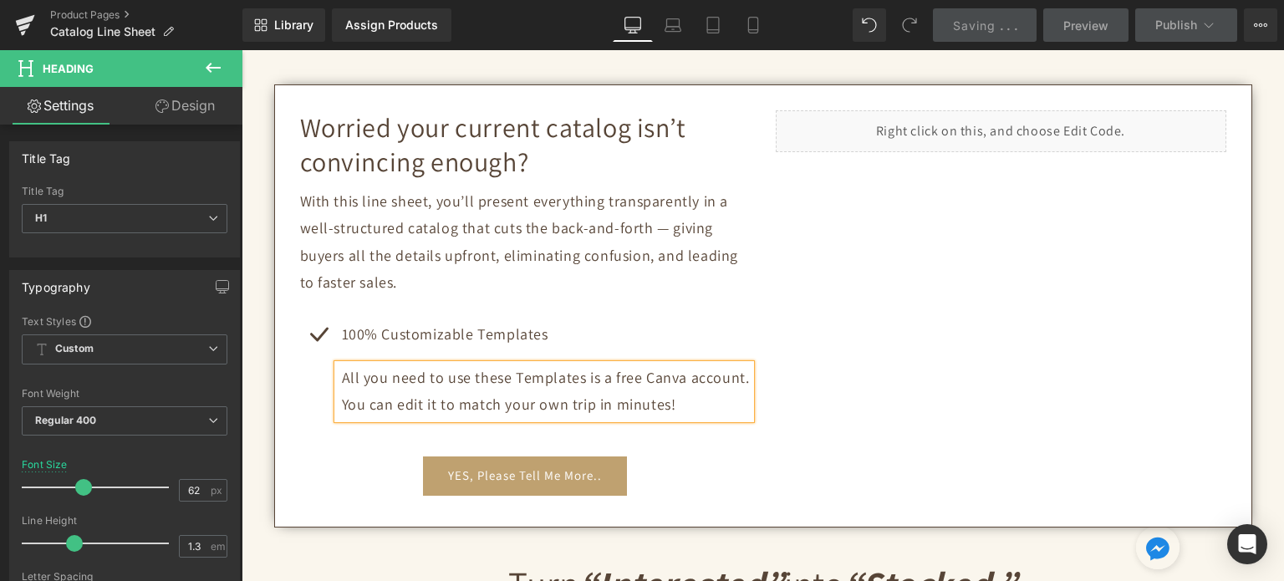
click at [570, 390] on p "All you need to use these Templates is a free Canva account. You can edit it to…" at bounding box center [546, 392] width 409 height 54
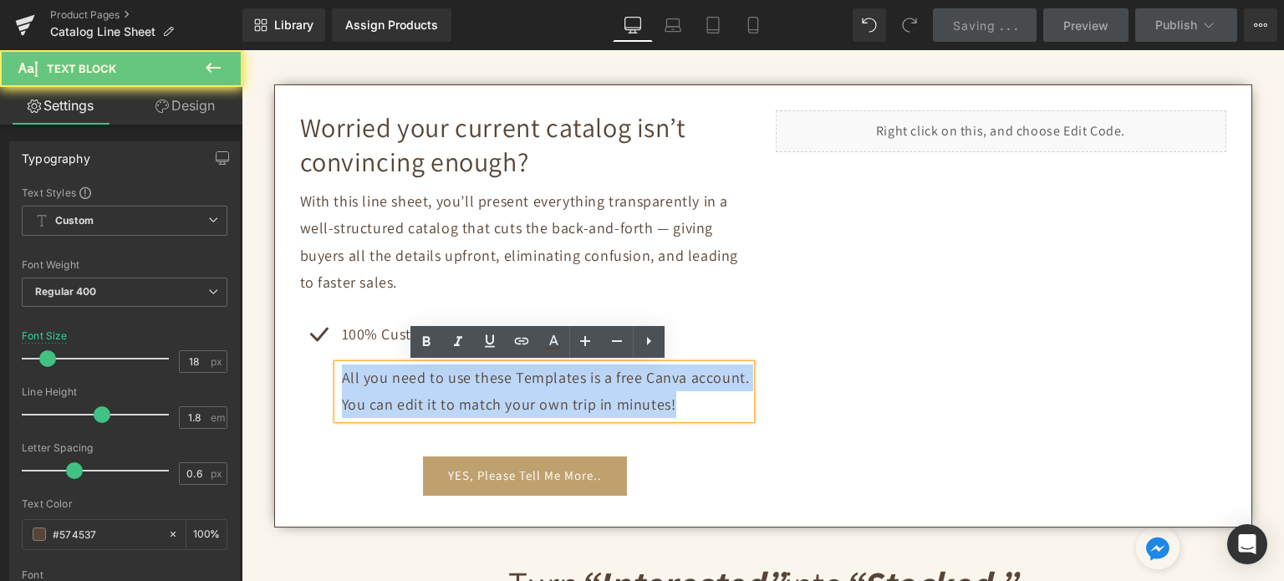
click at [570, 390] on p "All you need to use these Templates is a free Canva account. You can edit it to…" at bounding box center [546, 392] width 409 height 54
copy p "All you need to use these Templates is a free Canva account. You can edit it to…"
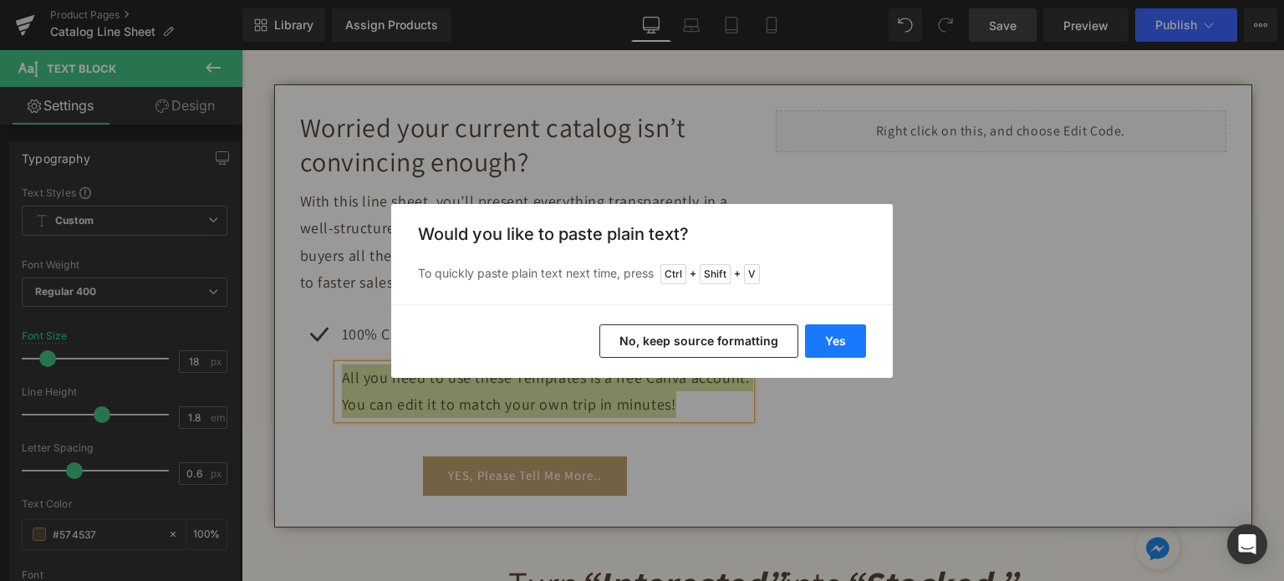
click at [813, 338] on button "Yes" at bounding box center [835, 340] width 61 height 33
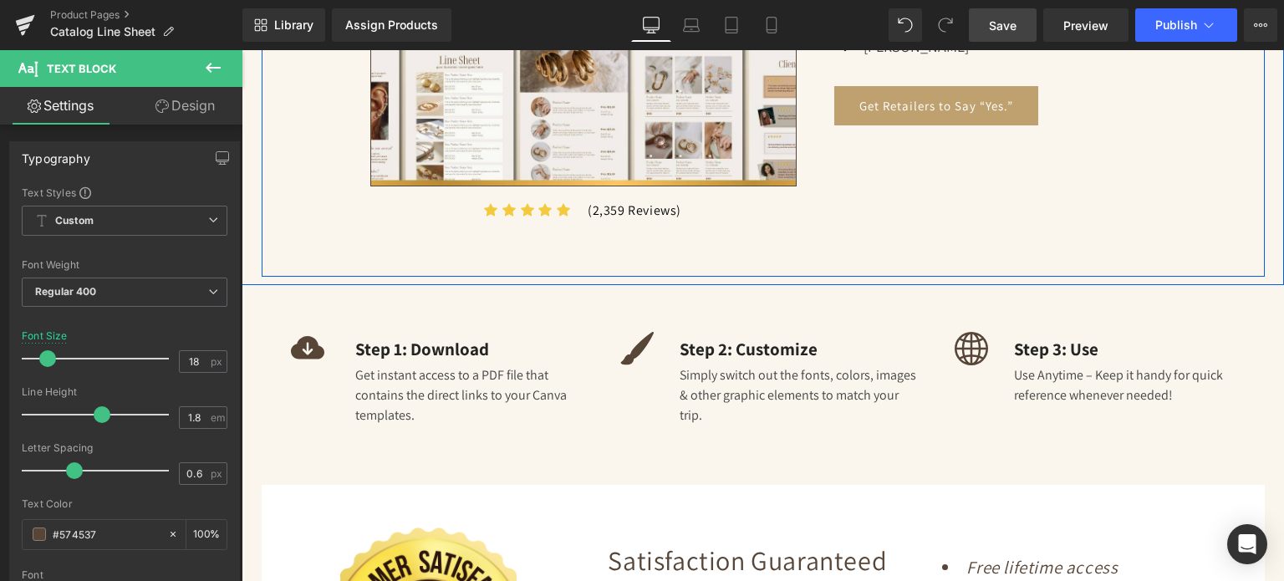
scroll to position [1672, 0]
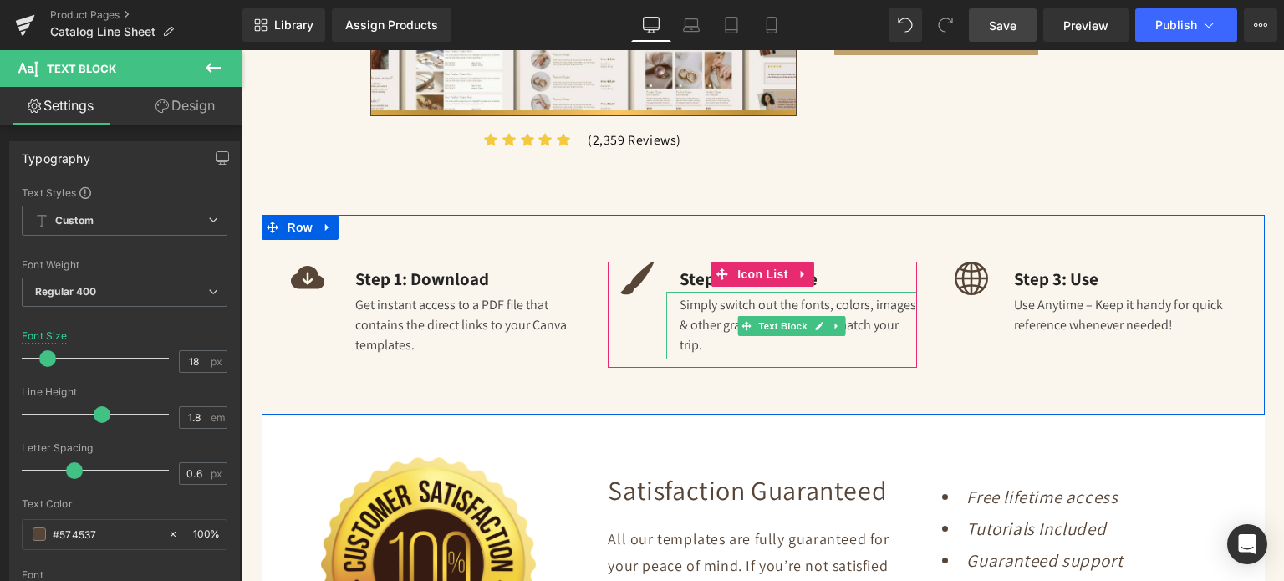
click at [816, 322] on icon at bounding box center [820, 326] width 8 height 8
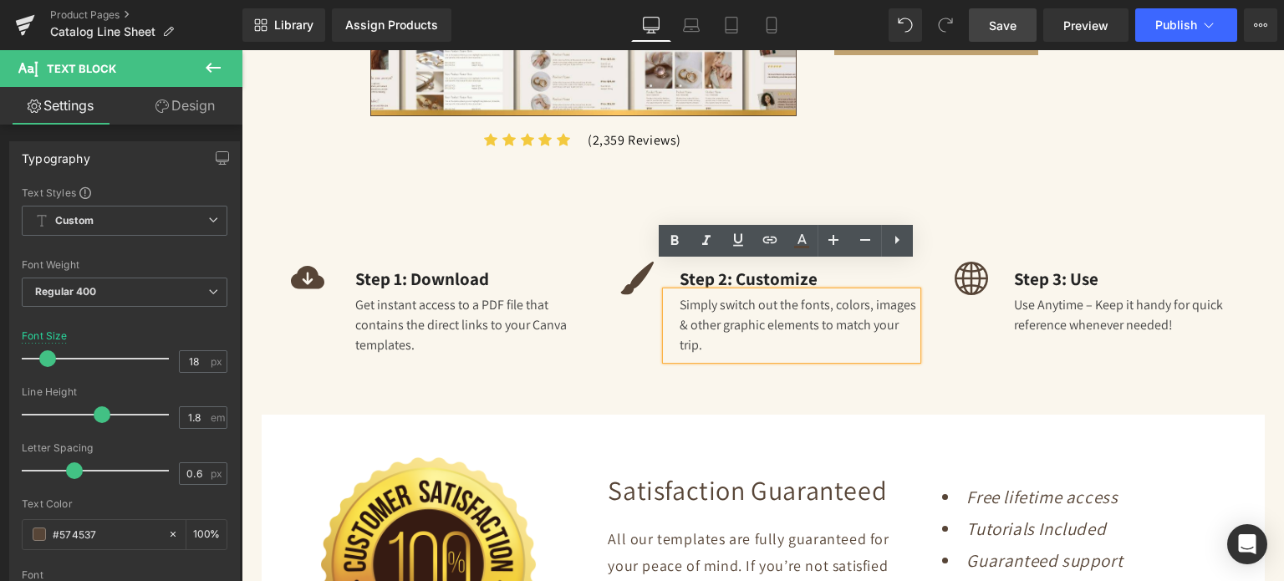
click at [692, 320] on div "Simply switch out the fonts, colors, images & other graphic elements to match y…" at bounding box center [791, 326] width 251 height 68
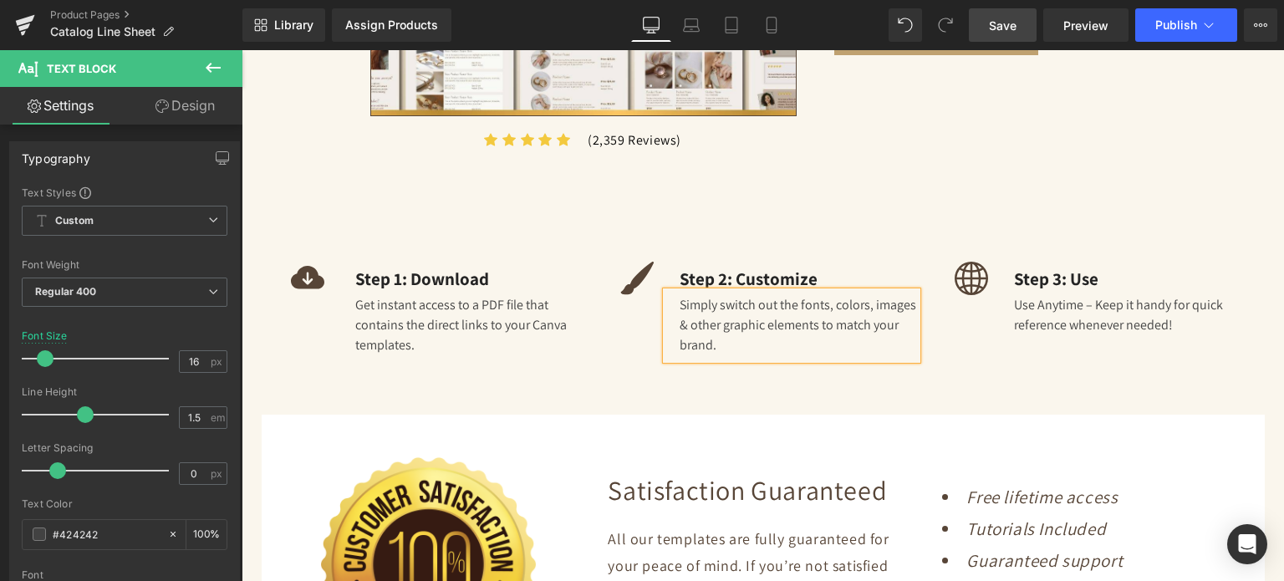
click at [1080, 363] on div "Icon Step 1: Download Text Block Get instant access to a PDF file that contains…" at bounding box center [763, 315] width 1003 height 200
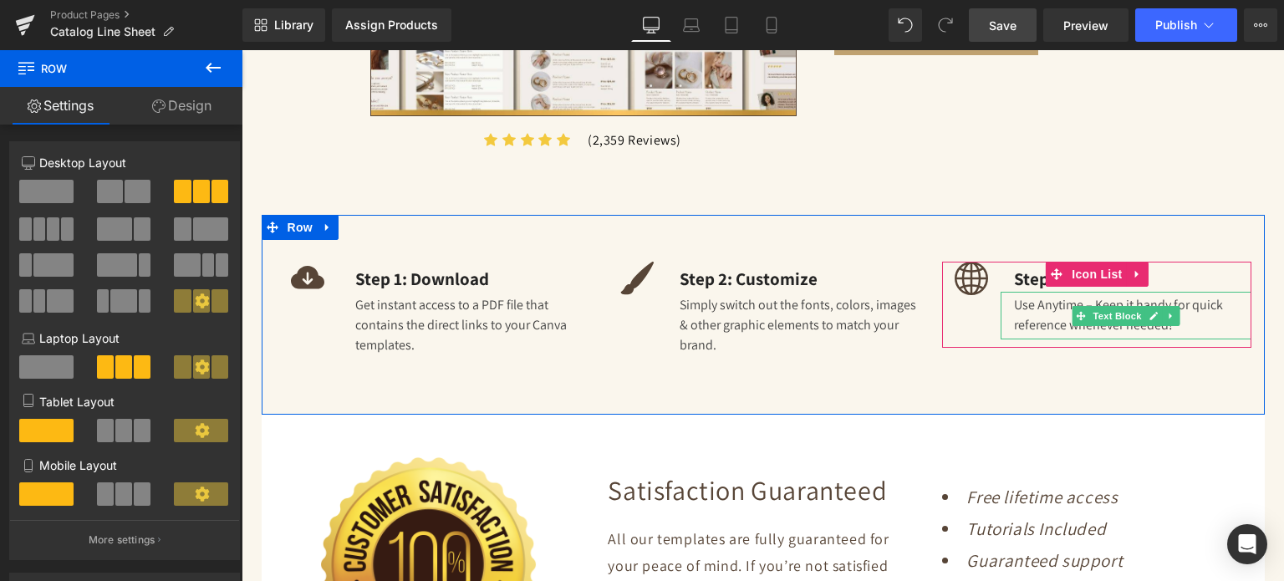
click at [1058, 292] on div "Use Anytime – Keep it handy for quick reference whenever needed!" at bounding box center [1126, 316] width 251 height 48
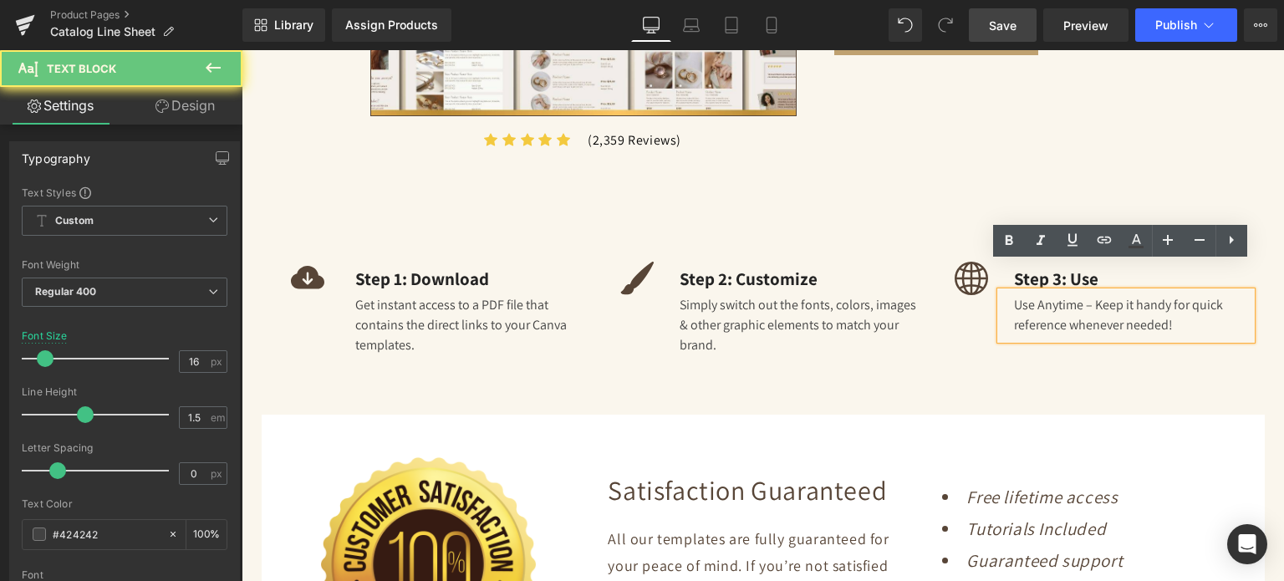
click at [1058, 292] on div "Use Anytime – Keep it handy for quick reference whenever needed!" at bounding box center [1126, 316] width 251 height 48
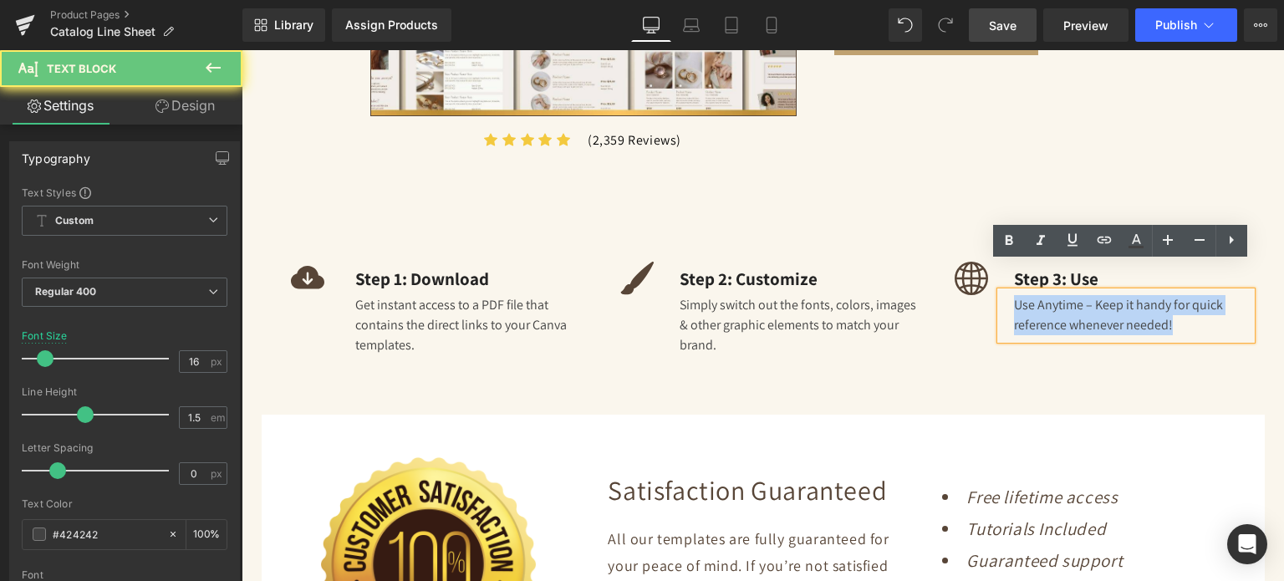
click at [1058, 292] on div "Use Anytime – Keep it handy for quick reference whenever needed!" at bounding box center [1126, 316] width 251 height 48
copy div "Use Anytime – Keep it handy for quick reference whenever needed!"
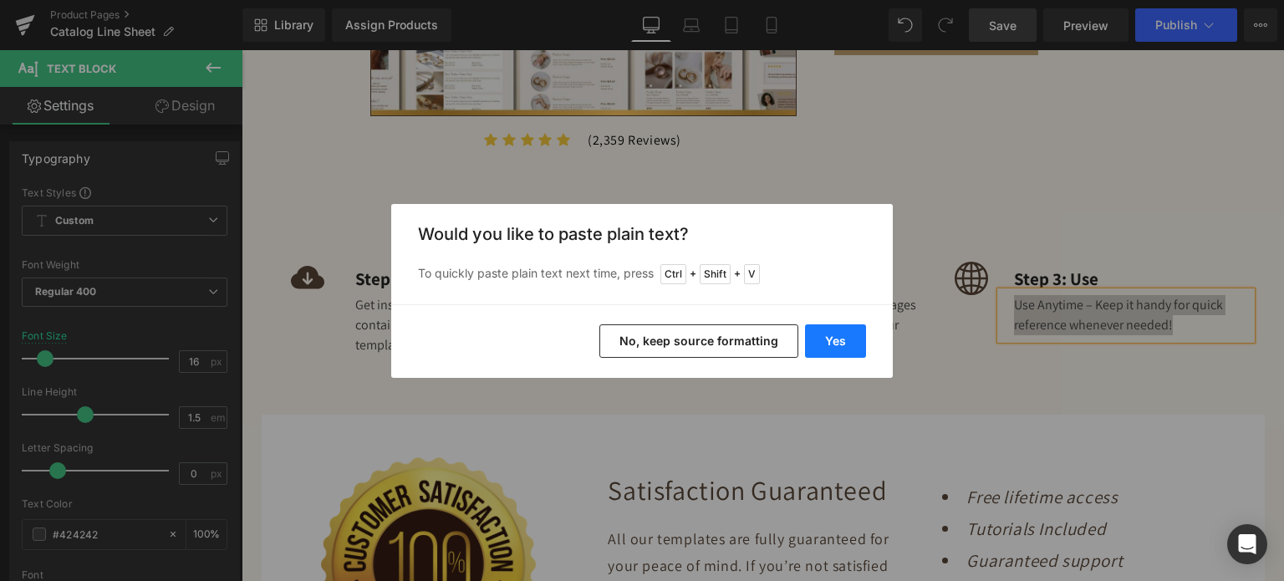
drag, startPoint x: 839, startPoint y: 342, endPoint x: 595, endPoint y: 292, distance: 248.4
click at [839, 342] on button "Yes" at bounding box center [835, 340] width 61 height 33
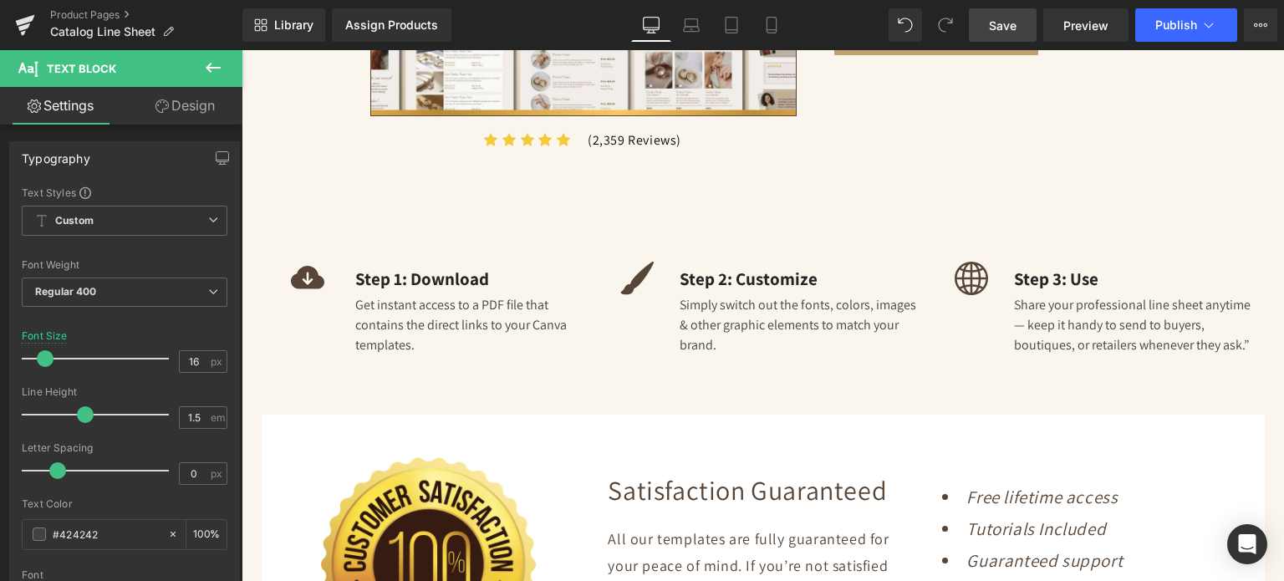
drag, startPoint x: 1003, startPoint y: 28, endPoint x: 448, endPoint y: 230, distance: 590.9
click at [1003, 28] on span "Save" at bounding box center [1003, 26] width 28 height 18
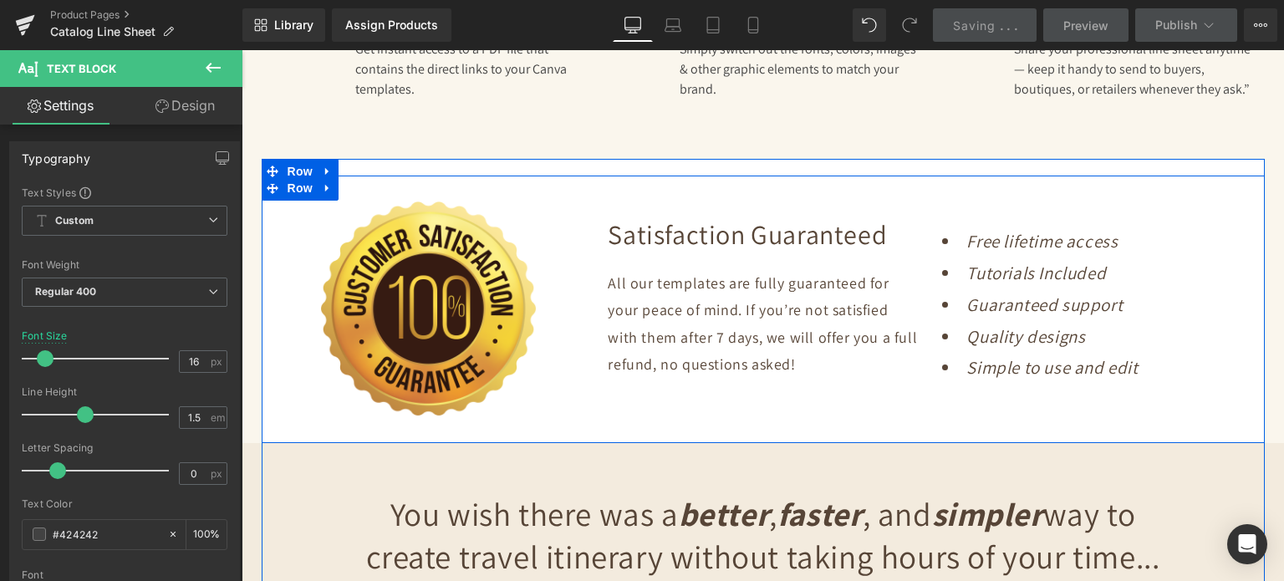
scroll to position [2090, 0]
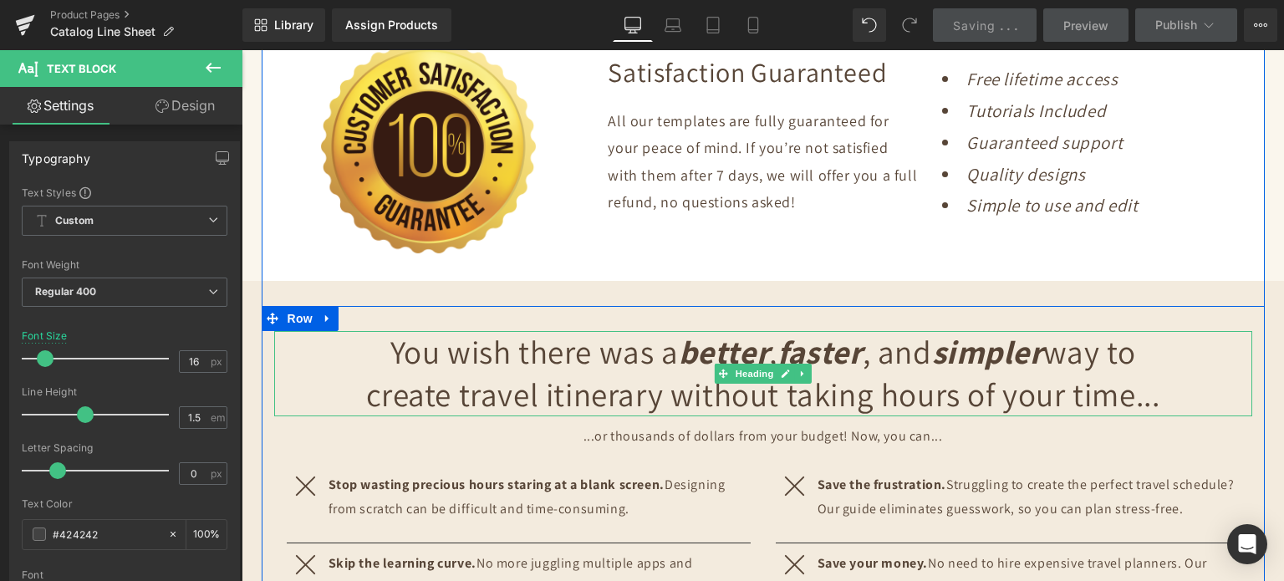
click at [483, 369] on h2 "You wish there was a better , faster , and simpler way to create travel itinera…" at bounding box center [763, 373] width 811 height 84
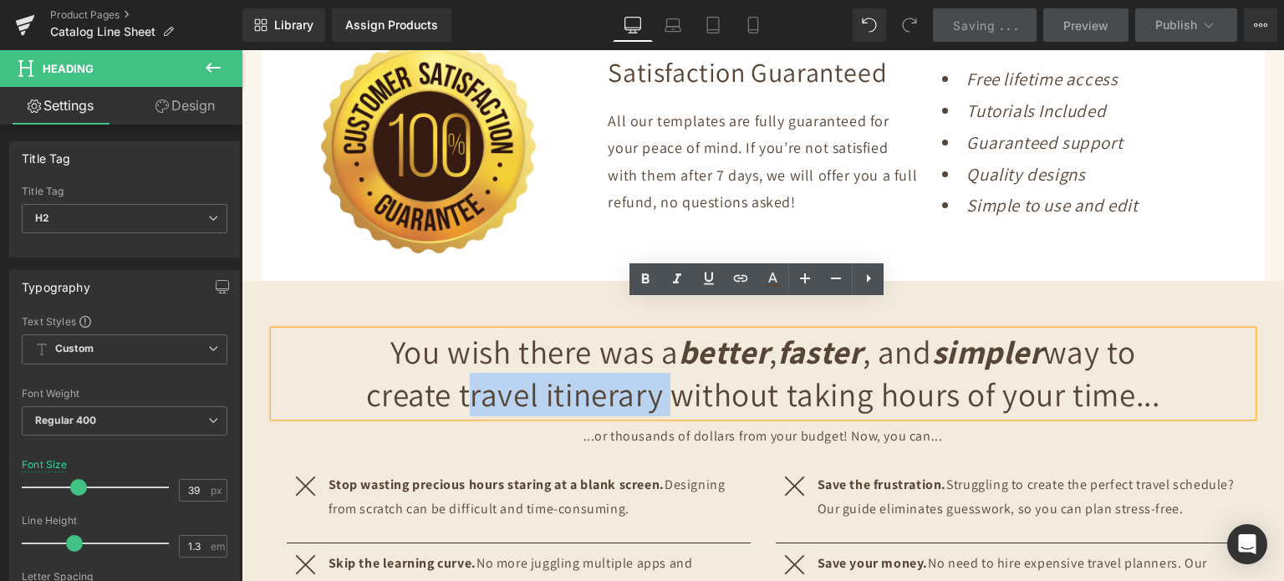
drag, startPoint x: 455, startPoint y: 370, endPoint x: 652, endPoint y: 363, distance: 197.5
click at [652, 363] on h2 "You wish there was a better , faster , and simpler way to create travel itinera…" at bounding box center [763, 373] width 811 height 84
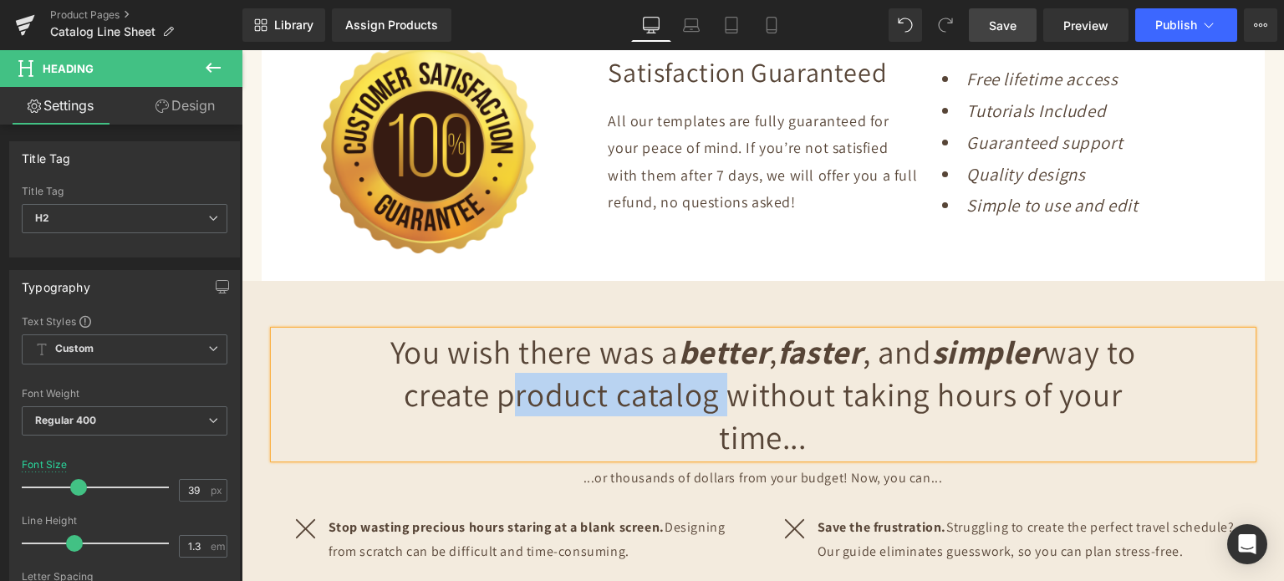
drag, startPoint x: 707, startPoint y: 367, endPoint x: 498, endPoint y: 355, distance: 208.6
click at [498, 355] on h2 "You wish there was a better , faster , and simpler way to create product catalo…" at bounding box center [763, 394] width 811 height 127
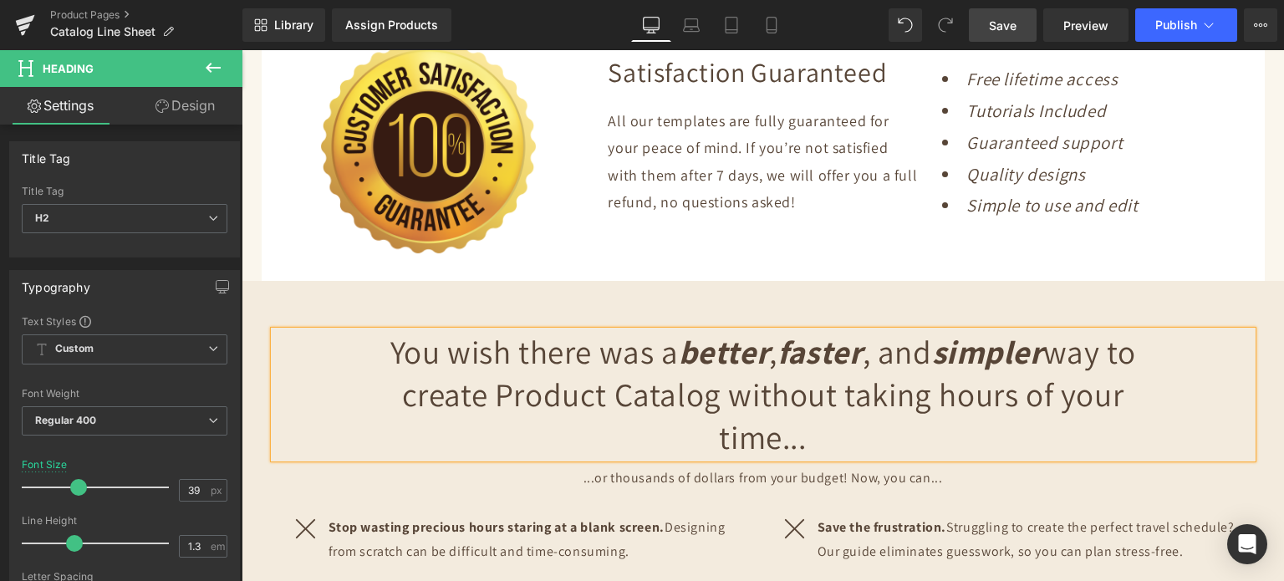
click at [498, 364] on h2 "You wish there was a better , faster , and simpler way to create Product Catalo…" at bounding box center [763, 394] width 811 height 127
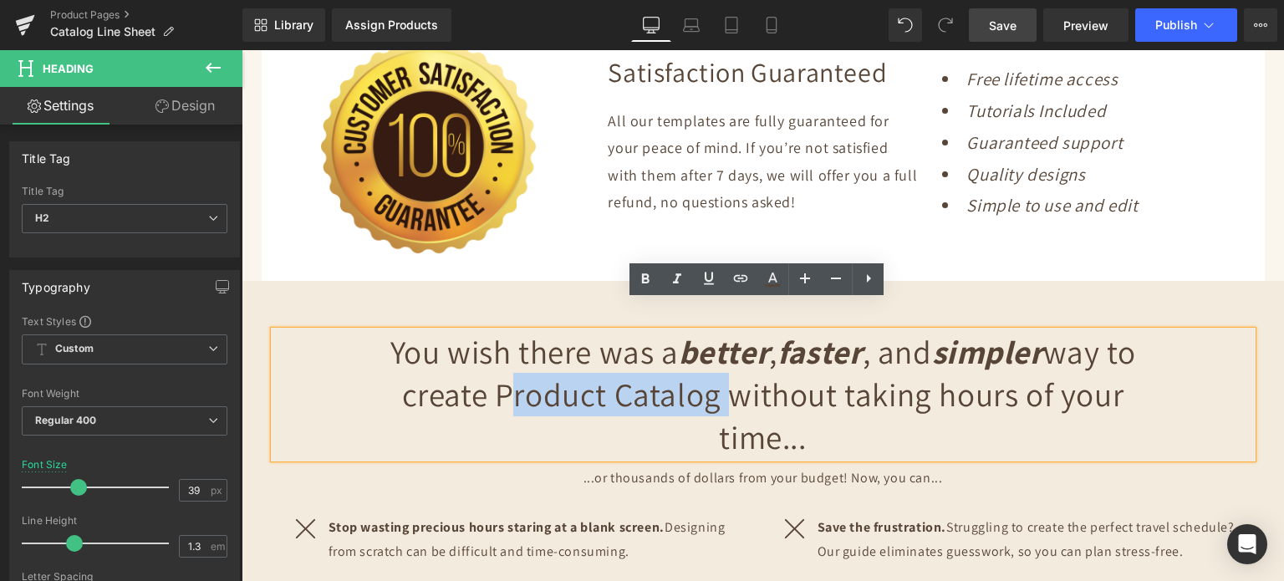
drag, startPoint x: 495, startPoint y: 361, endPoint x: 712, endPoint y: 367, distance: 217.5
click at [712, 367] on h2 "You wish there was a better , faster , and simpler way to create Product Catalo…" at bounding box center [763, 394] width 811 height 127
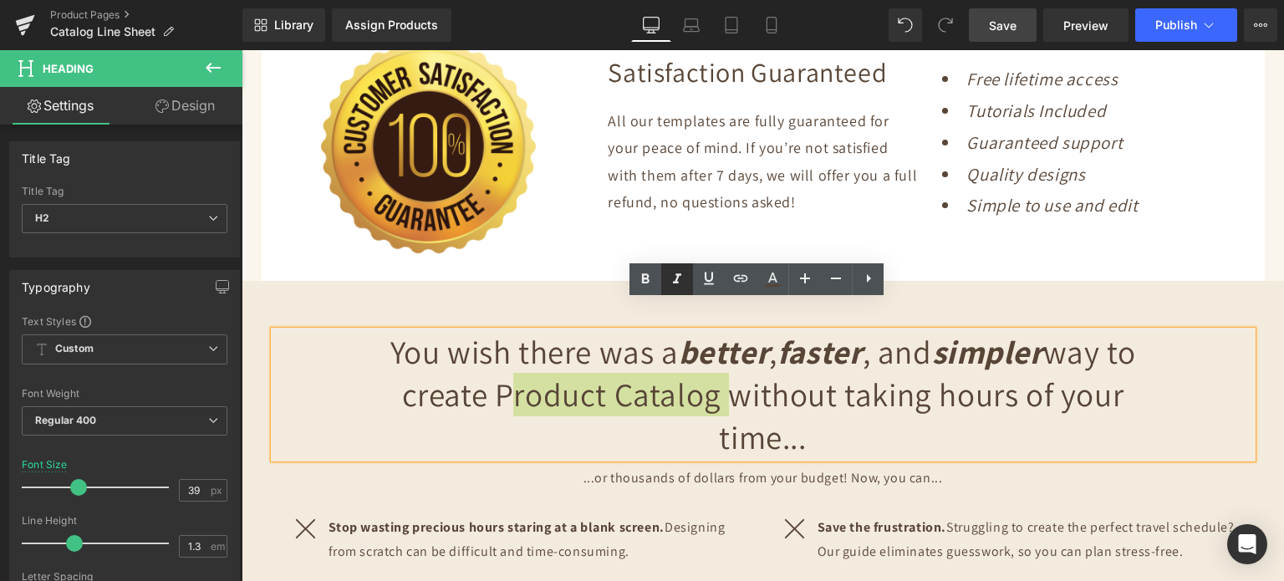
click at [681, 278] on icon at bounding box center [677, 279] width 20 height 20
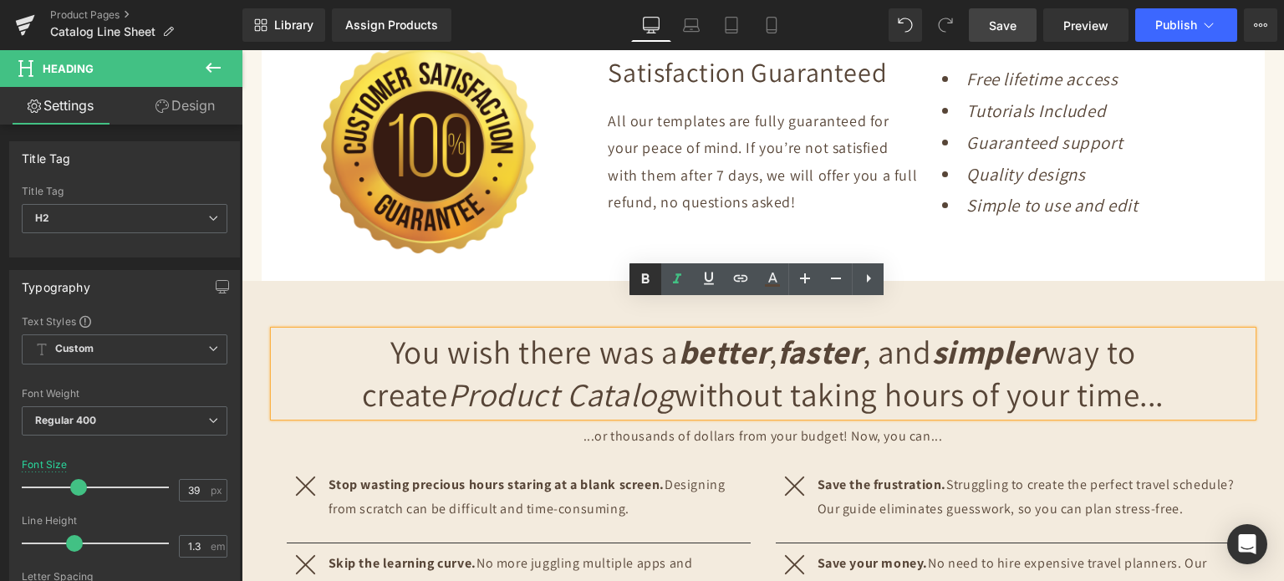
click at [649, 278] on icon at bounding box center [645, 279] width 20 height 20
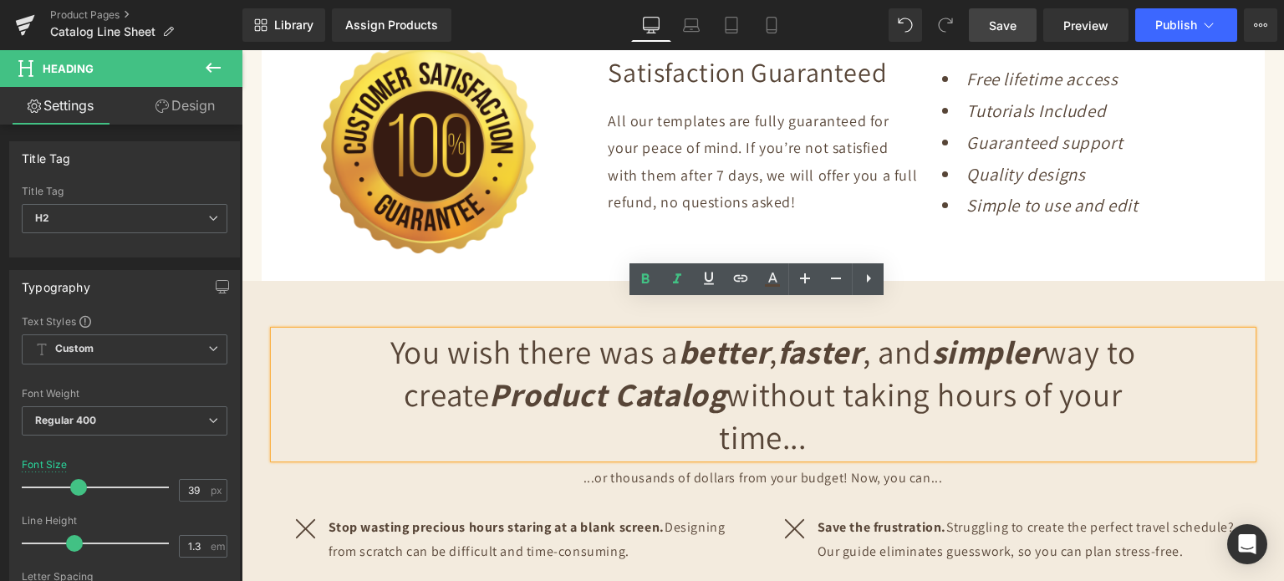
click at [1034, 396] on h2 "You wish there was a better , faster , and simpler way to create Product Catalo…" at bounding box center [763, 394] width 811 height 127
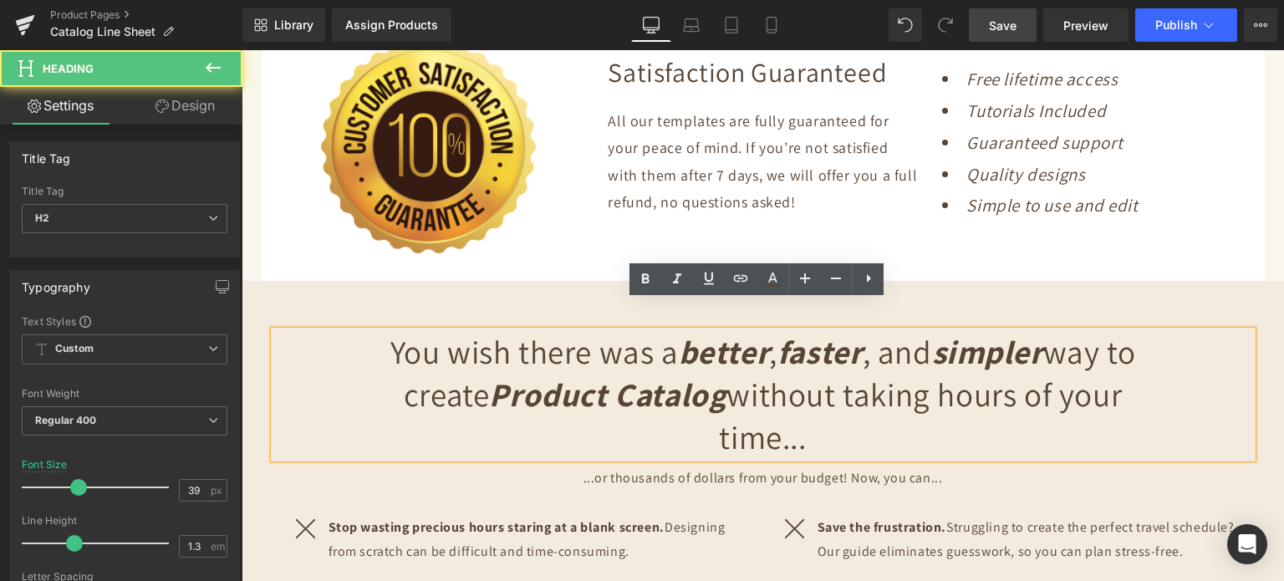
click at [722, 365] on h2 "You wish there was a better , faster , and simpler way to create Product Catalo…" at bounding box center [763, 394] width 811 height 127
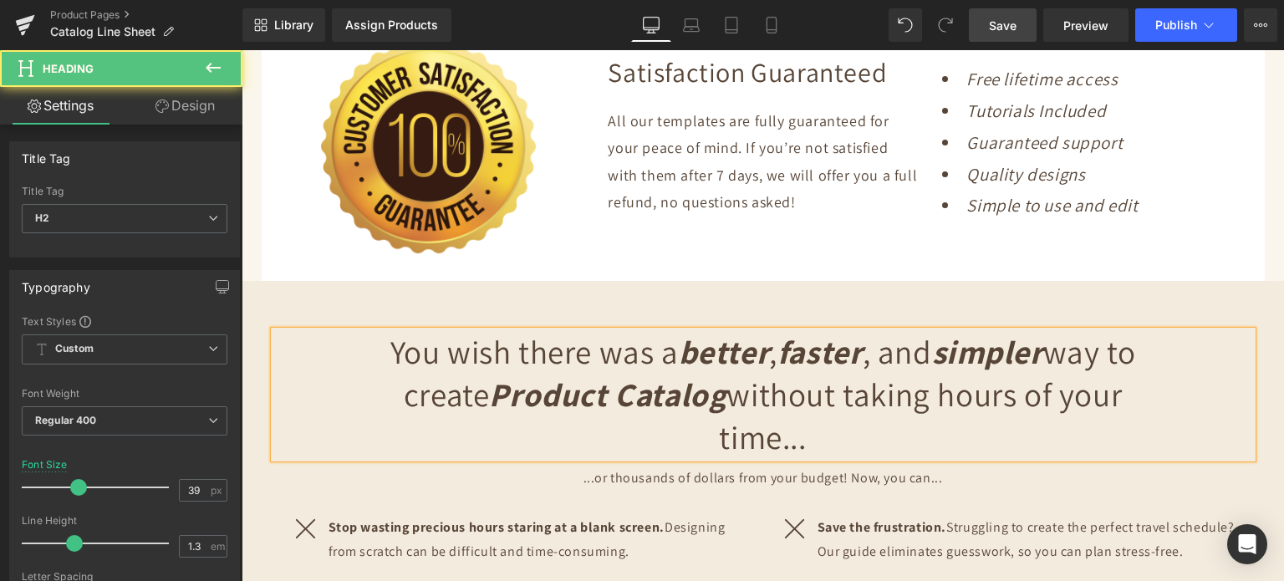
click at [398, 467] on p "...or thousands of dollars from your budget! Now, you can..." at bounding box center [763, 479] width 978 height 24
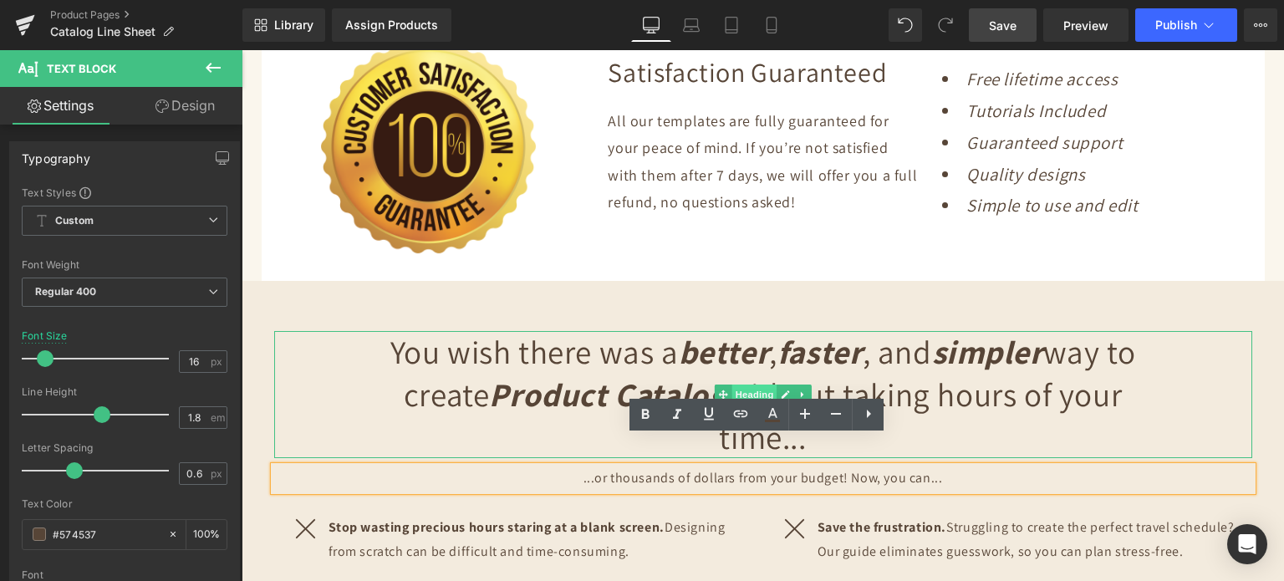
click at [753, 385] on span "Heading" at bounding box center [754, 395] width 45 height 20
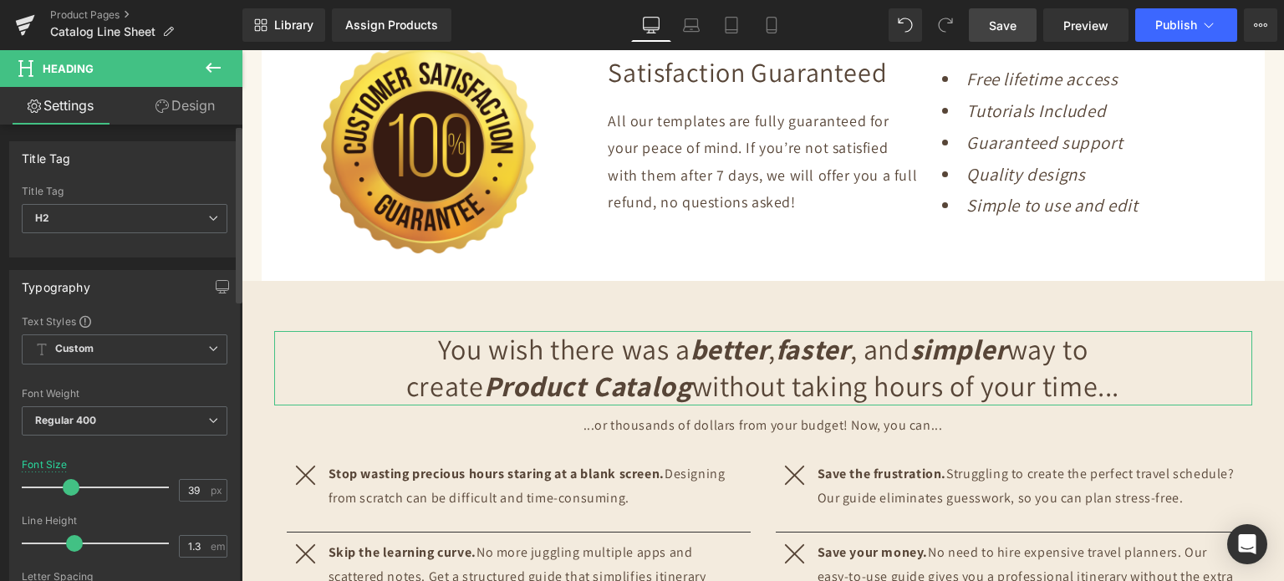
click at [74, 482] on span at bounding box center [71, 487] width 17 height 17
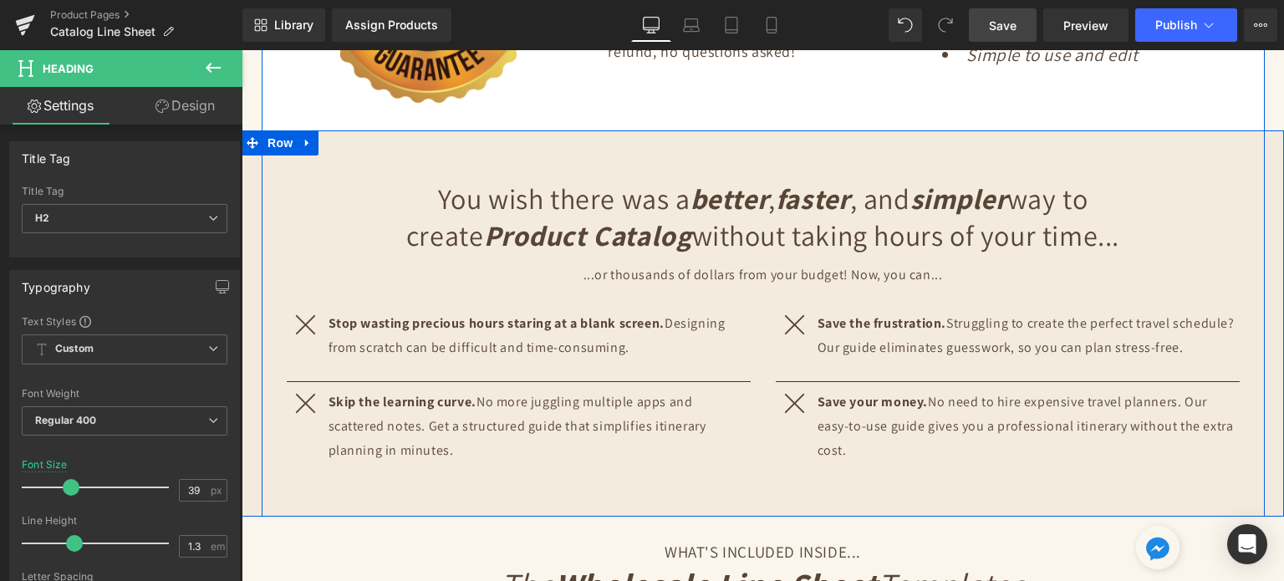
scroll to position [2258, 0]
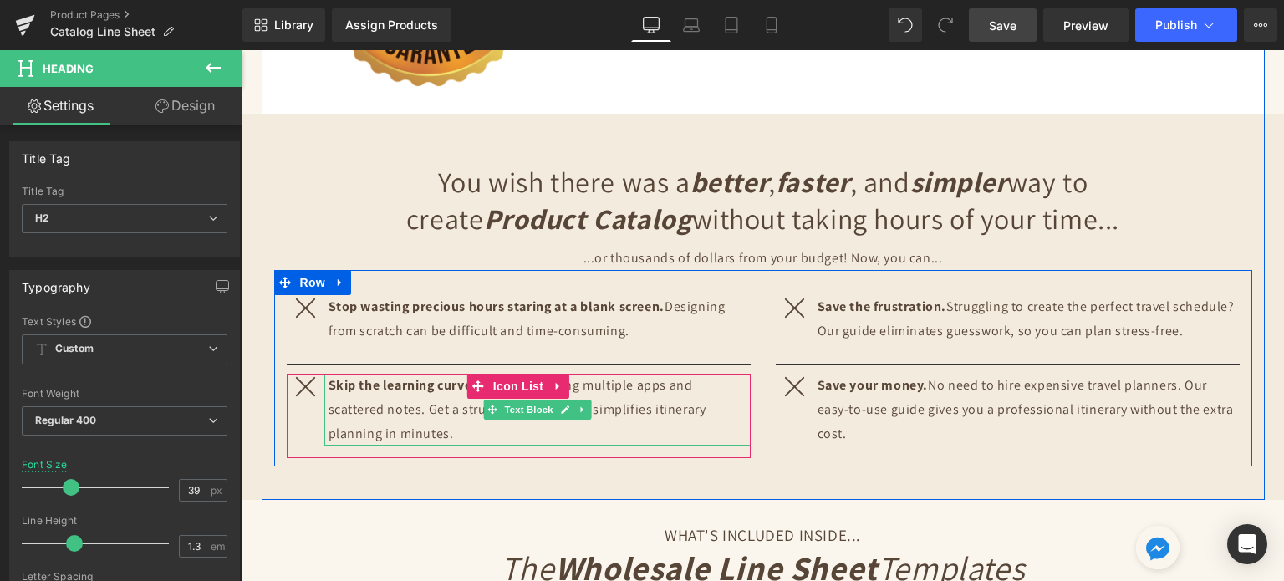
click at [385, 380] on p "Skip the learning curve. No more juggling multiple apps and scattered notes. Ge…" at bounding box center [540, 410] width 422 height 72
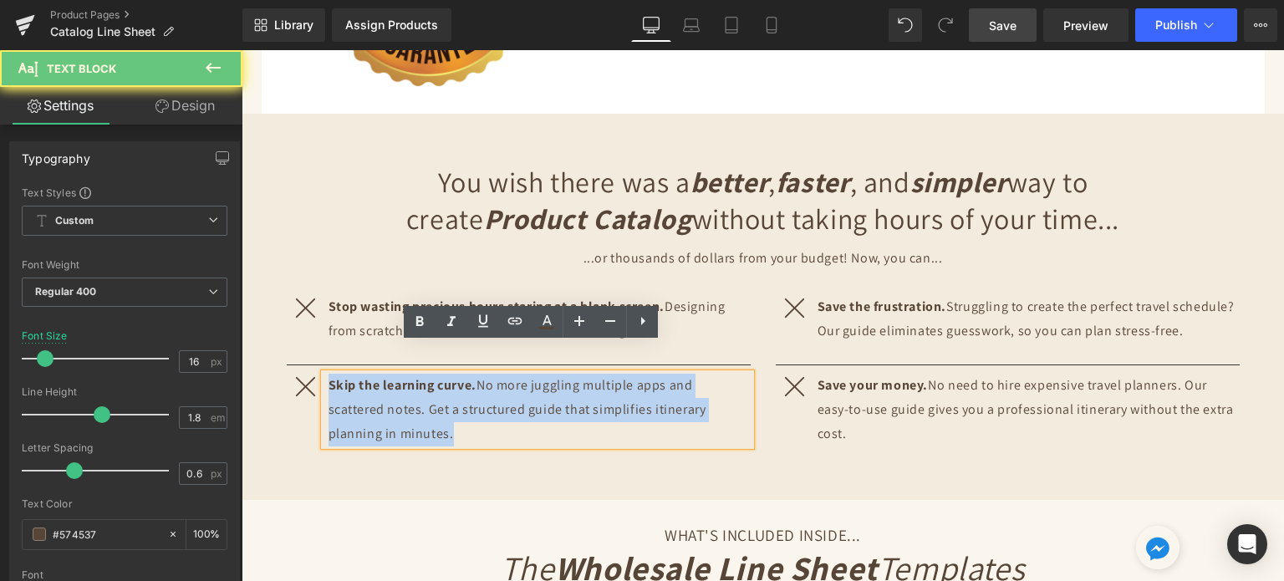
click at [385, 380] on p "Skip the learning curve. No more juggling multiple apps and scattered notes. Ge…" at bounding box center [540, 410] width 422 height 72
copy p "Skip the learning curve. No more juggling multiple apps and scattered notes. Ge…"
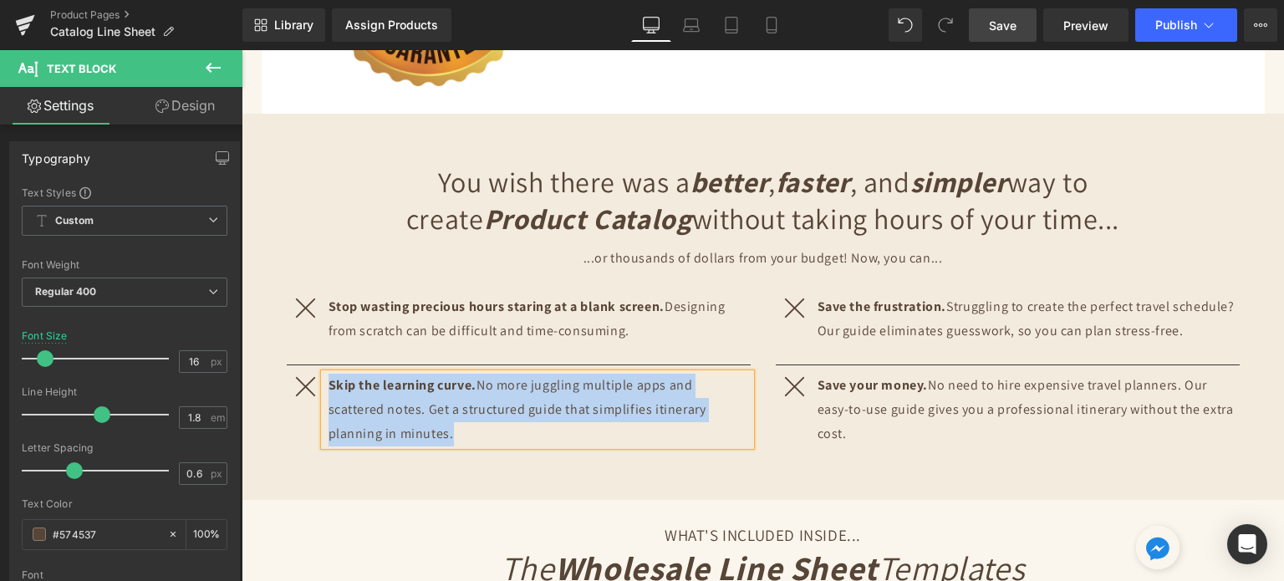
click at [499, 376] on p "Skip the learning curve. No more juggling multiple apps and scattered notes. Ge…" at bounding box center [540, 410] width 422 height 72
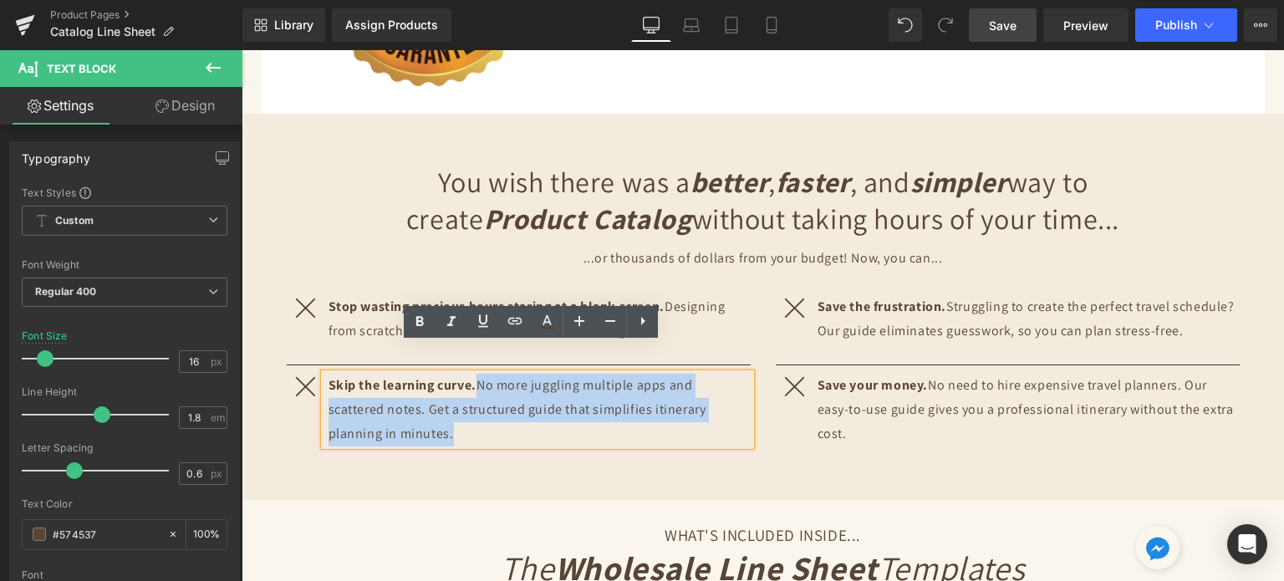
drag, startPoint x: 478, startPoint y: 354, endPoint x: 496, endPoint y: 397, distance: 46.9
click at [496, 397] on p "Skip the learning curve. No more juggling multiple apps and scattered notes. Ge…" at bounding box center [540, 410] width 422 height 72
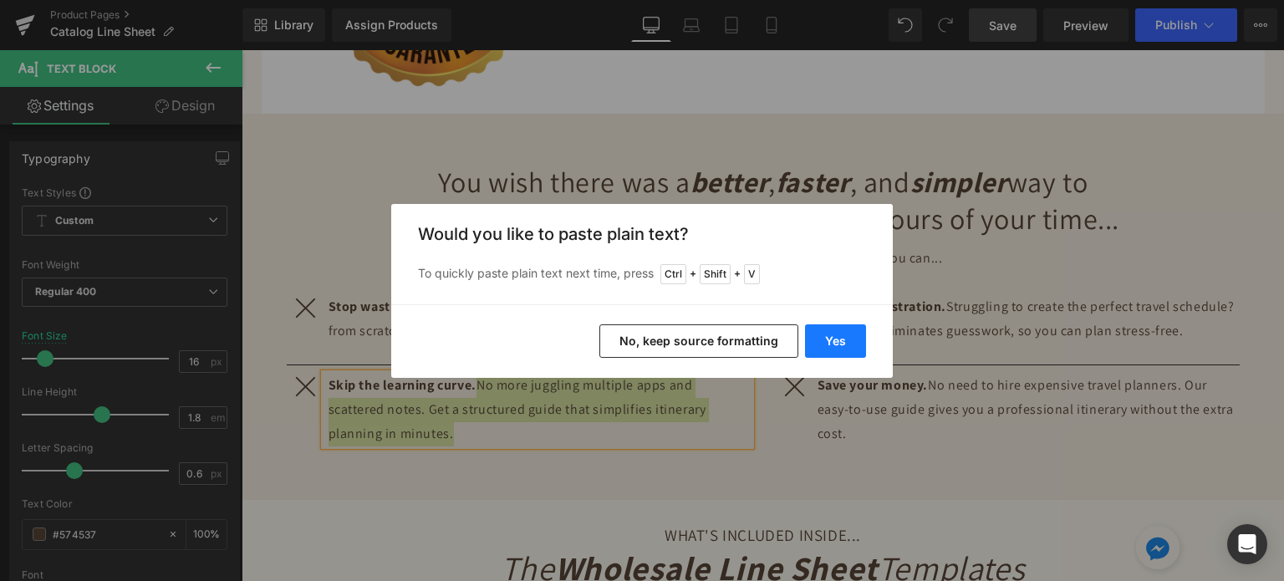
click at [852, 341] on button "Yes" at bounding box center [835, 340] width 61 height 33
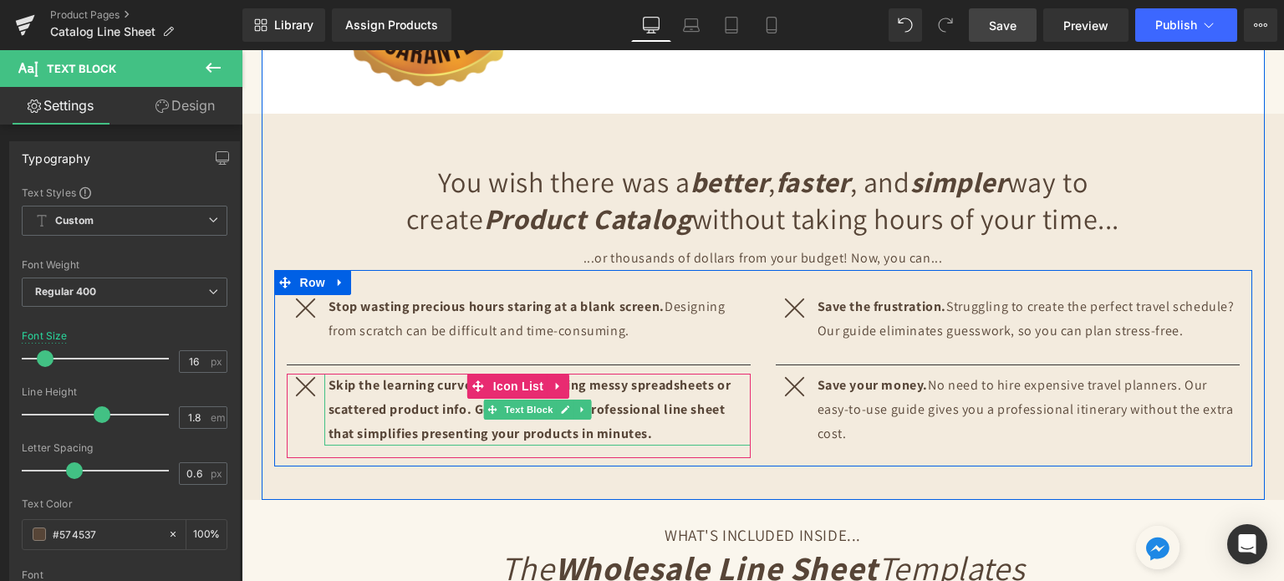
click at [646, 411] on strong "Skip the learning curve. No more juggling messy spreadsheets or scattered produ…" at bounding box center [530, 409] width 403 height 66
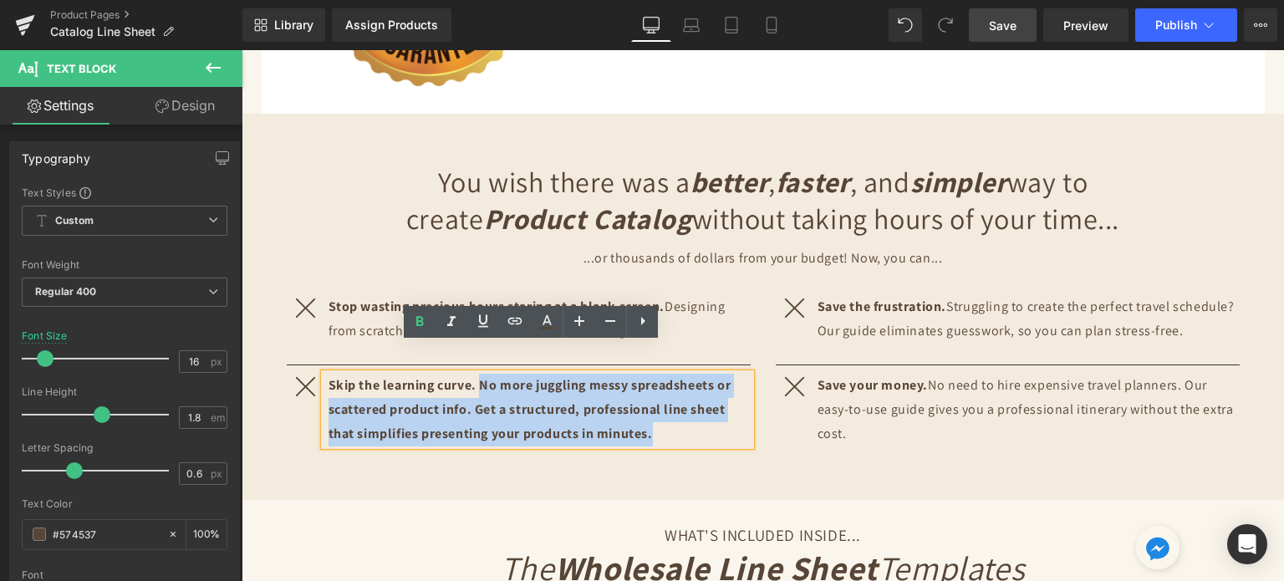
drag, startPoint x: 651, startPoint y: 407, endPoint x: 476, endPoint y: 360, distance: 181.7
click at [476, 374] on p "Skip the learning curve. No more juggling messy spreadsheets or scattered produ…" at bounding box center [540, 410] width 422 height 72
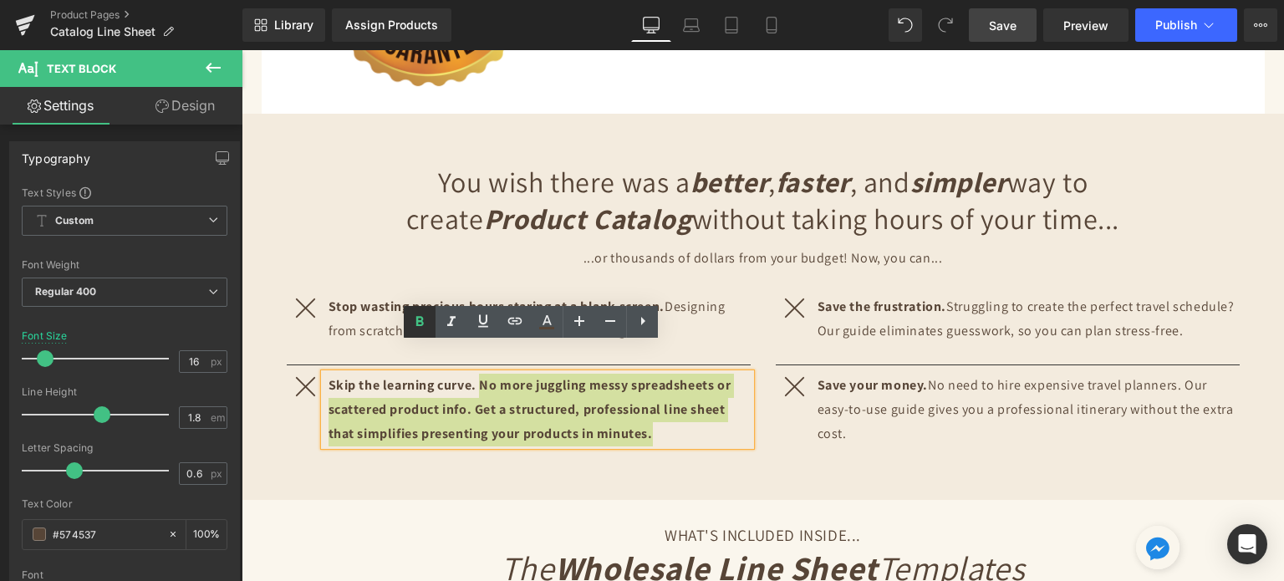
click at [426, 319] on icon at bounding box center [420, 322] width 20 height 20
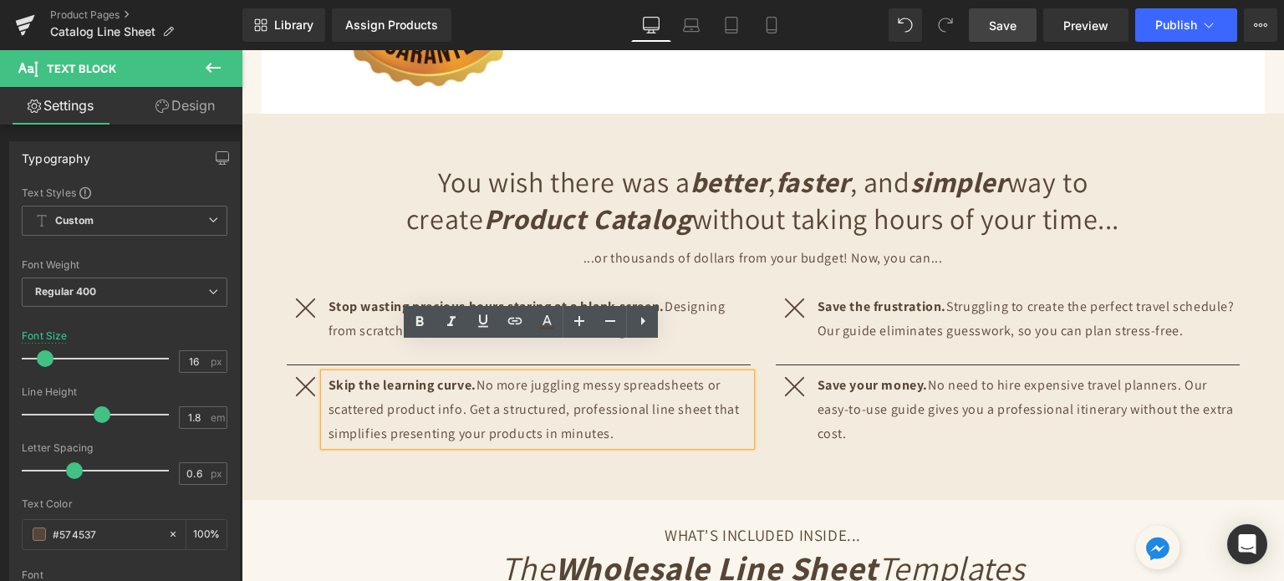
click at [574, 462] on div "You wish there was a better , faster , and simpler way to create Product Catalo…" at bounding box center [763, 315] width 1003 height 353
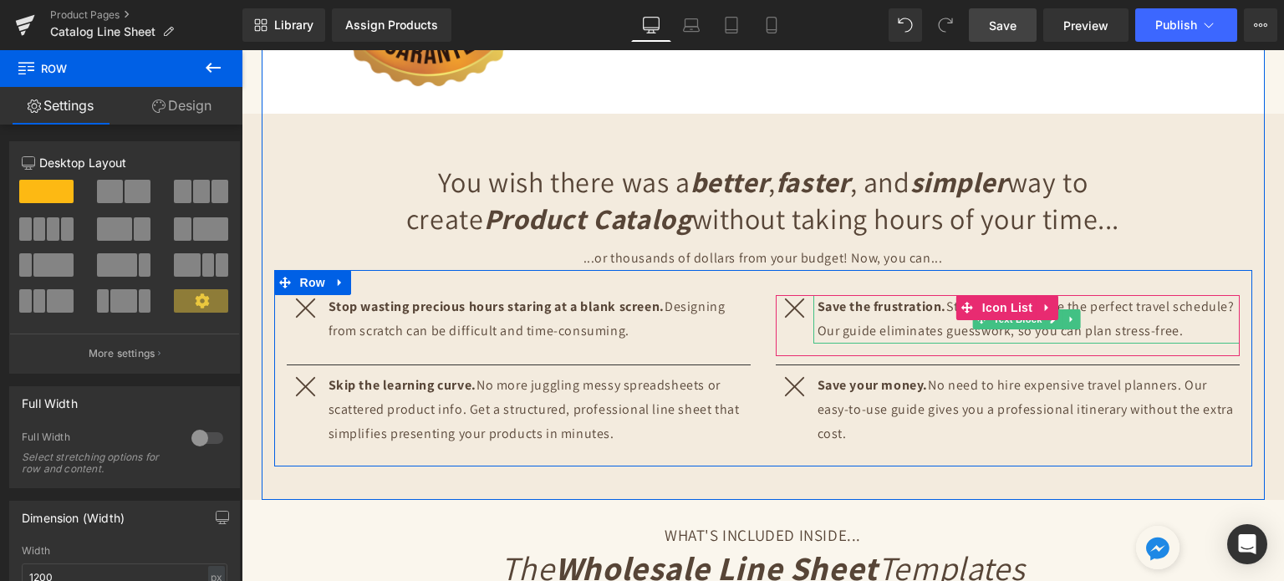
click at [1154, 295] on p "Save the frustration. Struggling to create the perfect travel schedule? Our gui…" at bounding box center [1029, 319] width 422 height 48
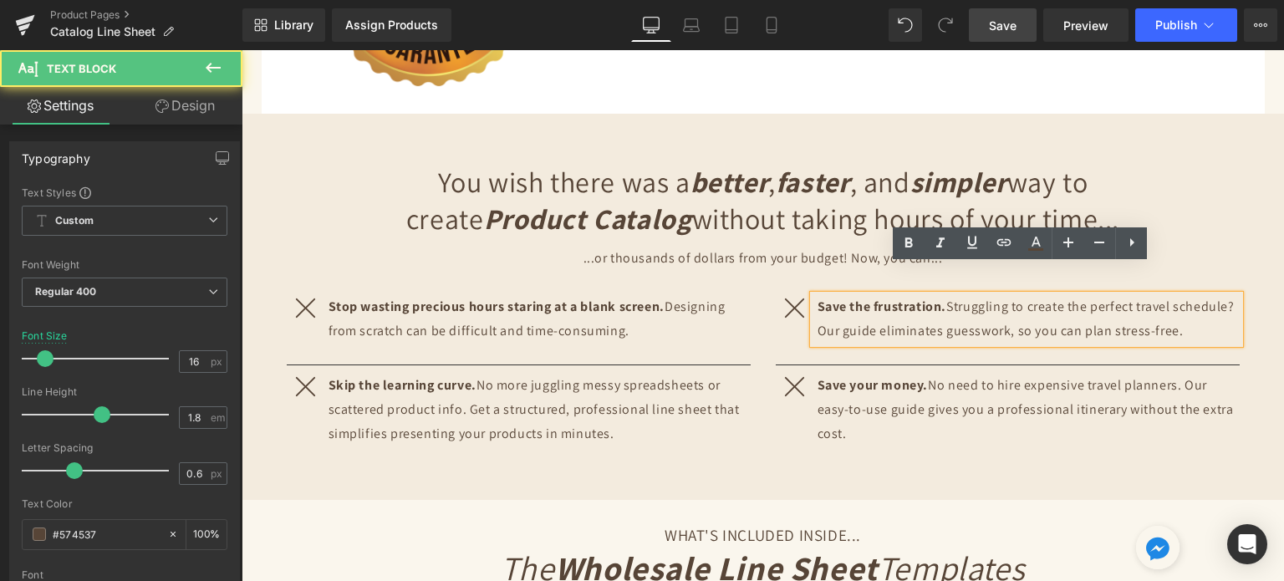
drag, startPoint x: 1180, startPoint y: 304, endPoint x: 804, endPoint y: 287, distance: 375.8
click at [814, 295] on div "Save the frustration. Struggling to create the perfect travel schedule? Our gui…" at bounding box center [1027, 319] width 426 height 48
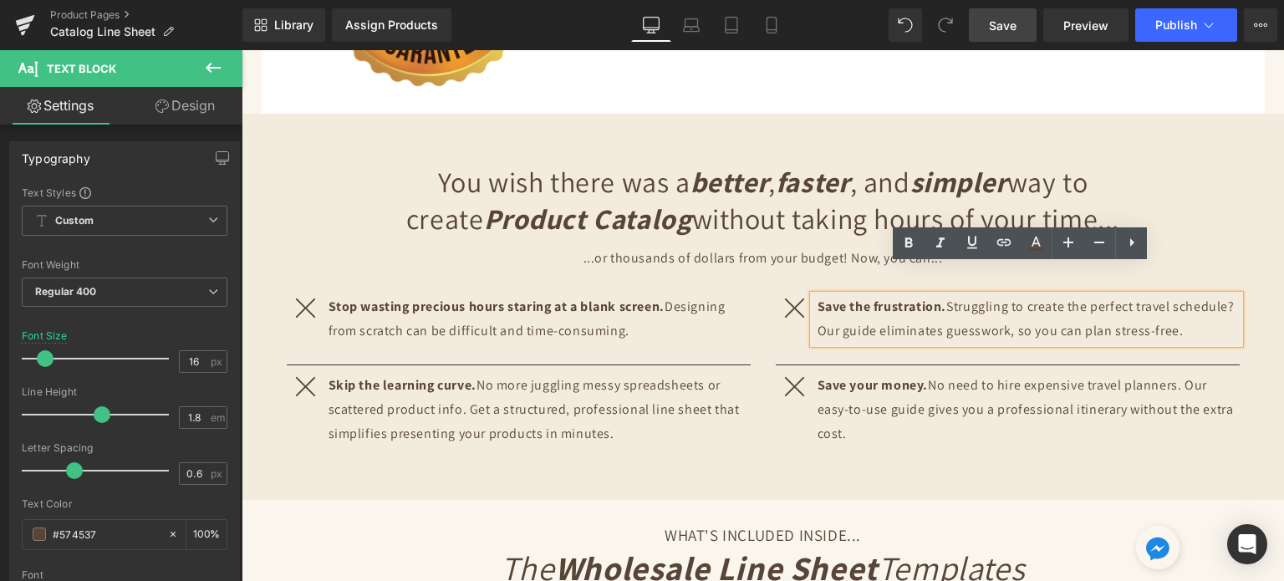
click at [814, 295] on div "Save the frustration. Struggling to create the perfect travel schedule? Our gui…" at bounding box center [1027, 319] width 426 height 48
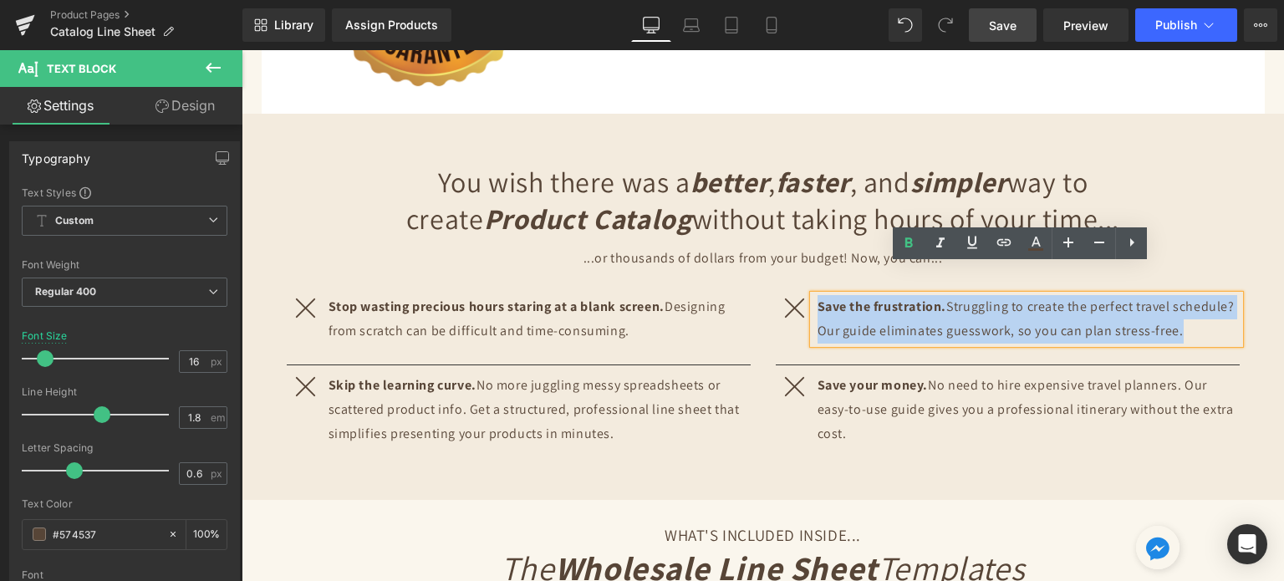
drag, startPoint x: 810, startPoint y: 276, endPoint x: 1175, endPoint y: 315, distance: 366.7
click at [1175, 315] on div "Save the frustration. Struggling to create the perfect travel schedule? Our gui…" at bounding box center [1027, 319] width 426 height 48
copy p "Save the frustration. Struggling to create the perfect travel schedule? Our gui…"
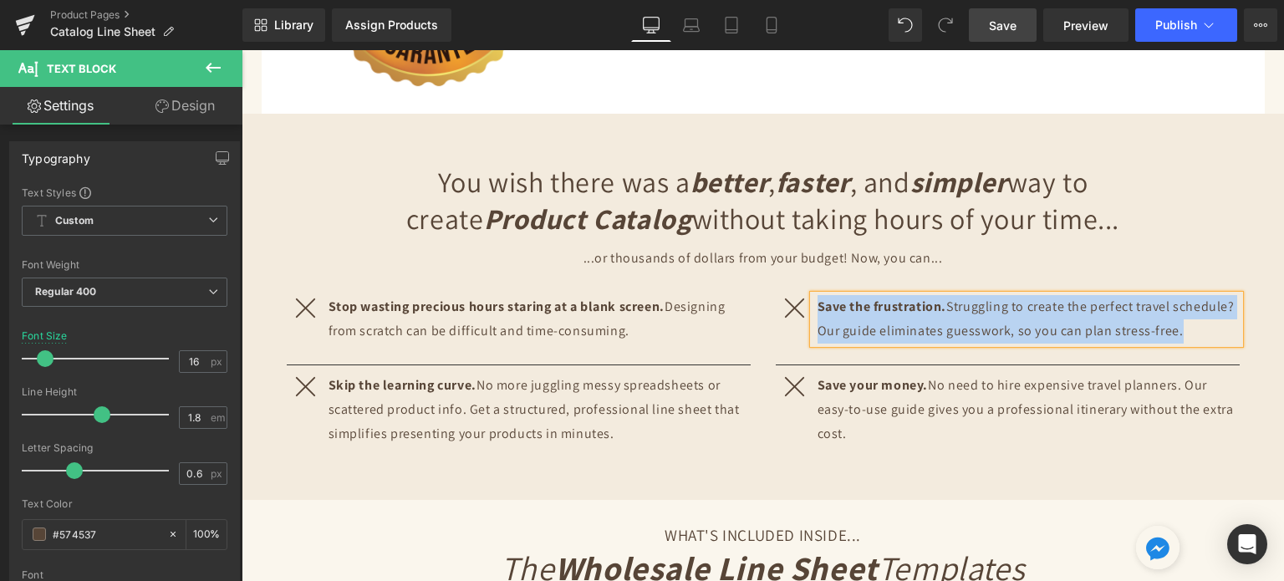
click at [937, 301] on p "Save the frustration. Struggling to create the perfect travel schedule? Our gui…" at bounding box center [1029, 319] width 422 height 48
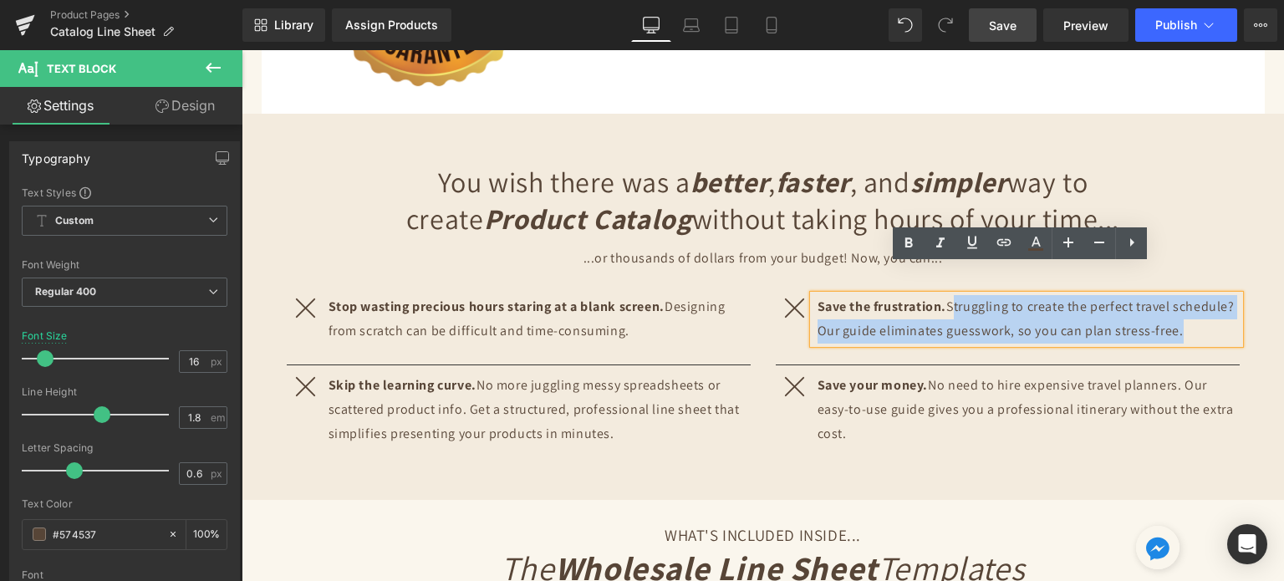
drag, startPoint x: 950, startPoint y: 278, endPoint x: 1173, endPoint y: 297, distance: 224.0
click at [1173, 297] on p "Save the frustration. Struggling to create the perfect travel schedule? Our gui…" at bounding box center [1029, 319] width 422 height 48
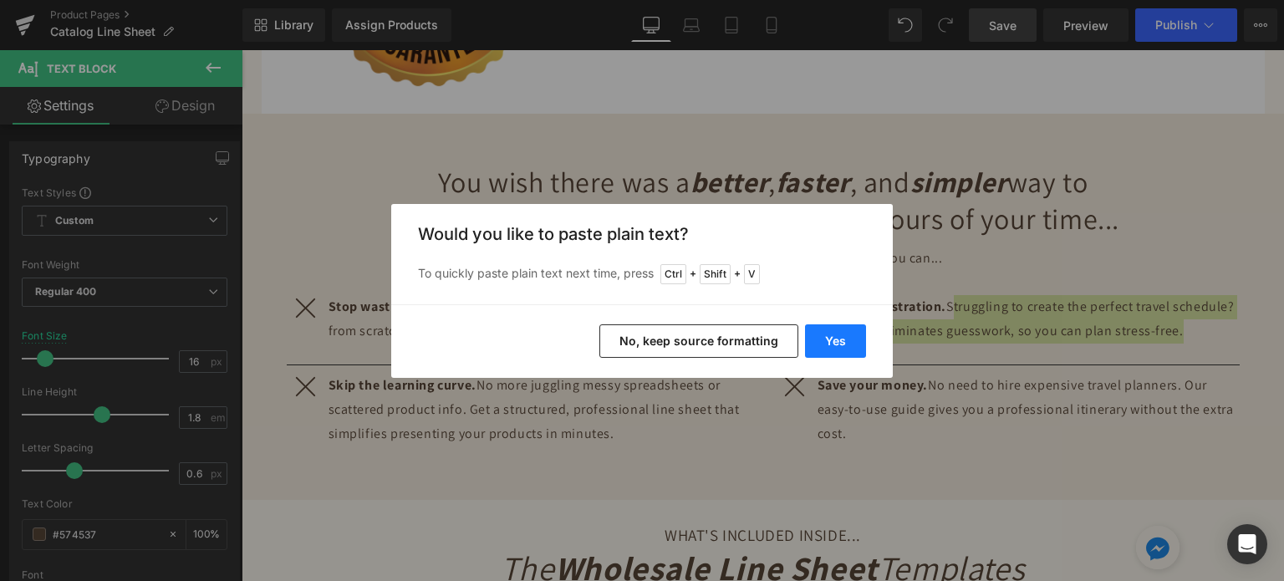
click at [809, 343] on button "Yes" at bounding box center [835, 340] width 61 height 33
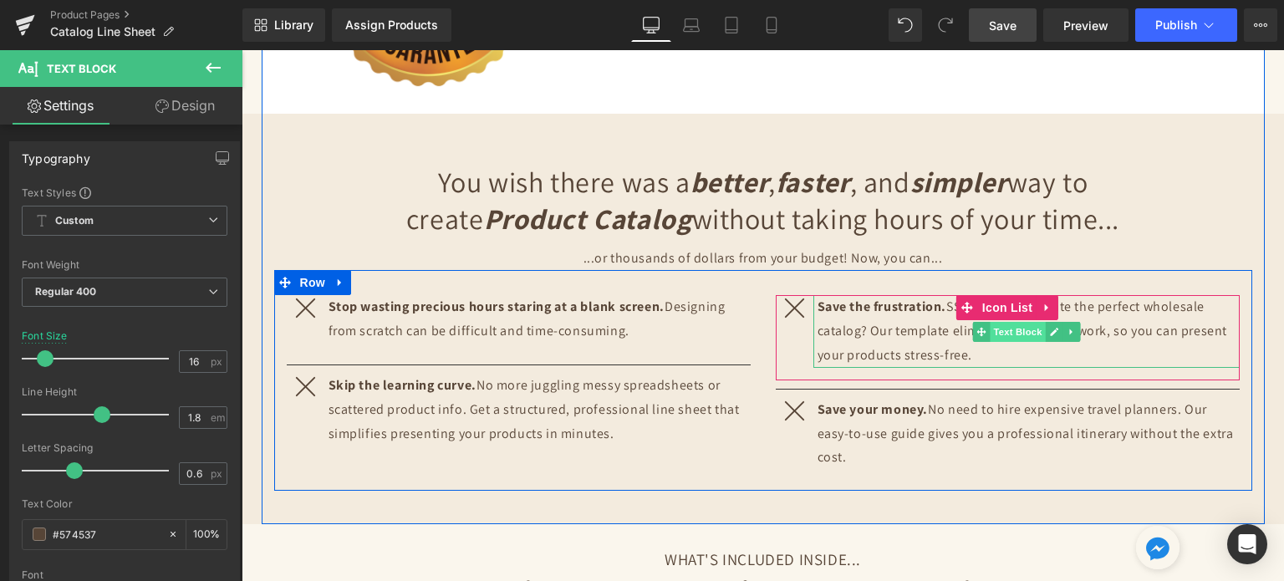
click at [1022, 322] on span "Text Block" at bounding box center [1017, 332] width 55 height 20
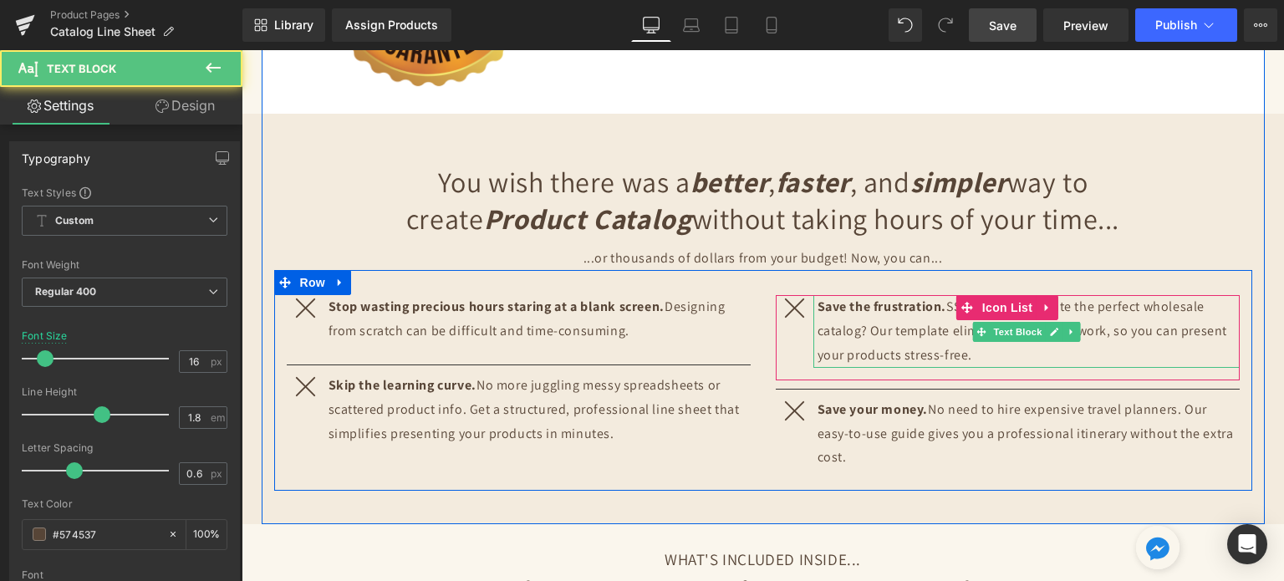
click at [962, 296] on p "Save the frustration. SStruggling to create the perfect wholesale catalog? Our …" at bounding box center [1029, 331] width 422 height 72
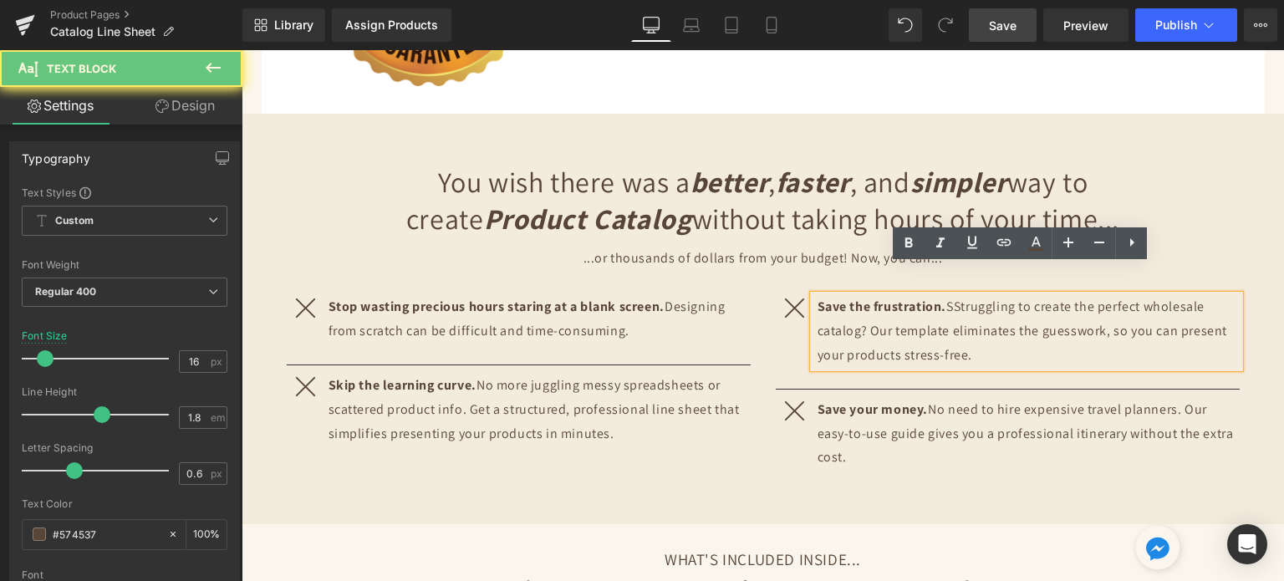
click at [950, 295] on p "Save the frustration. SStruggling to create the perfect wholesale catalog? Our …" at bounding box center [1029, 331] width 422 height 72
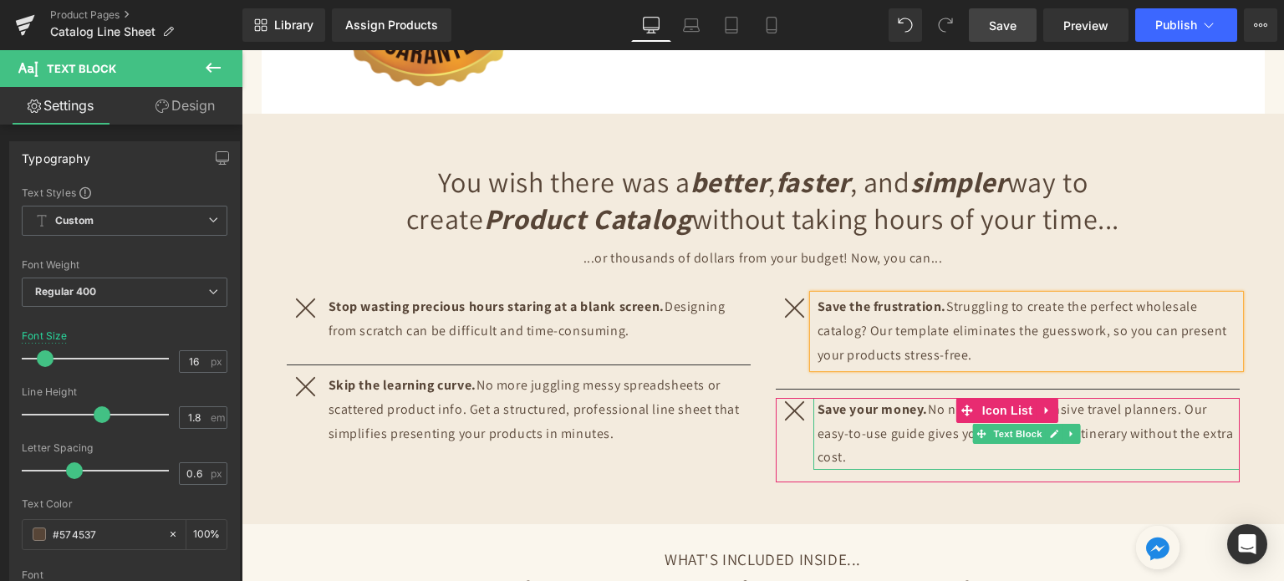
click at [1084, 411] on p "Save your money. No need to hire expensive travel planners. Our easy-to-use gui…" at bounding box center [1029, 434] width 422 height 72
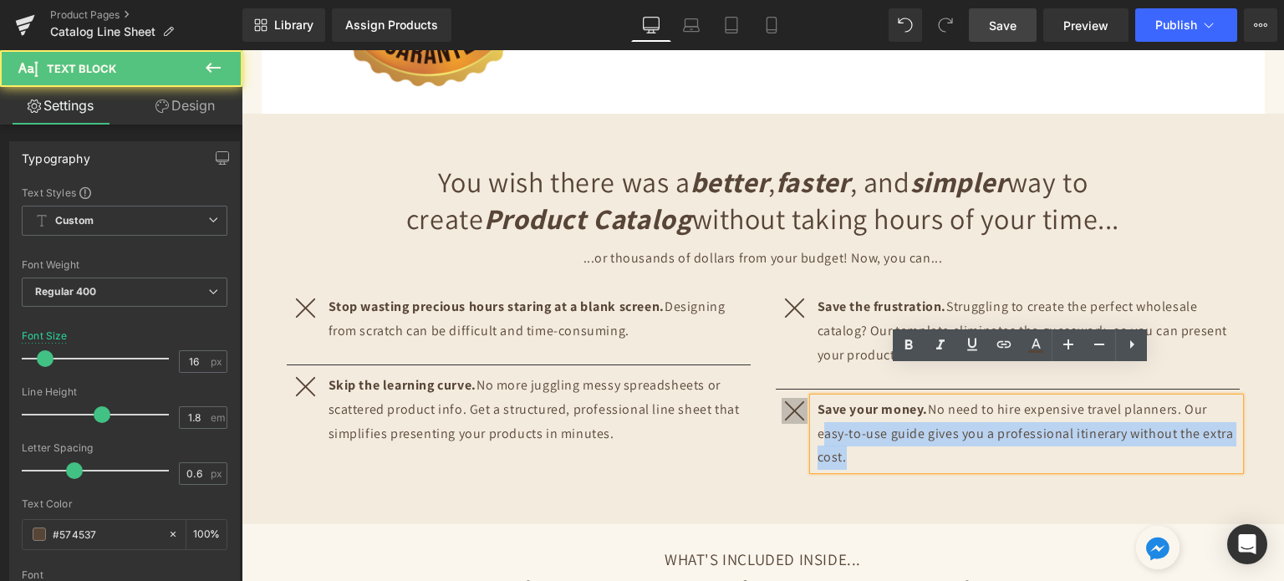
drag, startPoint x: 850, startPoint y: 431, endPoint x: 800, endPoint y: 382, distance: 70.4
click at [800, 398] on li "Icon Save your money. No need to hire expensive travel planners. Our easy-to-us…" at bounding box center [1008, 434] width 464 height 72
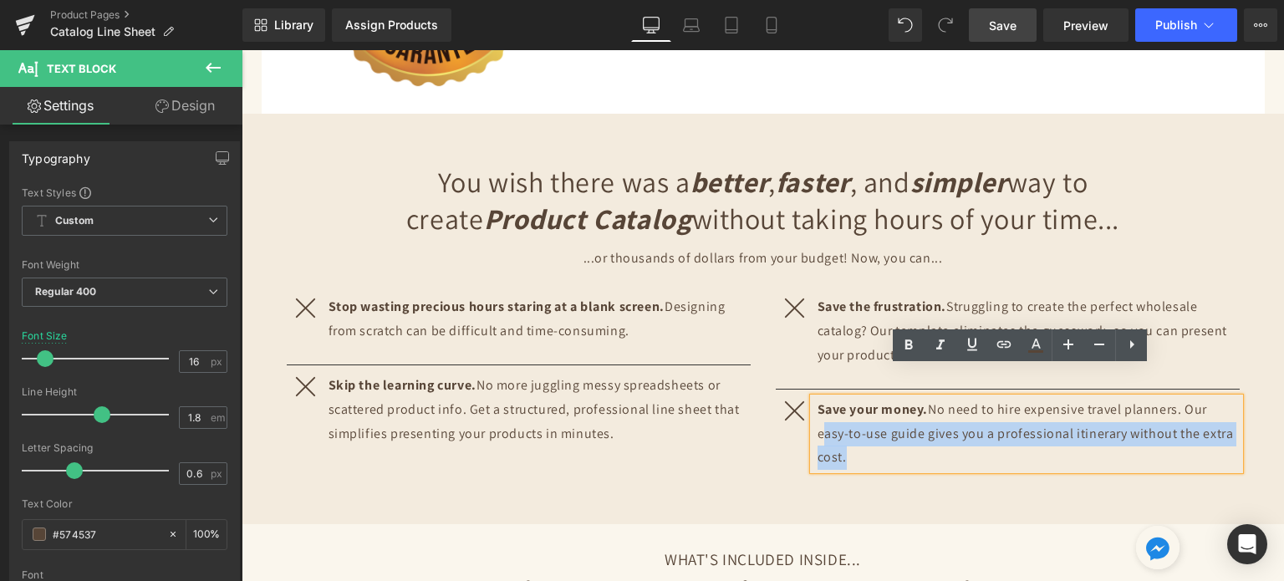
click at [859, 412] on p "Save your money. No need to hire expensive travel planners. Our easy-to-use gui…" at bounding box center [1029, 434] width 422 height 72
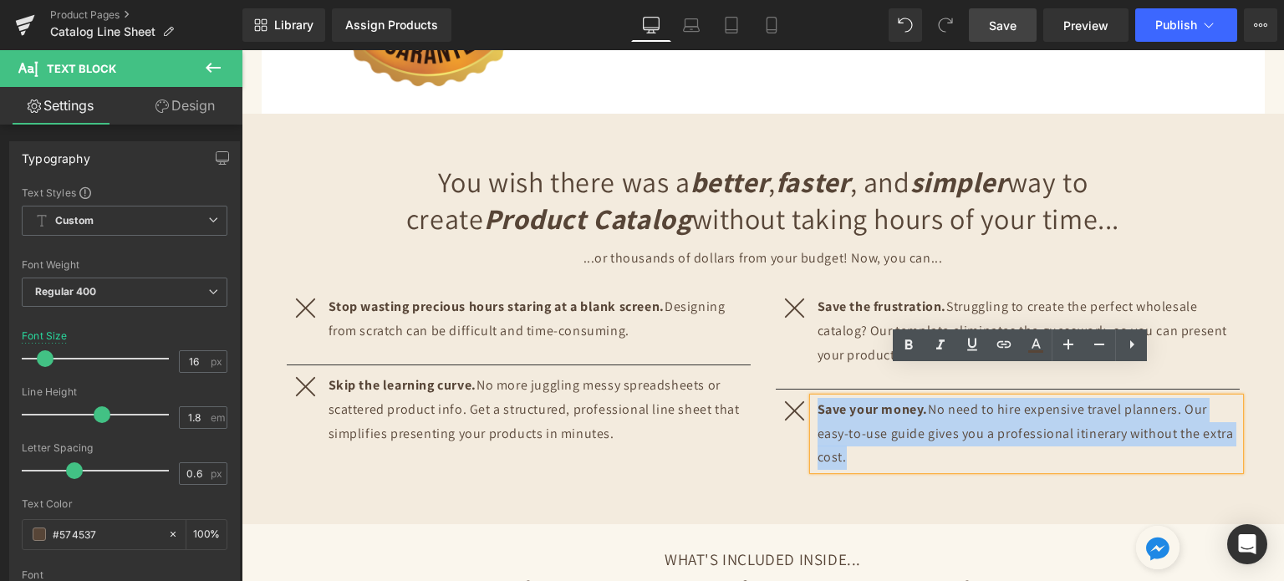
drag, startPoint x: 846, startPoint y: 430, endPoint x: 813, endPoint y: 380, distance: 60.3
click at [818, 398] on p "Save your money. No need to hire expensive travel planners. Our easy-to-use gui…" at bounding box center [1029, 434] width 422 height 72
copy p "Save your money. No need to hire expensive travel planners. Our easy-to-use gui…"
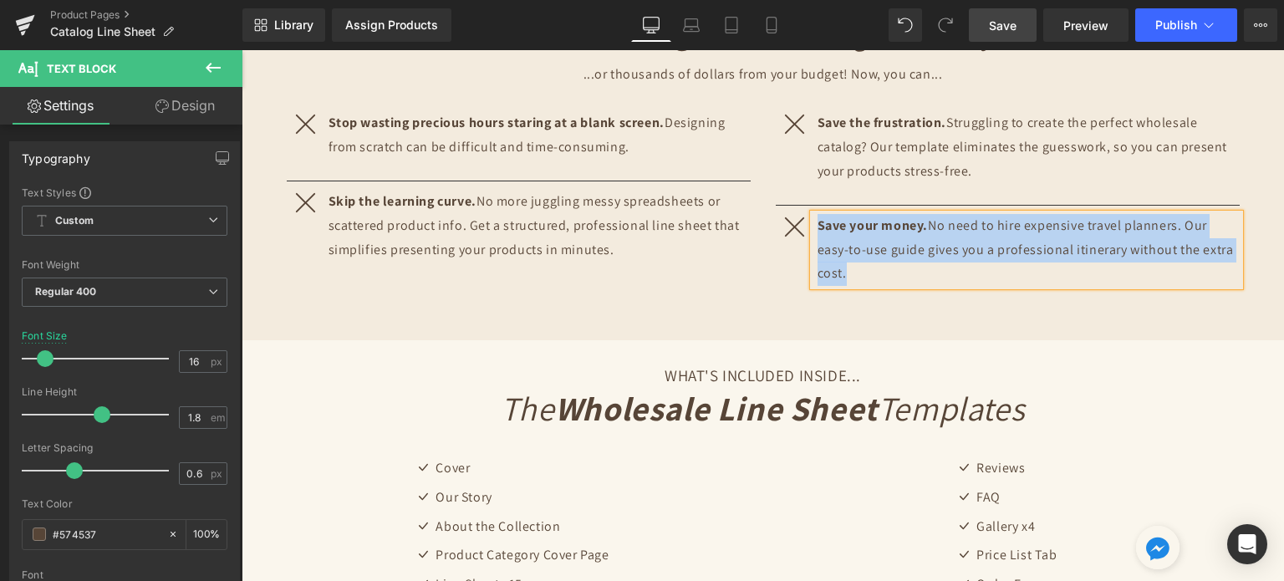
scroll to position [2425, 0]
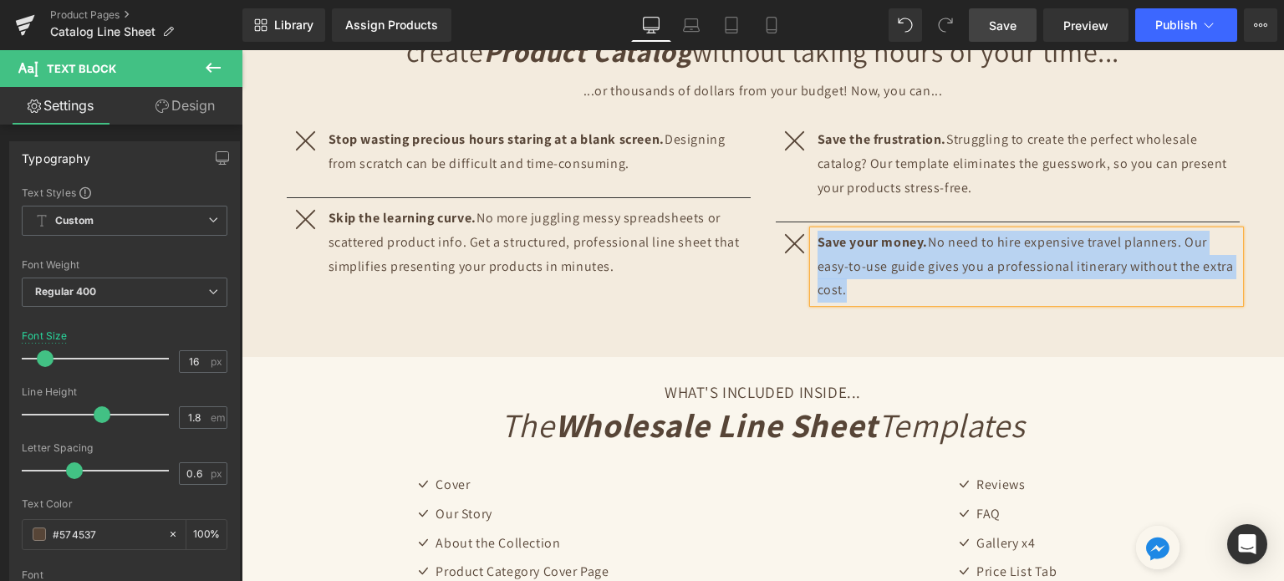
click at [915, 243] on p "Save your money. No need to hire expensive travel planners. Our easy-to-use gui…" at bounding box center [1029, 267] width 422 height 72
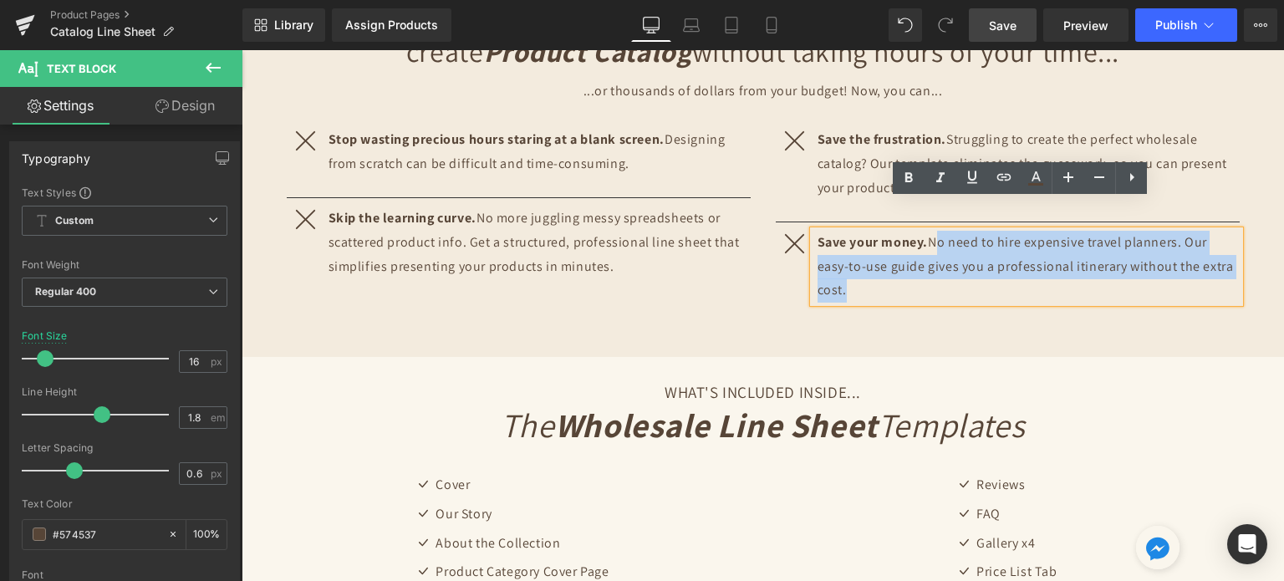
drag, startPoint x: 933, startPoint y: 216, endPoint x: 947, endPoint y: 253, distance: 39.1
click at [947, 253] on p "Save your money. No need to hire expensive travel planners. Our easy-to-use gui…" at bounding box center [1029, 267] width 422 height 72
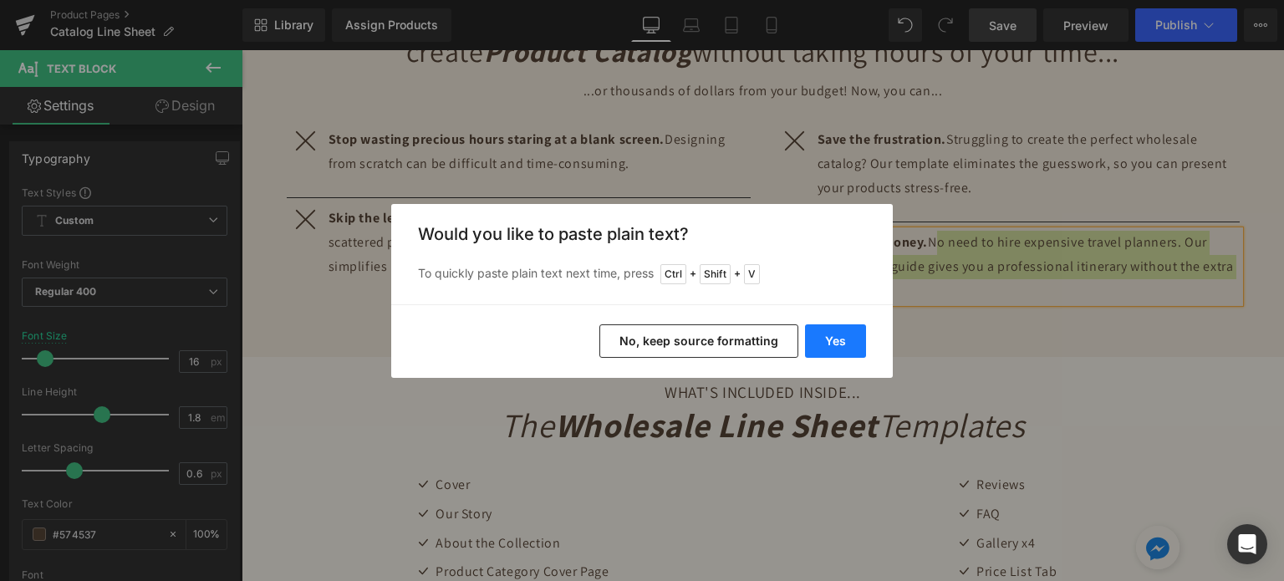
drag, startPoint x: 833, startPoint y: 334, endPoint x: 688, endPoint y: 232, distance: 176.5
click at [833, 334] on button "Yes" at bounding box center [835, 340] width 61 height 33
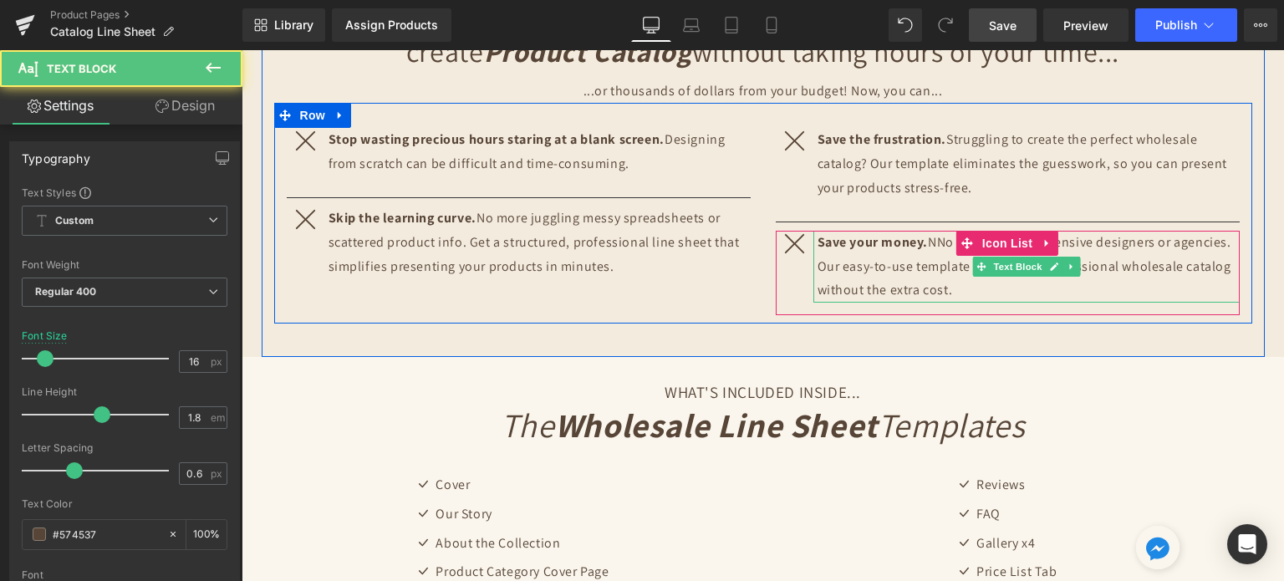
click at [940, 231] on p "Save your money. NNo need to hire expensive designers or agencies. Our easy-to-…" at bounding box center [1029, 267] width 422 height 72
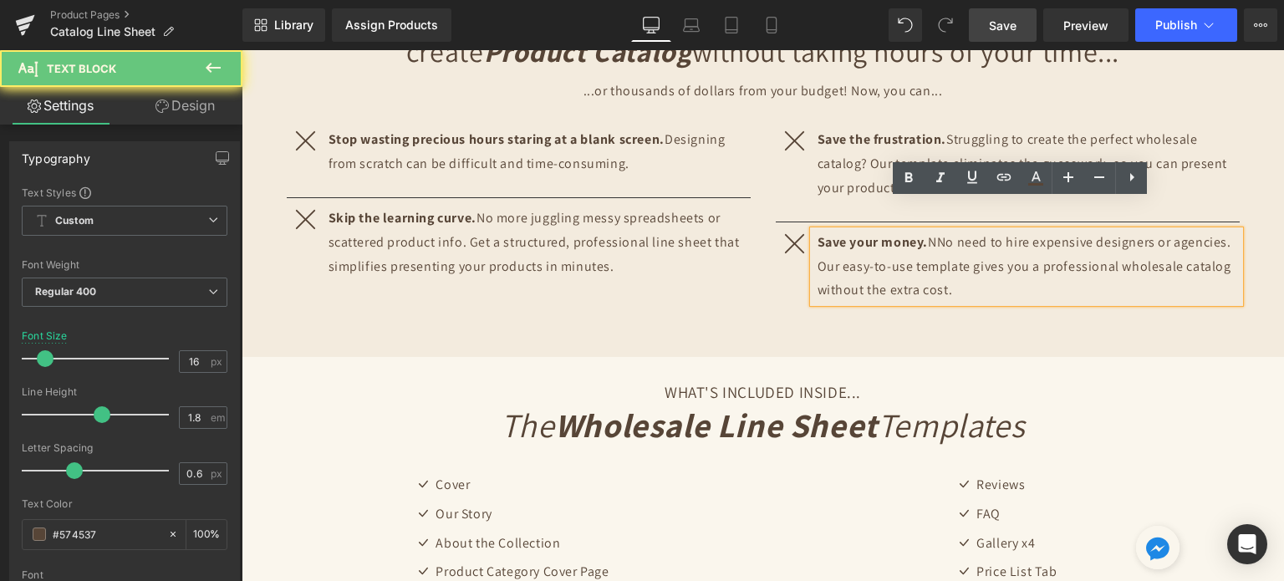
click at [936, 231] on p "Save your money. NNo need to hire expensive designers or agencies. Our easy-to-…" at bounding box center [1029, 267] width 422 height 72
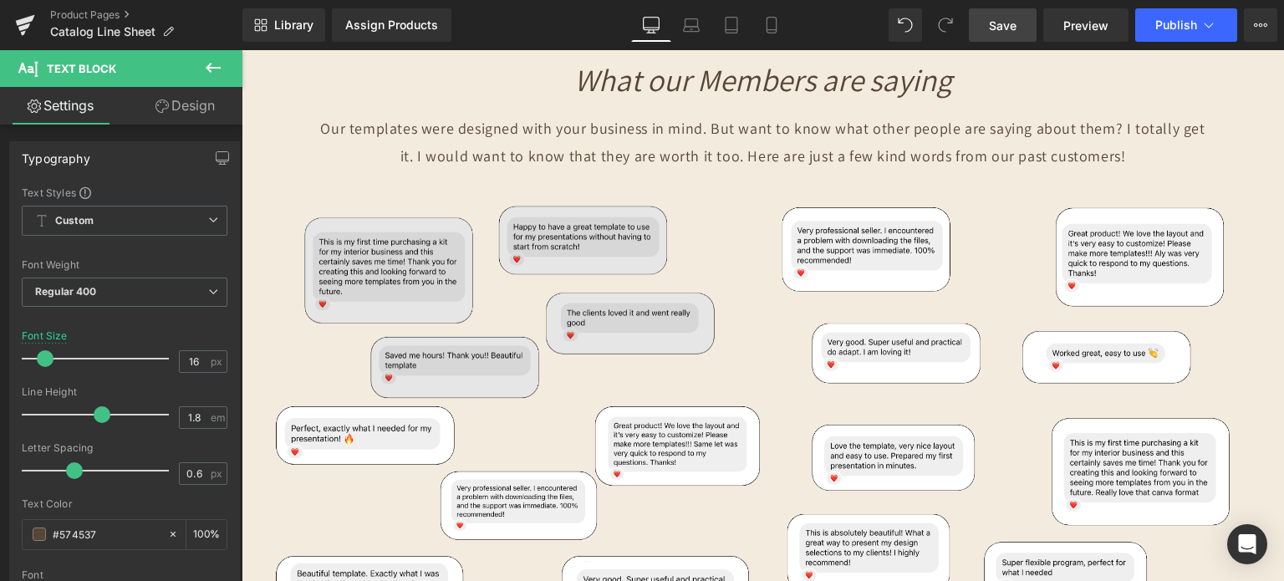
scroll to position [4181, 0]
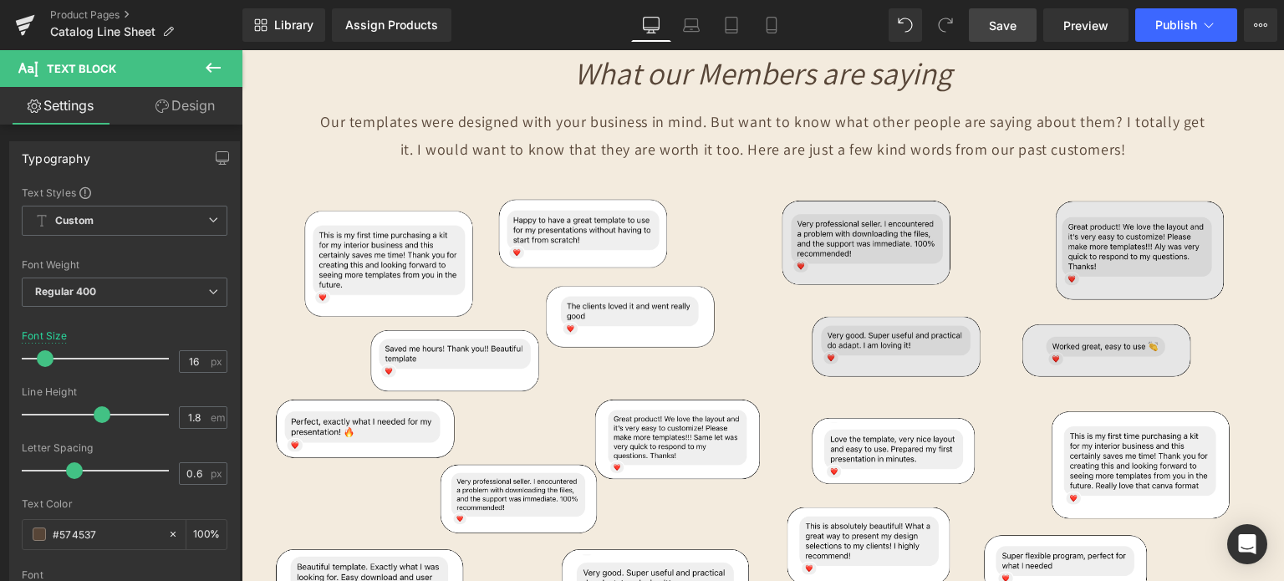
click at [914, 337] on img at bounding box center [1007, 292] width 489 height 208
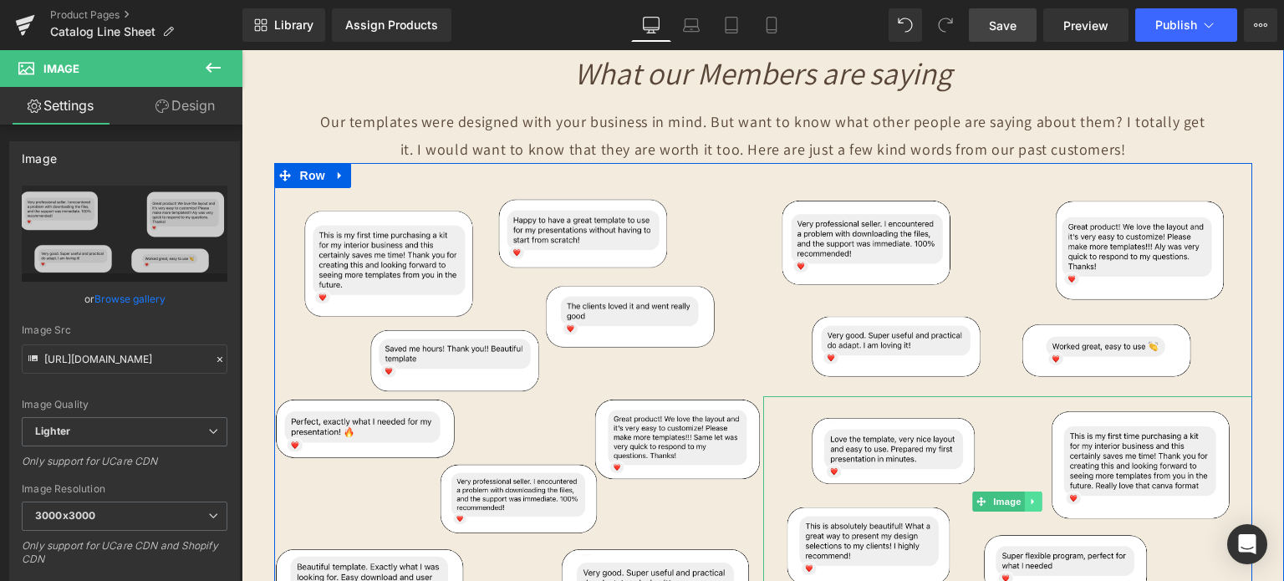
click at [1030, 497] on icon at bounding box center [1033, 502] width 9 height 10
click at [1039, 497] on icon at bounding box center [1042, 501] width 9 height 9
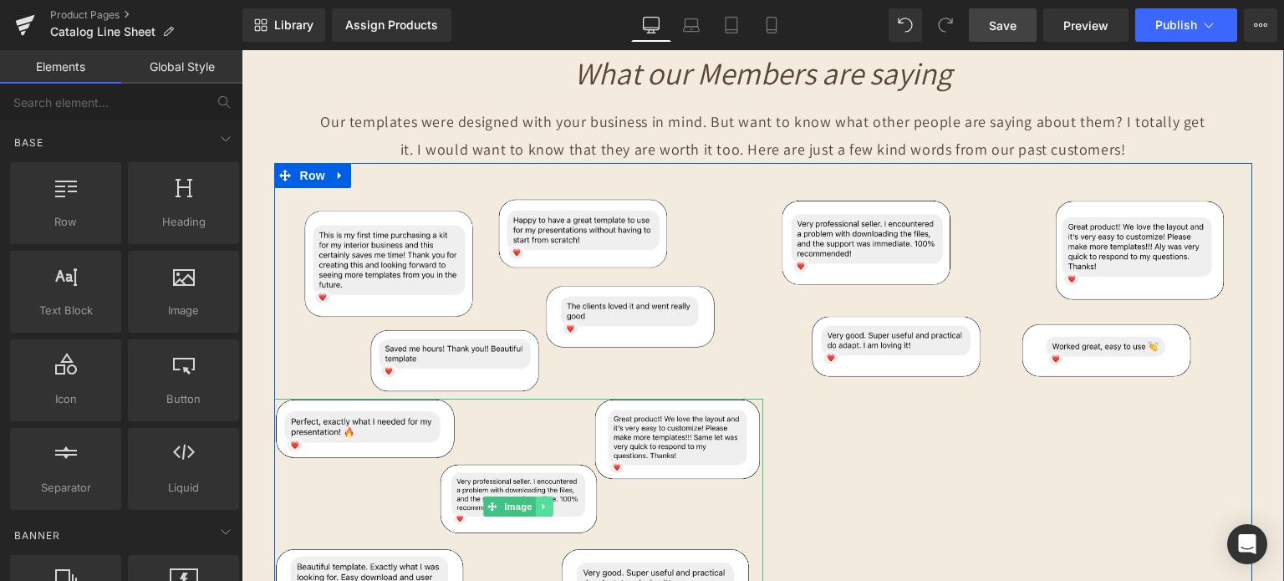
click at [541, 502] on icon at bounding box center [544, 507] width 9 height 10
click at [549, 502] on icon at bounding box center [553, 506] width 9 height 9
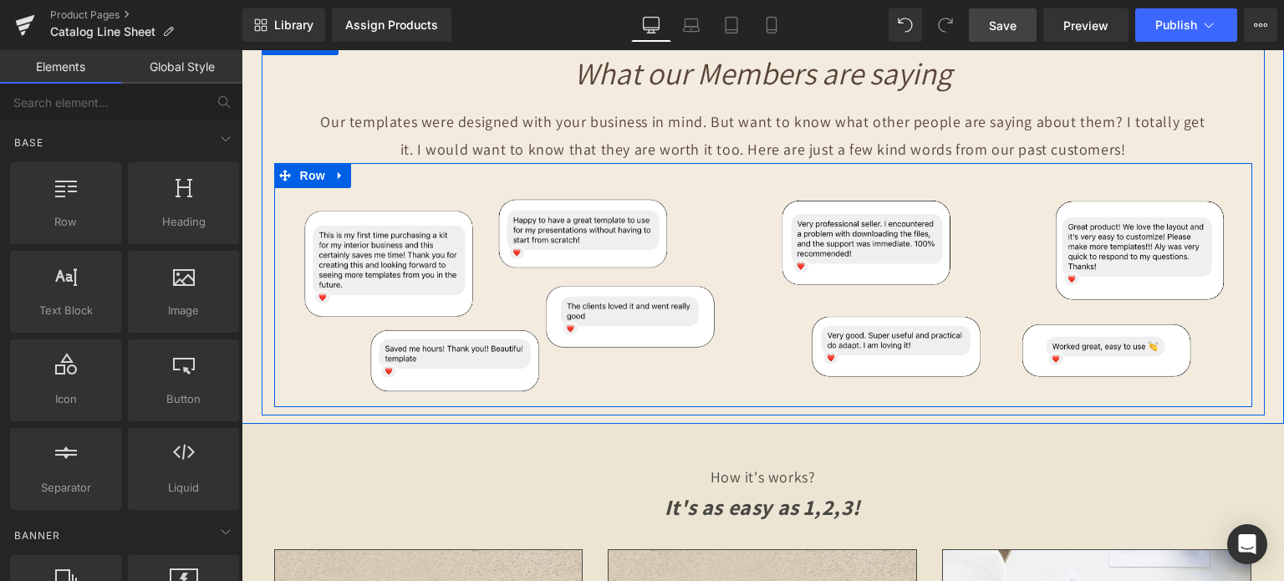
click at [304, 163] on span "Row" at bounding box center [312, 175] width 33 height 25
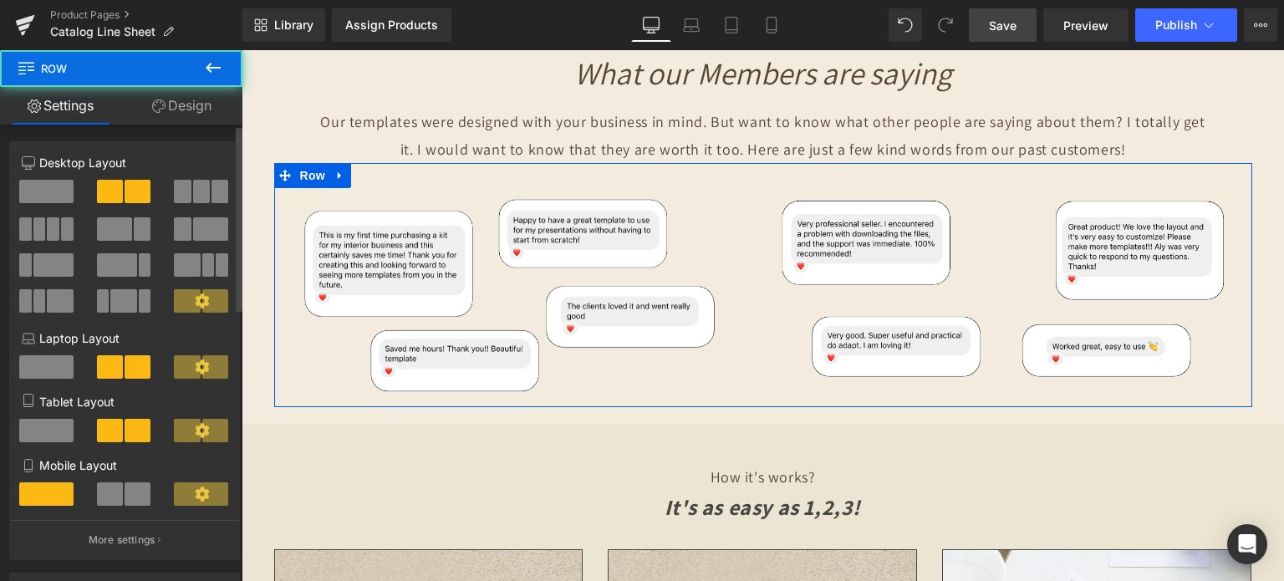
click at [46, 190] on span at bounding box center [46, 191] width 54 height 23
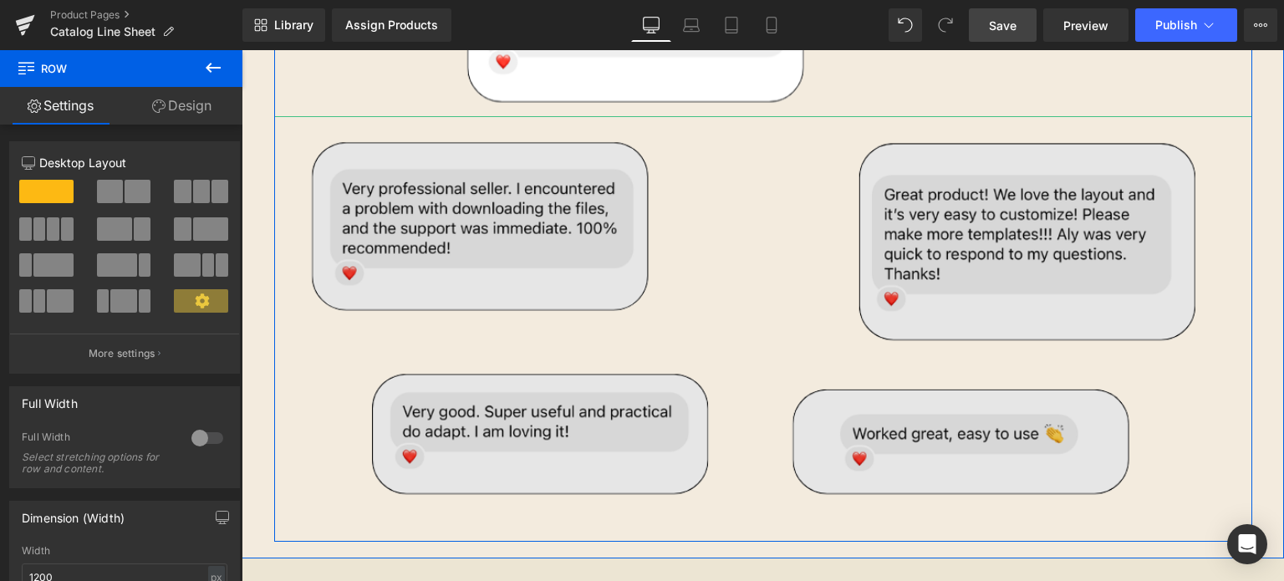
scroll to position [4683, 0]
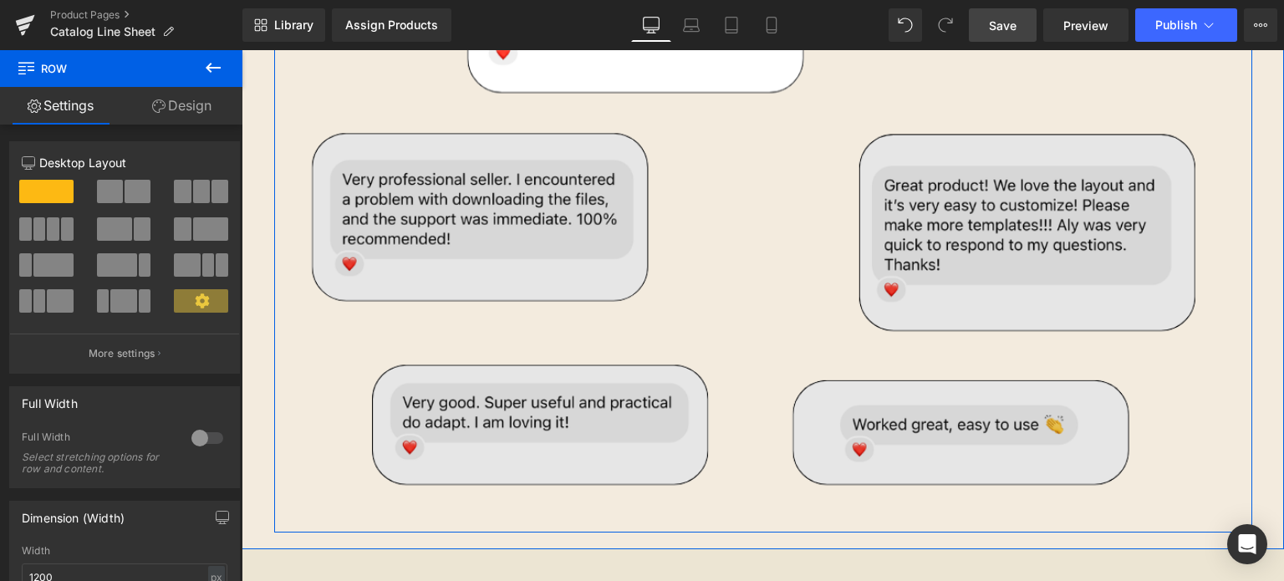
click at [793, 370] on img at bounding box center [763, 316] width 978 height 416
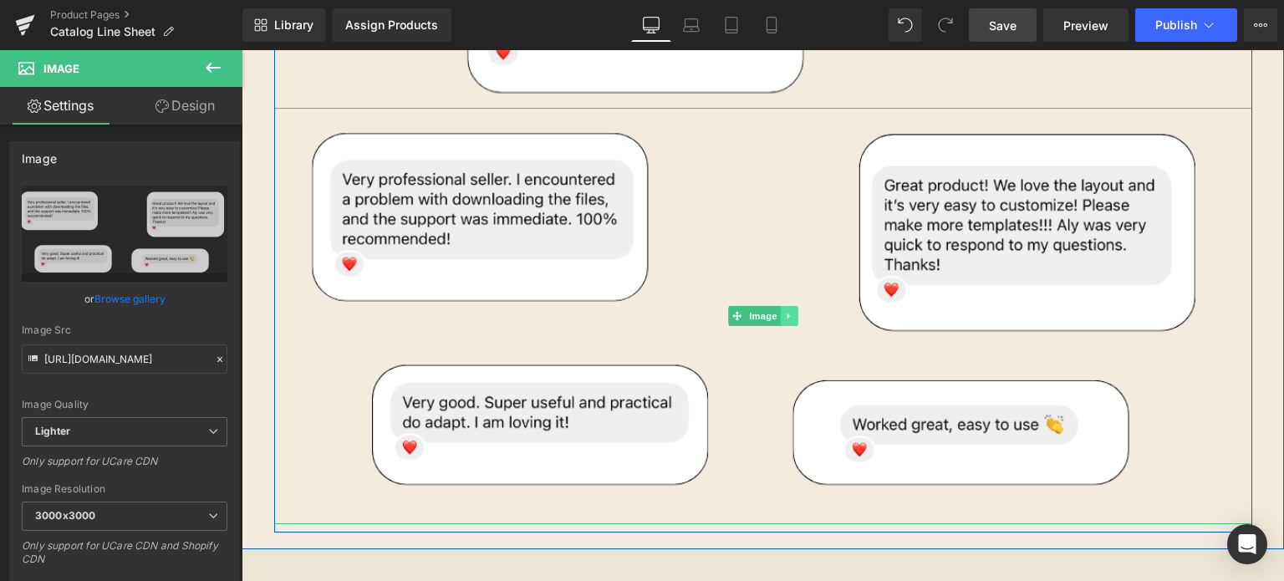
click at [784, 311] on icon at bounding box center [788, 316] width 9 height 10
click at [793, 311] on icon at bounding box center [797, 315] width 9 height 9
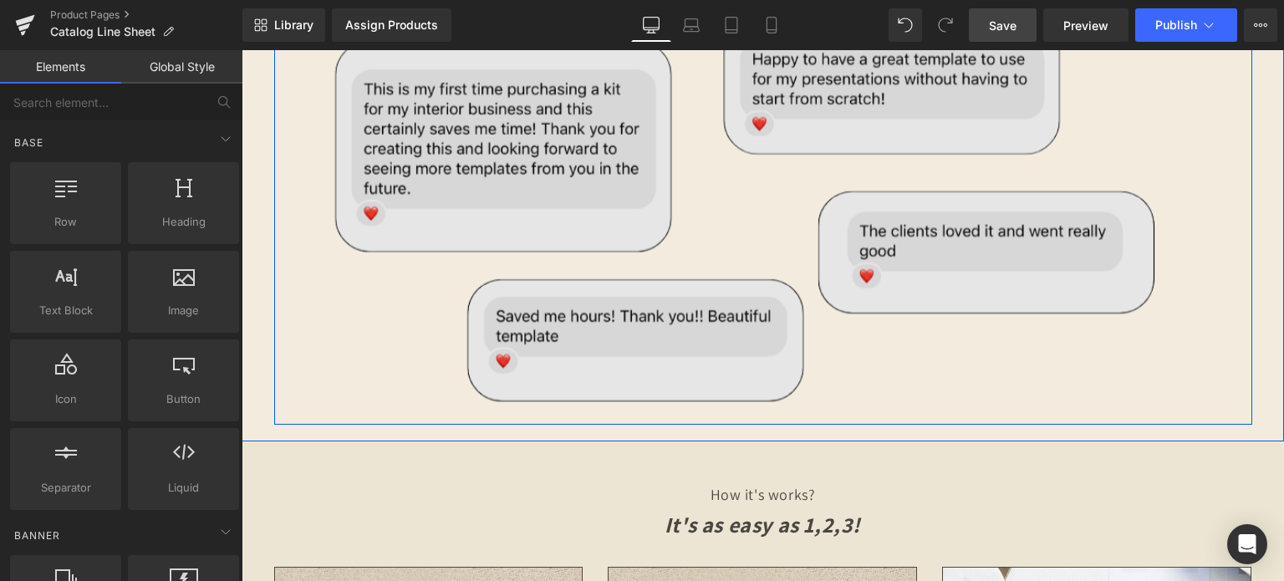
scroll to position [4348, 0]
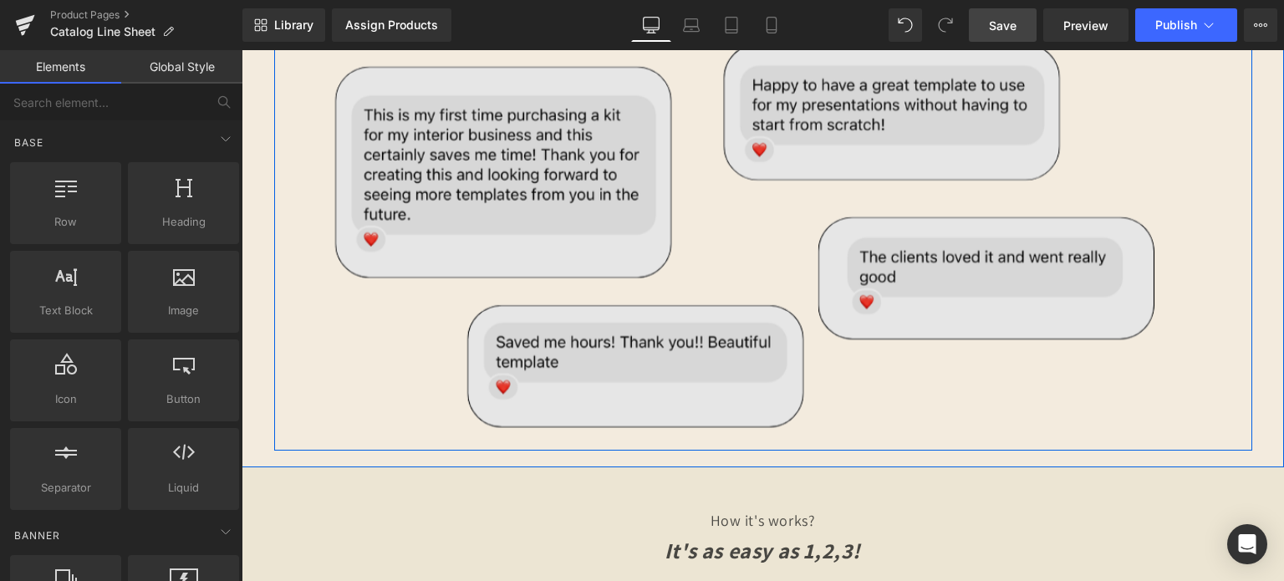
click at [705, 196] on img at bounding box center [763, 231] width 978 height 421
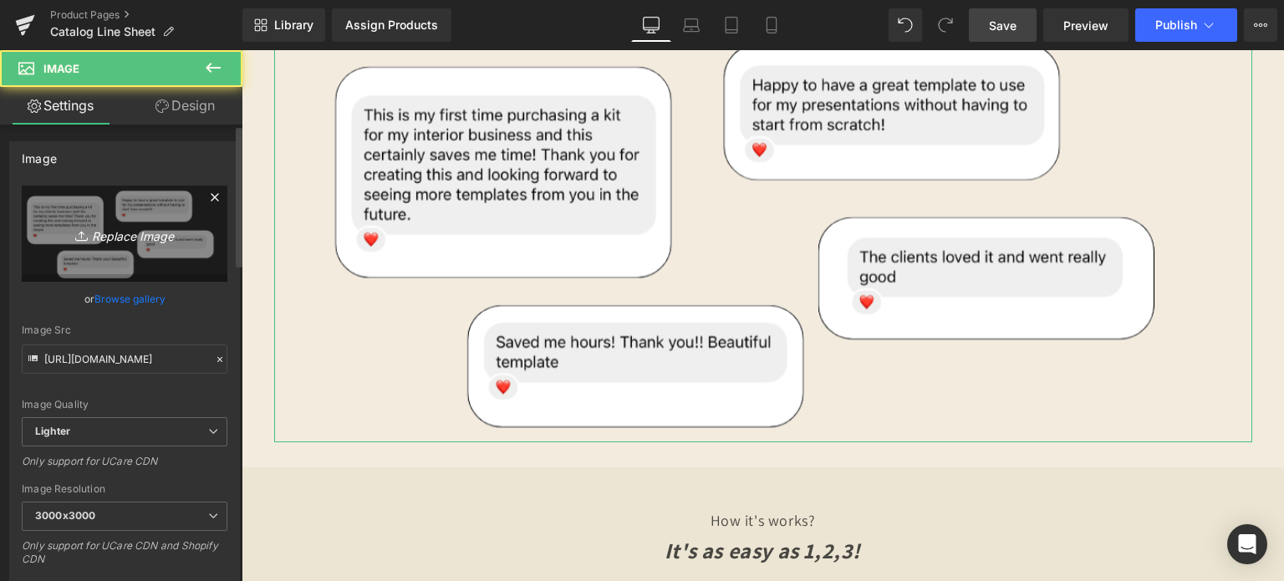
click at [110, 215] on link "Replace Image" at bounding box center [125, 234] width 206 height 96
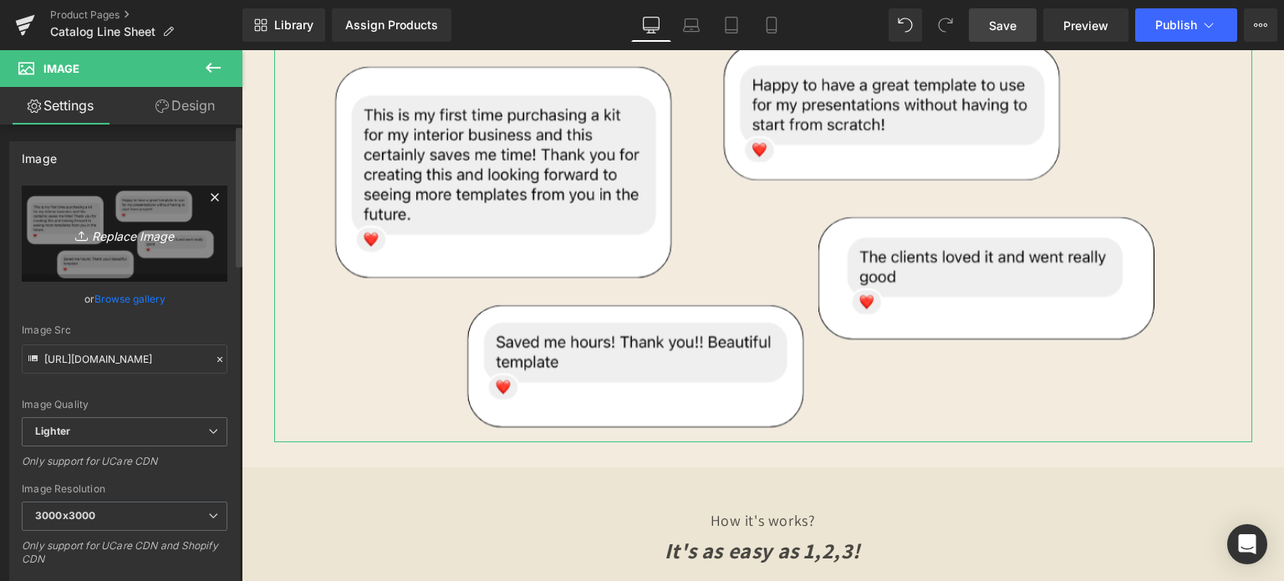
type input "C:\fakepath\REVIEWS (2).png"
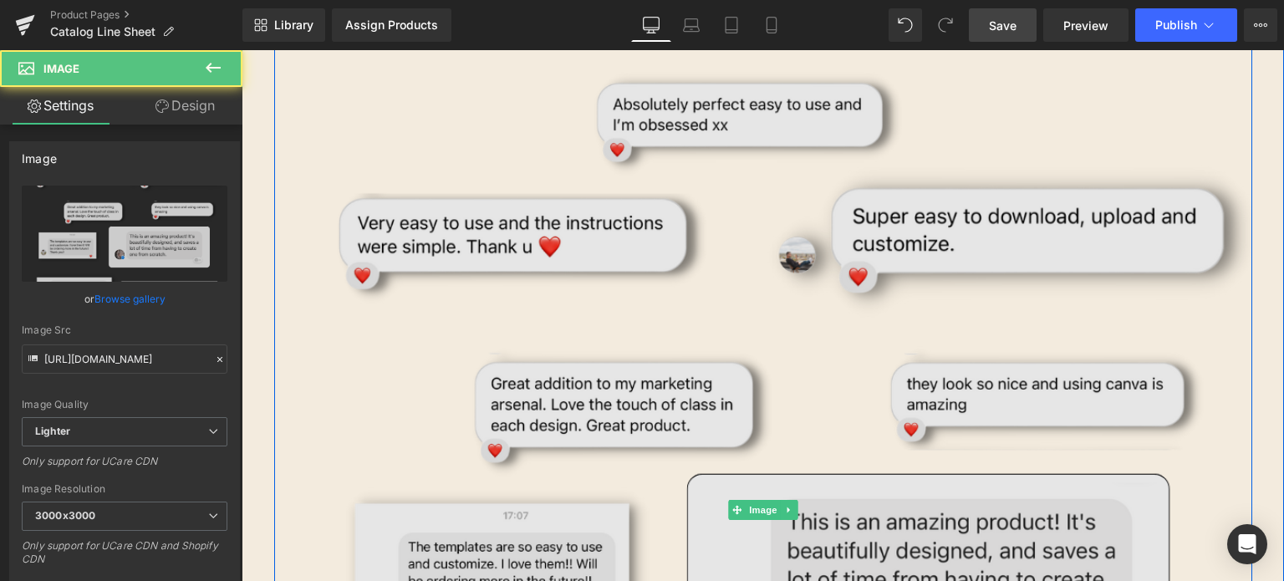
click at [748, 334] on img at bounding box center [763, 510] width 978 height 978
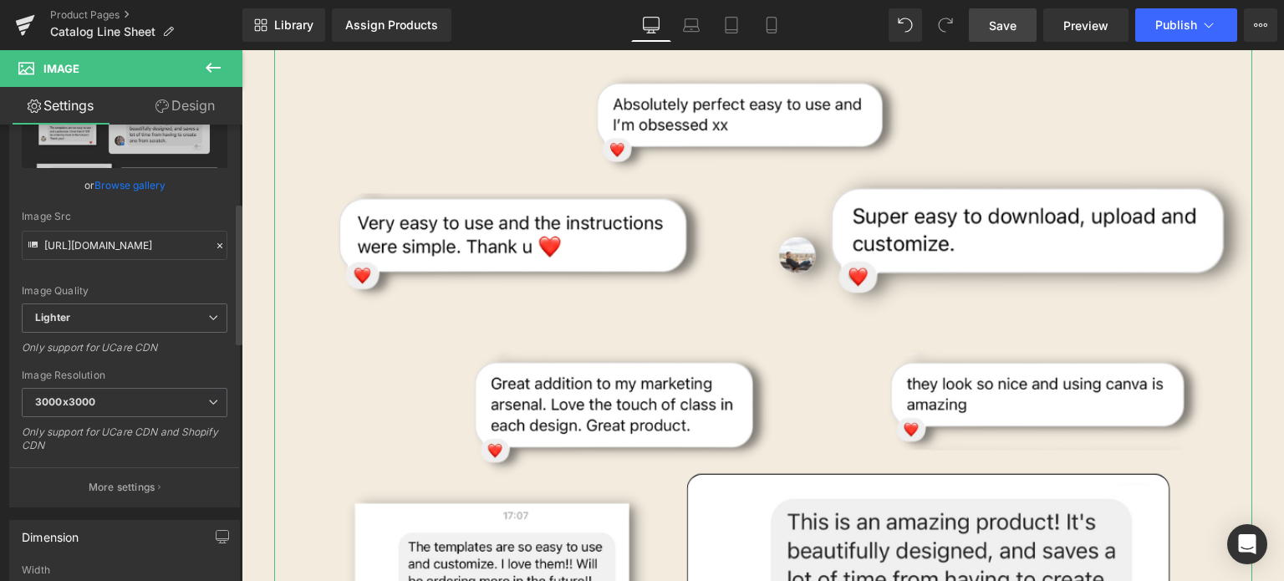
scroll to position [251, 0]
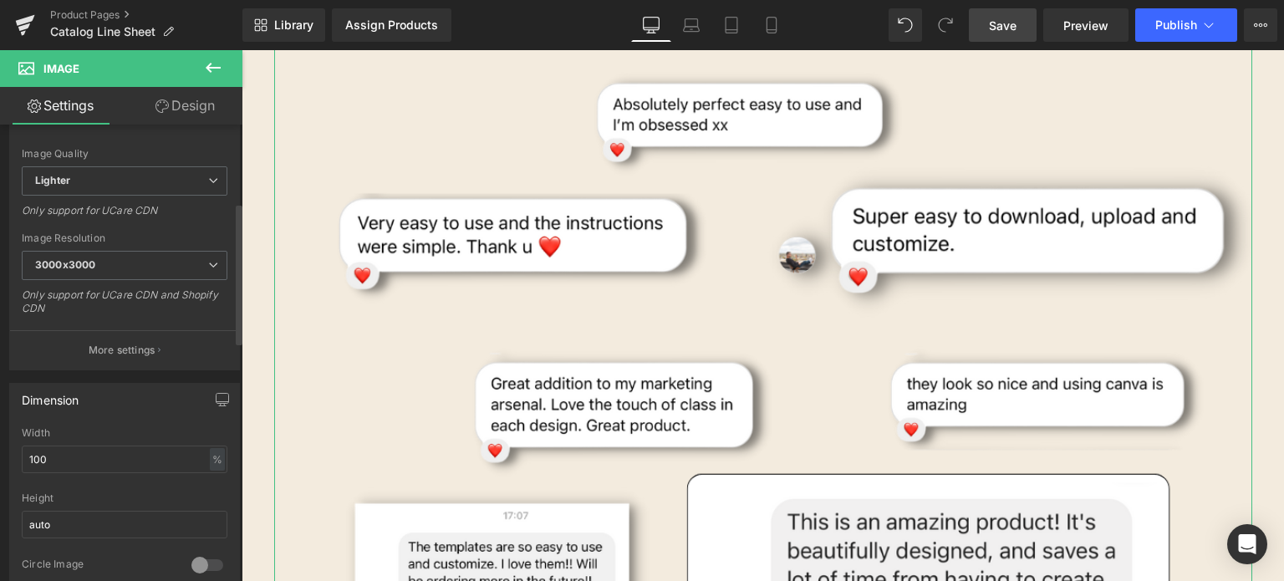
drag, startPoint x: 71, startPoint y: 454, endPoint x: 0, endPoint y: 453, distance: 71.1
click at [0, 453] on div "Dimension 100% Width 100 % % px auto Height auto 0 Circle Image" at bounding box center [125, 482] width 250 height 225
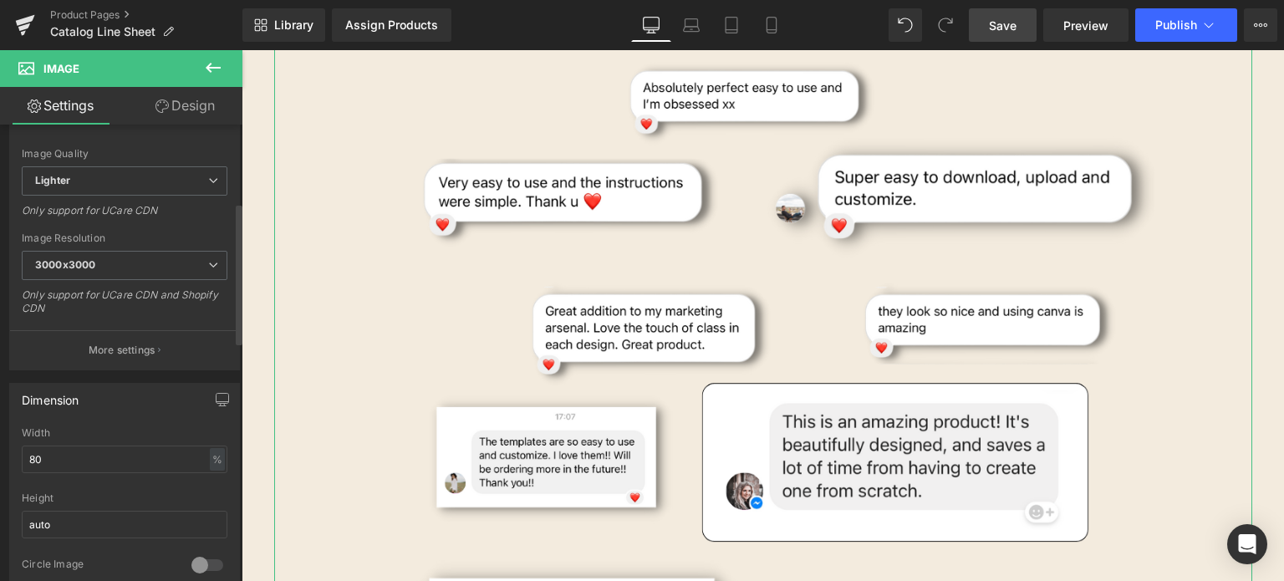
drag, startPoint x: 46, startPoint y: 461, endPoint x: 0, endPoint y: 460, distance: 46.0
click at [0, 460] on div "Dimension 100% Width 80 % % px auto Height auto 0 Circle Image" at bounding box center [125, 482] width 250 height 225
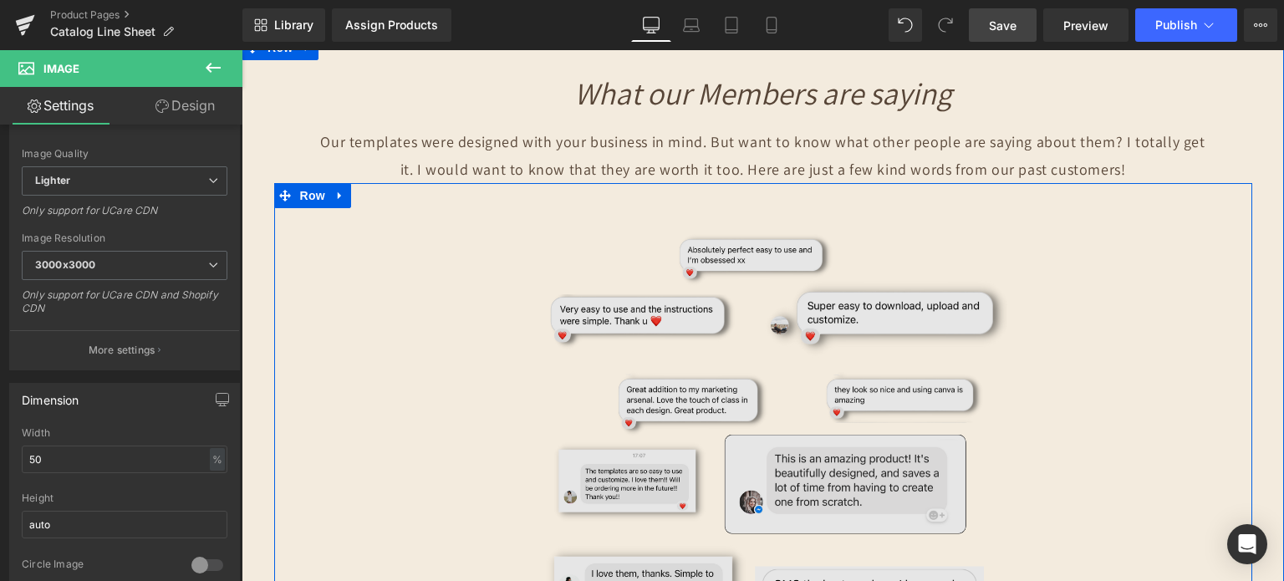
scroll to position [4264, 0]
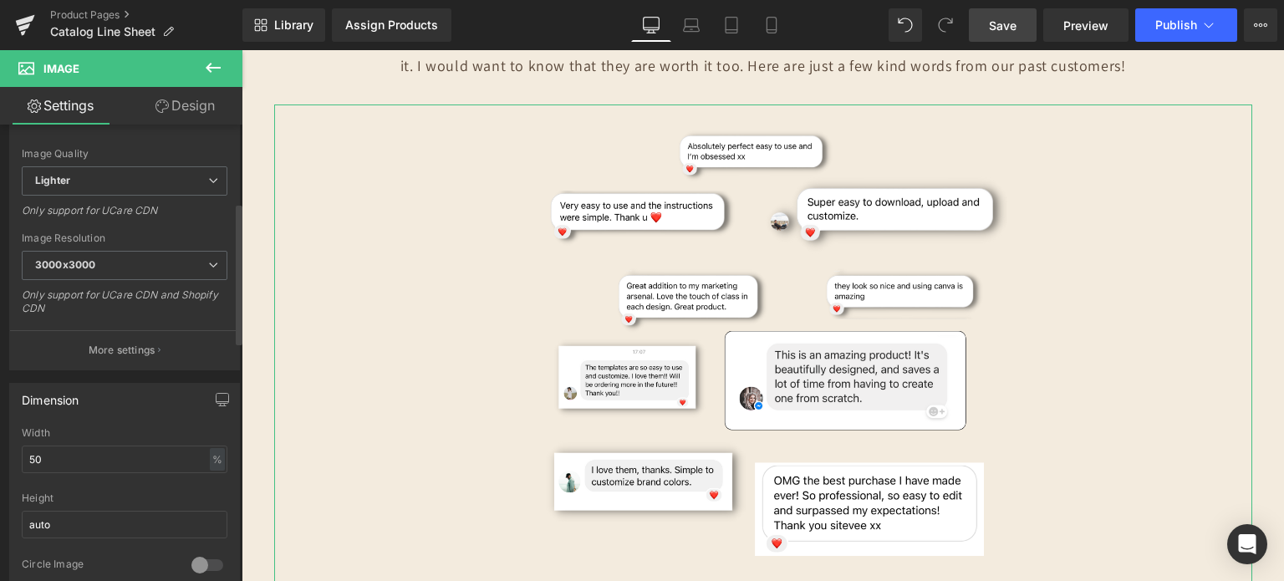
drag, startPoint x: 65, startPoint y: 445, endPoint x: 0, endPoint y: 445, distance: 65.2
click at [0, 445] on div "Dimension 100% Width 50 % % px auto Height auto 0 Circle Image" at bounding box center [125, 482] width 250 height 225
type input "45"
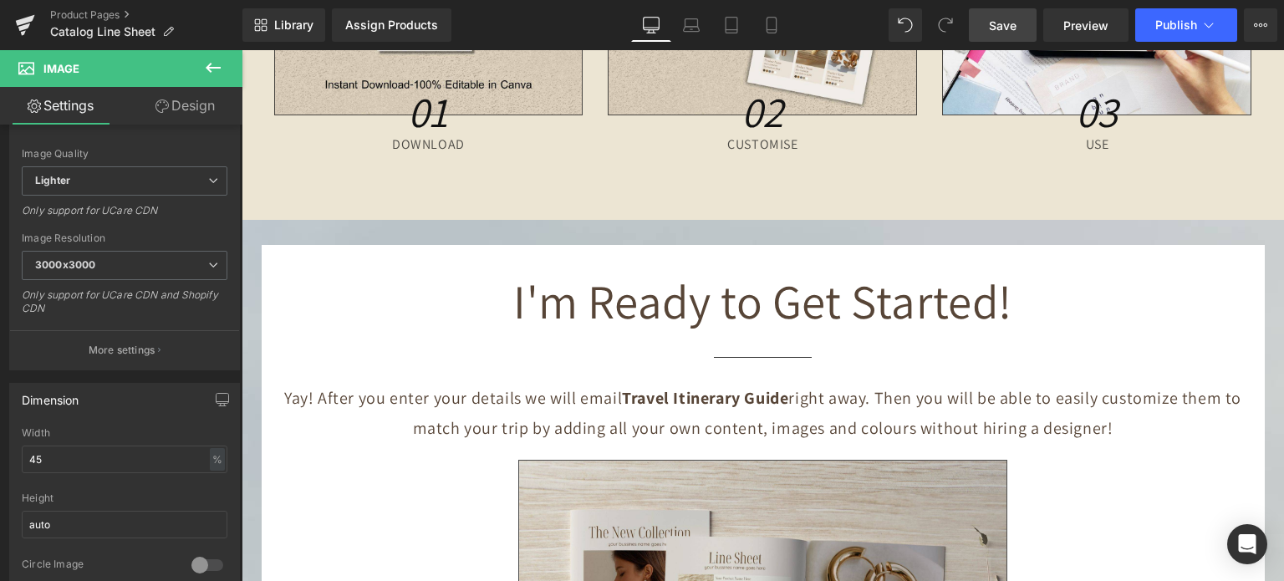
scroll to position [5184, 0]
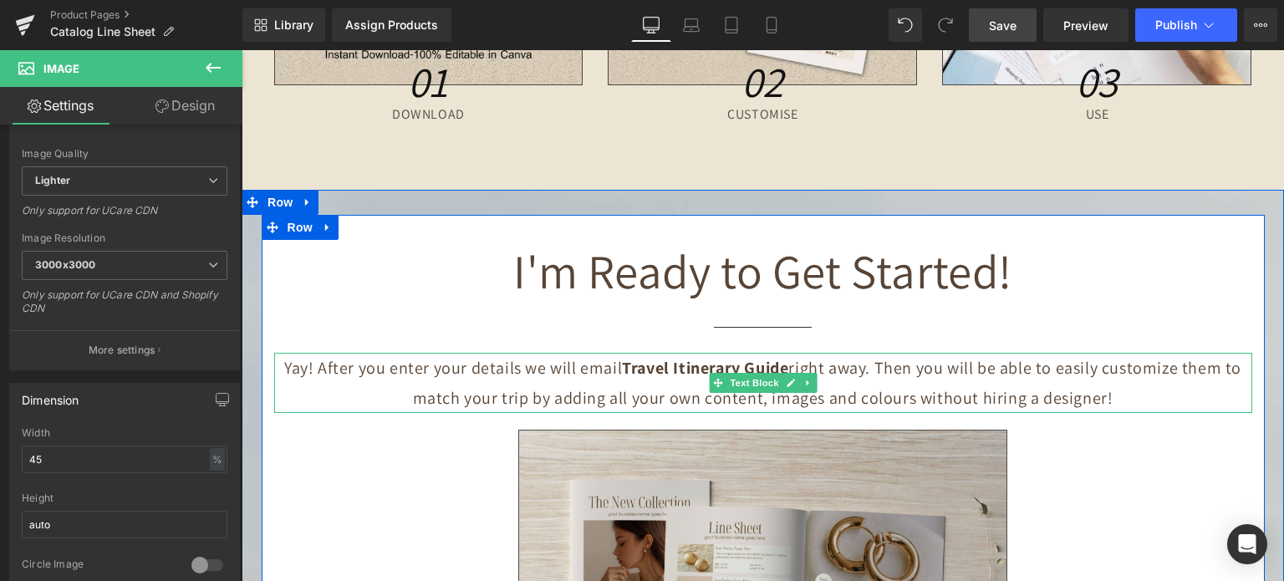
click at [833, 366] on p "Yay! After you enter your details we will email Travel Itinerary Guide right aw…" at bounding box center [763, 383] width 978 height 60
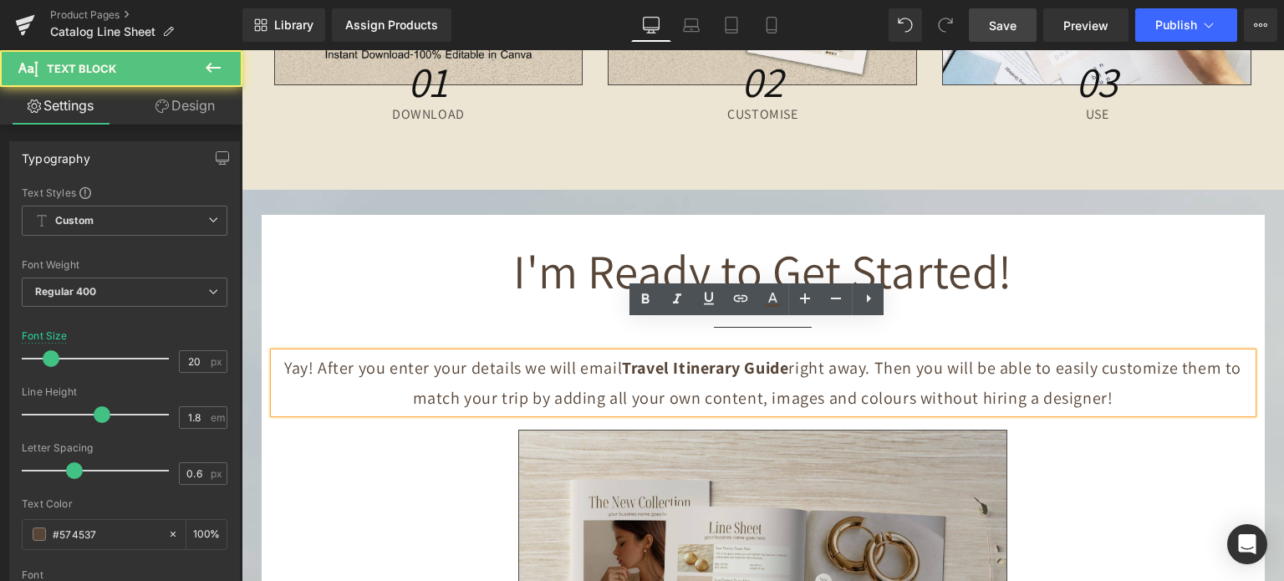
click at [832, 365] on p "Yay! After you enter your details we will email Travel Itinerary Guide right aw…" at bounding box center [763, 383] width 978 height 60
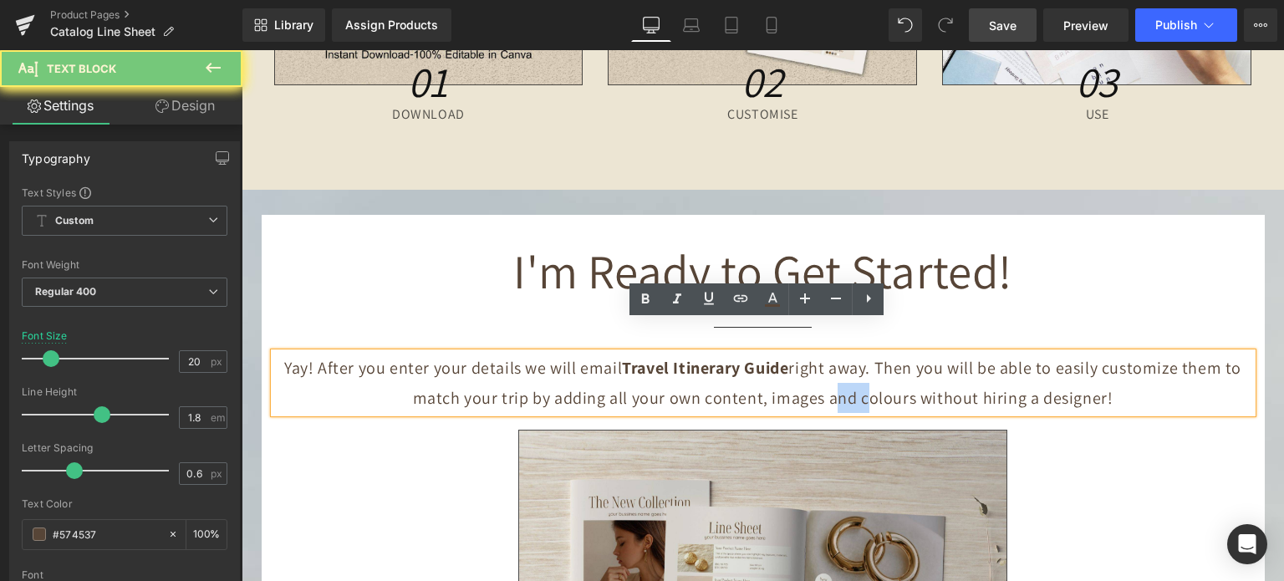
click at [832, 365] on p "Yay! After you enter your details we will email Travel Itinerary Guide right aw…" at bounding box center [763, 383] width 978 height 60
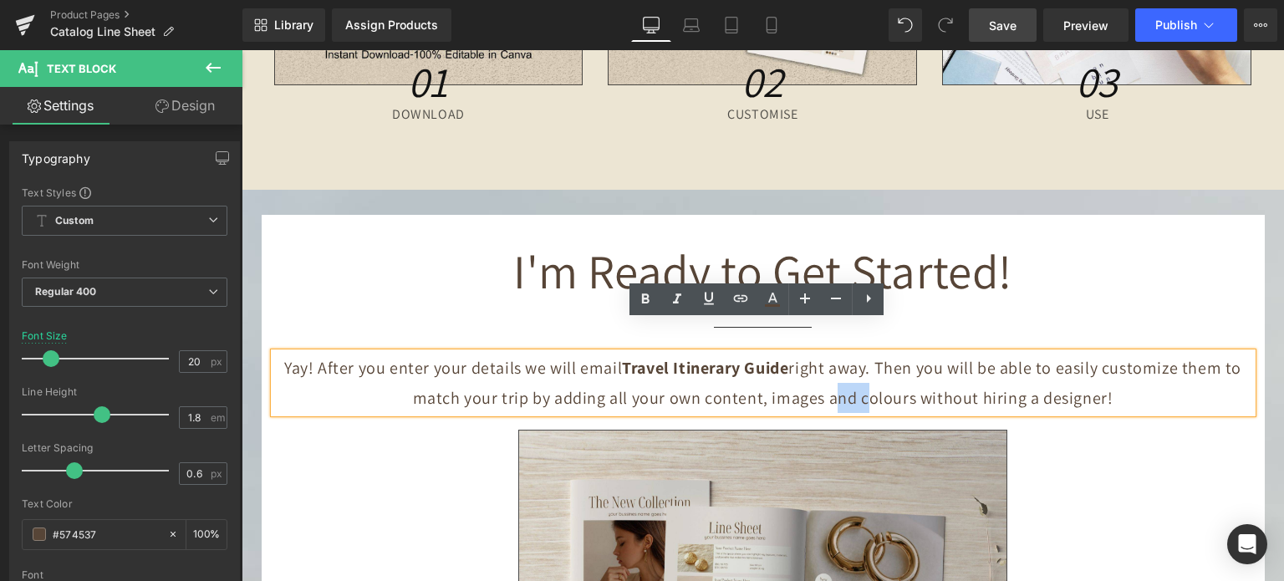
copy p "Yay! After you enter your details we will email Travel Itinerary Guide right aw…"
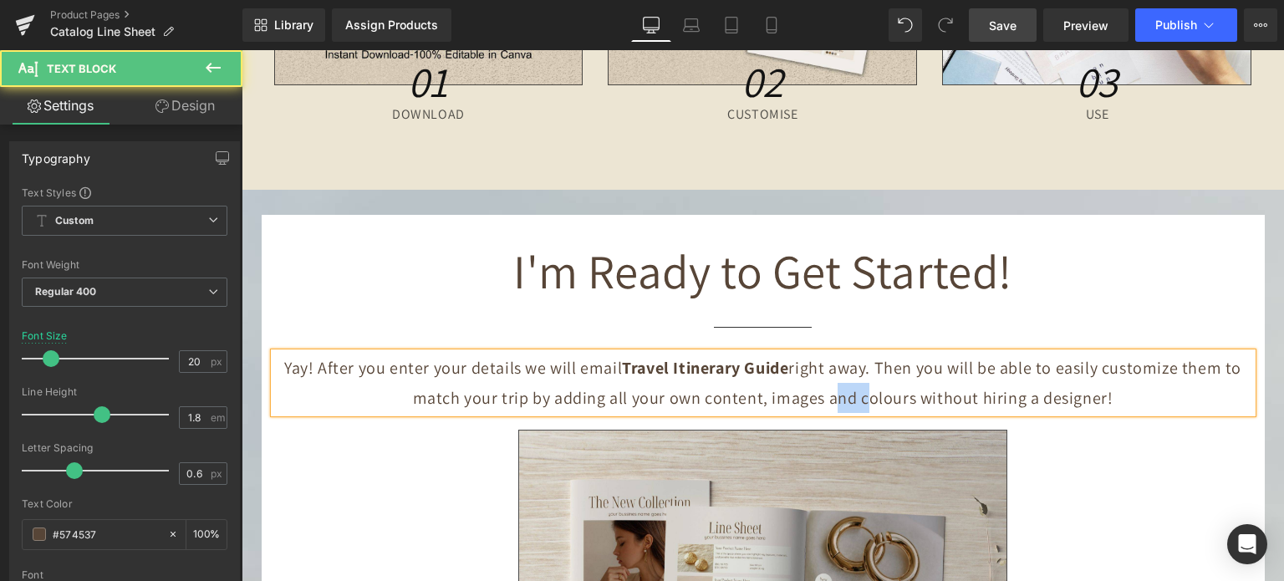
click at [682, 357] on strong "Travel Itinerary Guide" at bounding box center [705, 368] width 166 height 22
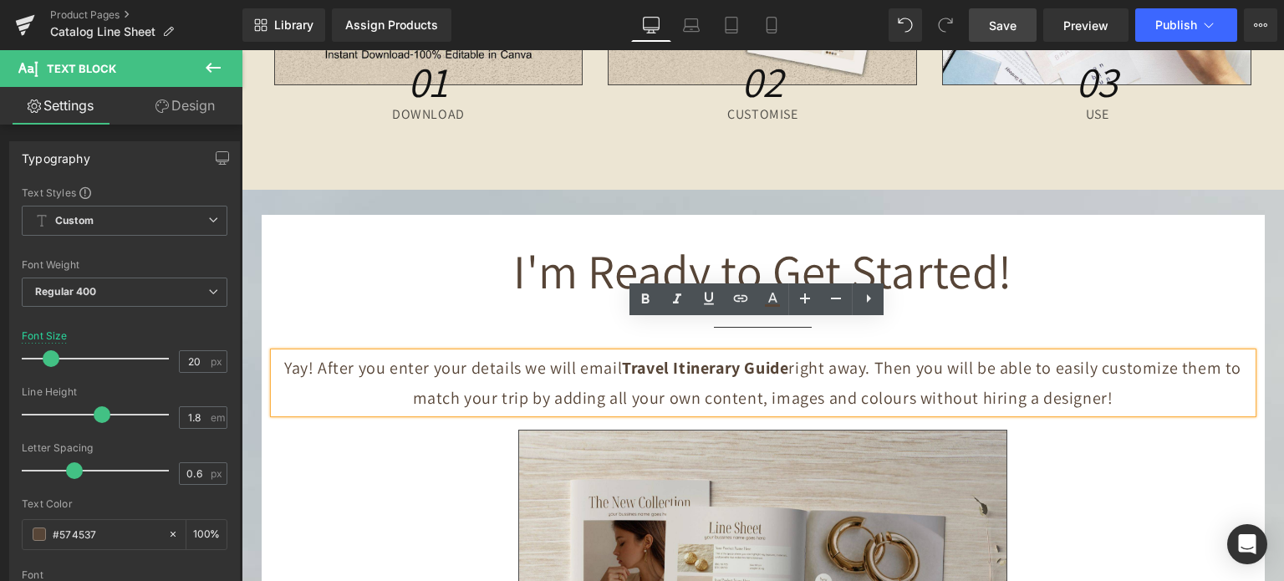
drag, startPoint x: 875, startPoint y: 334, endPoint x: 1104, endPoint y: 376, distance: 232.9
click at [1104, 376] on p "Yay! After you enter your details we will email Travel Itinerary Guide right aw…" at bounding box center [763, 383] width 978 height 60
click at [1110, 375] on p "Yay! After you enter your details we will email Travel Itinerary Guide right aw…" at bounding box center [763, 383] width 978 height 60
drag, startPoint x: 1141, startPoint y: 366, endPoint x: 231, endPoint y: 342, distance: 910.1
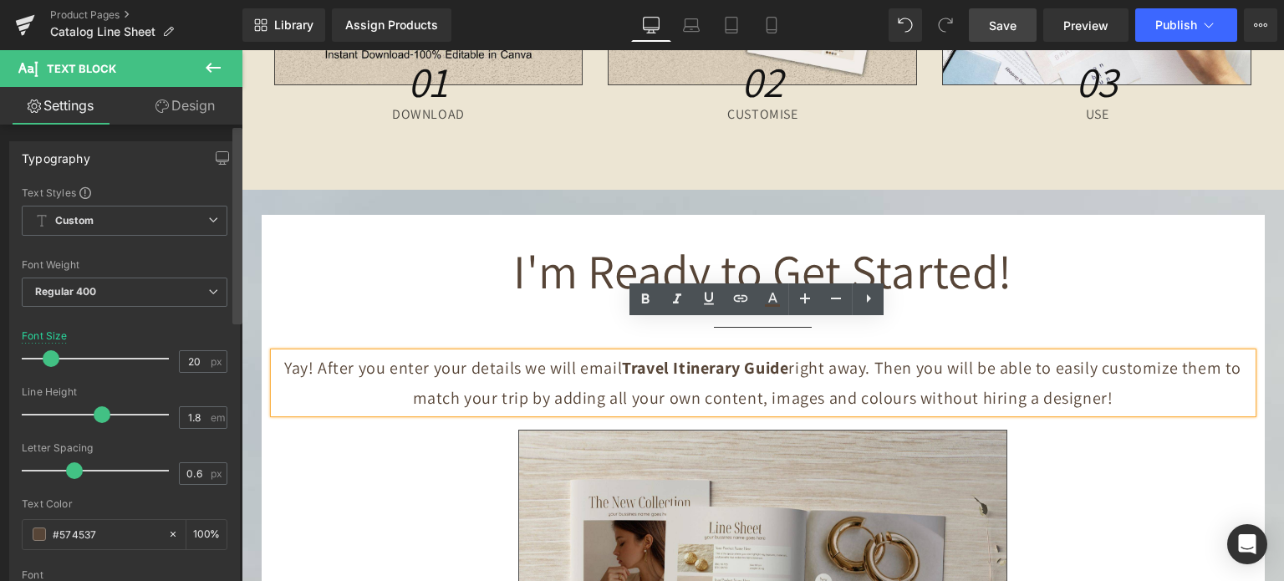
copy p "Yay! After you enter your details we will email Travel Itinerary Guide right aw…"
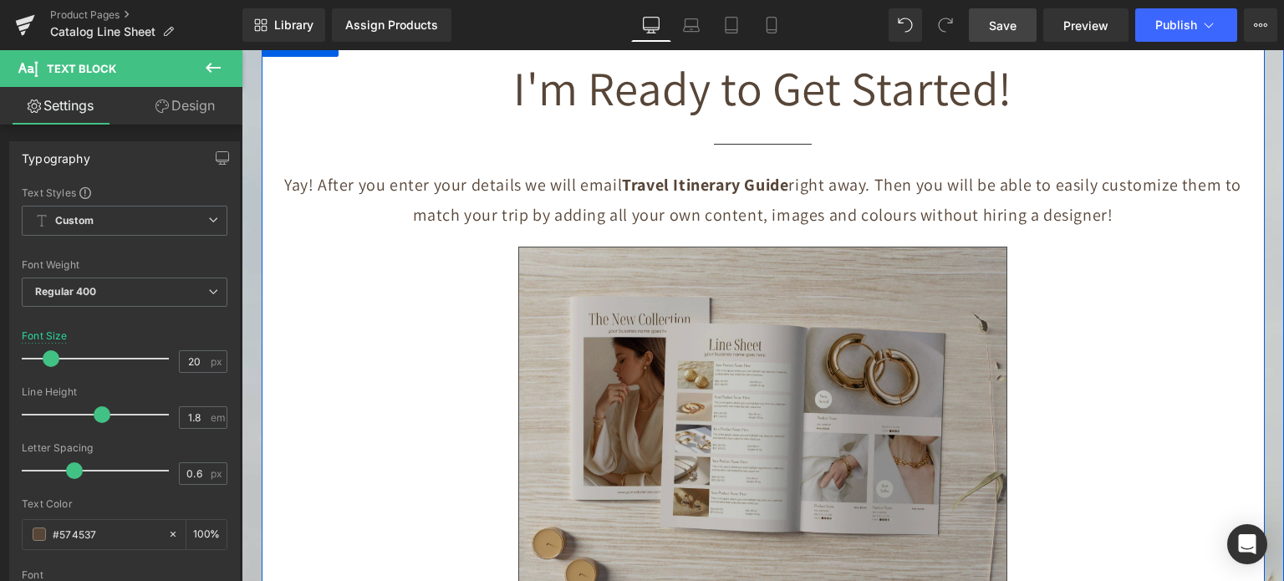
scroll to position [5351, 0]
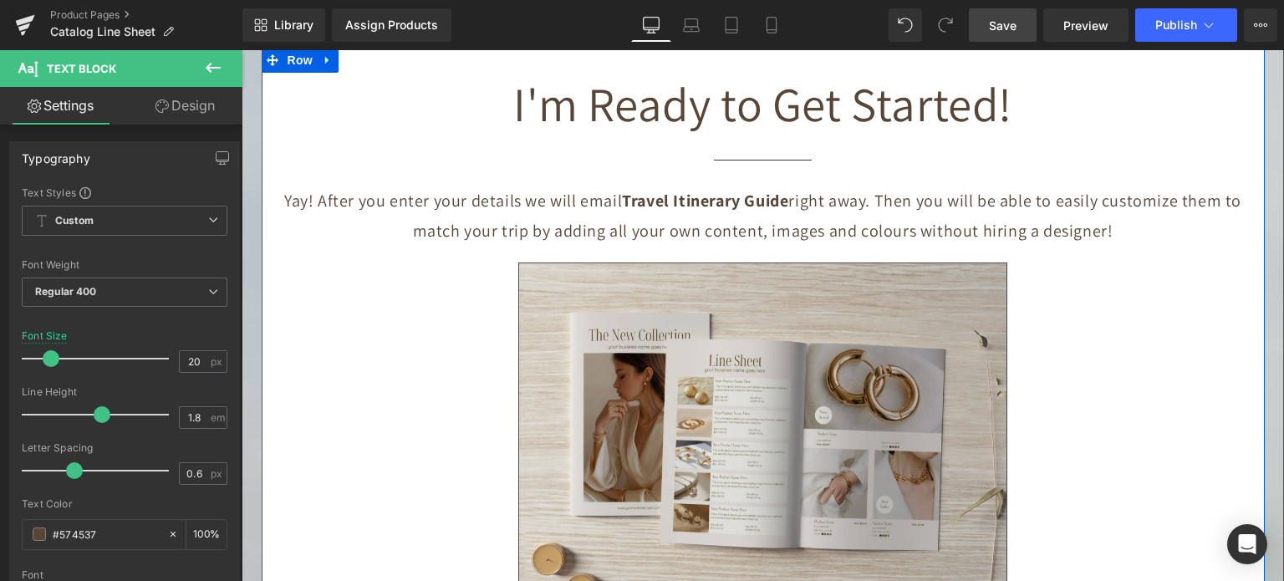
click at [963, 200] on p "Yay! After you enter your details we will email Travel Itinerary Guide right aw…" at bounding box center [763, 216] width 978 height 60
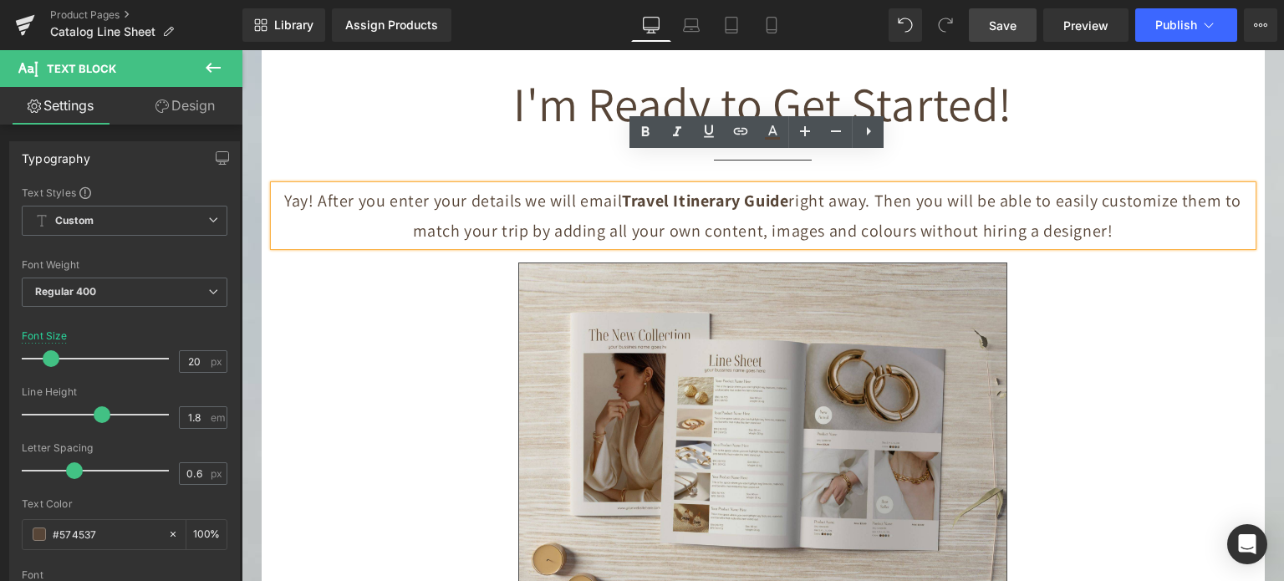
drag, startPoint x: 876, startPoint y: 168, endPoint x: 1107, endPoint y: 209, distance: 234.4
click at [1107, 209] on p "Yay! After you enter your details we will email Travel Itinerary Guide right aw…" at bounding box center [763, 216] width 978 height 60
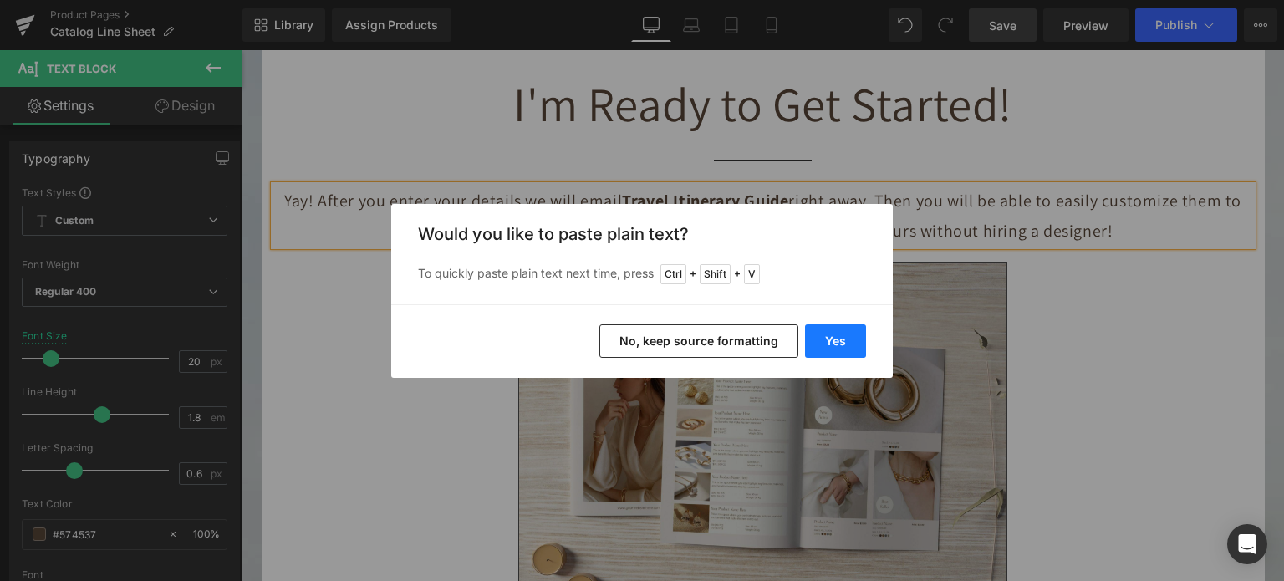
drag, startPoint x: 822, startPoint y: 329, endPoint x: 581, endPoint y: 280, distance: 245.8
click at [823, 330] on button "Yes" at bounding box center [835, 340] width 61 height 33
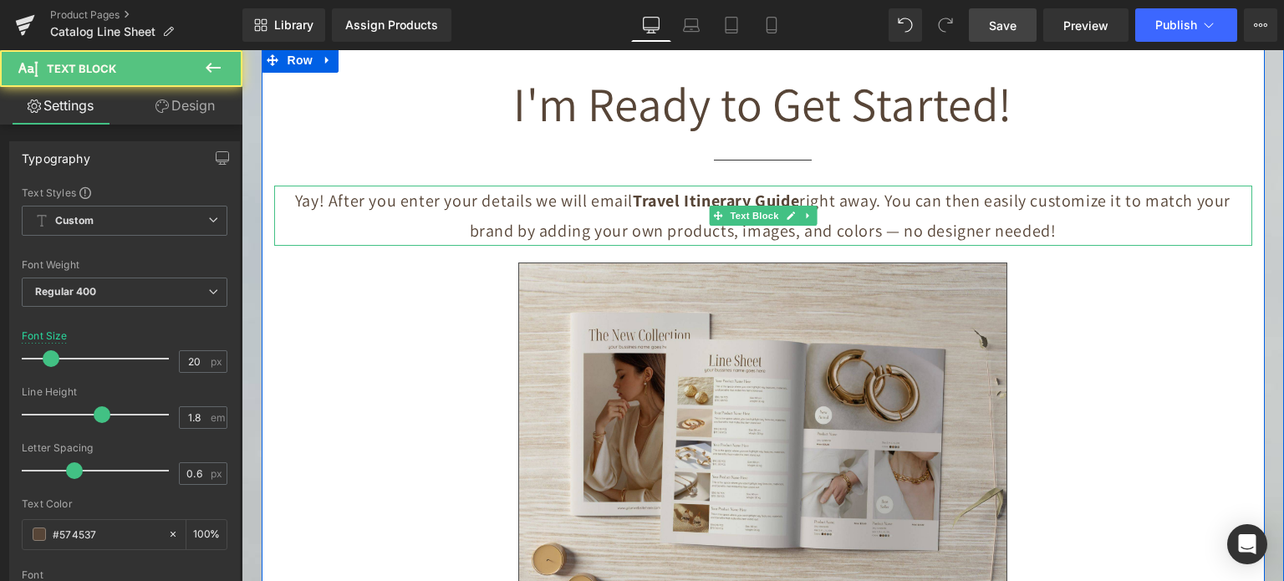
click at [688, 190] on strong "Travel Itinerary Guide" at bounding box center [716, 201] width 166 height 22
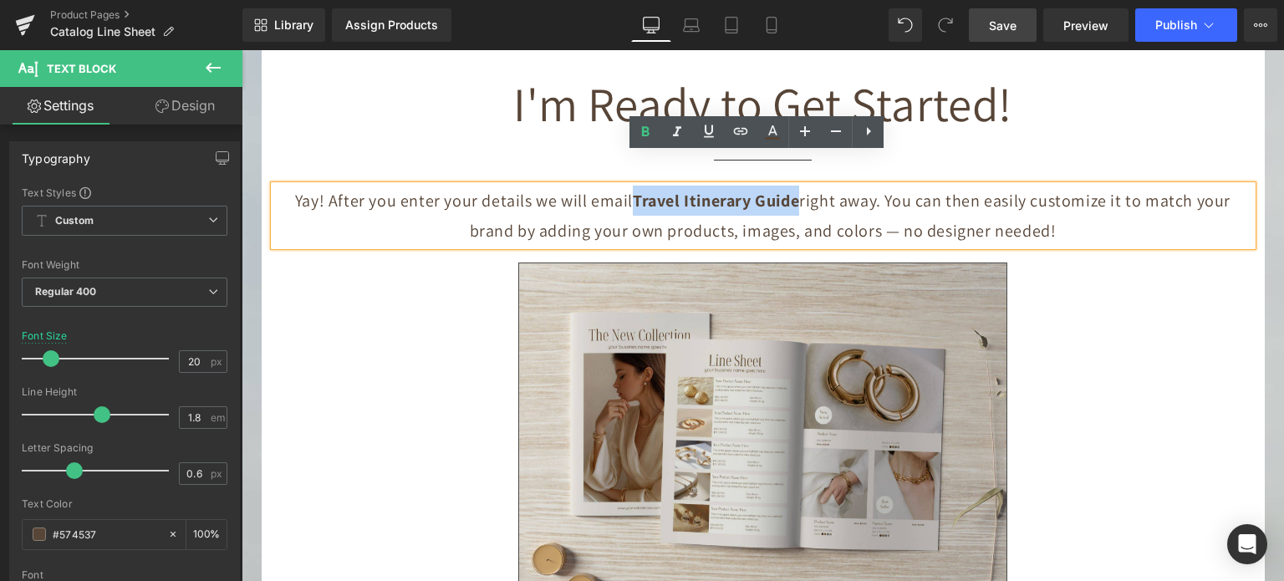
drag, startPoint x: 627, startPoint y: 170, endPoint x: 791, endPoint y: 177, distance: 164.1
click at [791, 190] on strong "Travel Itinerary Guide" at bounding box center [716, 201] width 166 height 22
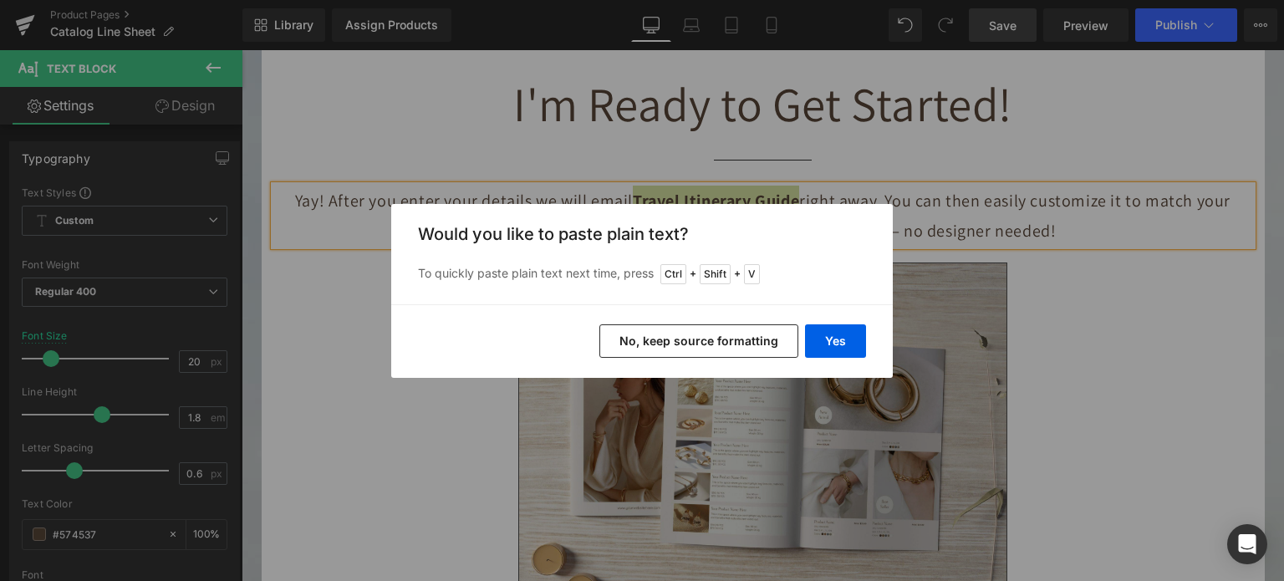
click at [767, 345] on button "No, keep source formatting" at bounding box center [699, 340] width 199 height 33
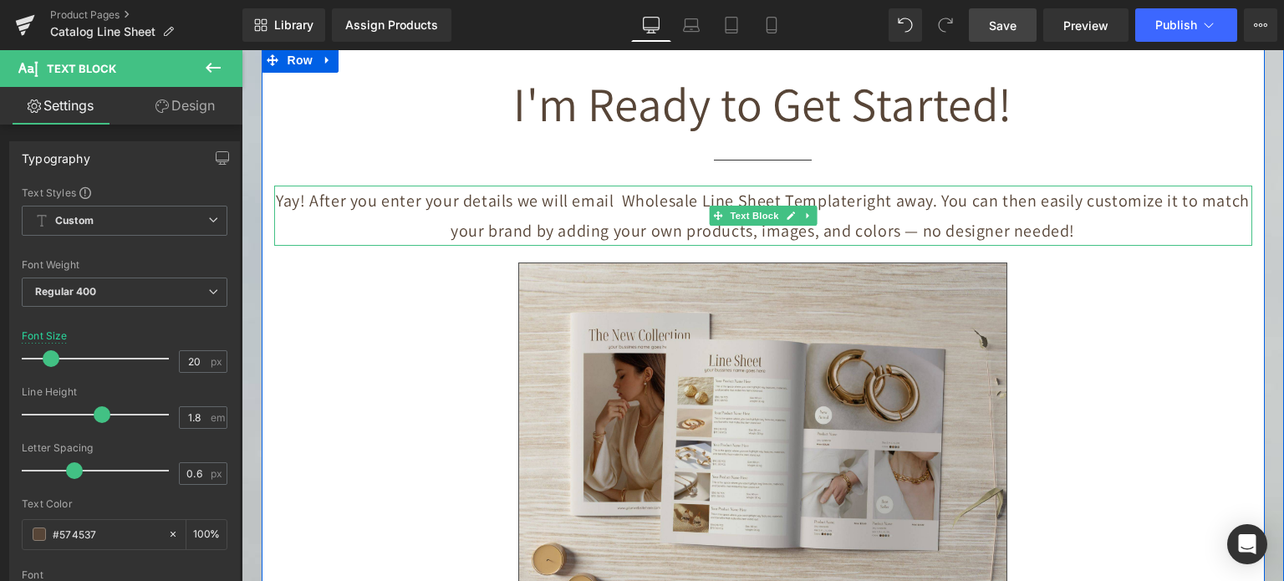
click at [666, 186] on p "Yay! After you enter your details we will email Wholesale Line Sheet Template r…" at bounding box center [763, 216] width 978 height 60
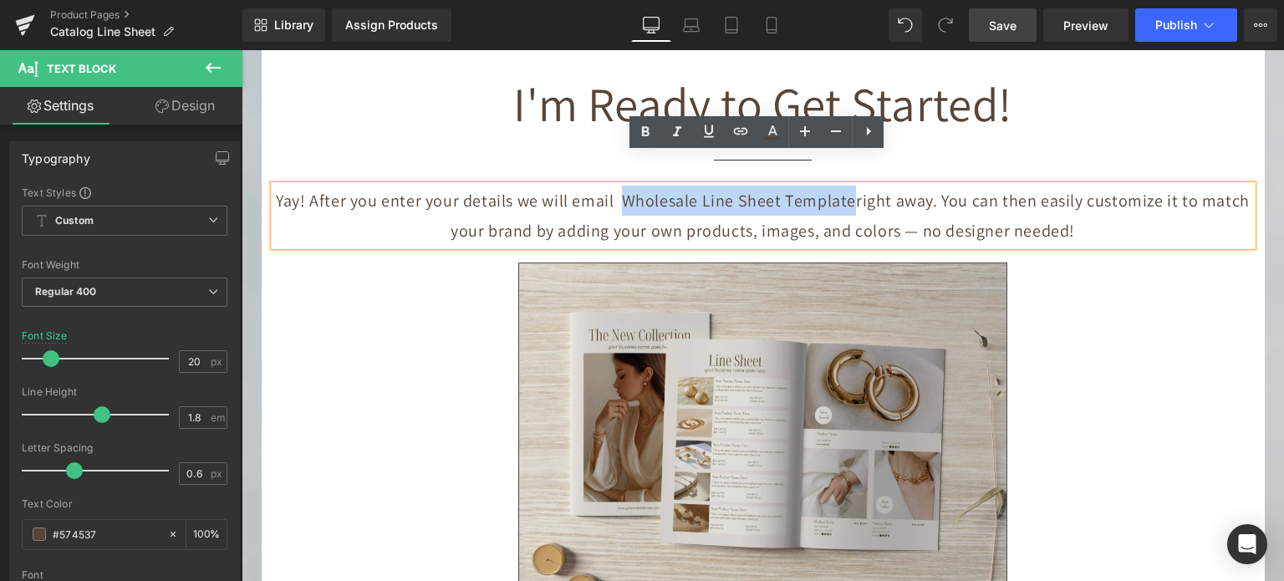
drag, startPoint x: 613, startPoint y: 166, endPoint x: 840, endPoint y: 171, distance: 227.5
click at [840, 186] on p "Yay! After you enter your details we will email Wholesale Line Sheet Template r…" at bounding box center [763, 216] width 978 height 60
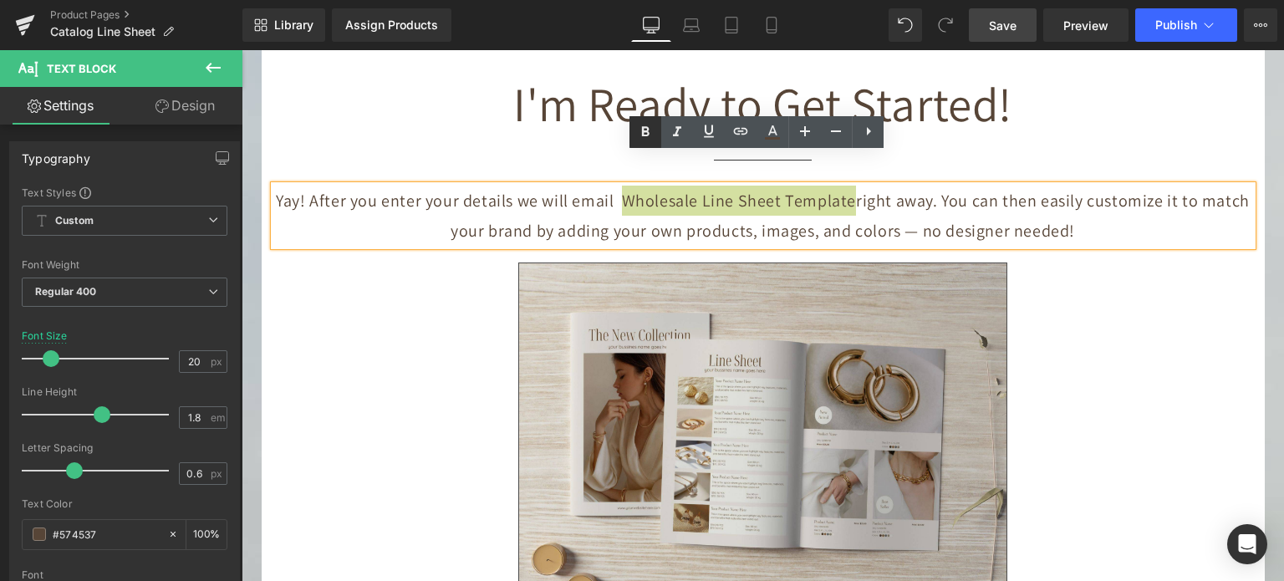
click at [636, 130] on icon at bounding box center [645, 132] width 20 height 20
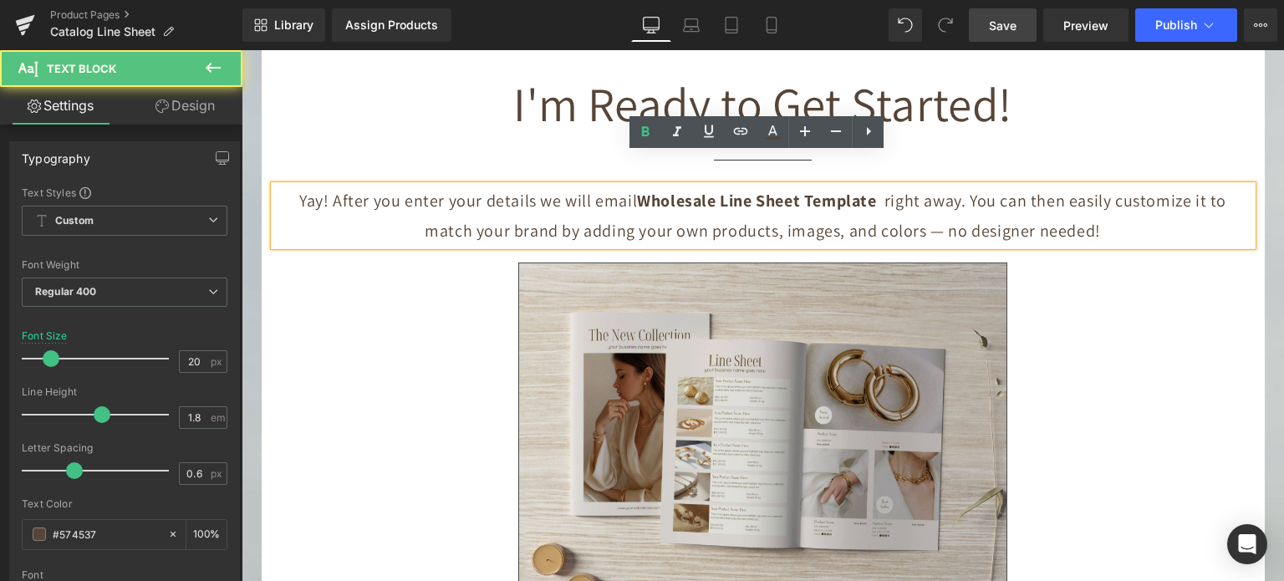
click at [882, 186] on p "Yay! After you enter your details we will email Wholesale Line Sheet Template r…" at bounding box center [763, 216] width 978 height 60
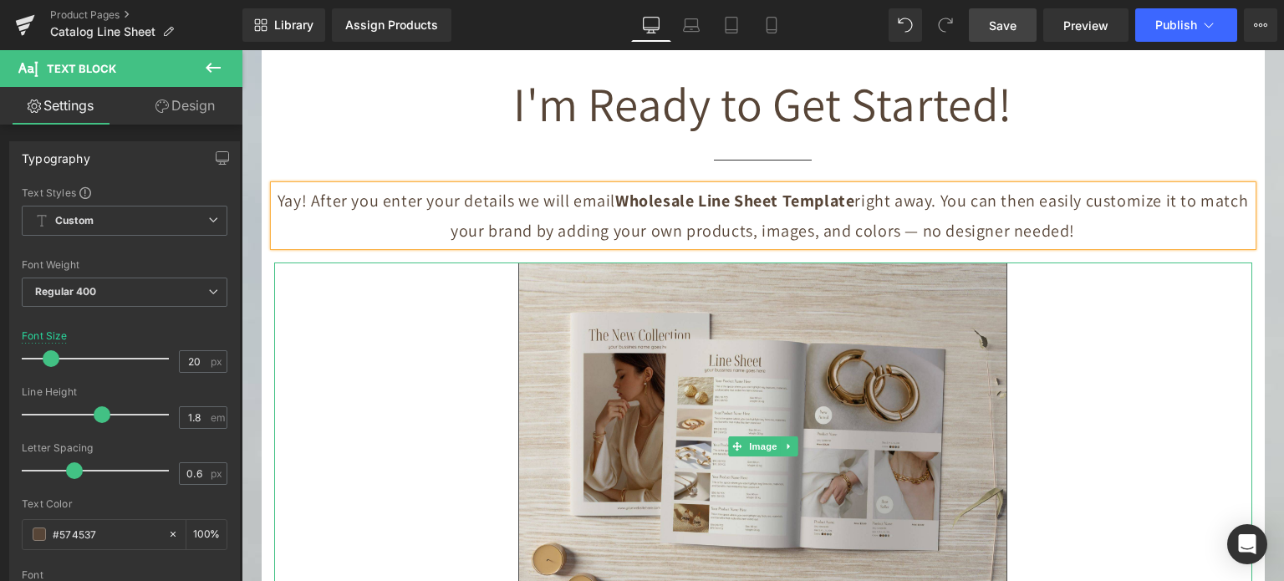
click at [1104, 268] on div at bounding box center [763, 446] width 978 height 367
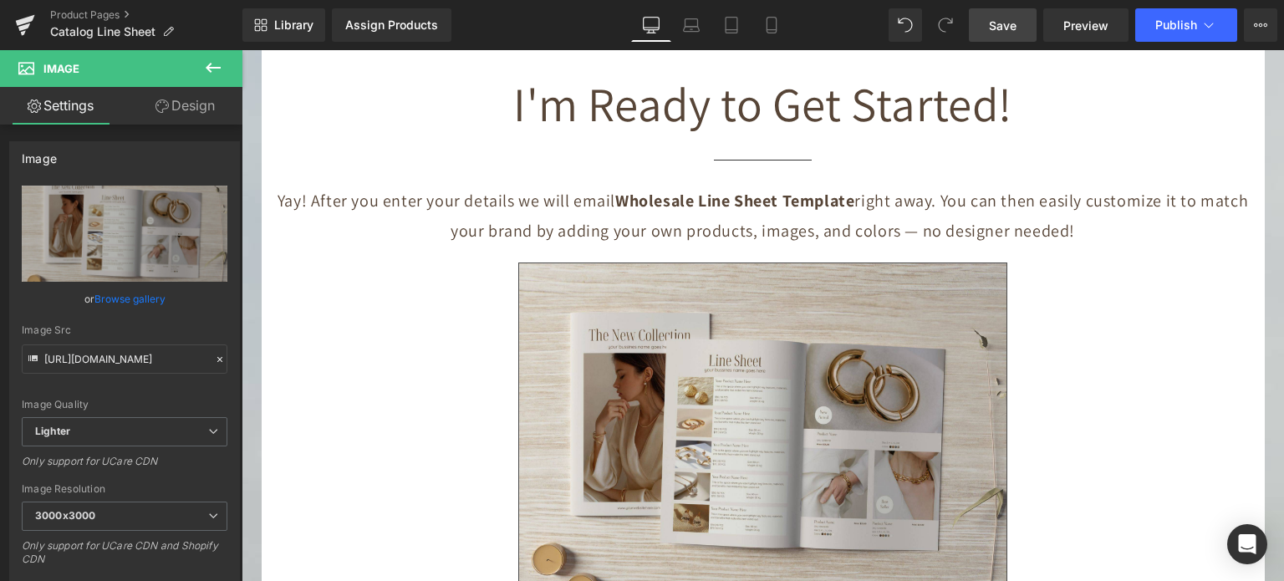
click at [1025, 19] on link "Save" at bounding box center [1003, 24] width 68 height 33
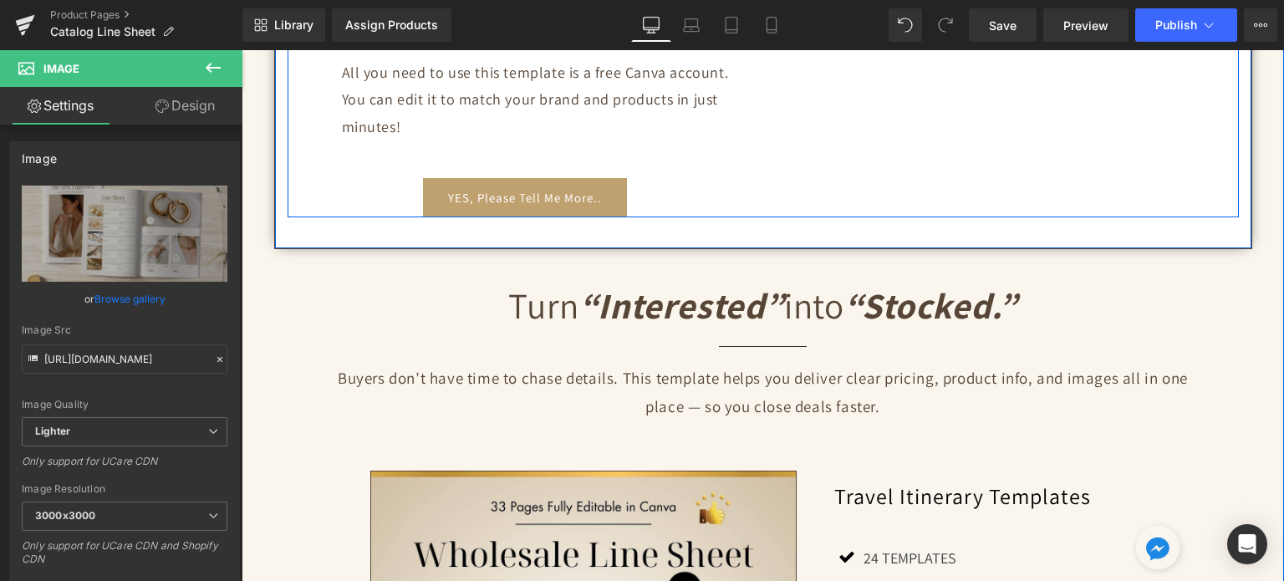
scroll to position [920, 0]
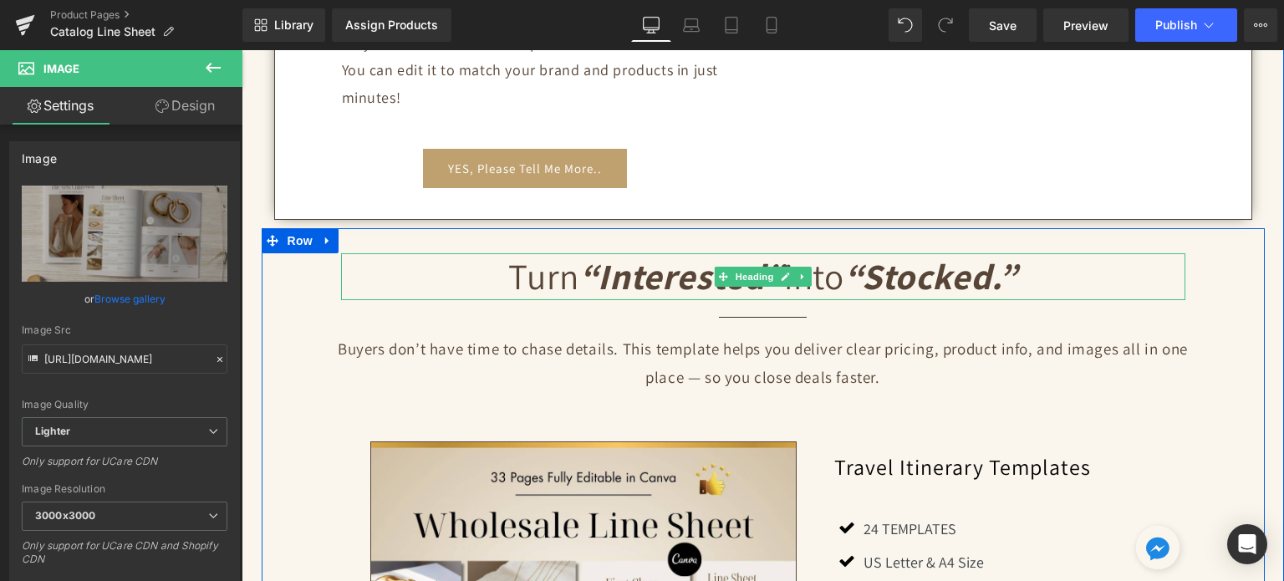
click at [926, 256] on strong "“Stocked.”" at bounding box center [931, 276] width 173 height 47
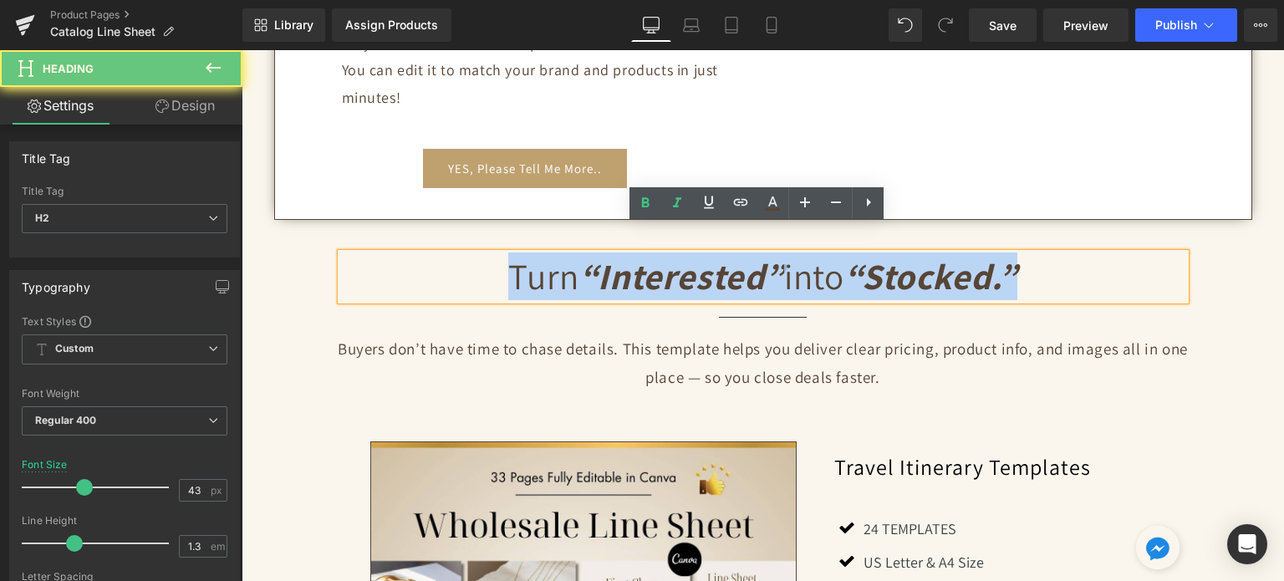
click at [926, 256] on strong "“Stocked.”" at bounding box center [931, 276] width 173 height 47
copy h2 "Turn “Interested” into “Stocked.”"
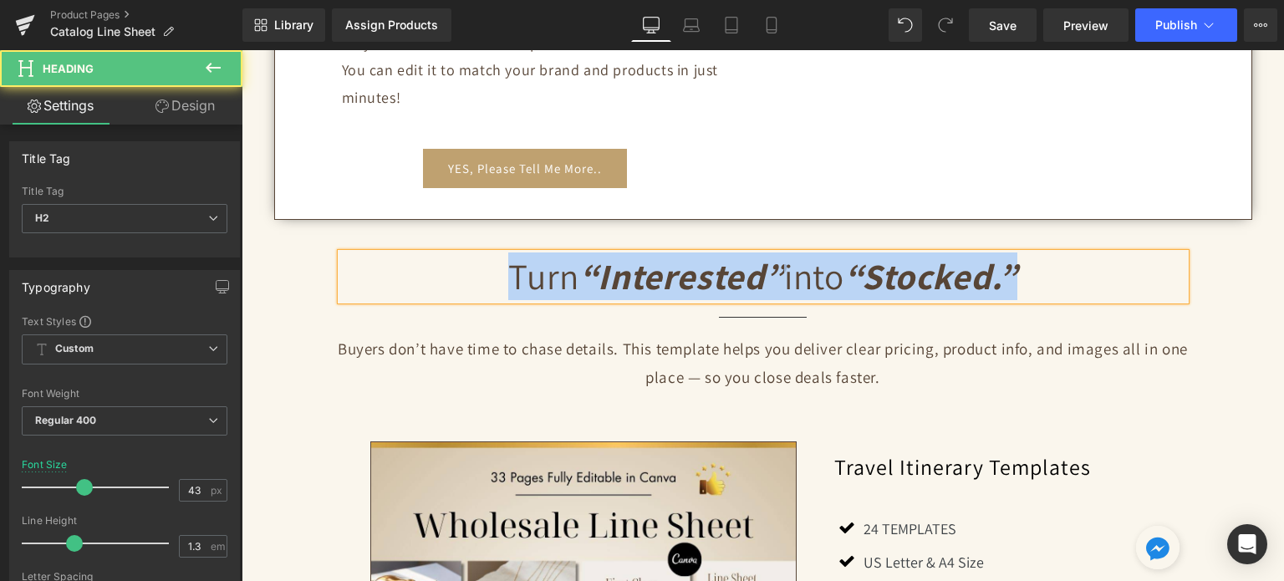
click at [1012, 253] on strong "“Stocked.”" at bounding box center [931, 276] width 173 height 47
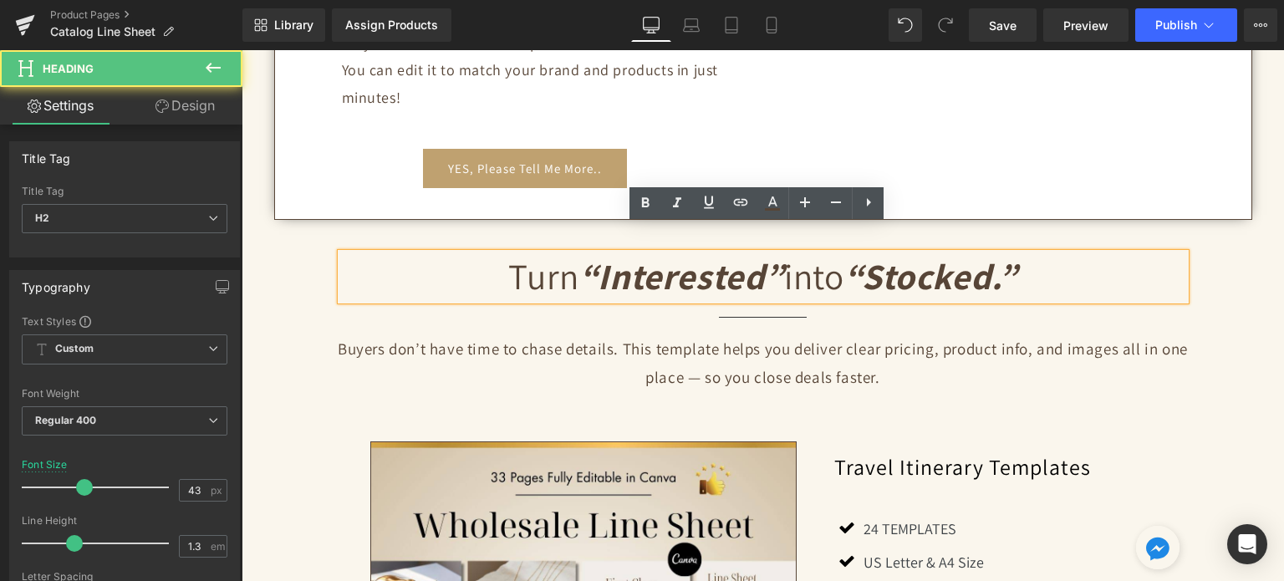
click at [1017, 253] on strong "“Stocked.”" at bounding box center [931, 276] width 173 height 47
click at [1015, 253] on strong "“Stocked.”" at bounding box center [931, 276] width 173 height 47
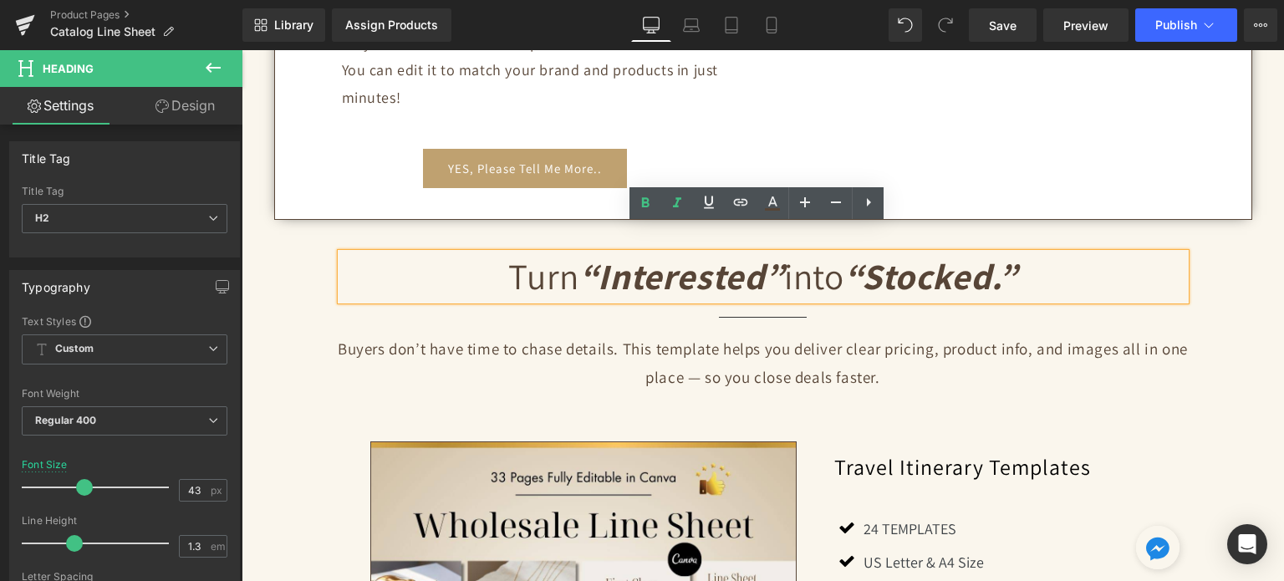
click at [1013, 253] on strong "“Stocked.”" at bounding box center [931, 276] width 173 height 47
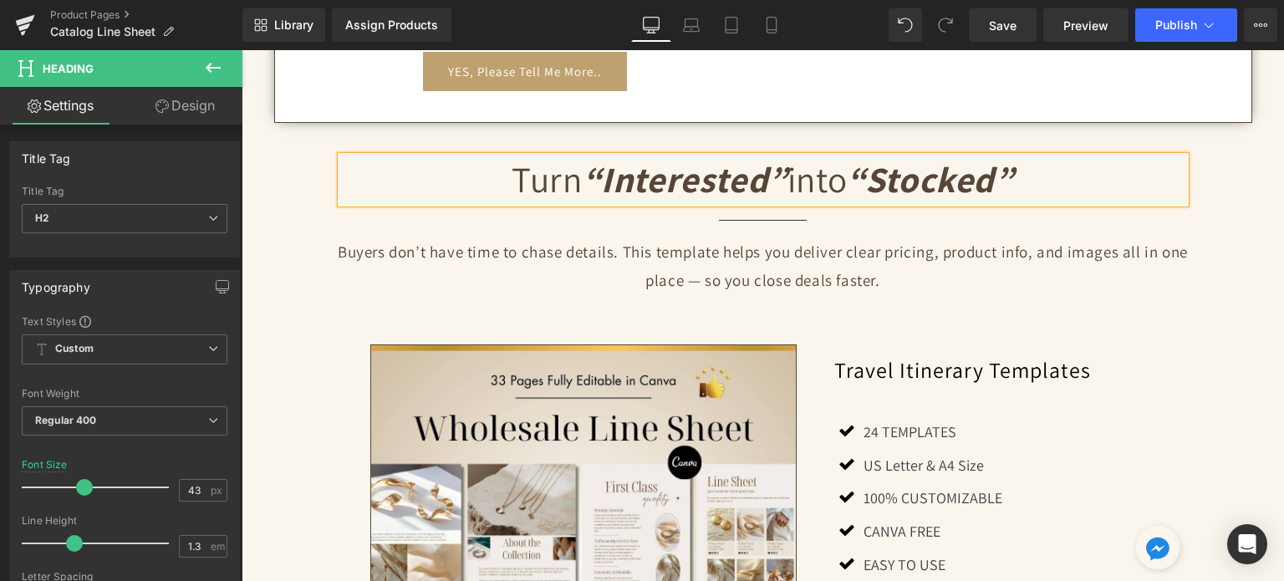
scroll to position [1171, 0]
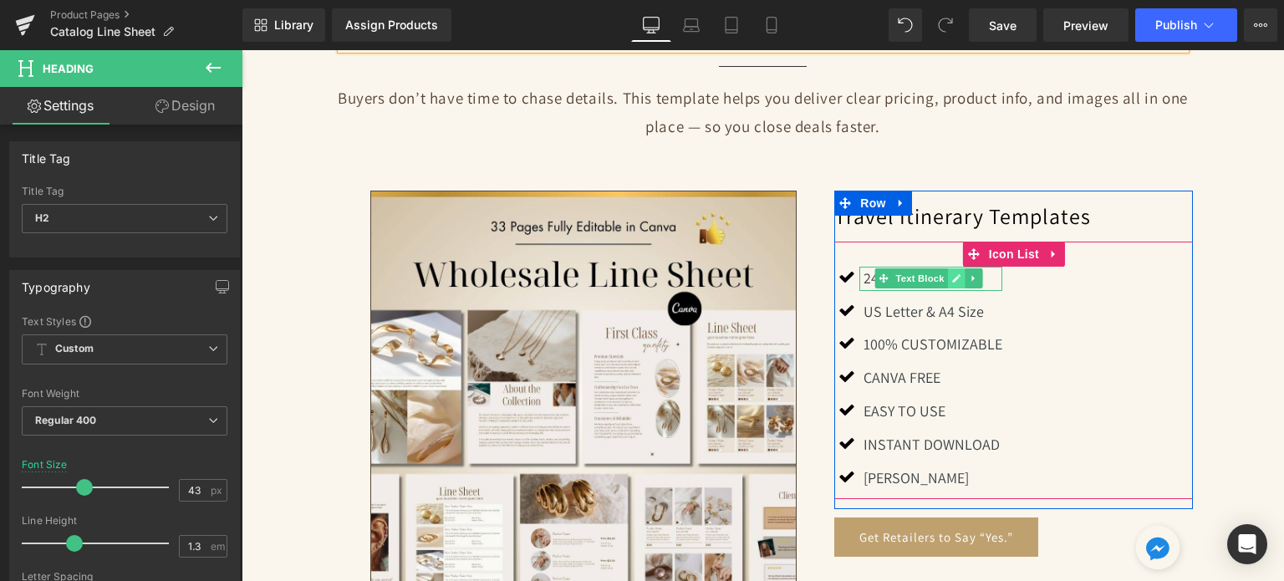
click at [952, 273] on icon at bounding box center [956, 278] width 9 height 10
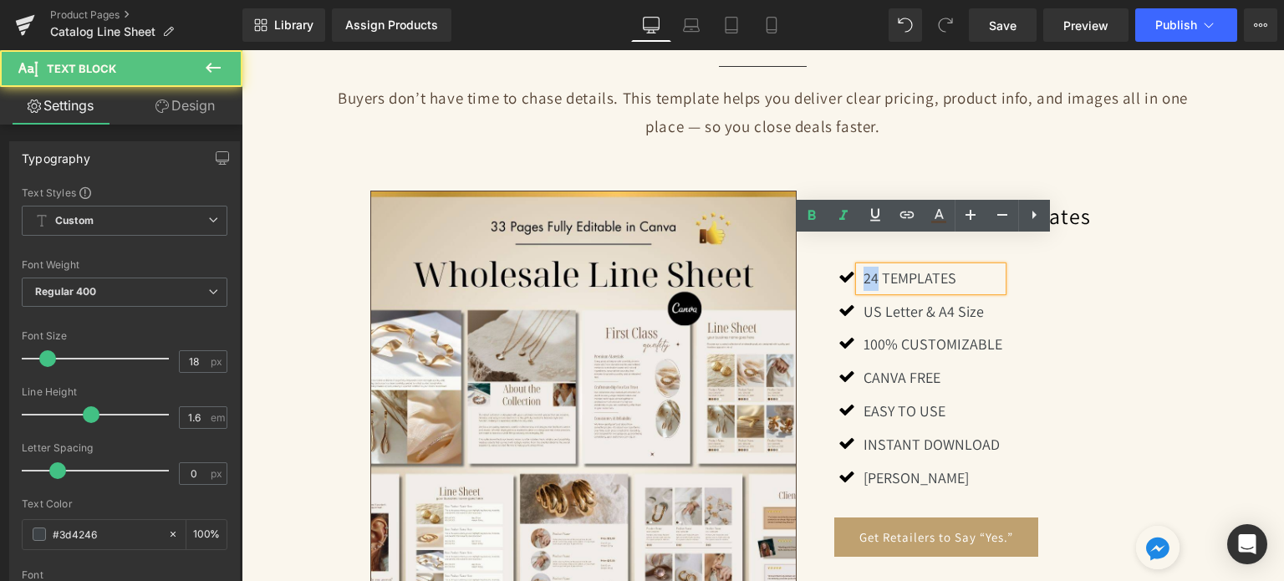
click at [870, 267] on p "24 TEMPLATES" at bounding box center [933, 279] width 139 height 24
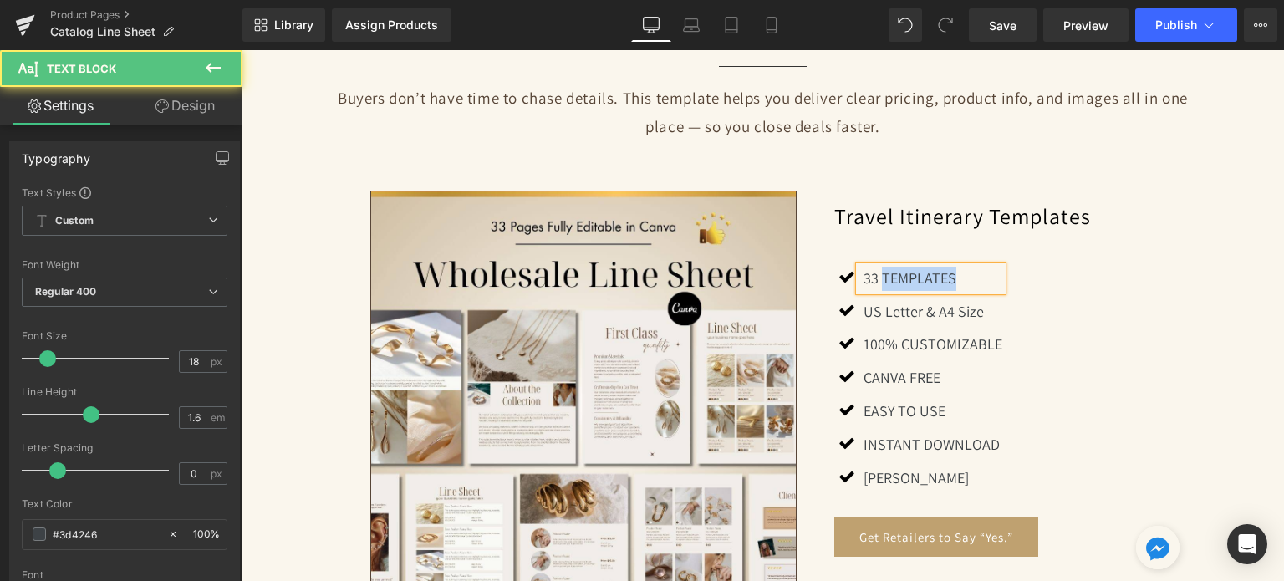
drag, startPoint x: 878, startPoint y: 250, endPoint x: 967, endPoint y: 244, distance: 89.7
click at [967, 267] on p "33 TEMPLATES" at bounding box center [933, 279] width 139 height 24
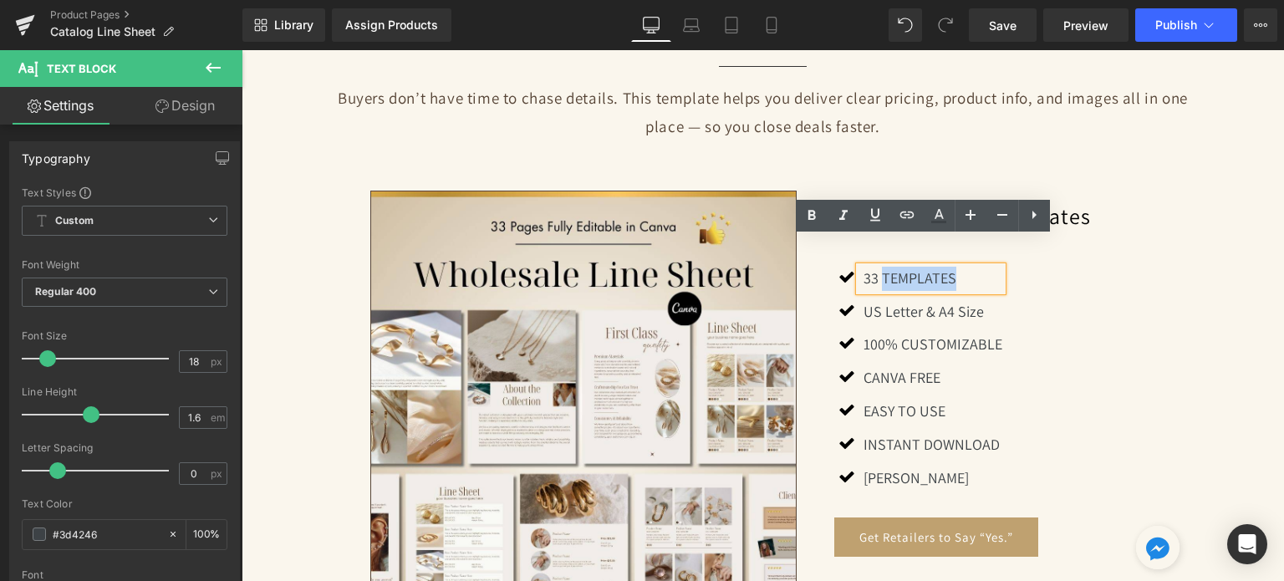
click at [1090, 267] on div "Icon 33 TEMPLATES Text Block Icon US Letter & A4 Size Text Block Icon" at bounding box center [1013, 383] width 359 height 233
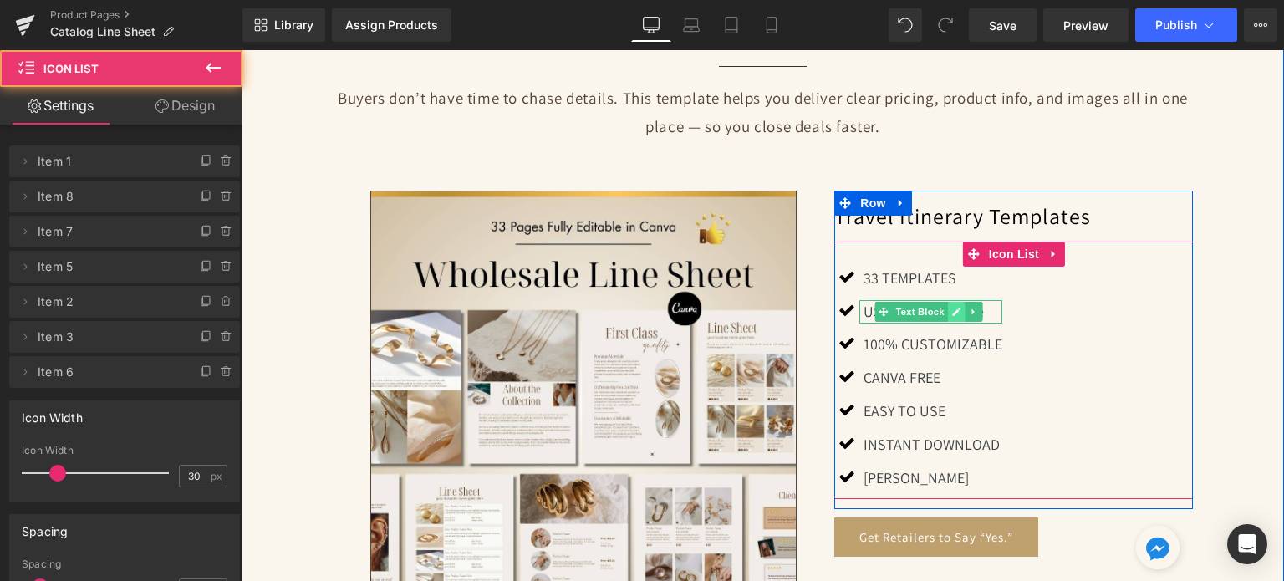
click at [948, 302] on link at bounding box center [957, 312] width 18 height 20
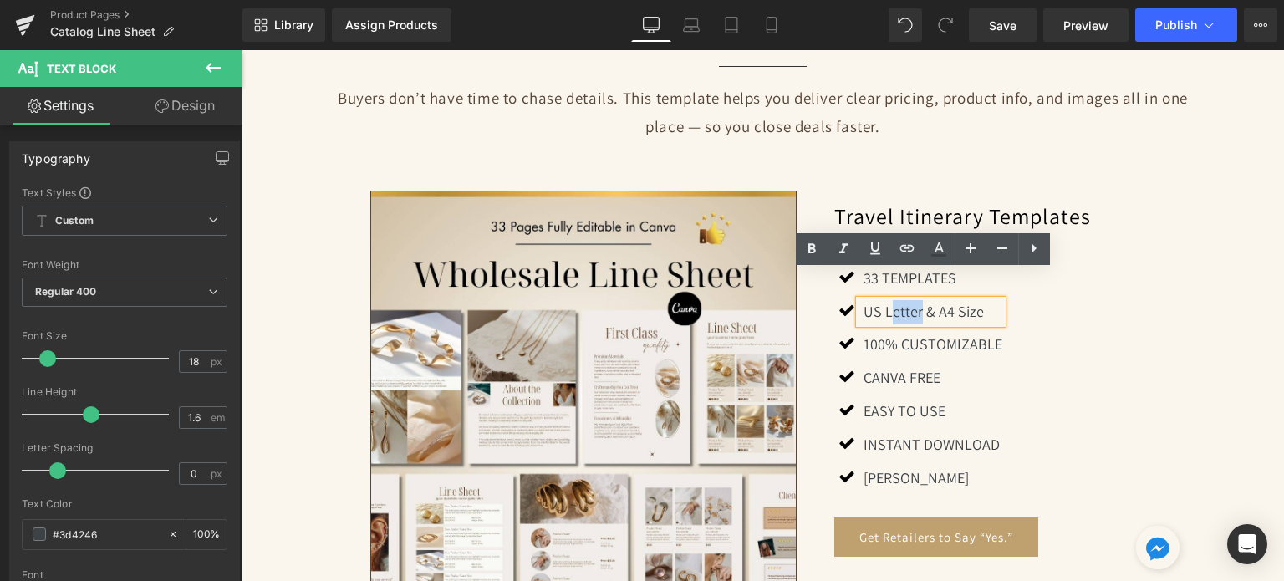
drag, startPoint x: 882, startPoint y: 284, endPoint x: 915, endPoint y: 286, distance: 32.7
click at [915, 300] on p "US Letter & A4 Size" at bounding box center [933, 312] width 139 height 24
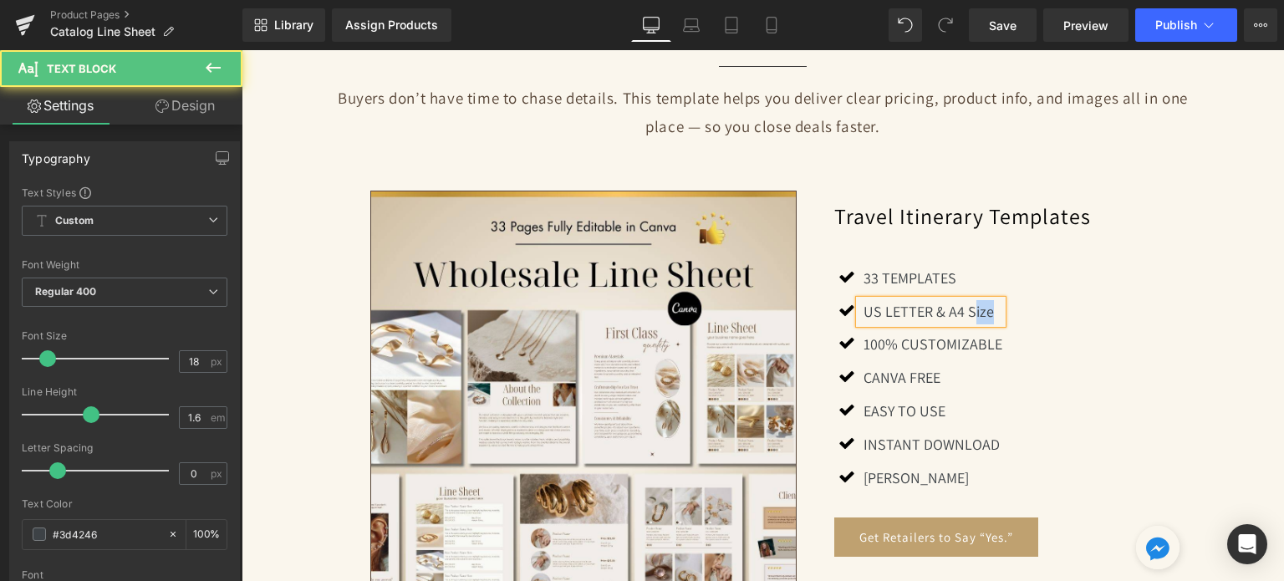
drag, startPoint x: 967, startPoint y: 283, endPoint x: 983, endPoint y: 287, distance: 16.2
click at [983, 300] on p "US LETTER & A4 Size" at bounding box center [933, 312] width 139 height 24
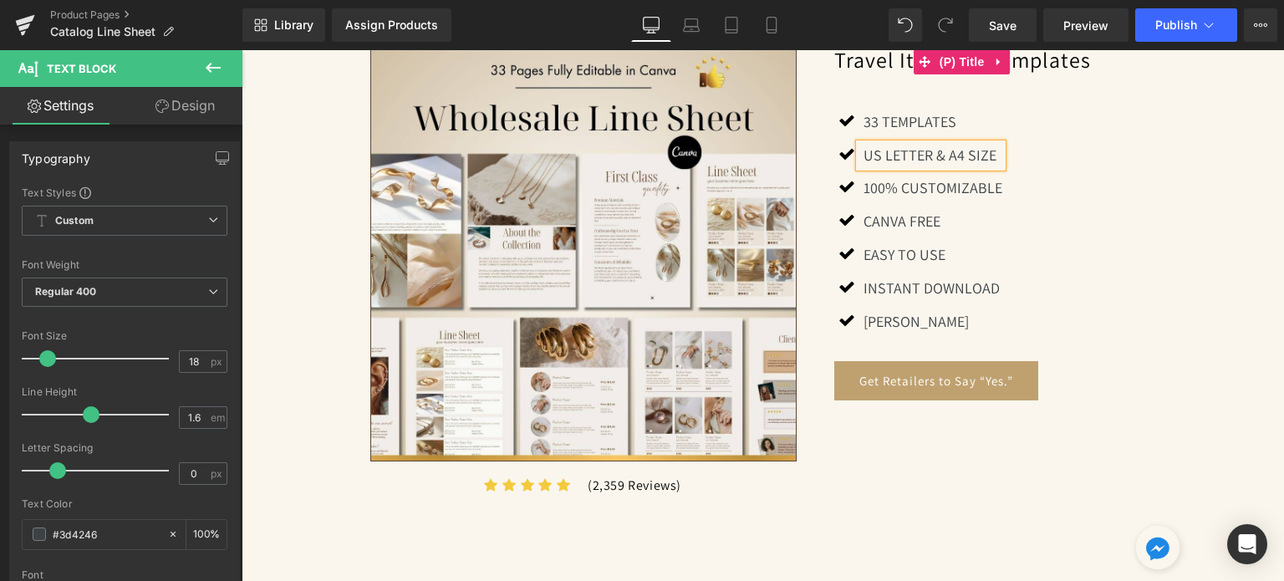
scroll to position [1338, 0]
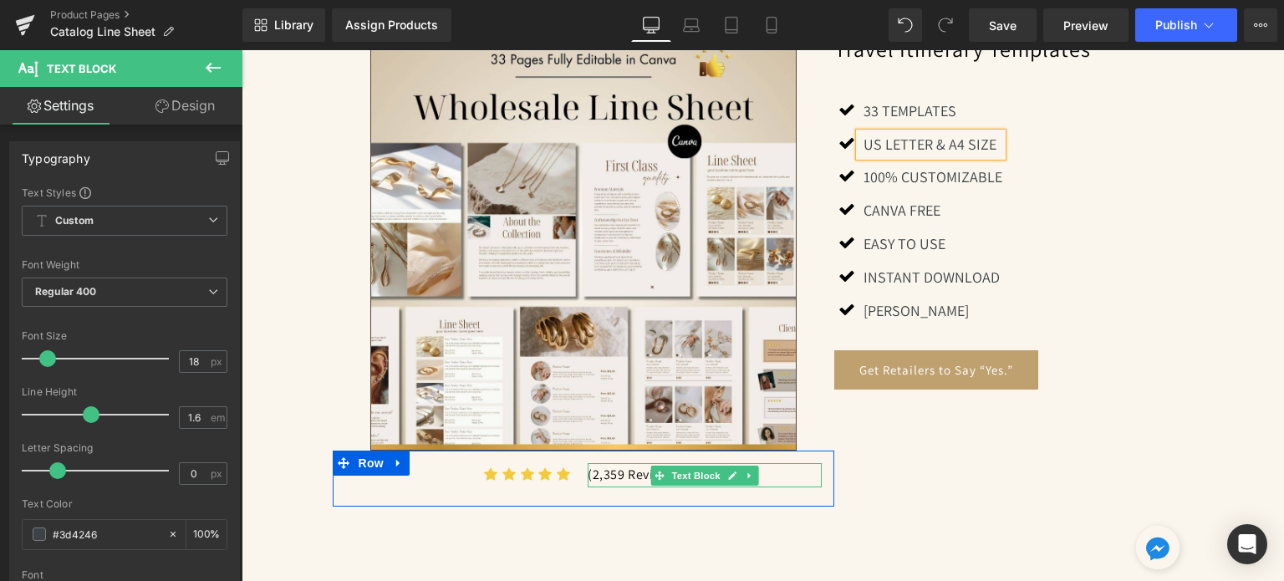
click at [615, 463] on p "(2,359 Reviews)" at bounding box center [705, 475] width 234 height 24
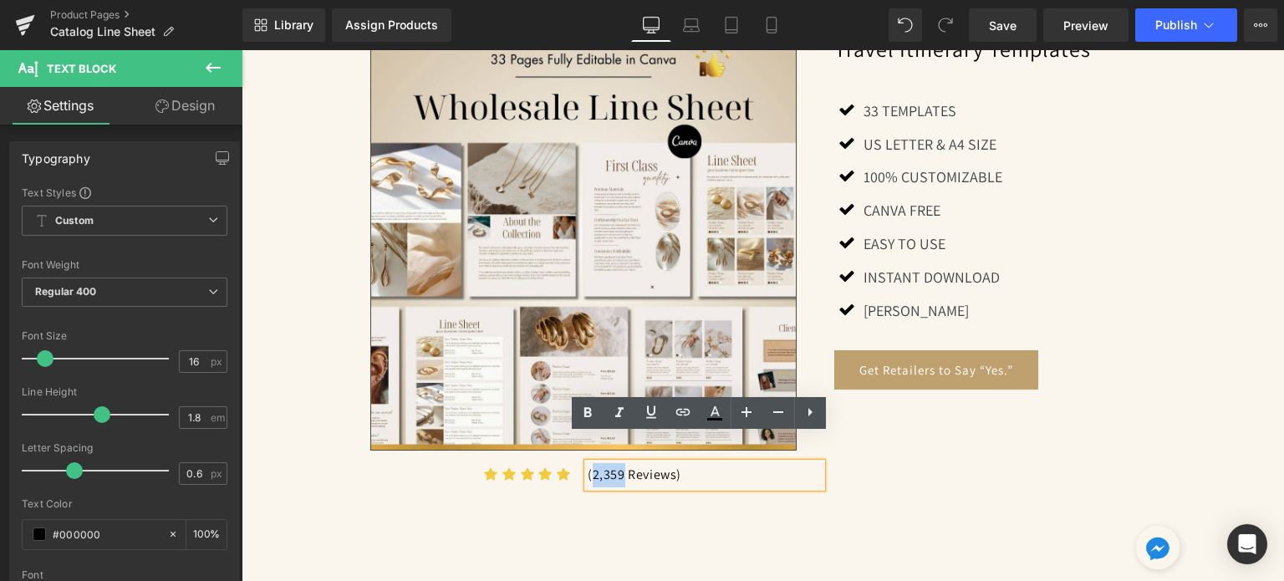
drag, startPoint x: 586, startPoint y: 447, endPoint x: 617, endPoint y: 447, distance: 30.9
click at [617, 463] on p "(2,359 Reviews)" at bounding box center [705, 475] width 234 height 24
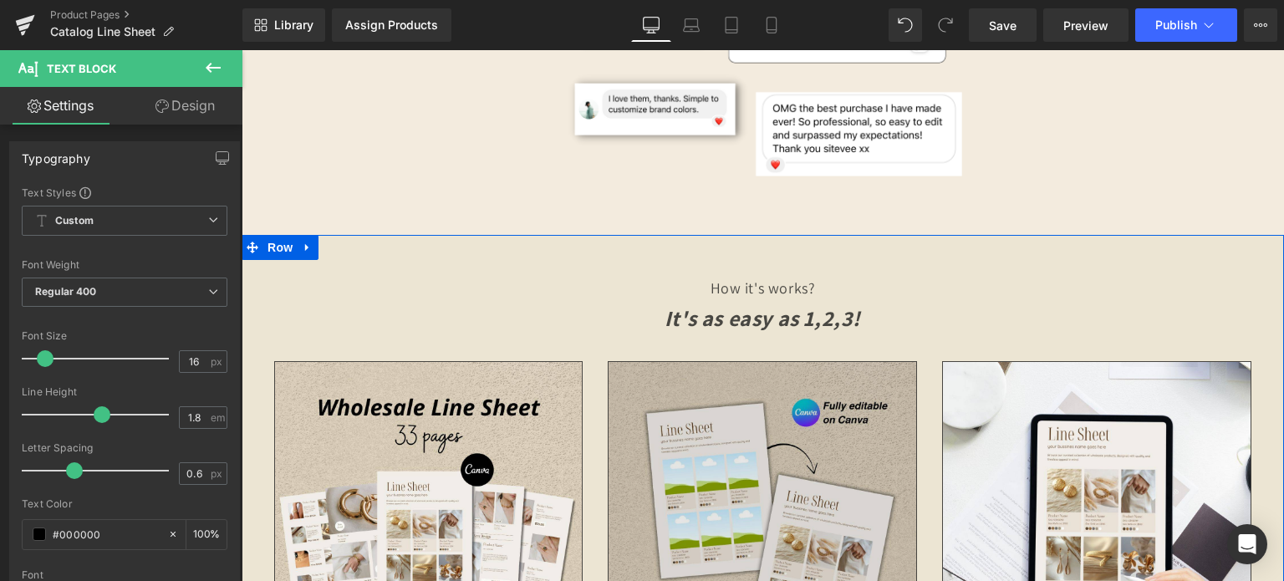
scroll to position [4766, 0]
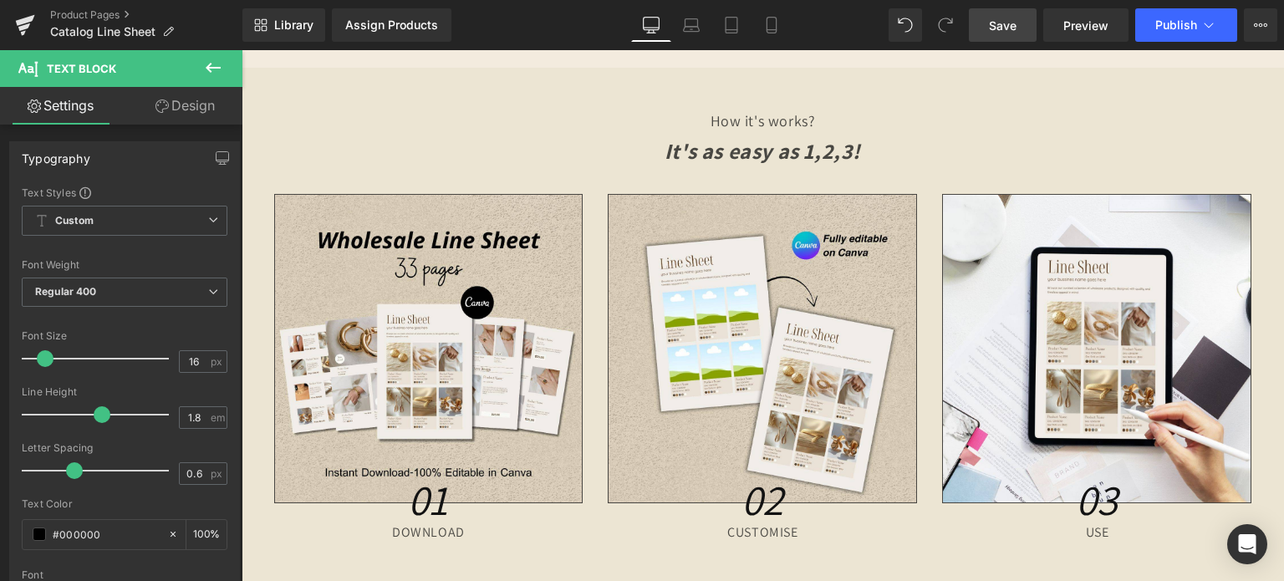
click at [993, 13] on link "Save" at bounding box center [1003, 24] width 68 height 33
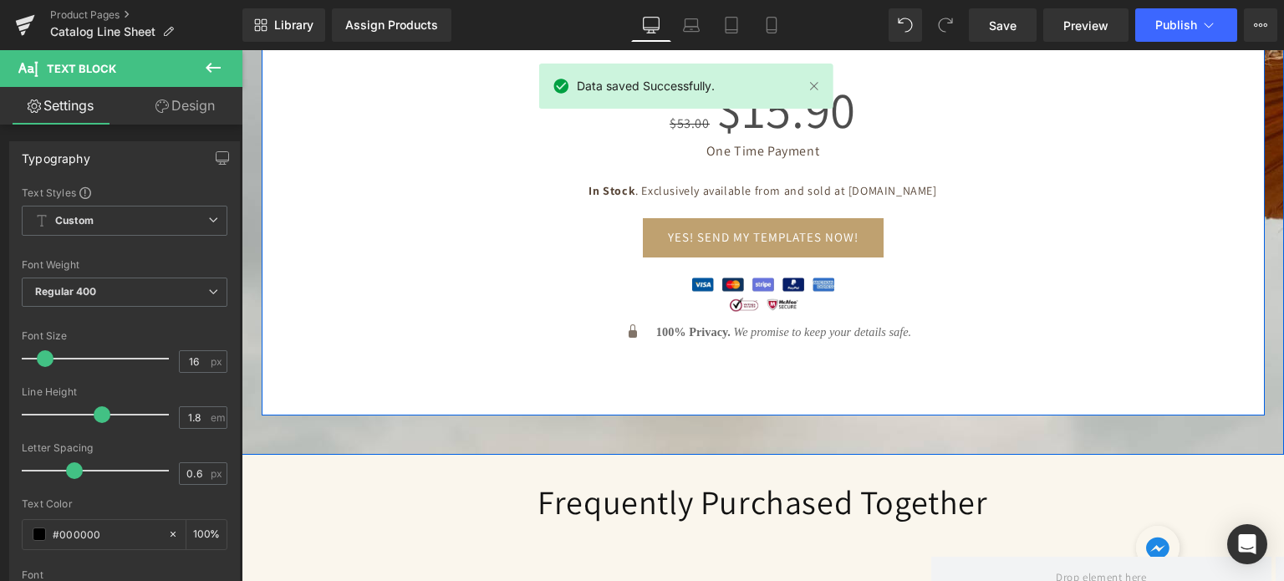
scroll to position [6188, 0]
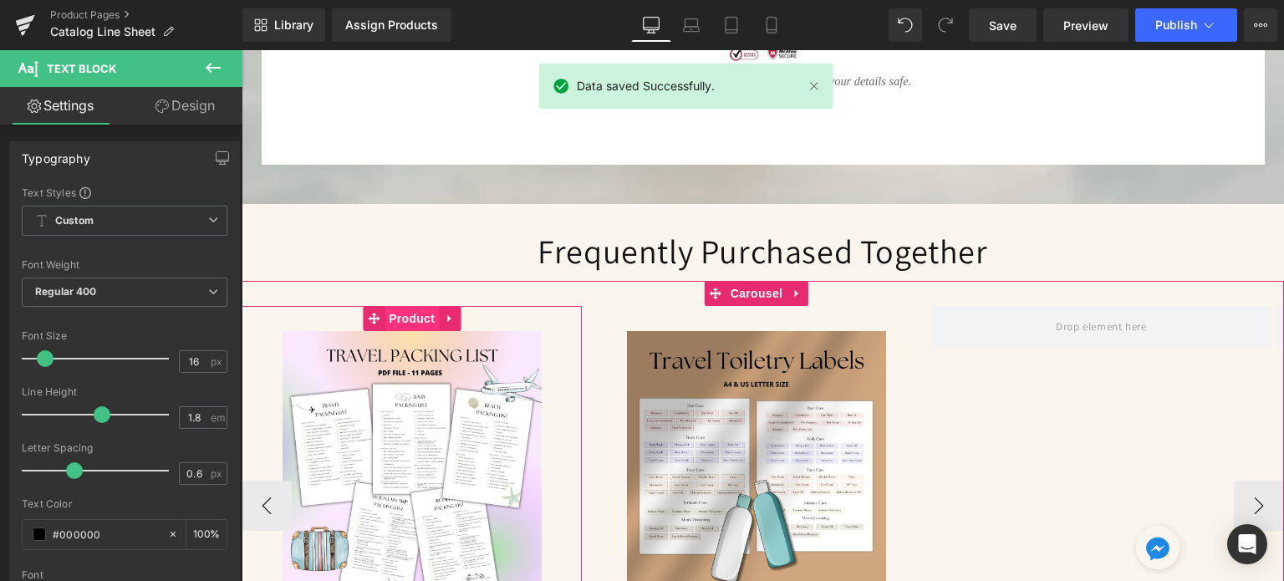
click at [407, 306] on span "Product" at bounding box center [412, 318] width 54 height 25
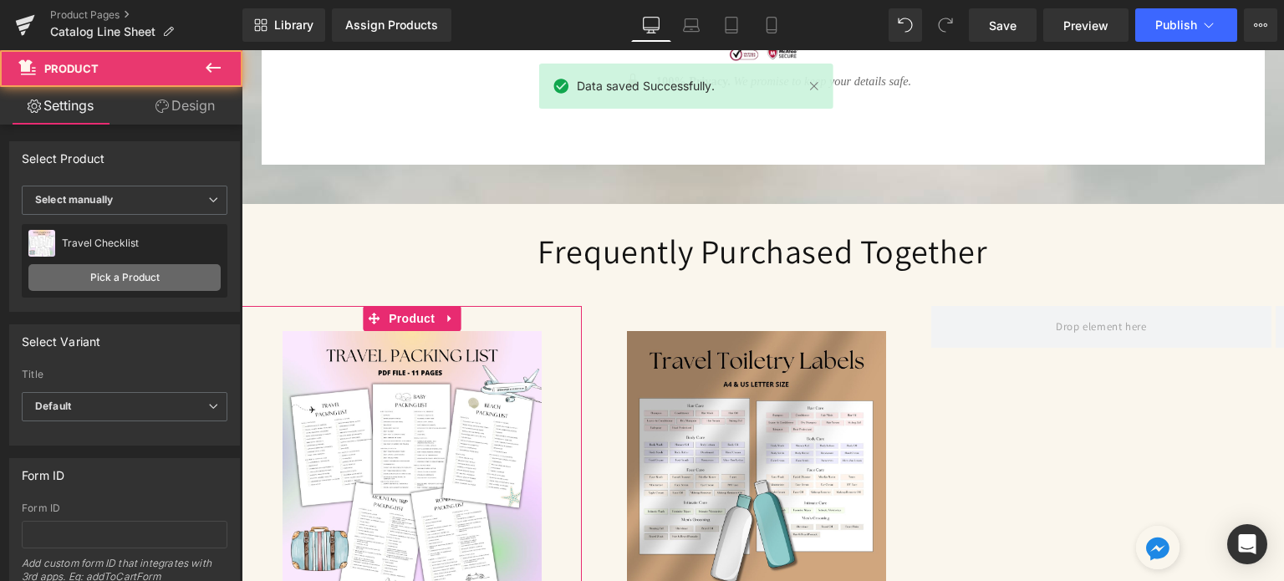
click at [150, 271] on link "Pick a Product" at bounding box center [124, 277] width 192 height 27
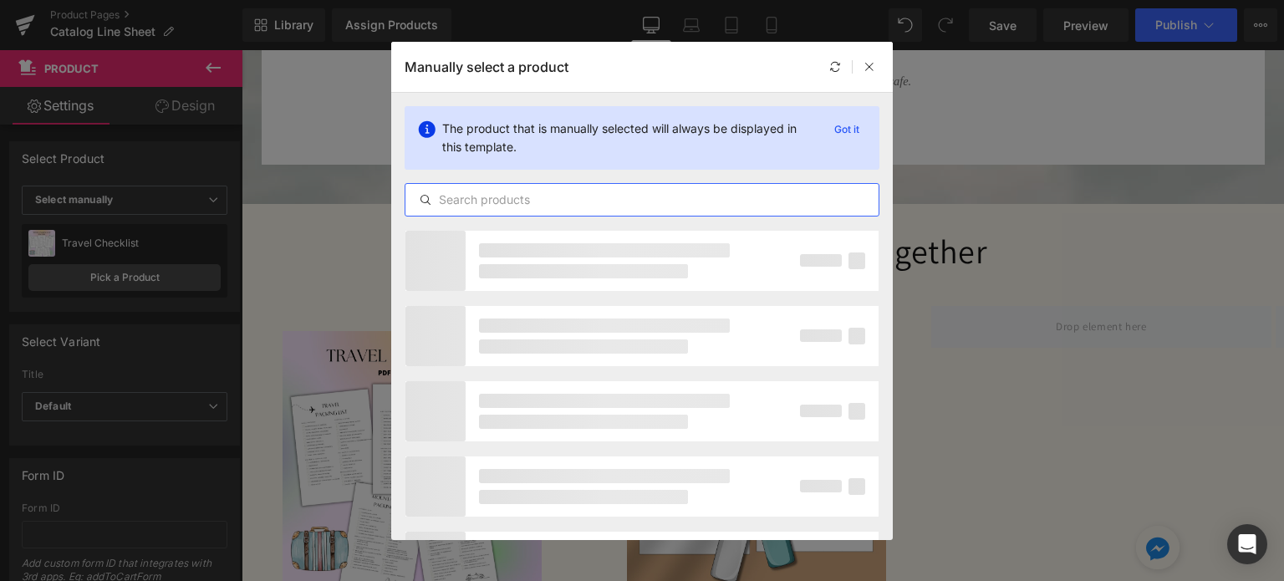
click at [480, 196] on input "text" at bounding box center [642, 200] width 473 height 20
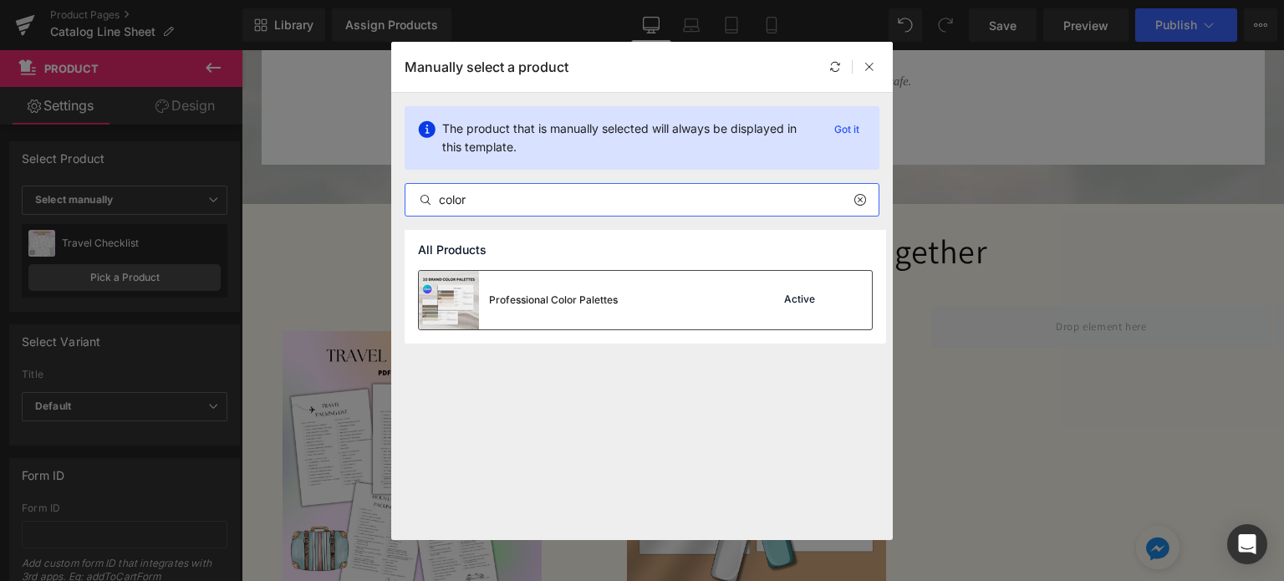
type input "color"
click at [544, 291] on div "Professional Color Palettes" at bounding box center [518, 300] width 199 height 59
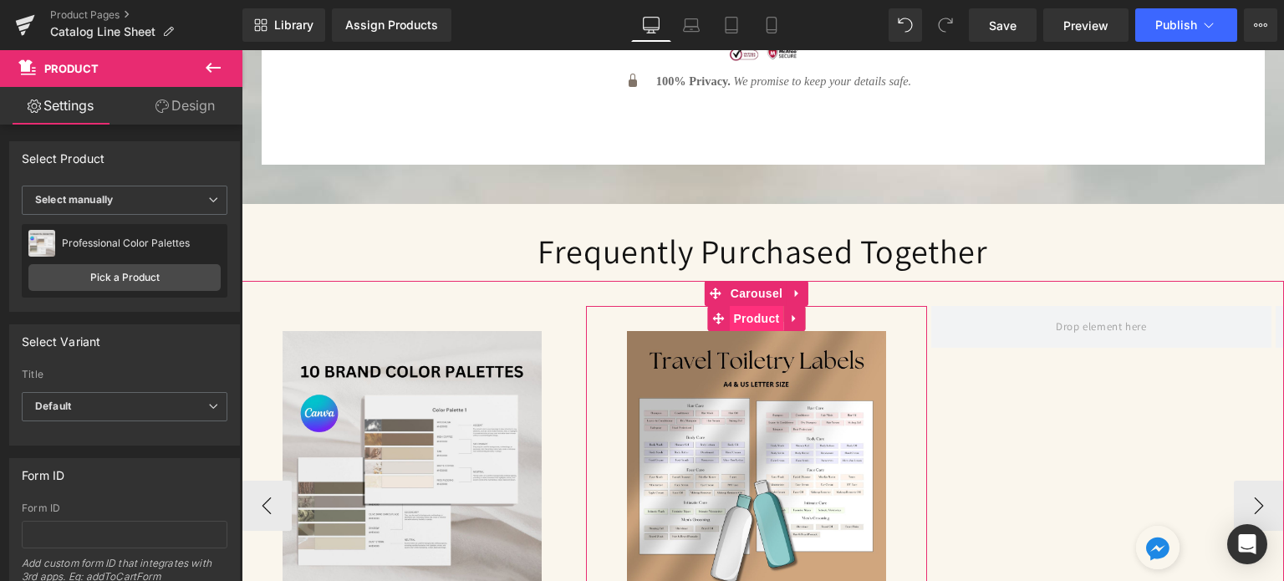
click at [752, 306] on span "Product" at bounding box center [756, 318] width 54 height 25
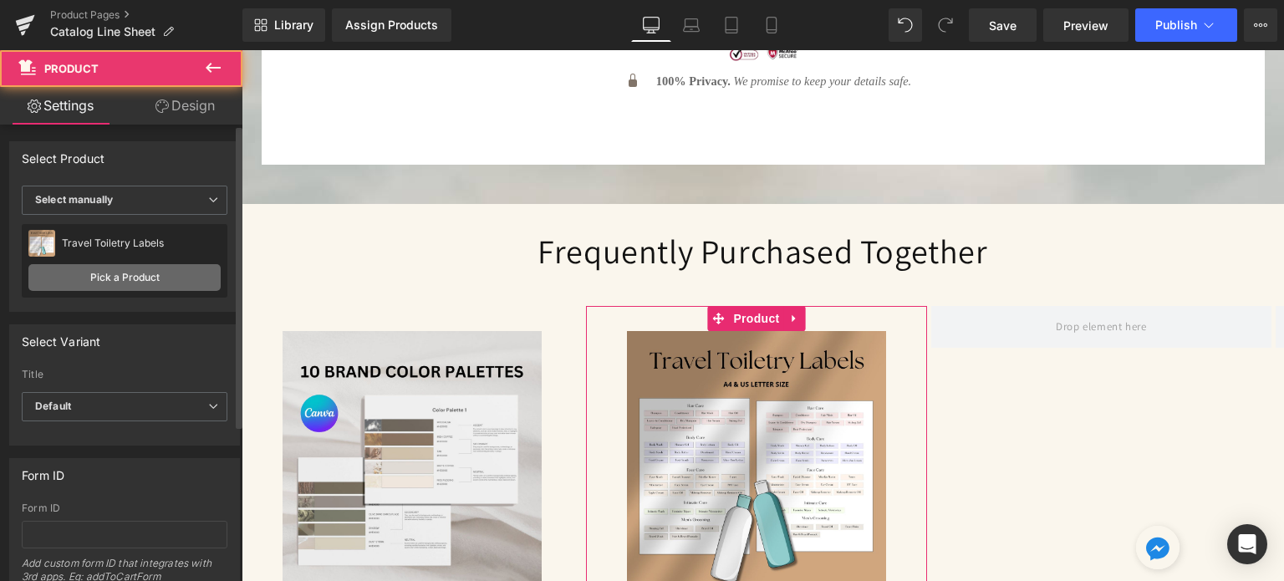
click at [97, 269] on link "Pick a Product" at bounding box center [124, 277] width 192 height 27
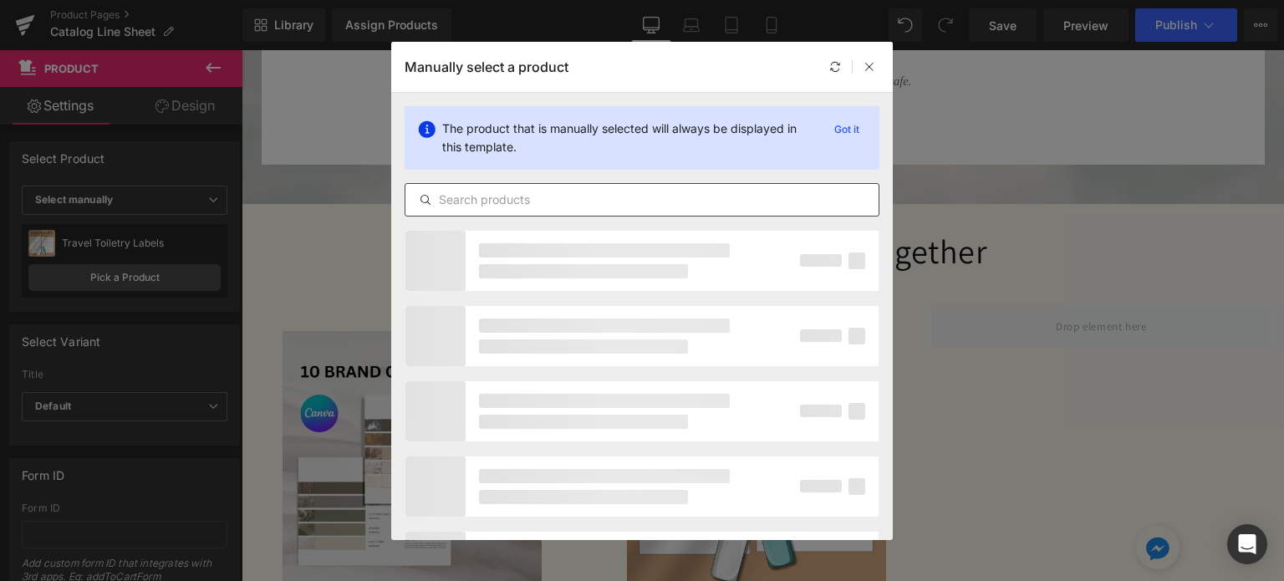
click at [504, 190] on div at bounding box center [642, 199] width 475 height 33
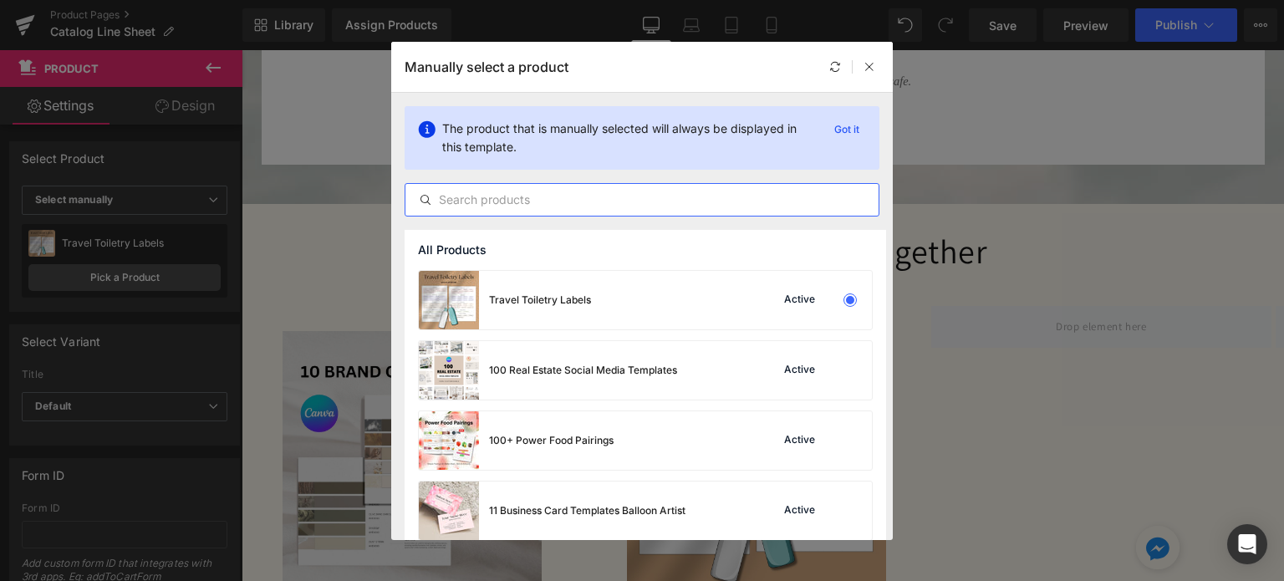
click at [506, 190] on input "text" at bounding box center [642, 200] width 473 height 20
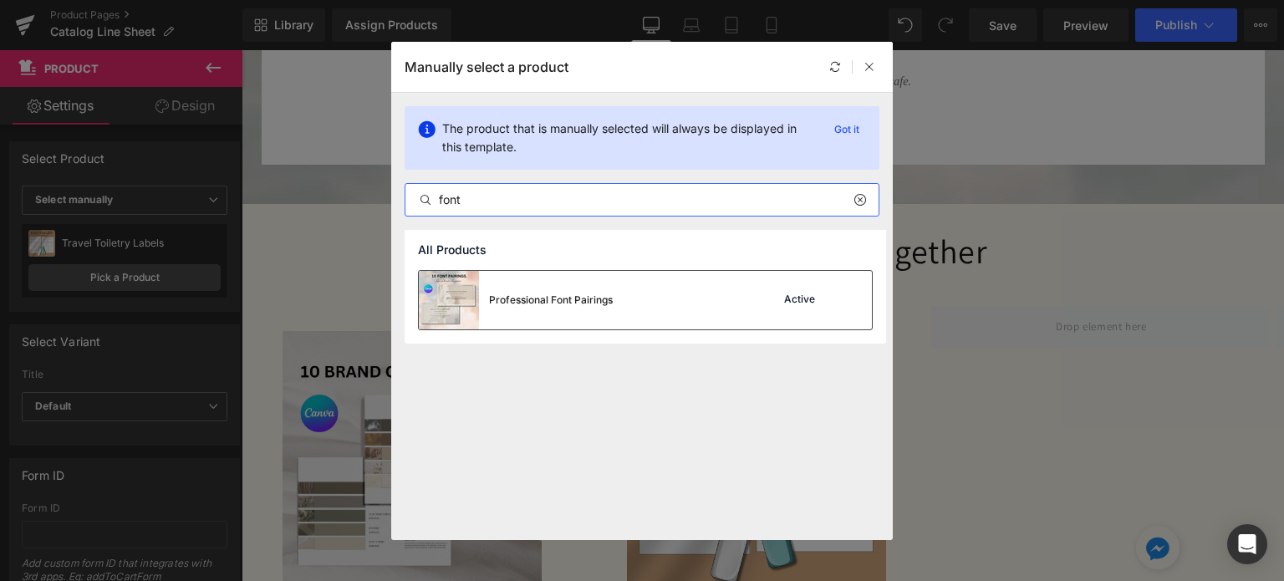
type input "font"
click at [539, 293] on div "Professional Font Pairings" at bounding box center [551, 300] width 124 height 15
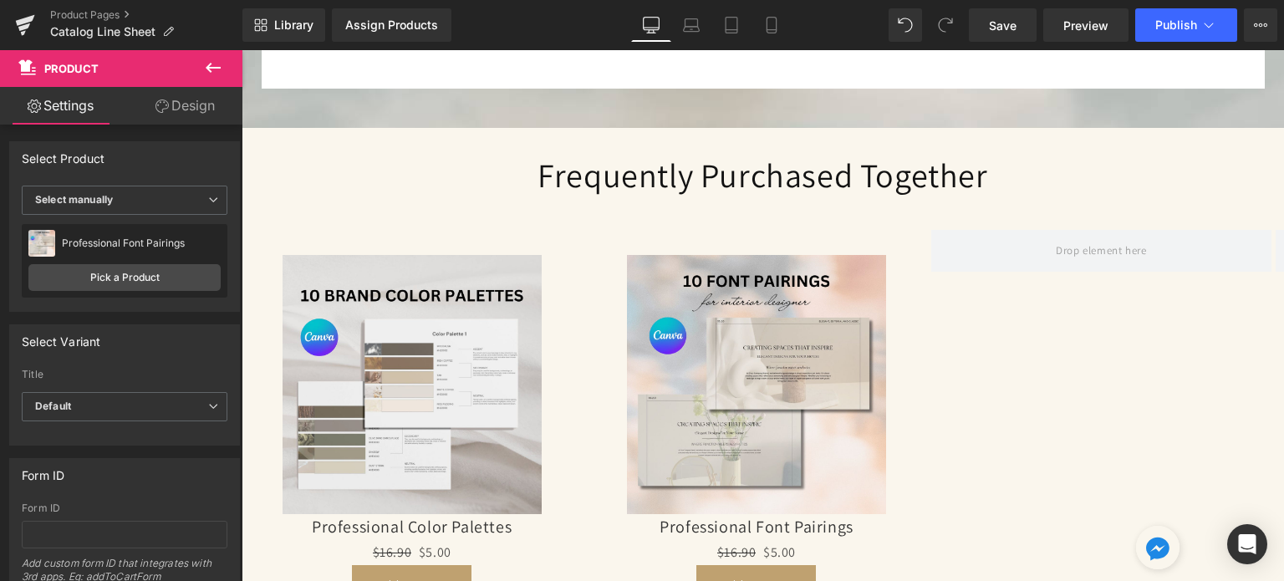
scroll to position [6355, 0]
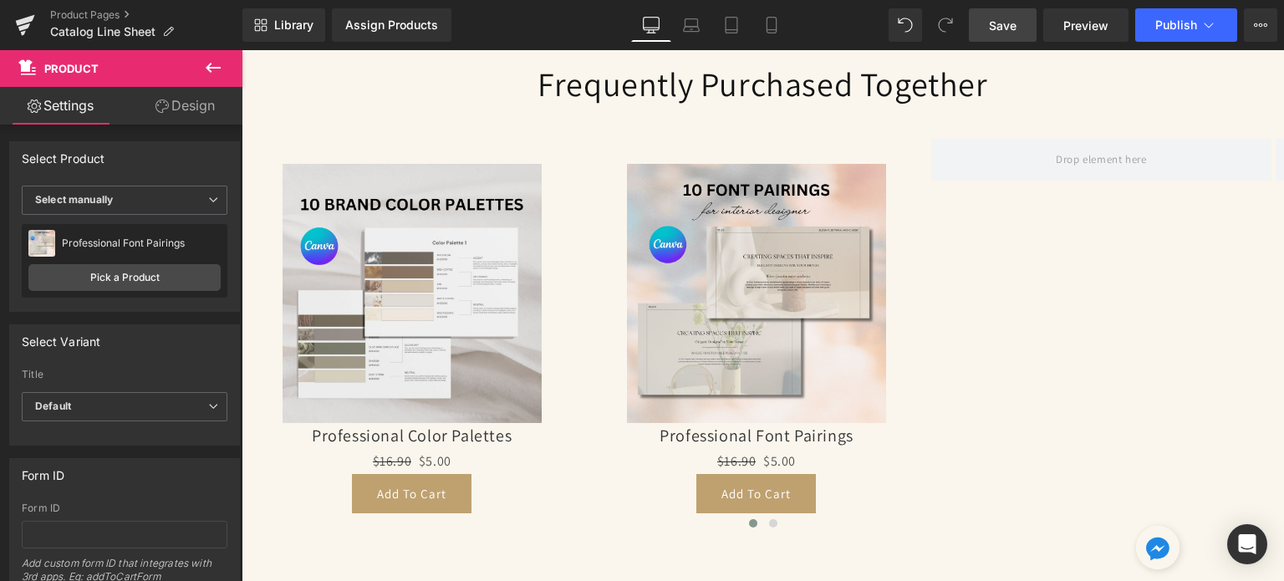
click at [1017, 29] on span "Save" at bounding box center [1003, 26] width 28 height 18
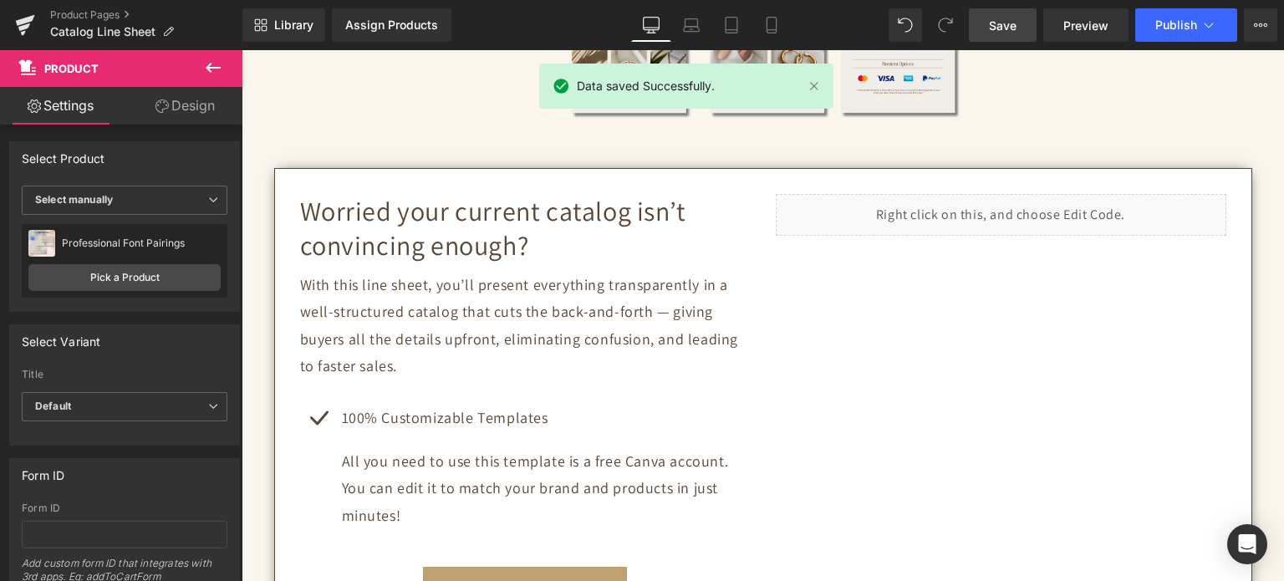
scroll to position [0, 0]
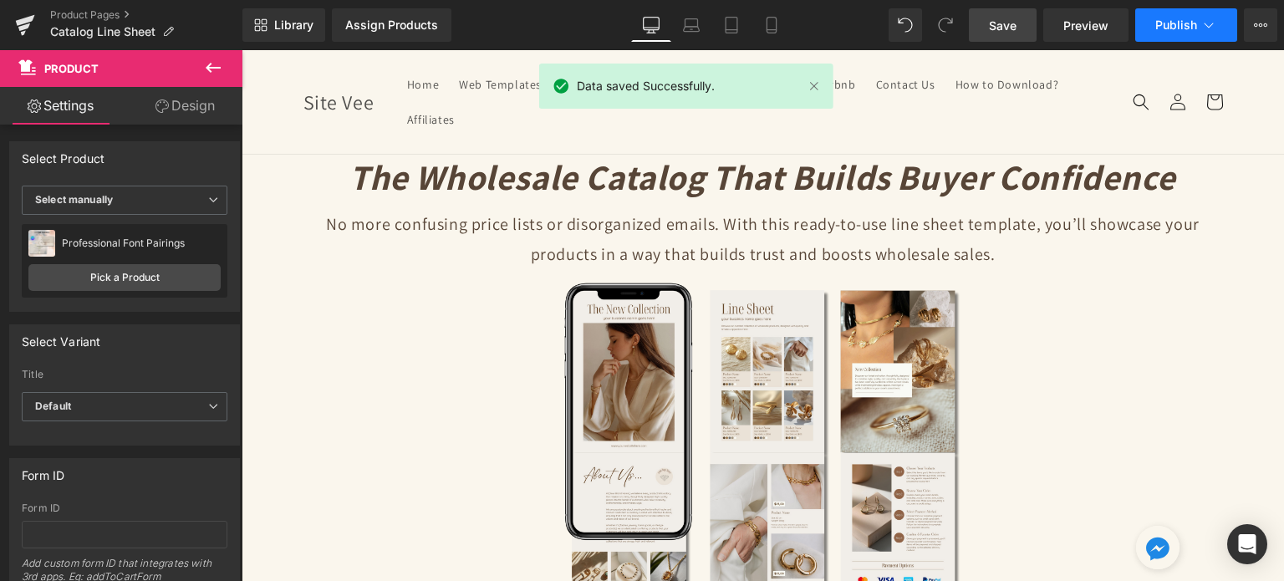
click at [1151, 20] on button "Publish" at bounding box center [1187, 24] width 102 height 33
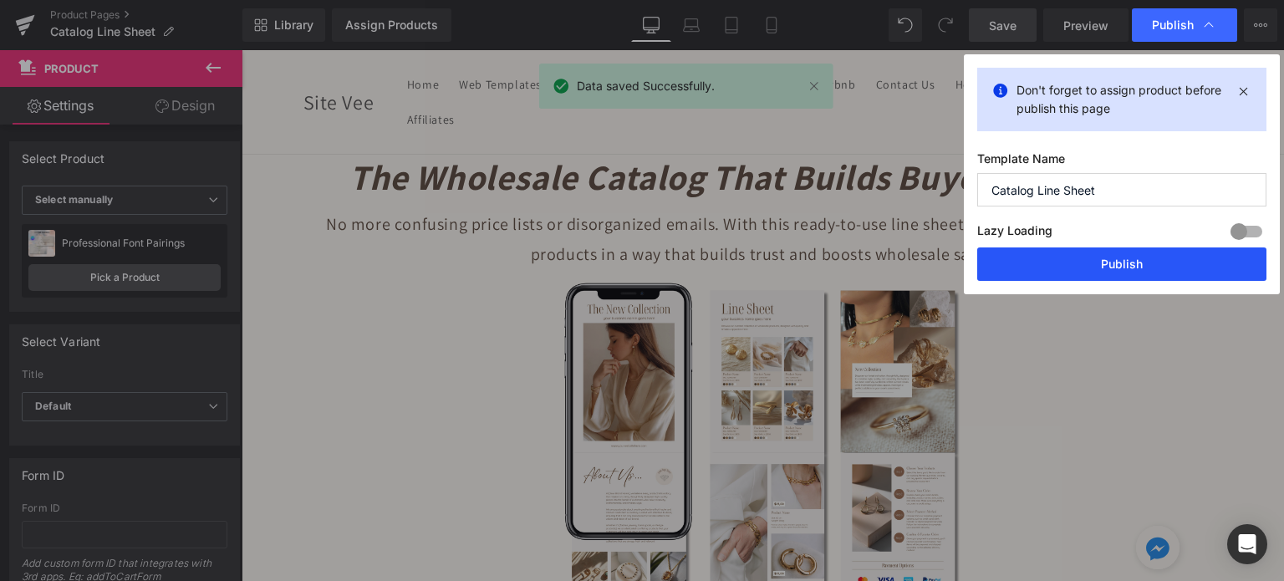
click at [1112, 252] on button "Publish" at bounding box center [1121, 264] width 289 height 33
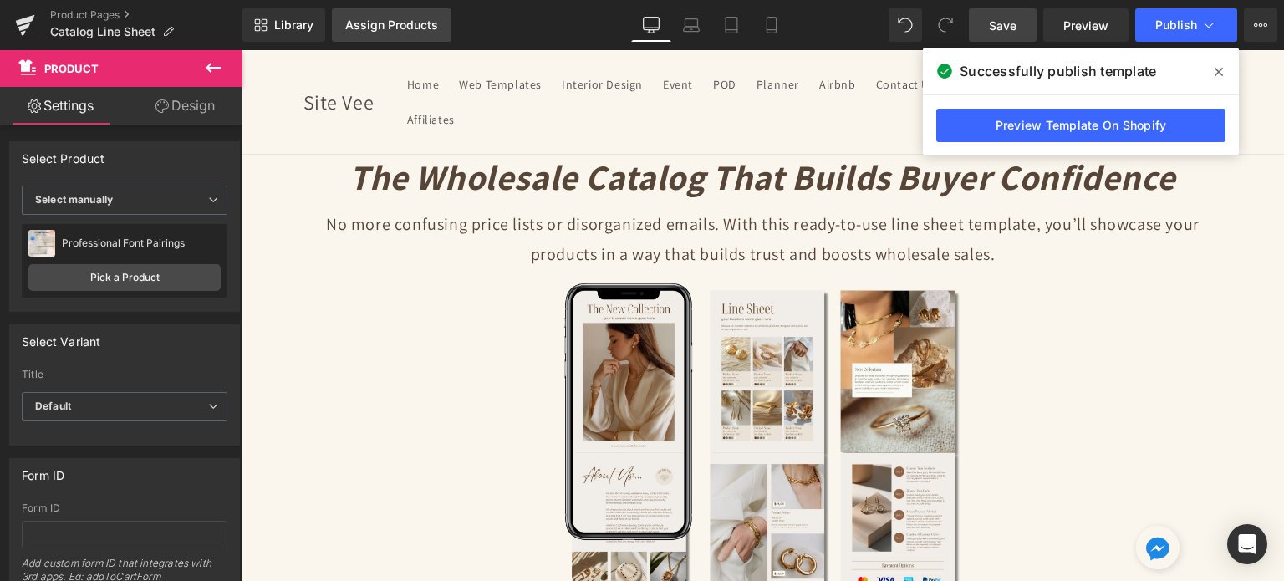
click at [416, 22] on div "Assign Products" at bounding box center [391, 24] width 93 height 13
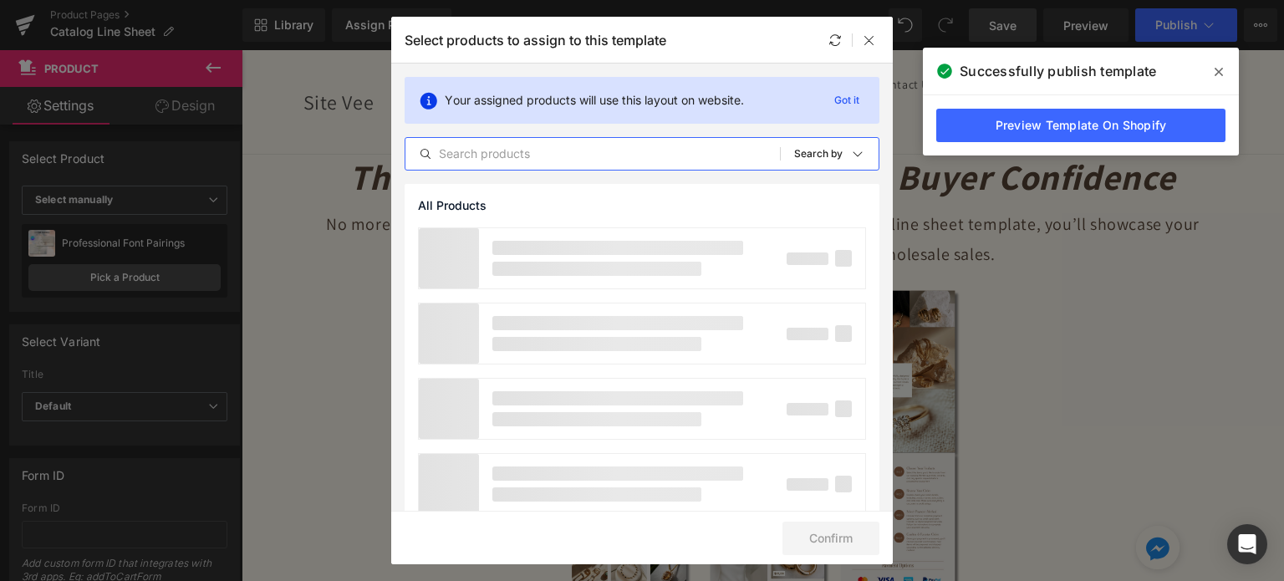
click at [514, 155] on input "text" at bounding box center [593, 154] width 375 height 20
type input "e"
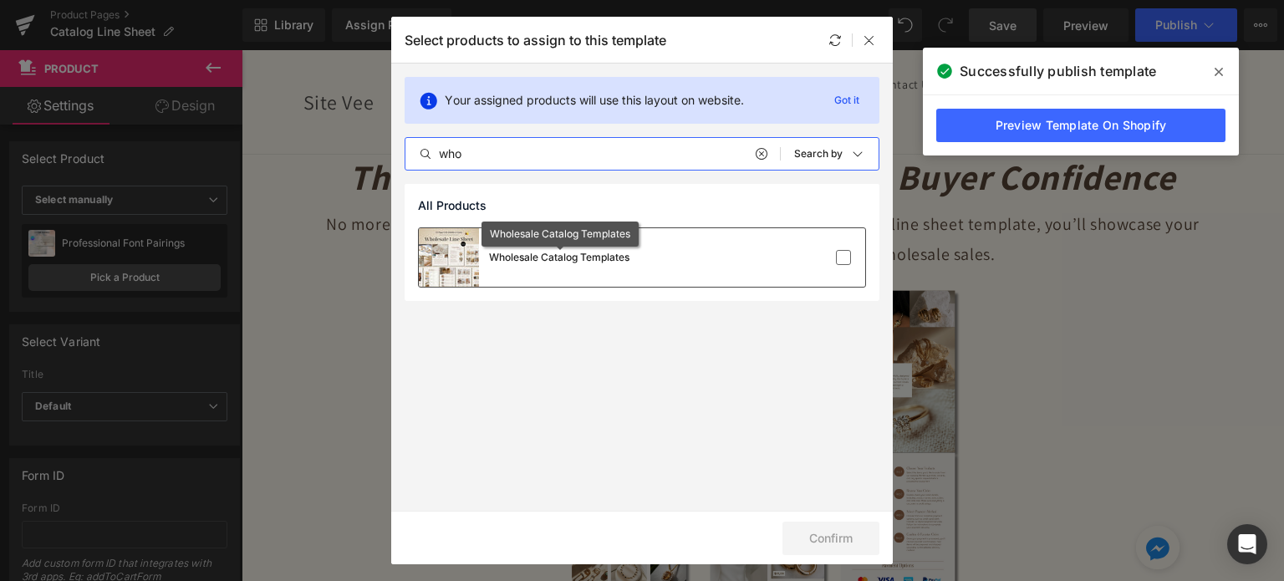
type input "who"
click at [559, 257] on div "Wholesale Catalog Templates" at bounding box center [559, 257] width 140 height 15
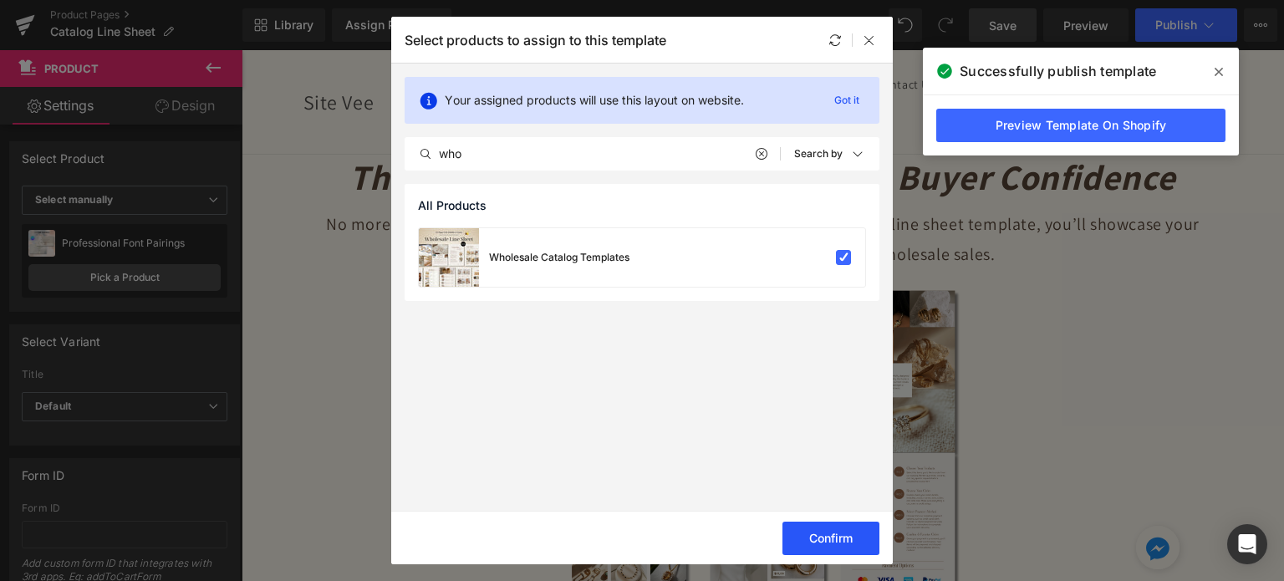
click at [844, 535] on button "Confirm" at bounding box center [831, 538] width 97 height 33
click at [865, 38] on icon at bounding box center [869, 39] width 13 height 13
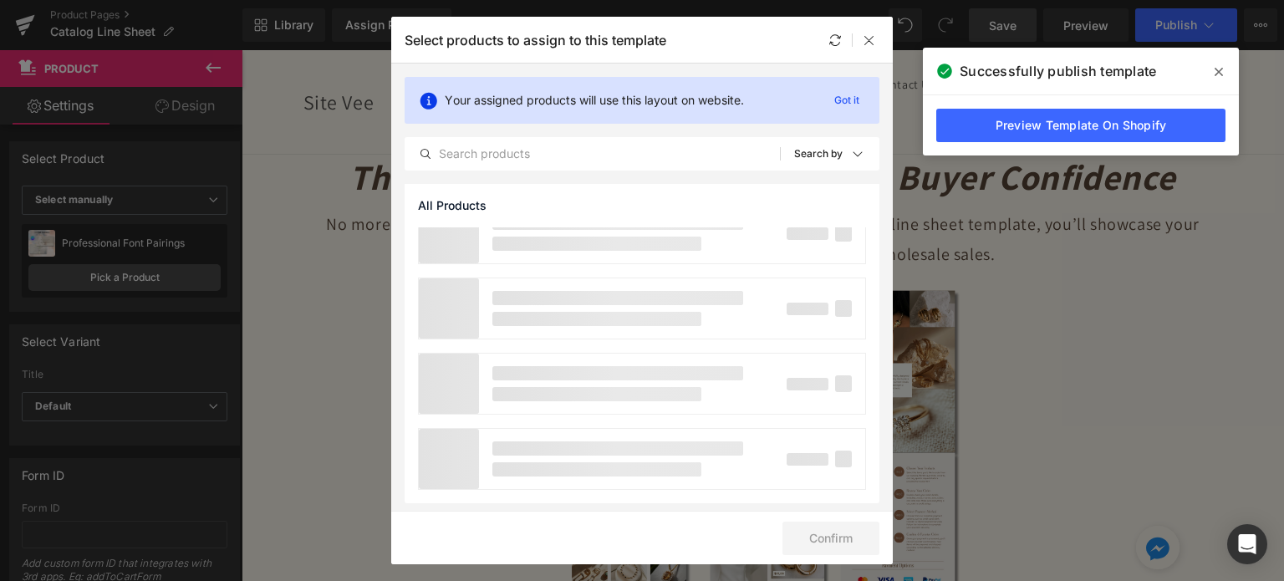
scroll to position [117, 0]
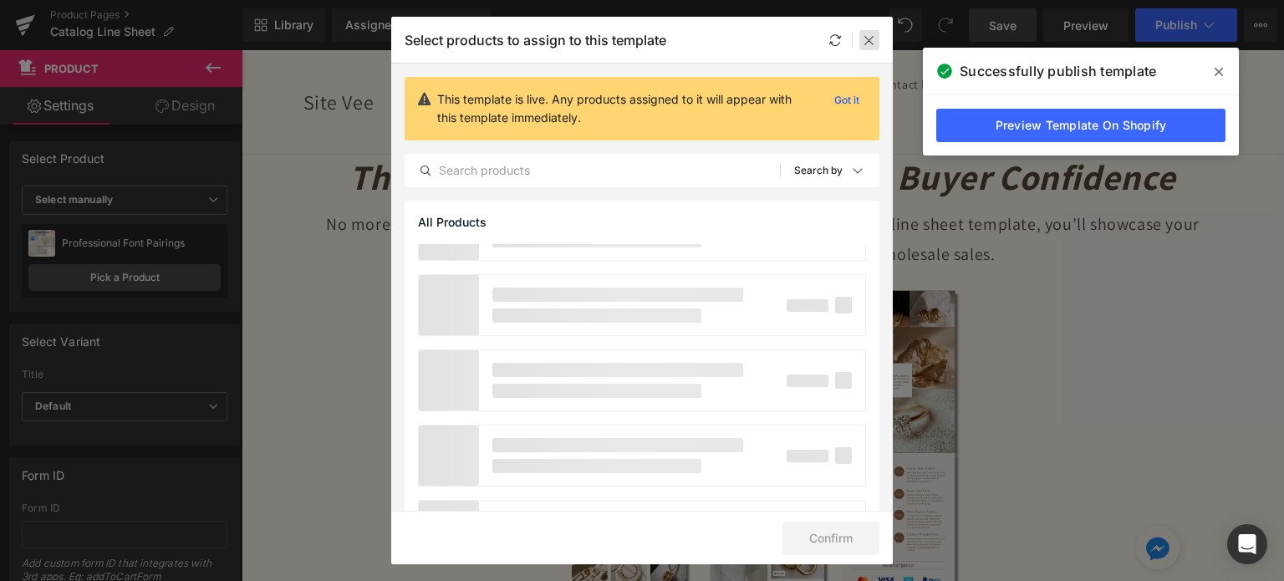
click at [870, 32] on div at bounding box center [870, 40] width 20 height 20
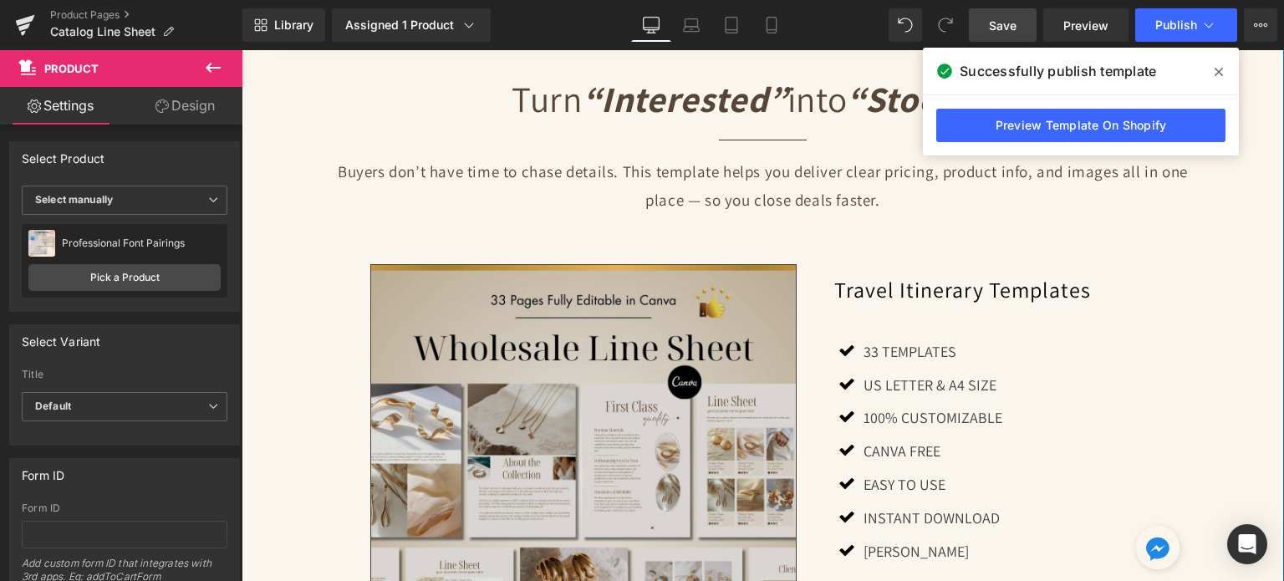
scroll to position [1087, 0]
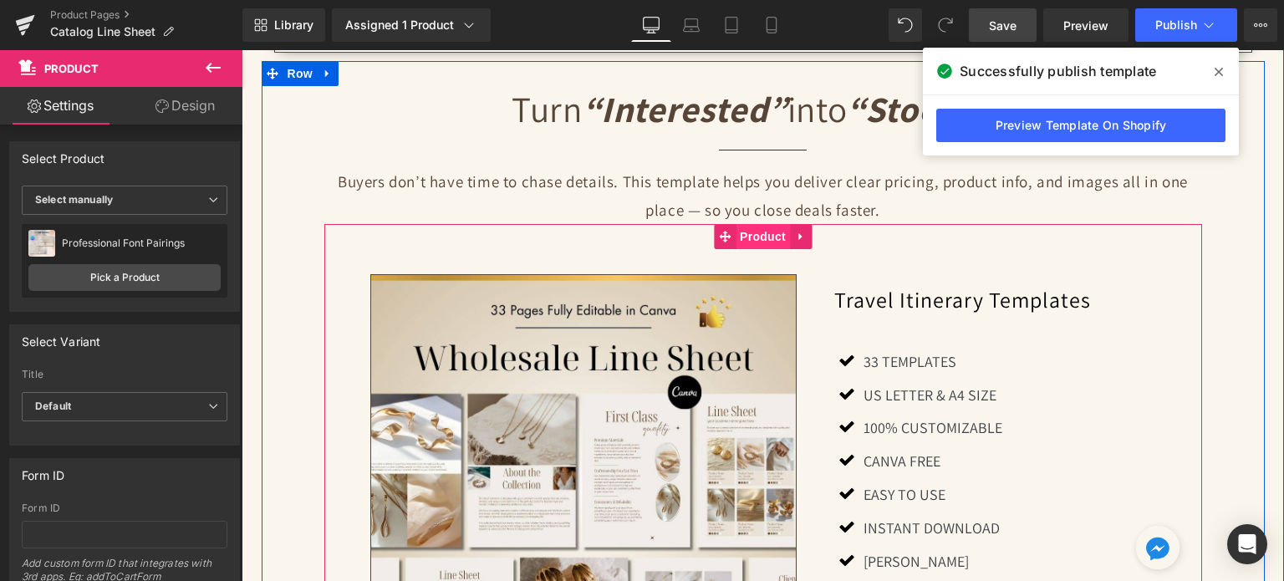
click at [748, 224] on span "Product" at bounding box center [763, 236] width 54 height 25
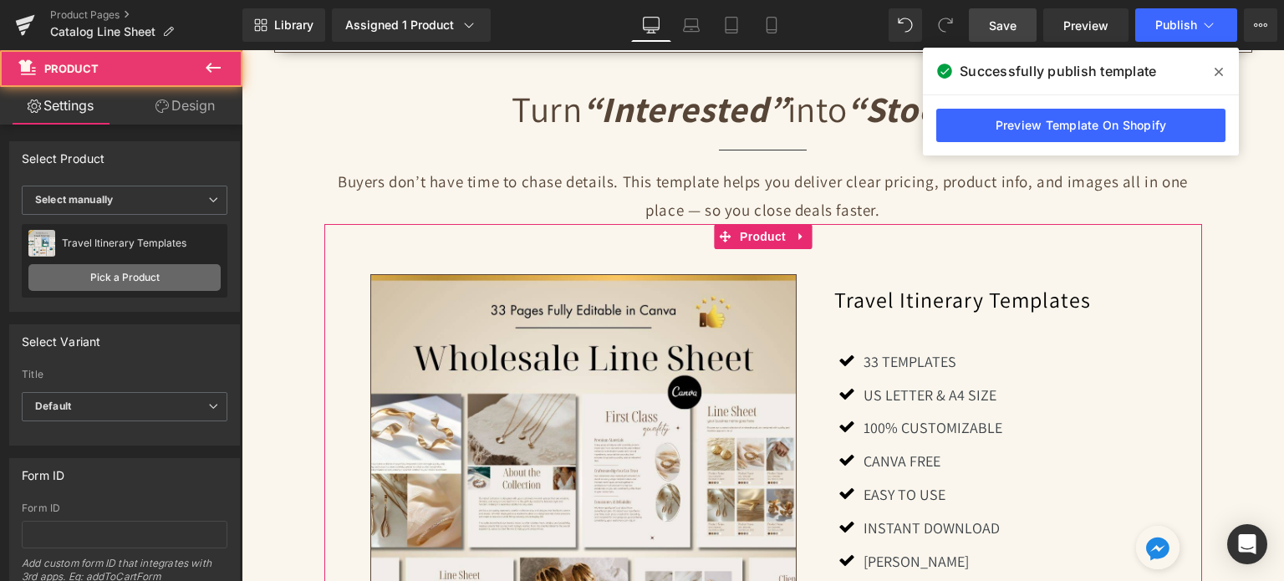
click at [185, 272] on link "Pick a Product" at bounding box center [124, 277] width 192 height 27
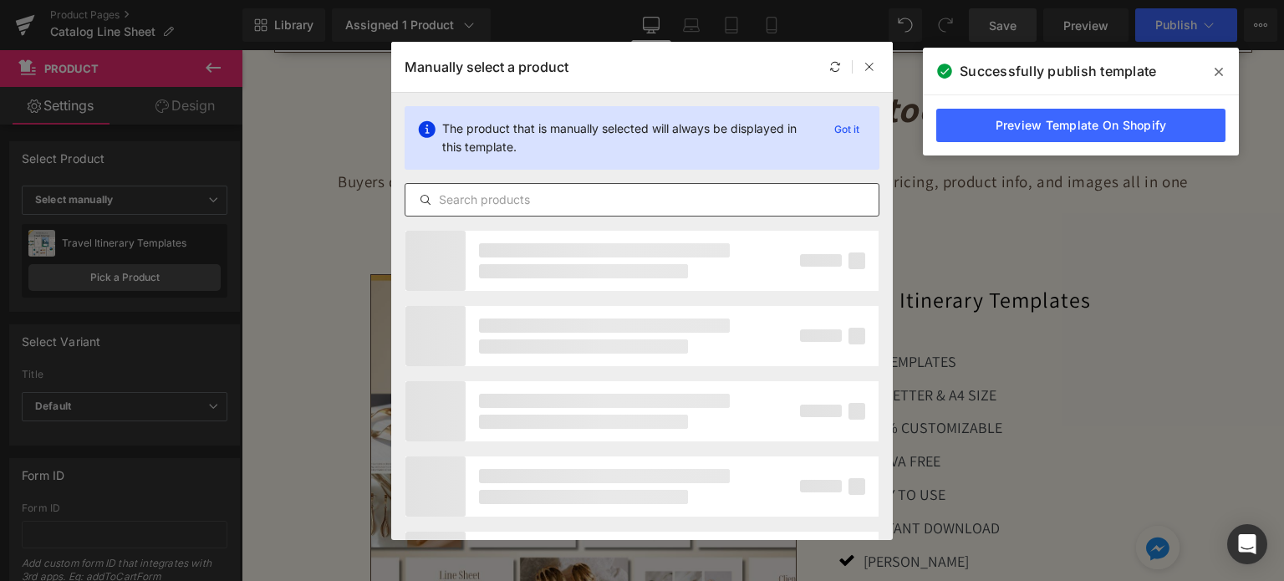
click at [575, 190] on input "text" at bounding box center [642, 200] width 473 height 20
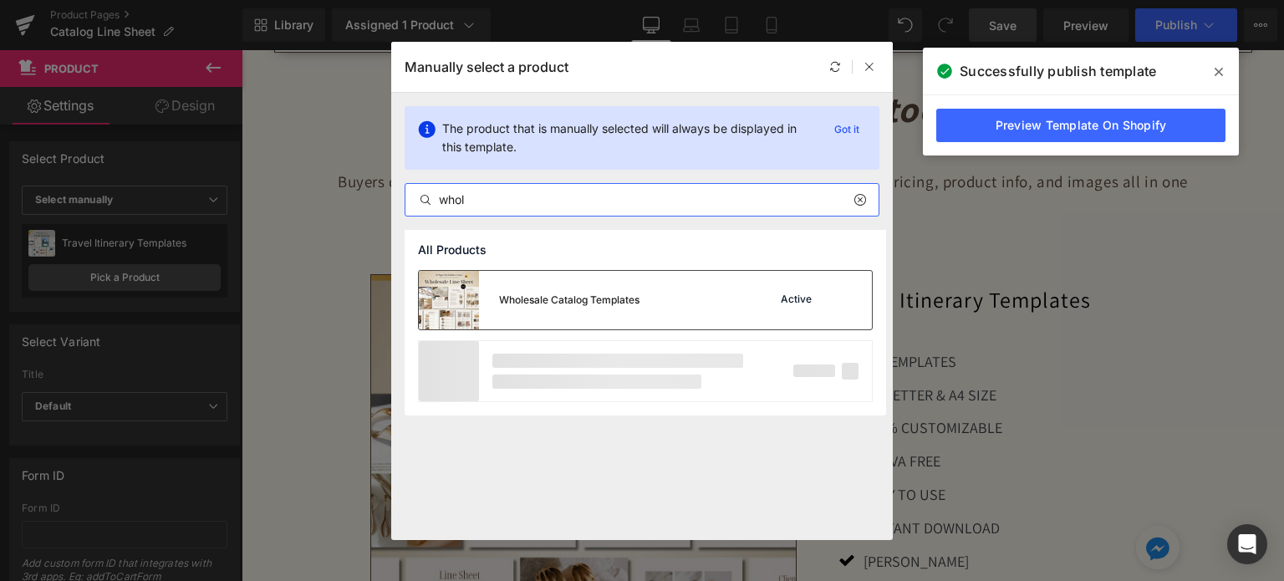
type input "whol"
click at [577, 295] on div "Wholesale Catalog Templates" at bounding box center [569, 300] width 140 height 15
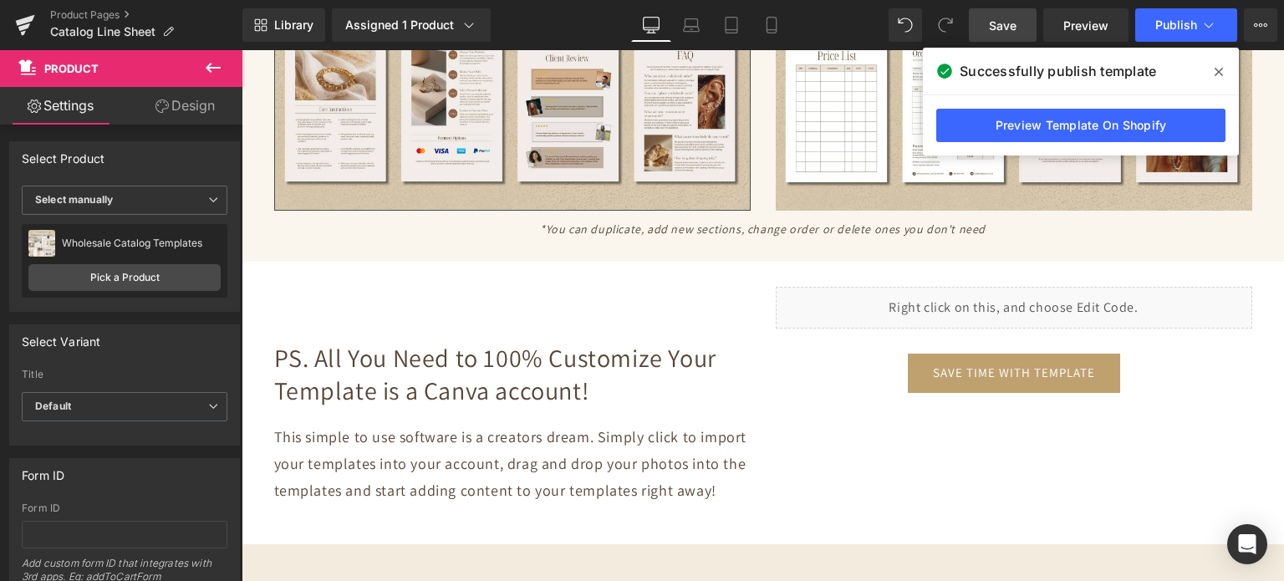
scroll to position [3763, 0]
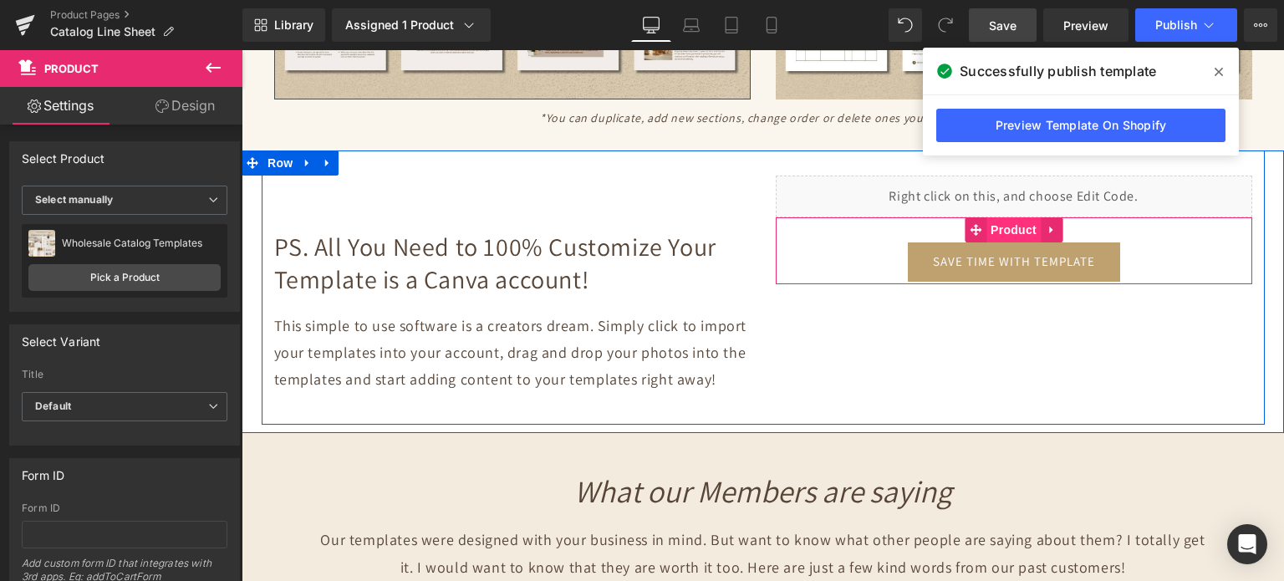
click at [1010, 217] on span "Product" at bounding box center [1014, 229] width 54 height 25
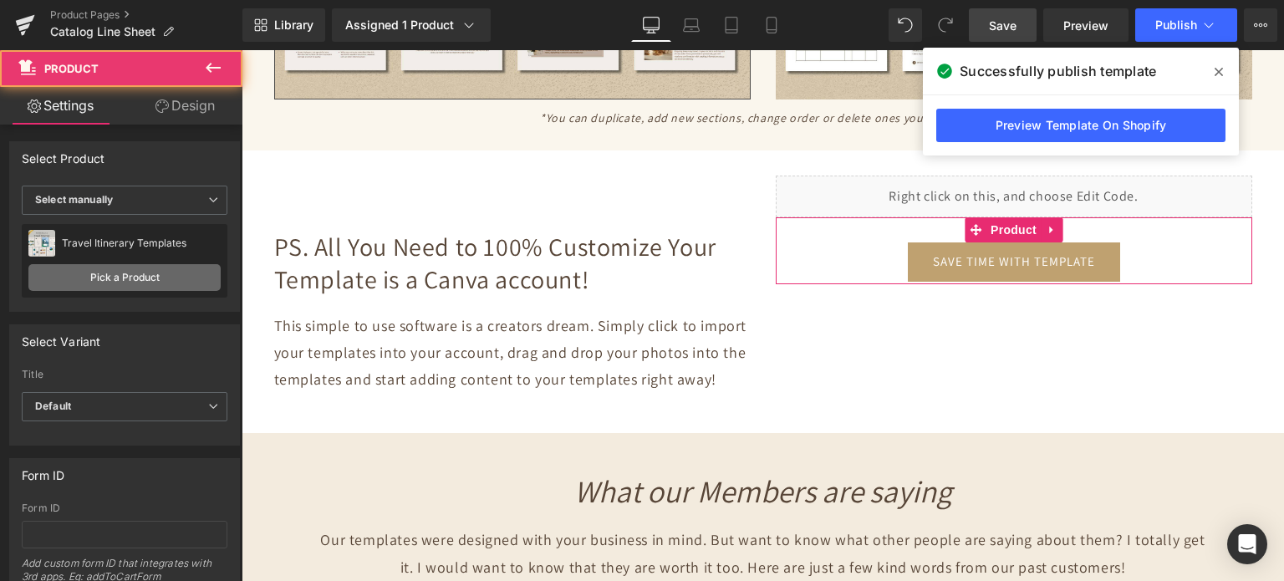
click at [89, 272] on link "Pick a Product" at bounding box center [124, 277] width 192 height 27
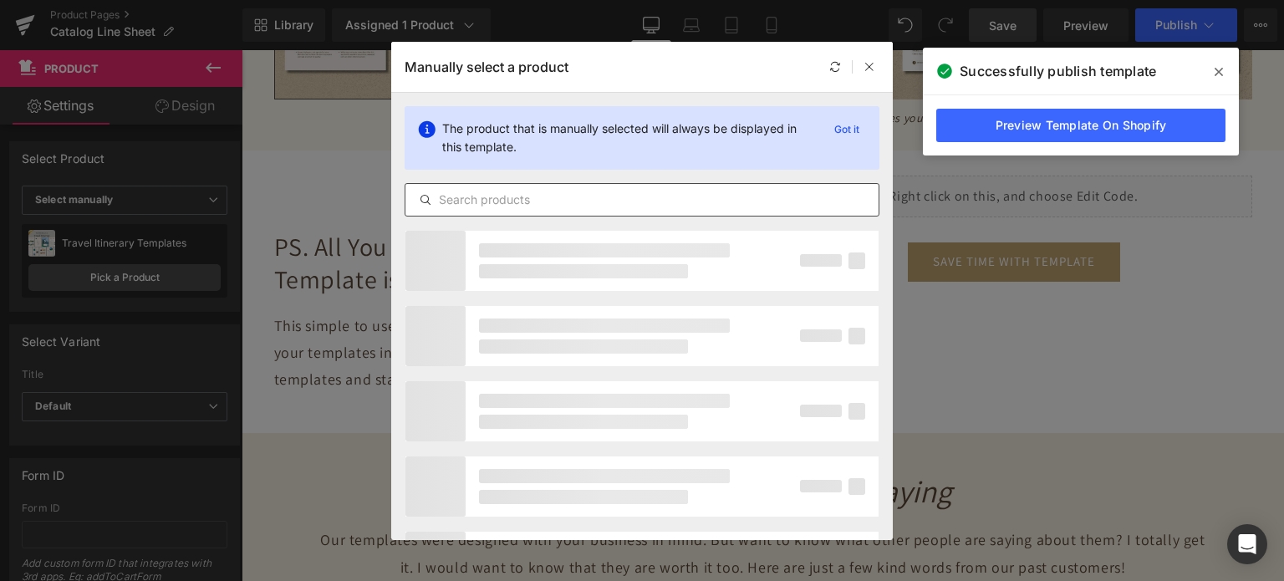
click at [522, 204] on input "text" at bounding box center [642, 200] width 473 height 20
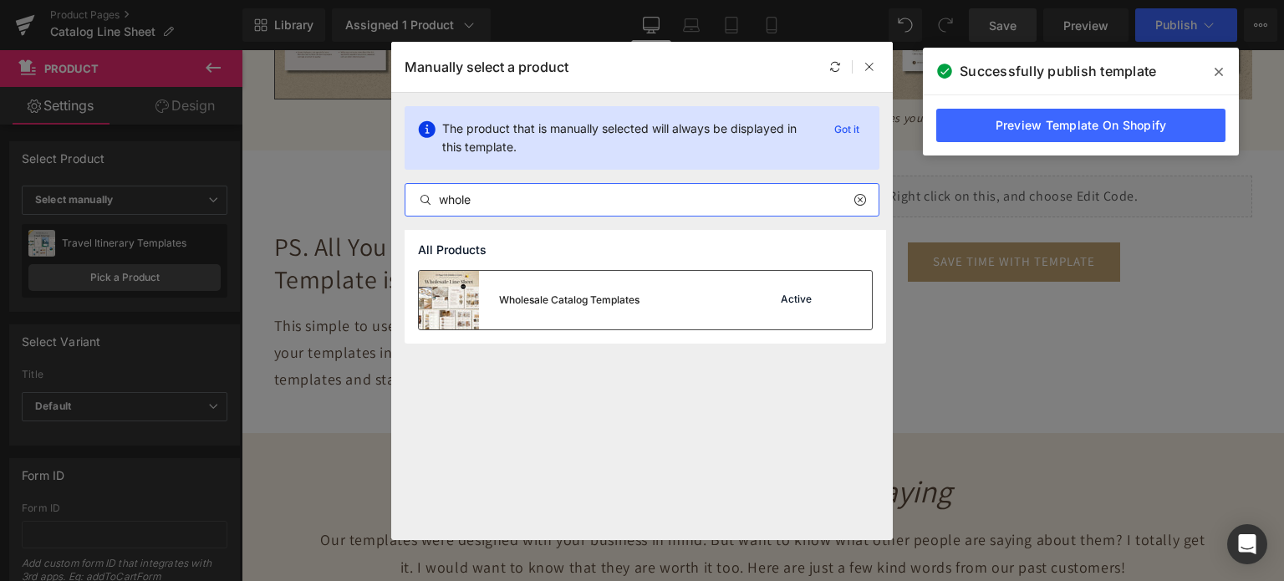
type input "whole"
click at [555, 288] on div "Wholesale Catalog Templates" at bounding box center [529, 300] width 221 height 59
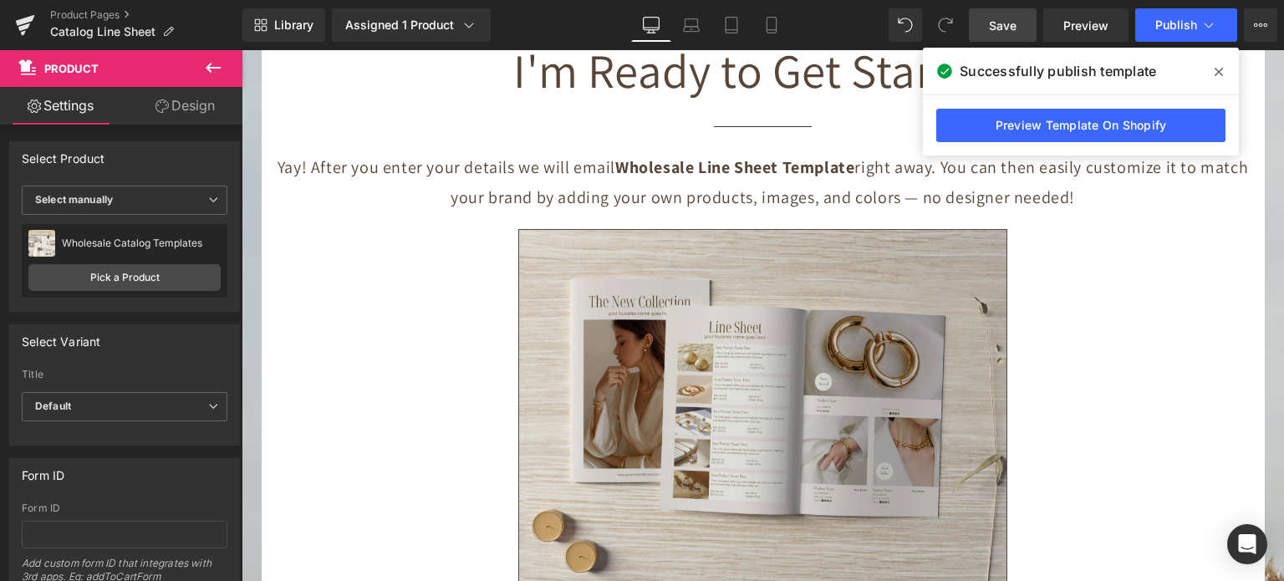
scroll to position [5602, 0]
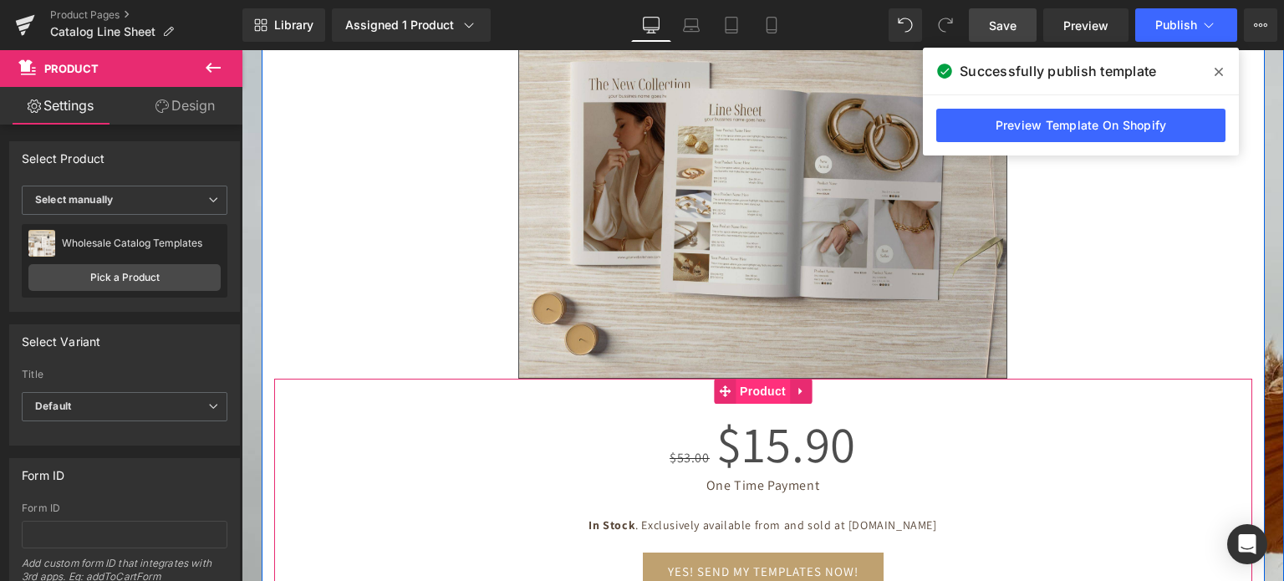
click at [750, 379] on span "Product" at bounding box center [763, 391] width 54 height 25
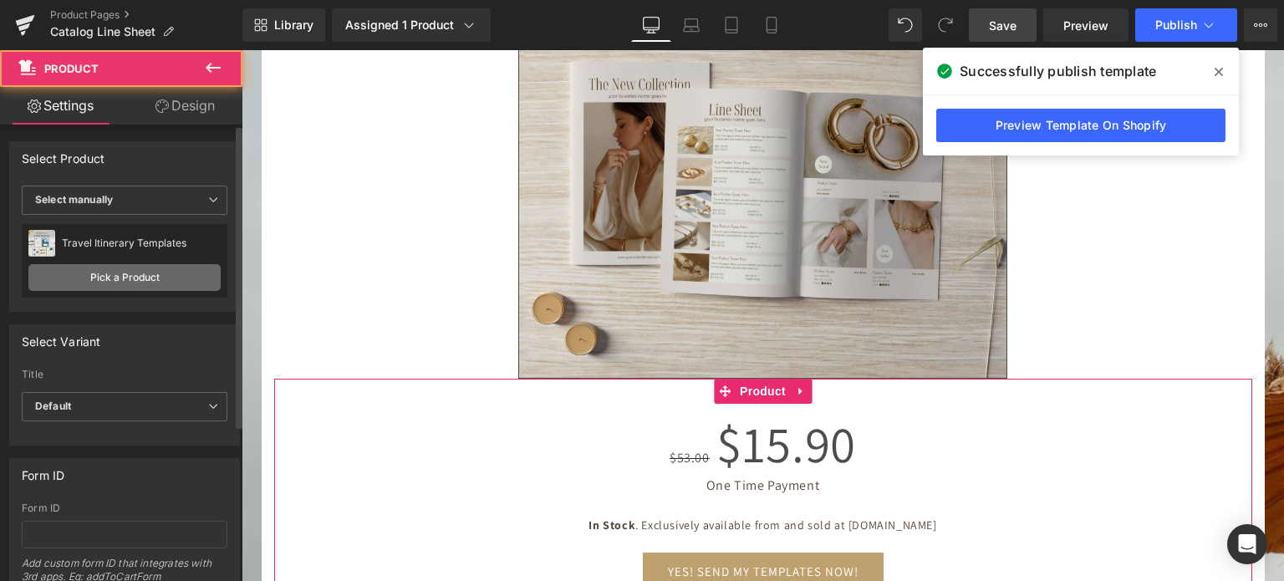
click at [153, 282] on link "Pick a Product" at bounding box center [124, 277] width 192 height 27
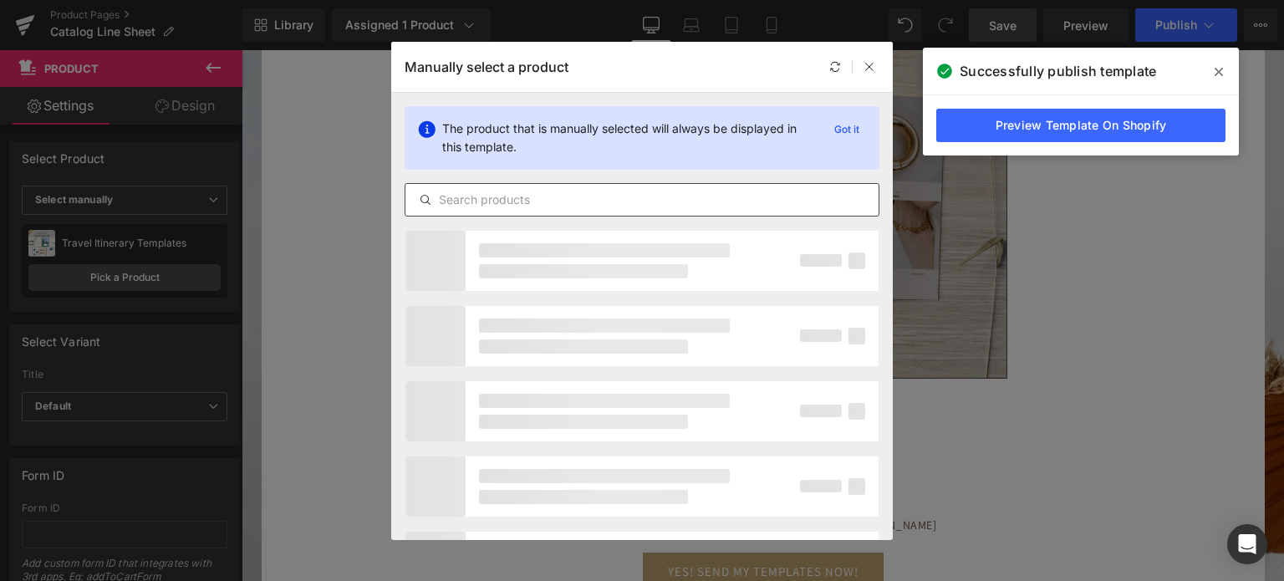
click at [582, 192] on input "text" at bounding box center [642, 200] width 473 height 20
type input "whol"
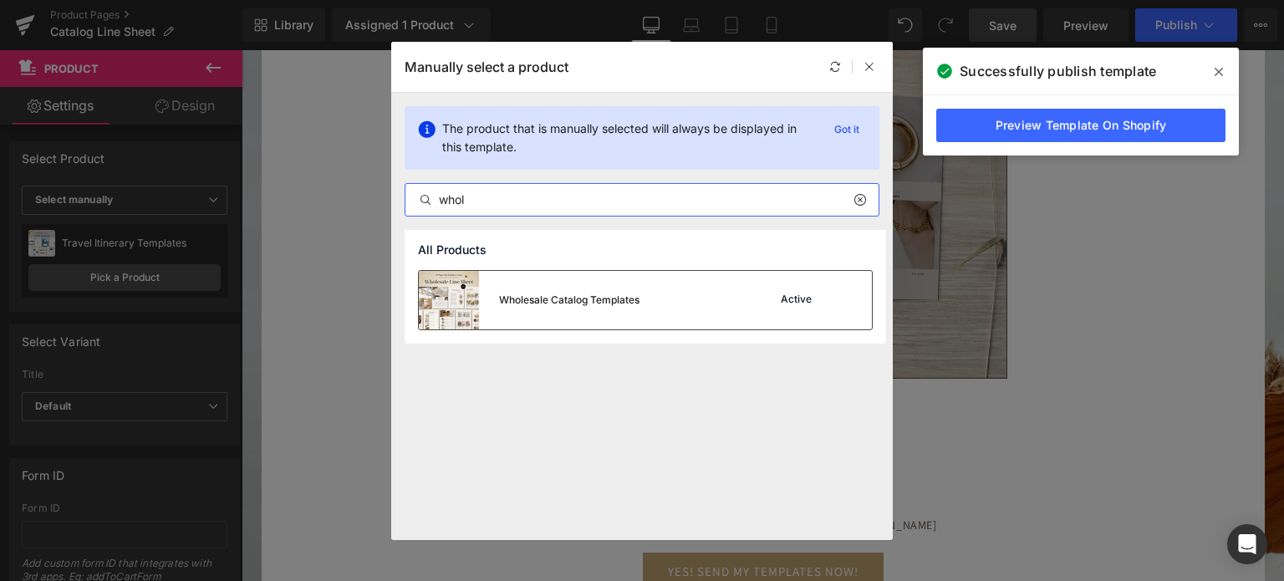
click at [605, 293] on div "Wholesale Catalog Templates" at bounding box center [569, 300] width 140 height 15
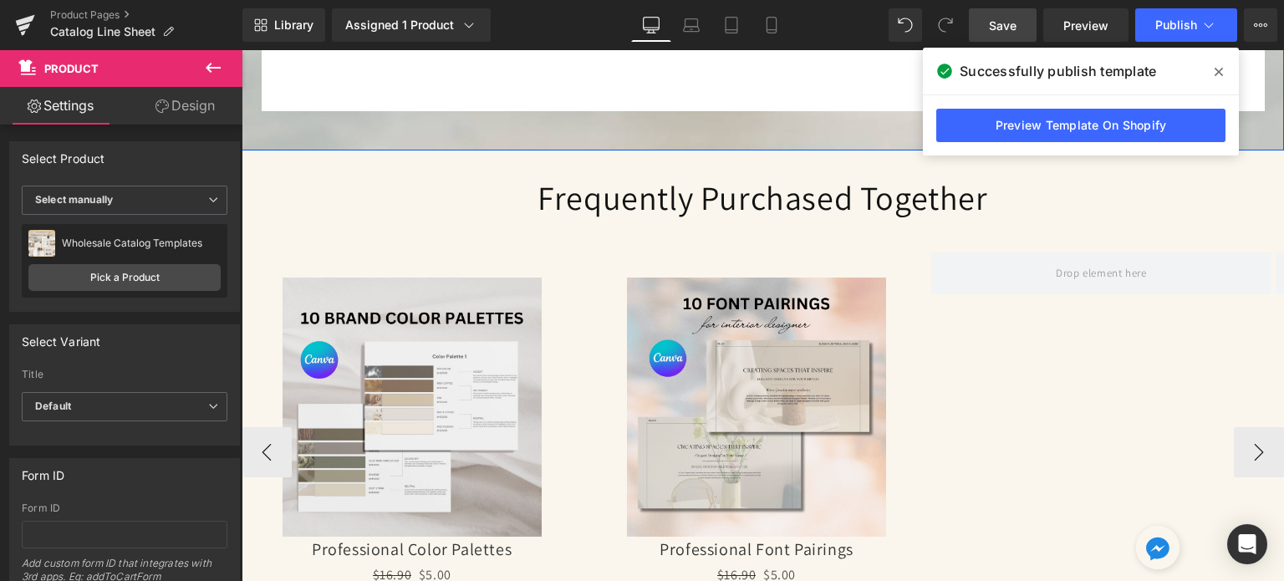
scroll to position [6271, 0]
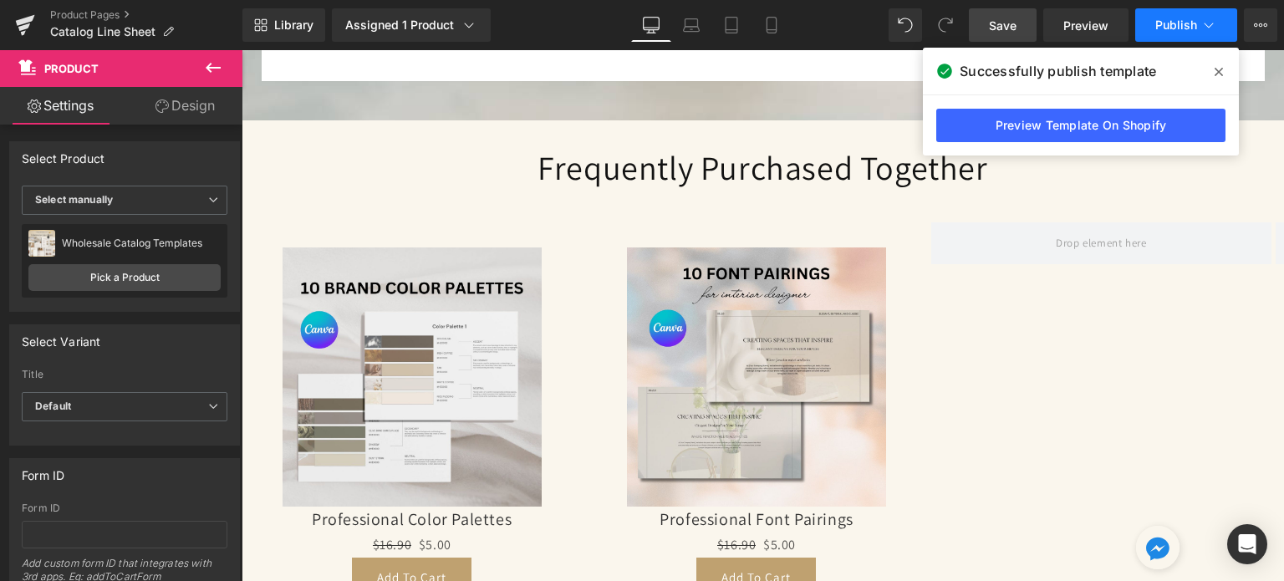
click at [1154, 23] on button "Publish" at bounding box center [1187, 24] width 102 height 33
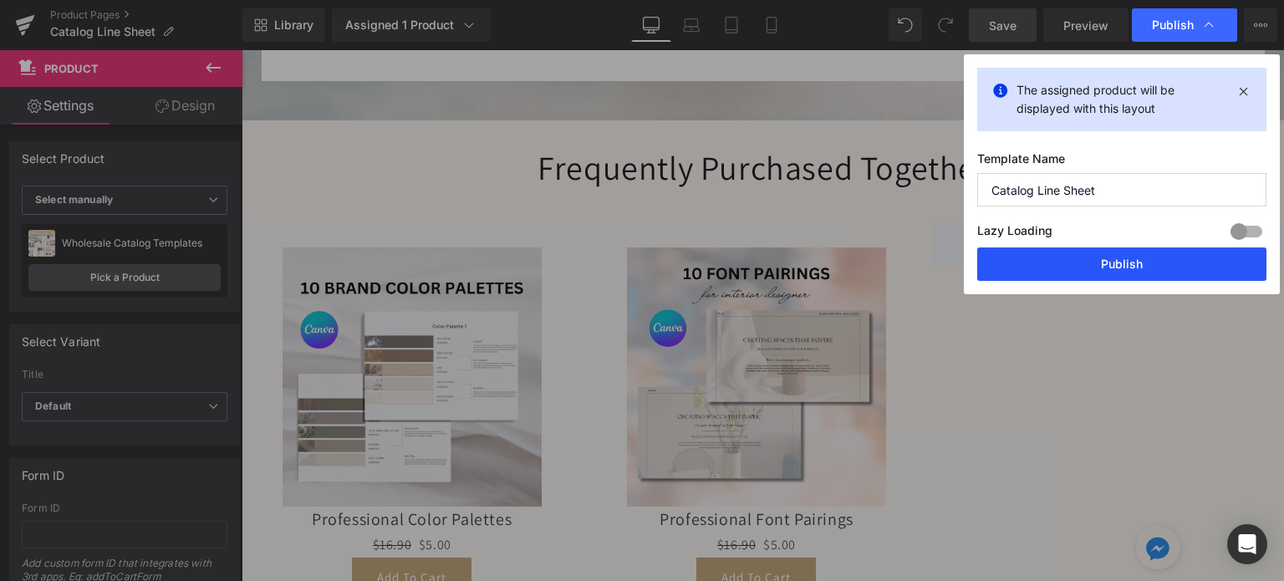
click at [1074, 263] on button "Publish" at bounding box center [1121, 264] width 289 height 33
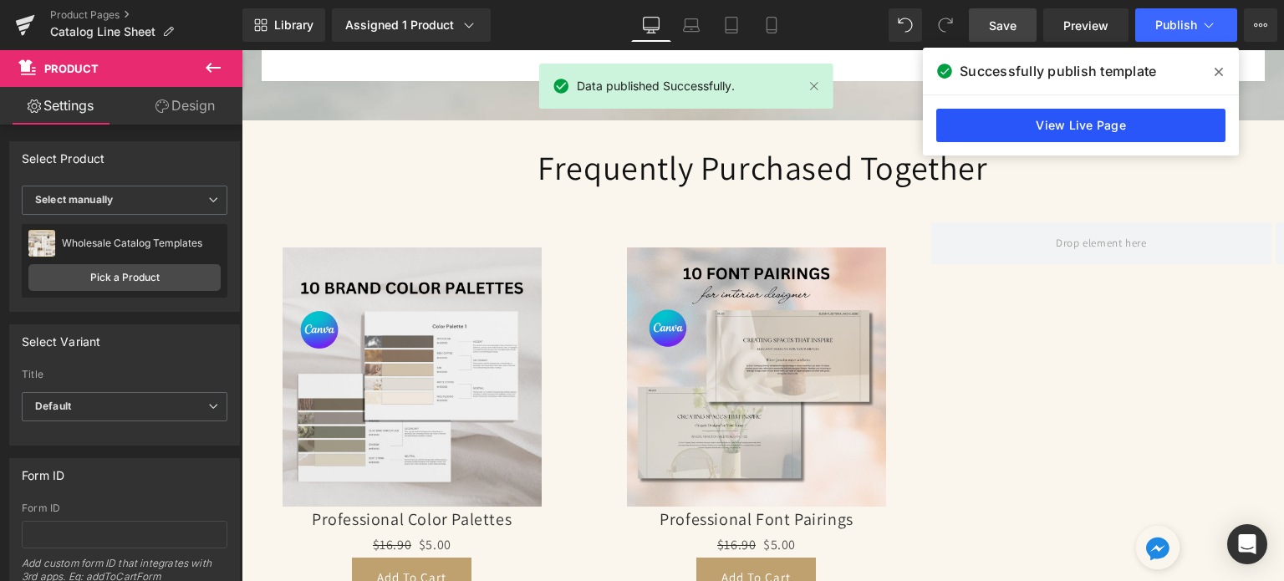
click at [1059, 119] on link "View Live Page" at bounding box center [1081, 125] width 289 height 33
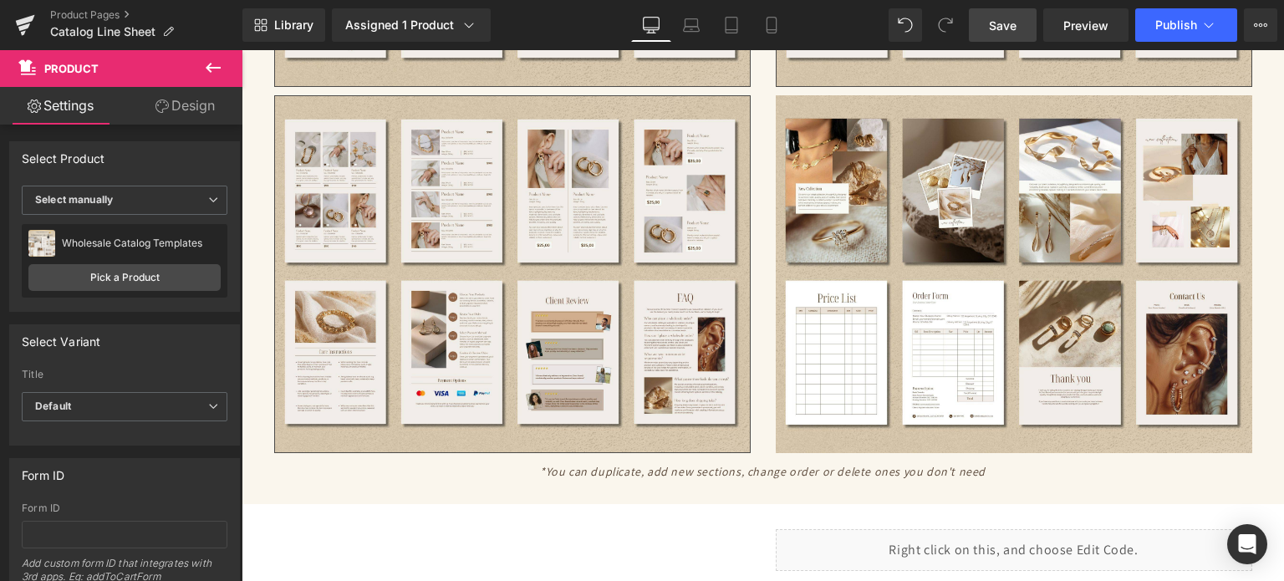
scroll to position [0, 0]
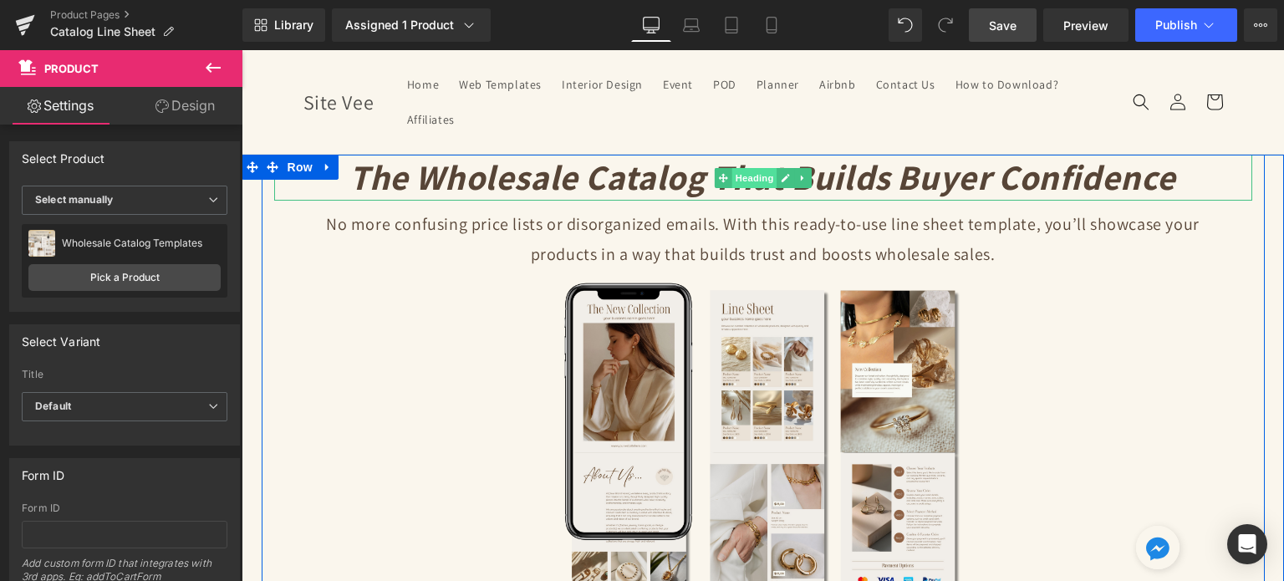
click at [732, 177] on span "Heading" at bounding box center [754, 178] width 45 height 20
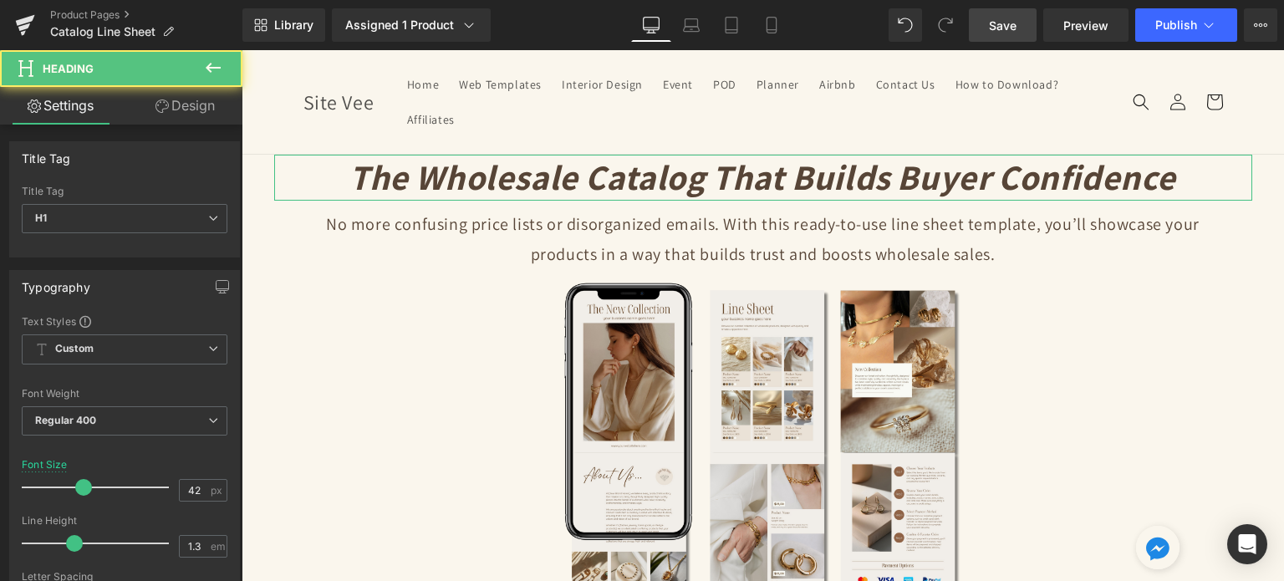
click at [182, 112] on link "Design" at bounding box center [185, 106] width 121 height 38
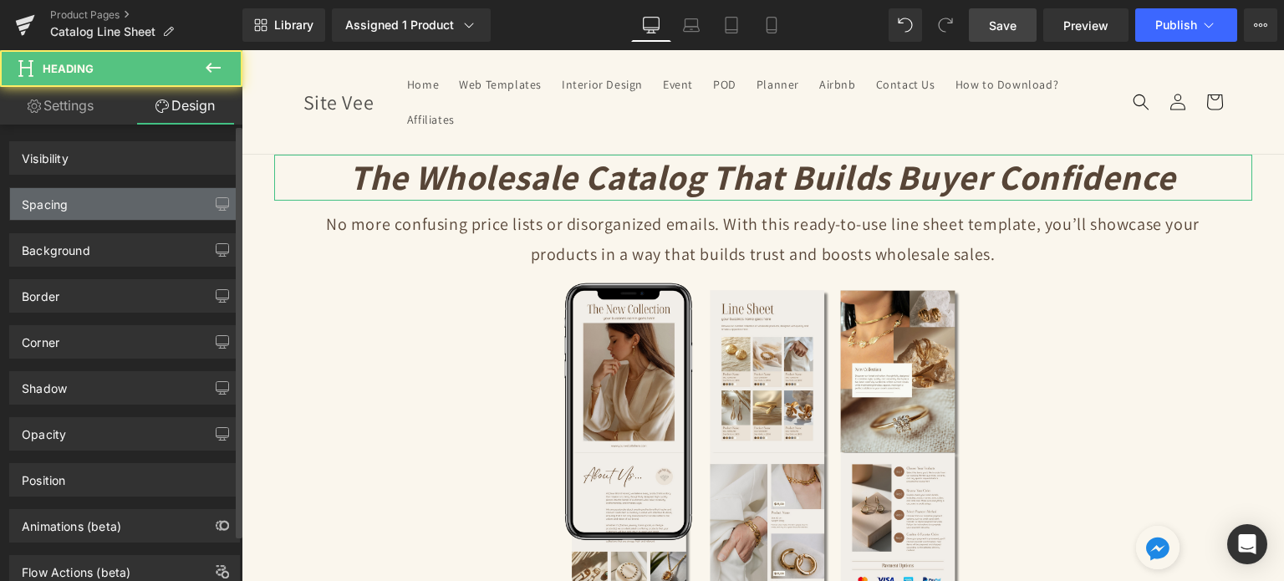
click at [115, 192] on div "Spacing" at bounding box center [124, 204] width 229 height 32
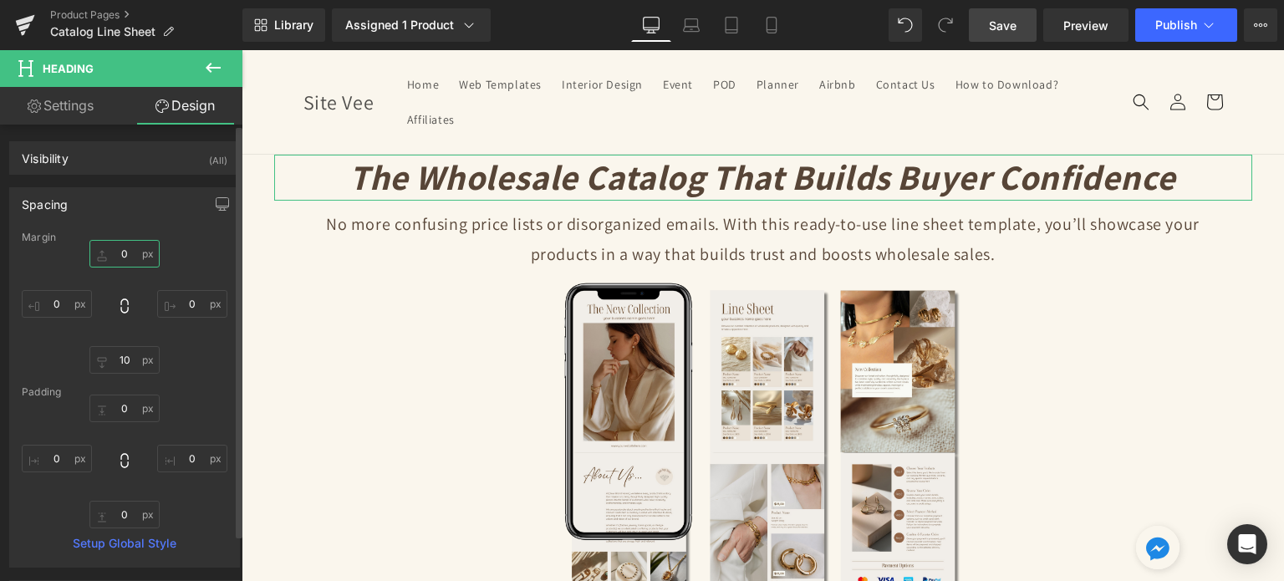
click at [125, 248] on input "0" at bounding box center [124, 254] width 70 height 28
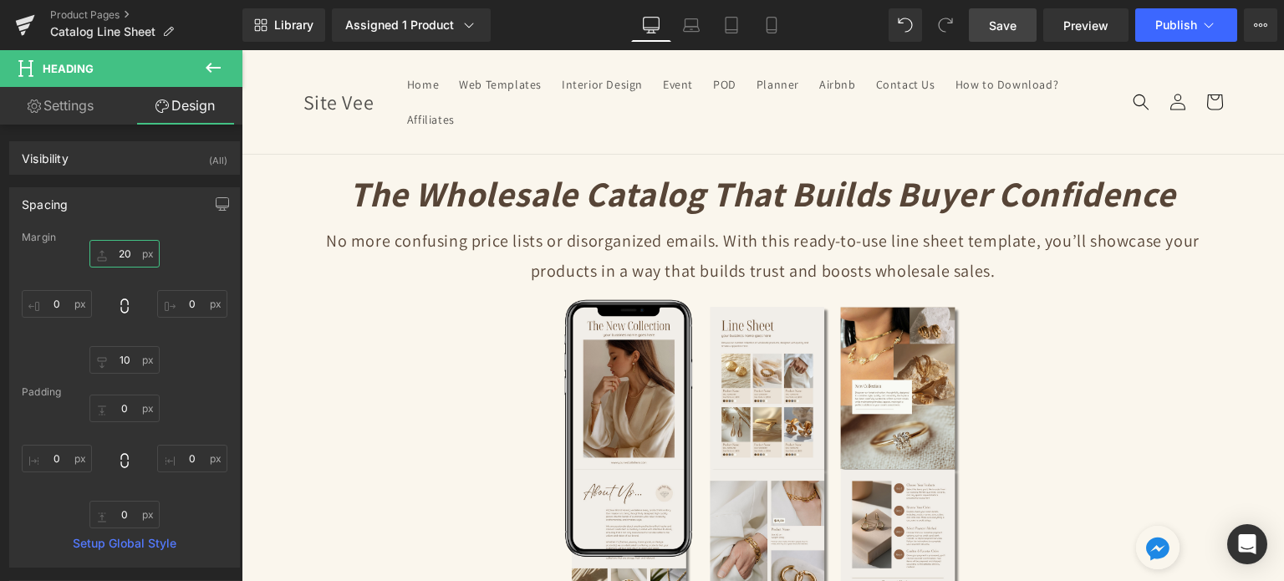
type input "20"
click at [993, 19] on span "Save" at bounding box center [1003, 26] width 28 height 18
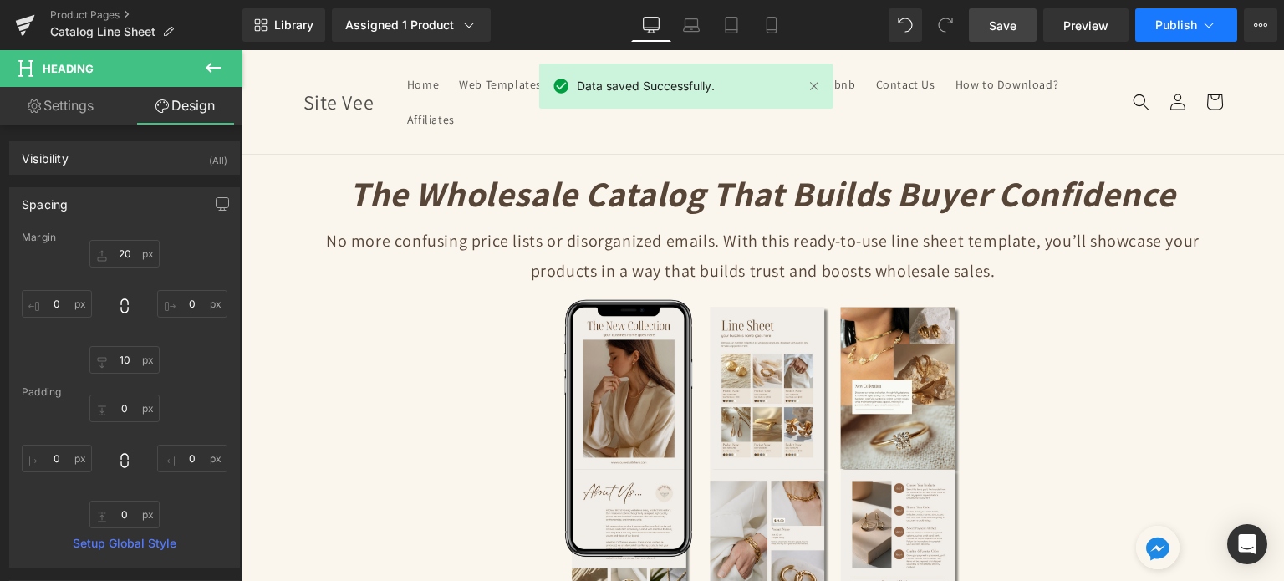
click at [1203, 17] on icon at bounding box center [1209, 25] width 17 height 17
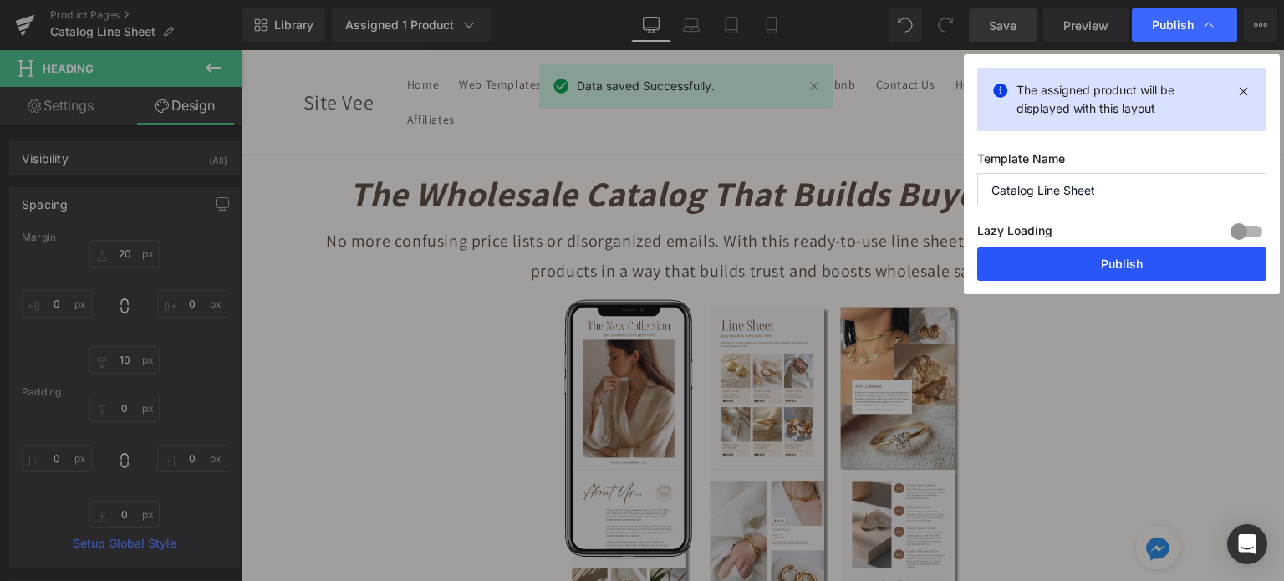
click at [1144, 273] on button "Publish" at bounding box center [1121, 264] width 289 height 33
